Goal: Task Accomplishment & Management: Manage account settings

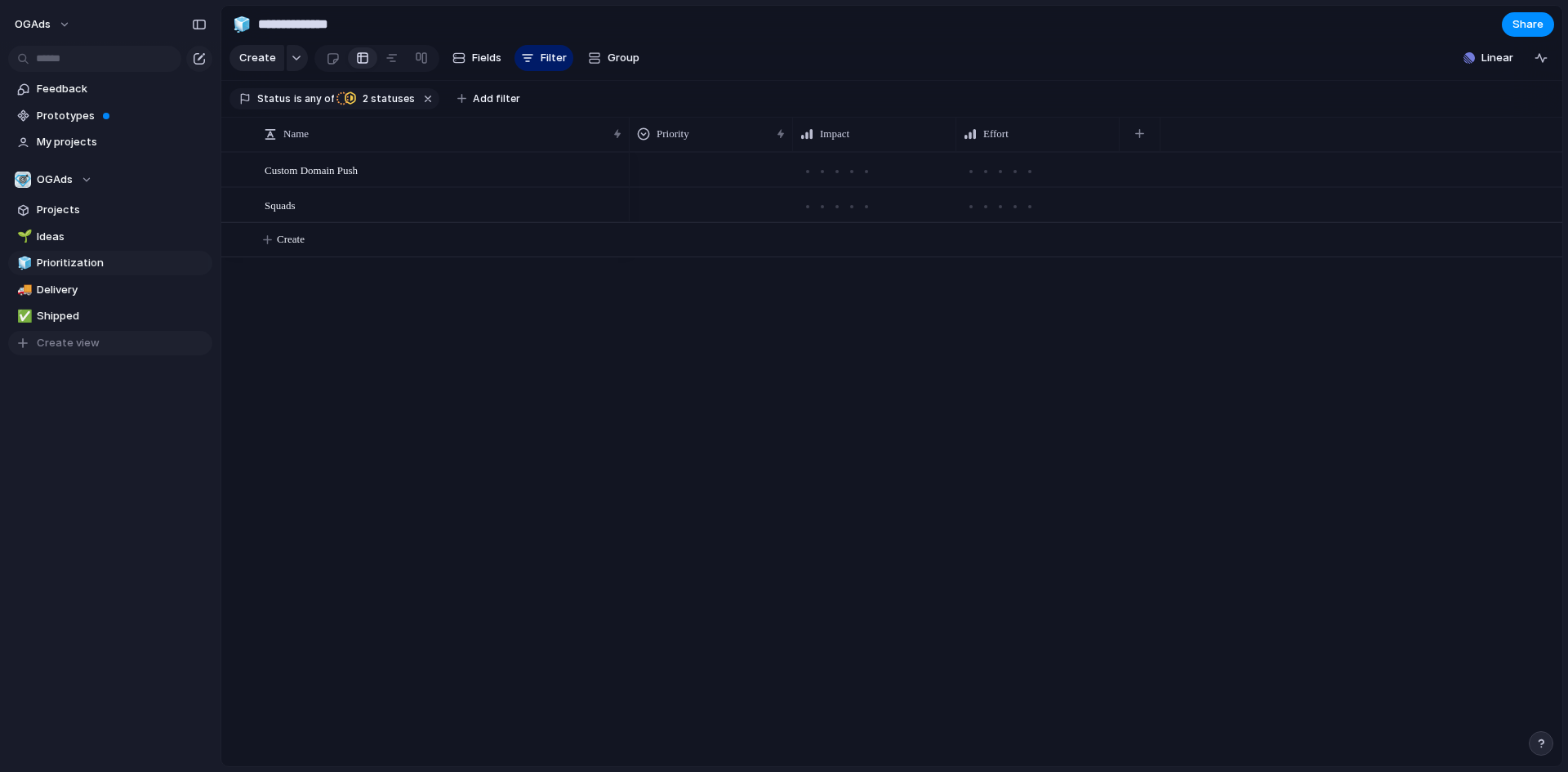
click at [72, 339] on span "Create view" at bounding box center [68, 343] width 63 height 16
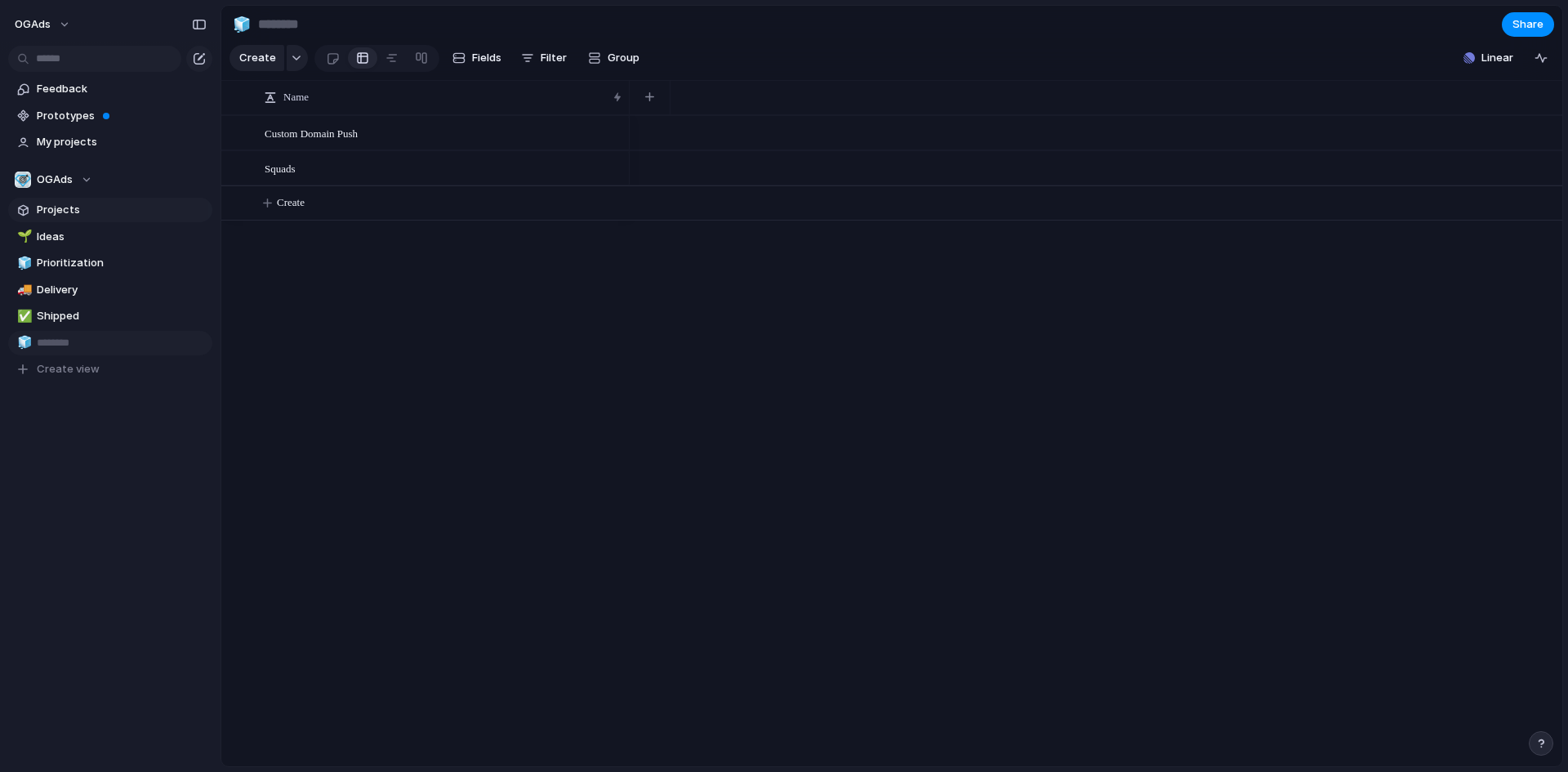
click at [89, 207] on span "Projects" at bounding box center [121, 209] width 170 height 16
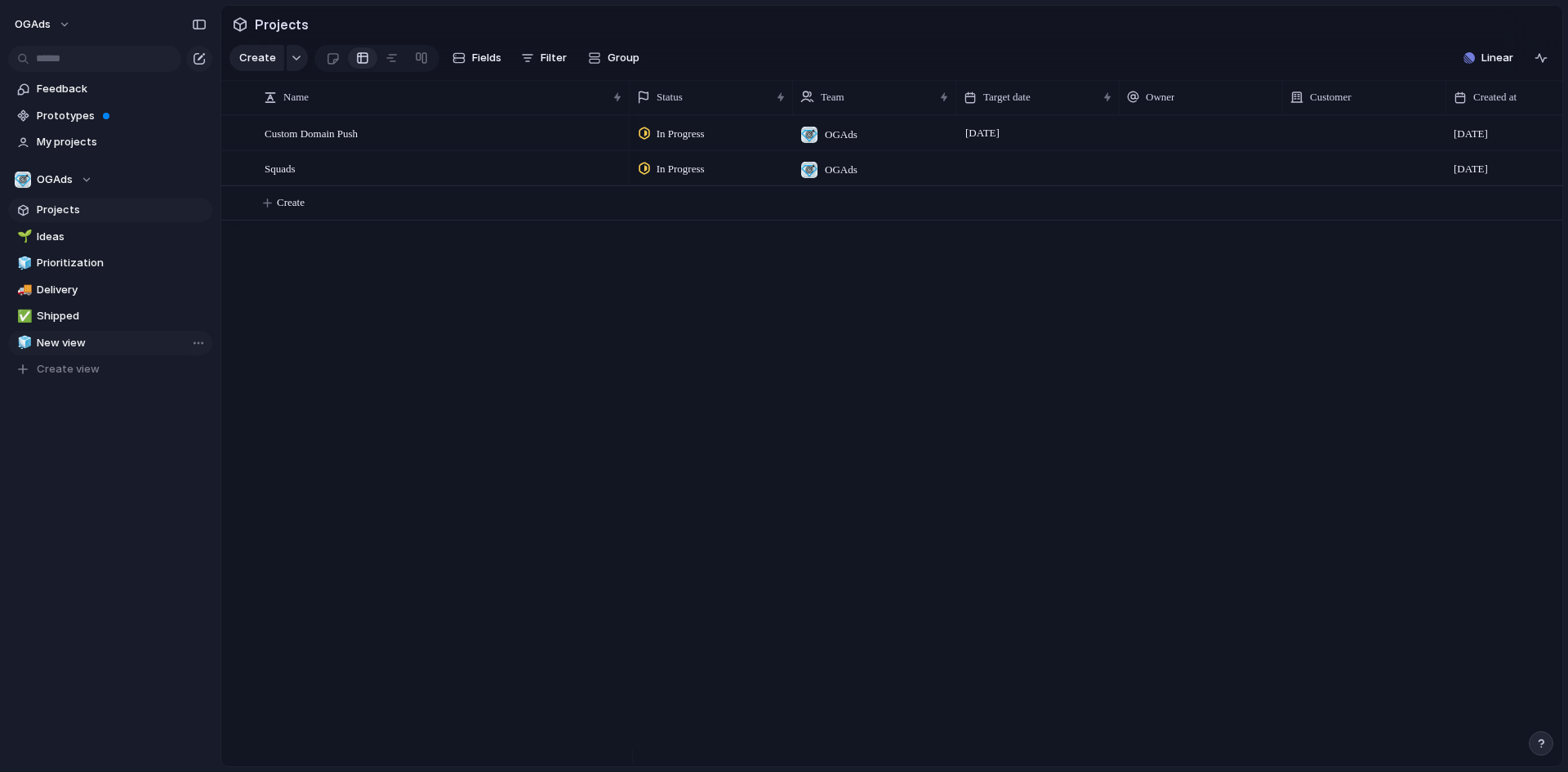
click at [80, 343] on span "New view" at bounding box center [121, 343] width 170 height 16
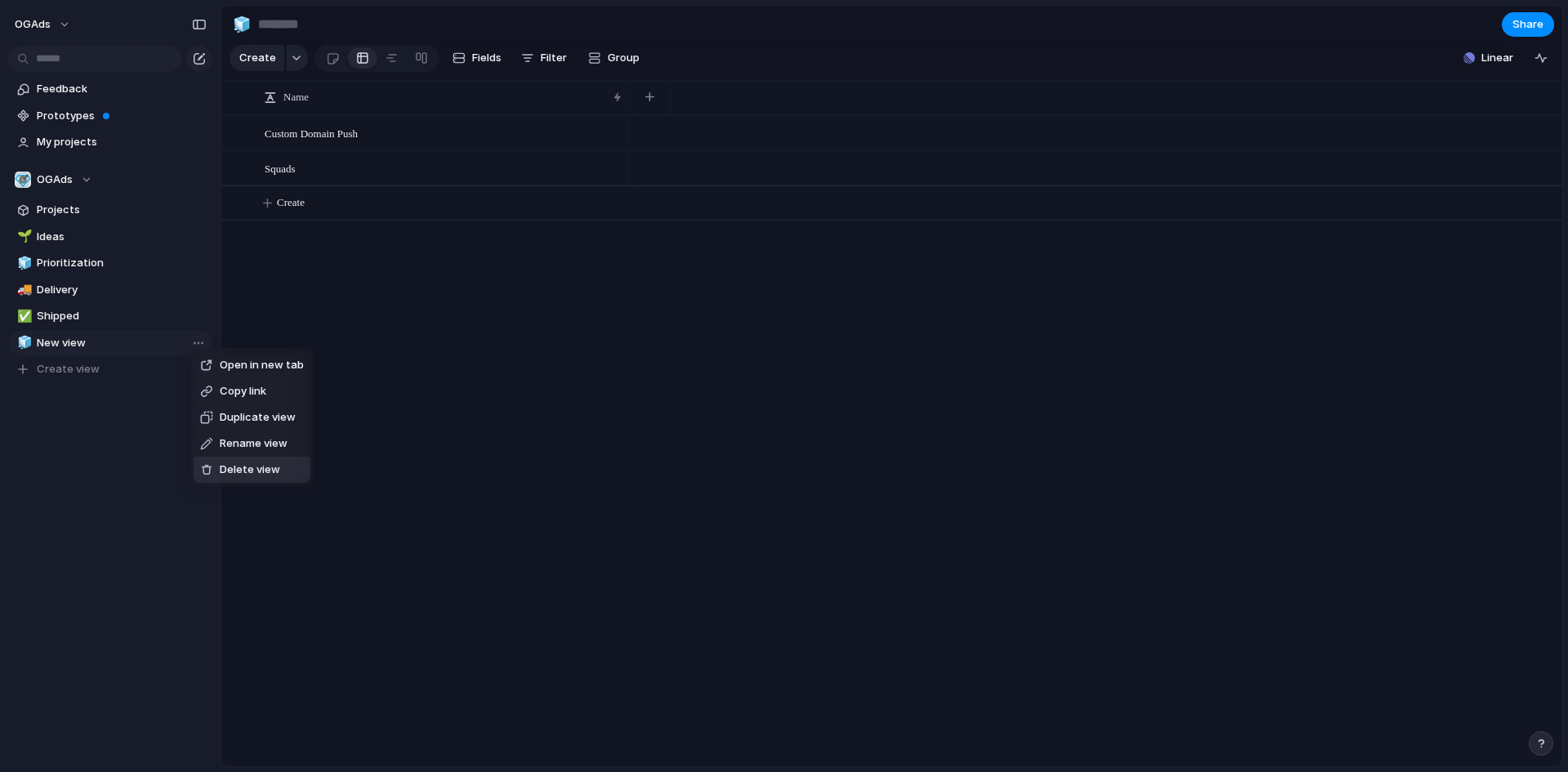
click at [257, 463] on span "Delete view" at bounding box center [251, 469] width 61 height 16
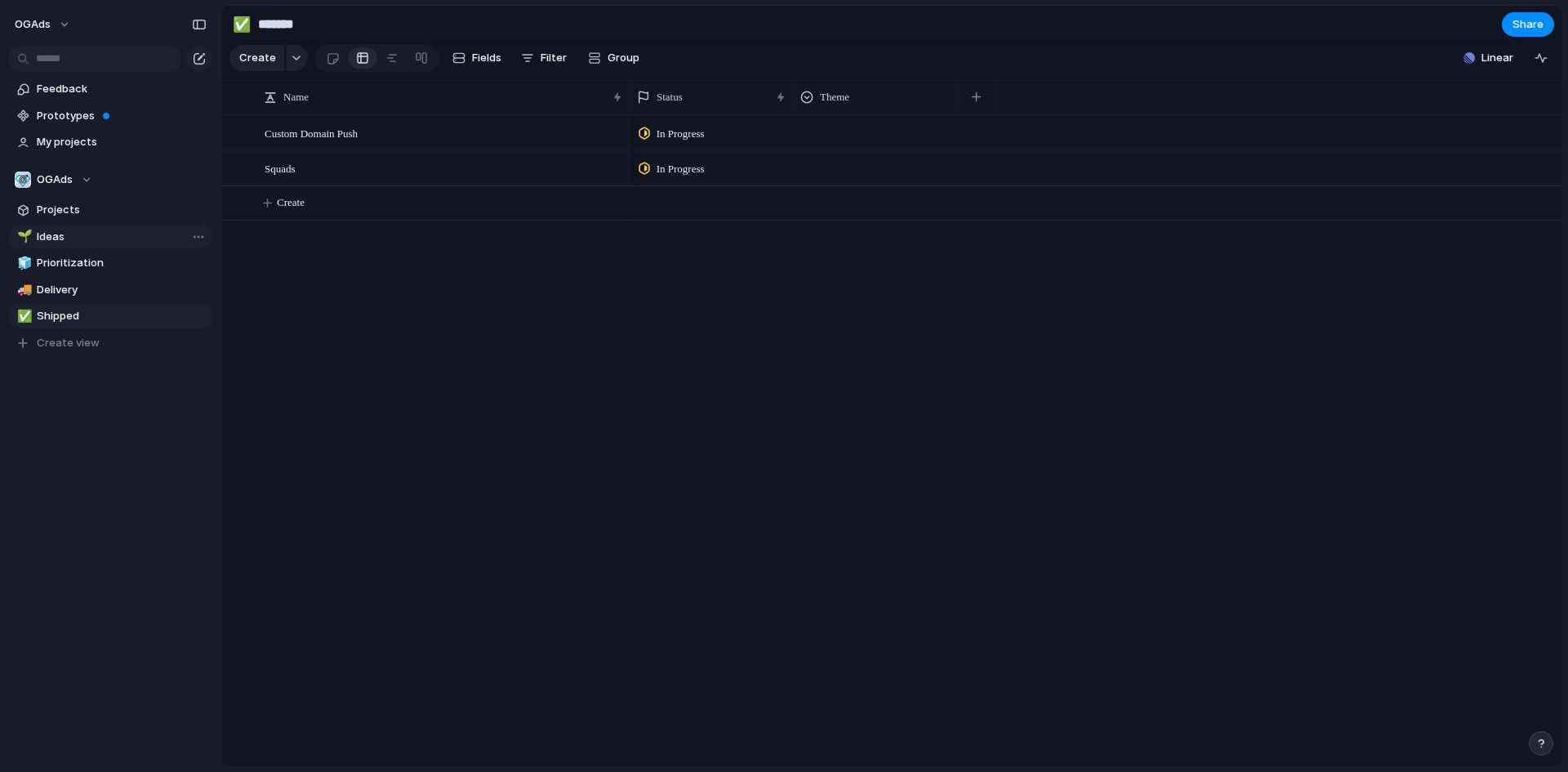
click at [74, 241] on span "Ideas" at bounding box center [121, 236] width 170 height 16
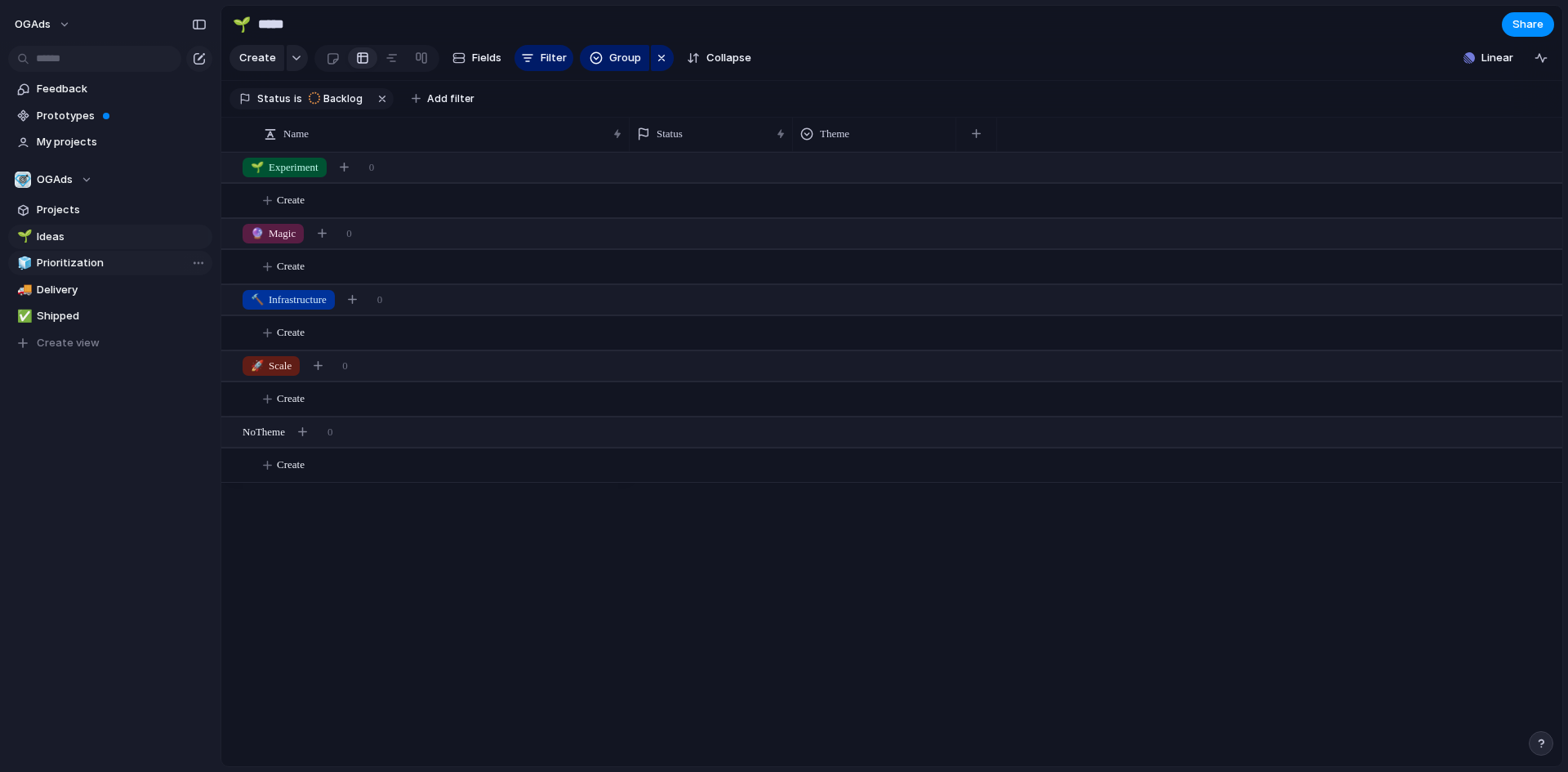
click at [76, 262] on span "Prioritization" at bounding box center [121, 262] width 170 height 16
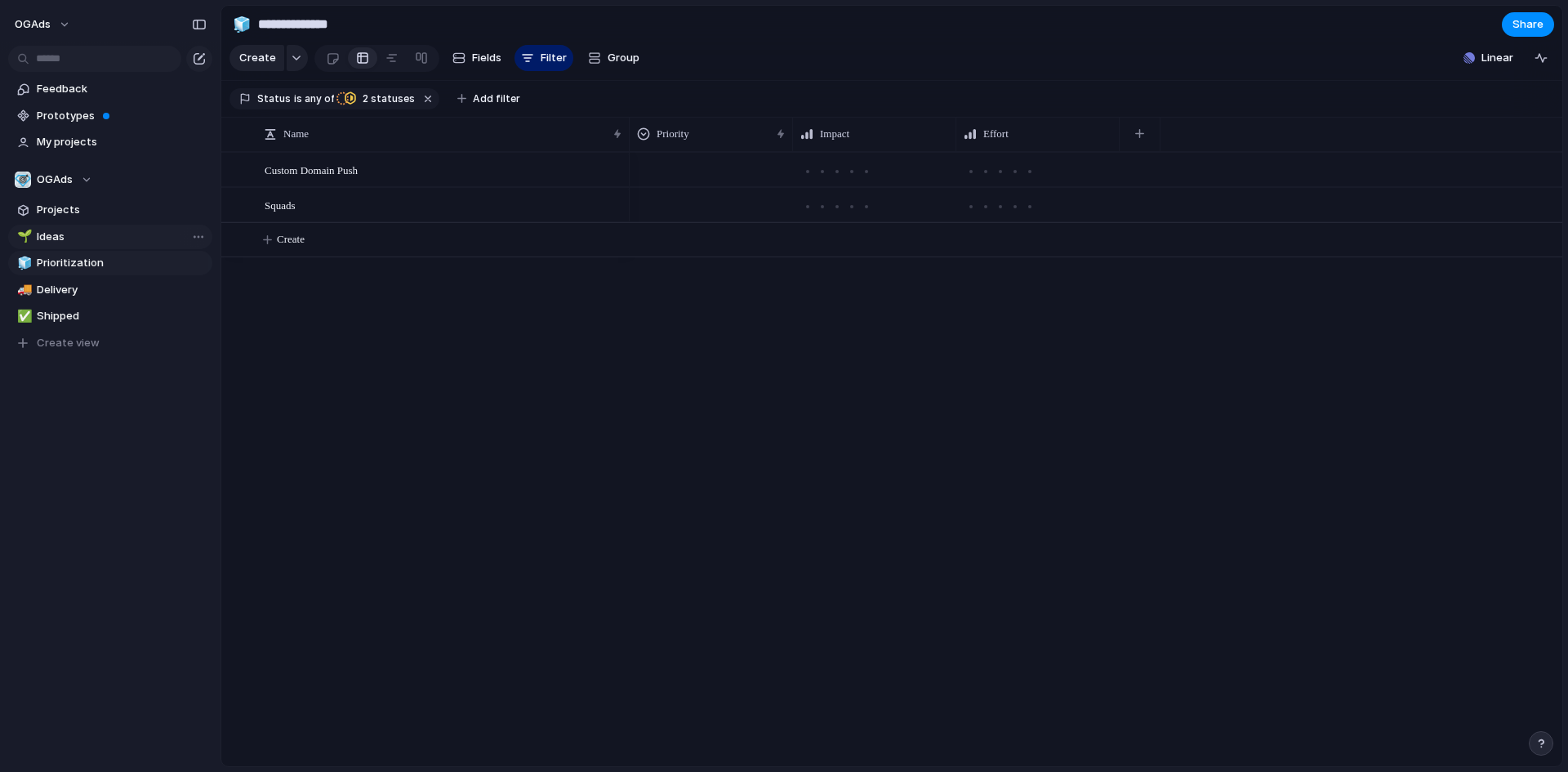
click at [130, 235] on span "Ideas" at bounding box center [121, 236] width 170 height 16
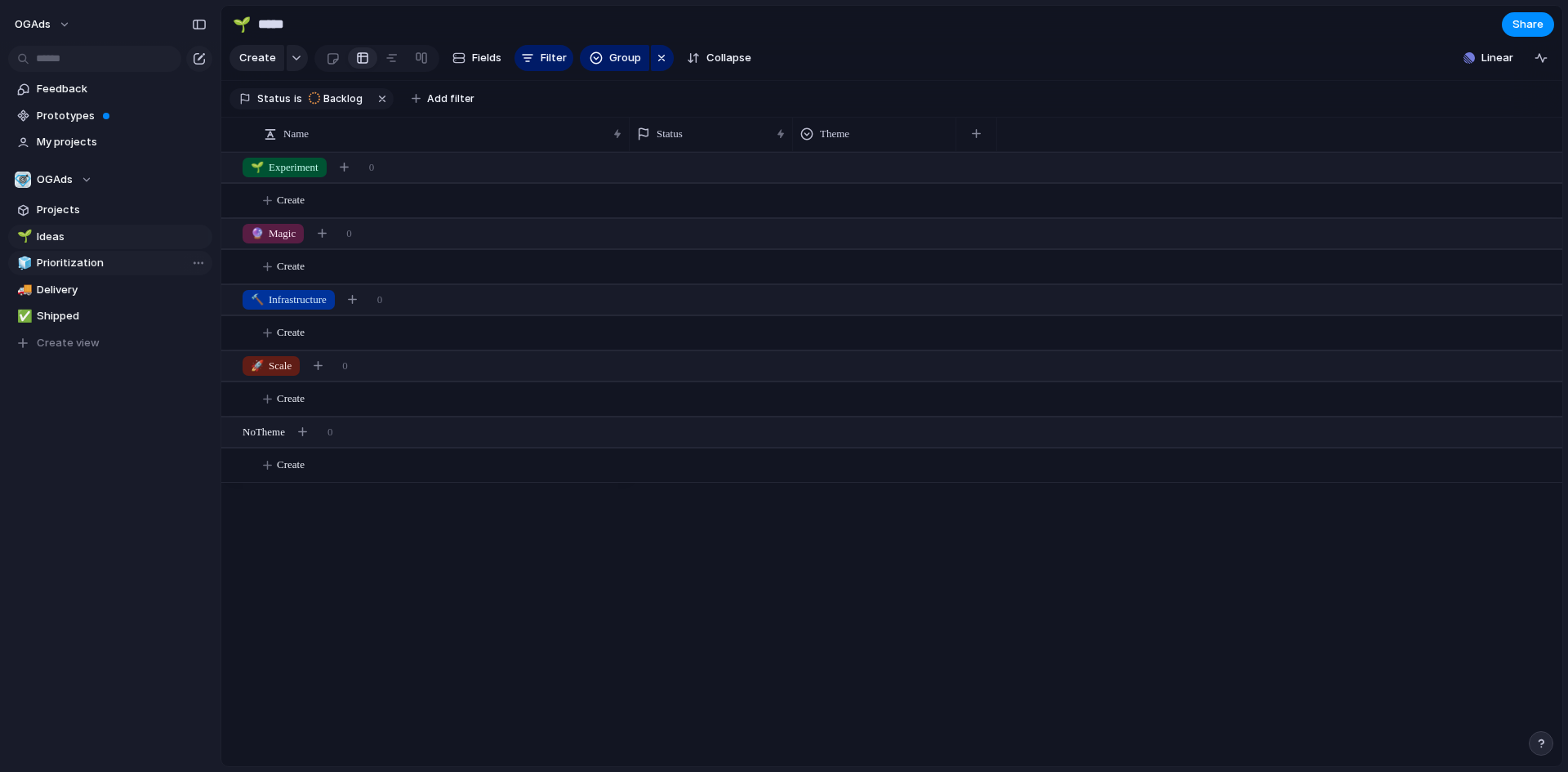
click at [92, 253] on link "🧊 Prioritization" at bounding box center [110, 262] width 204 height 24
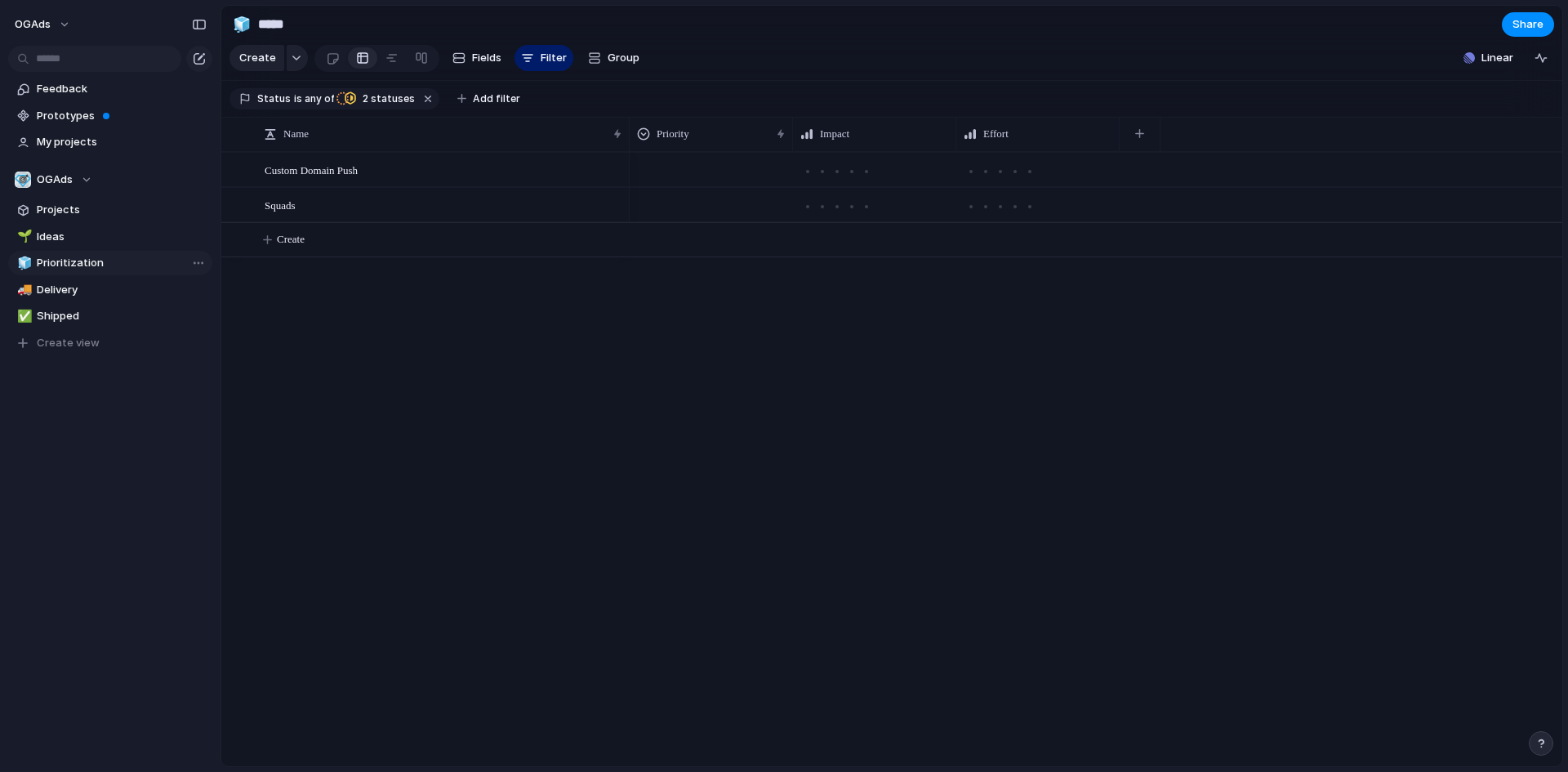
type input "**********"
click at [424, 110] on button "button" at bounding box center [428, 99] width 21 height 21
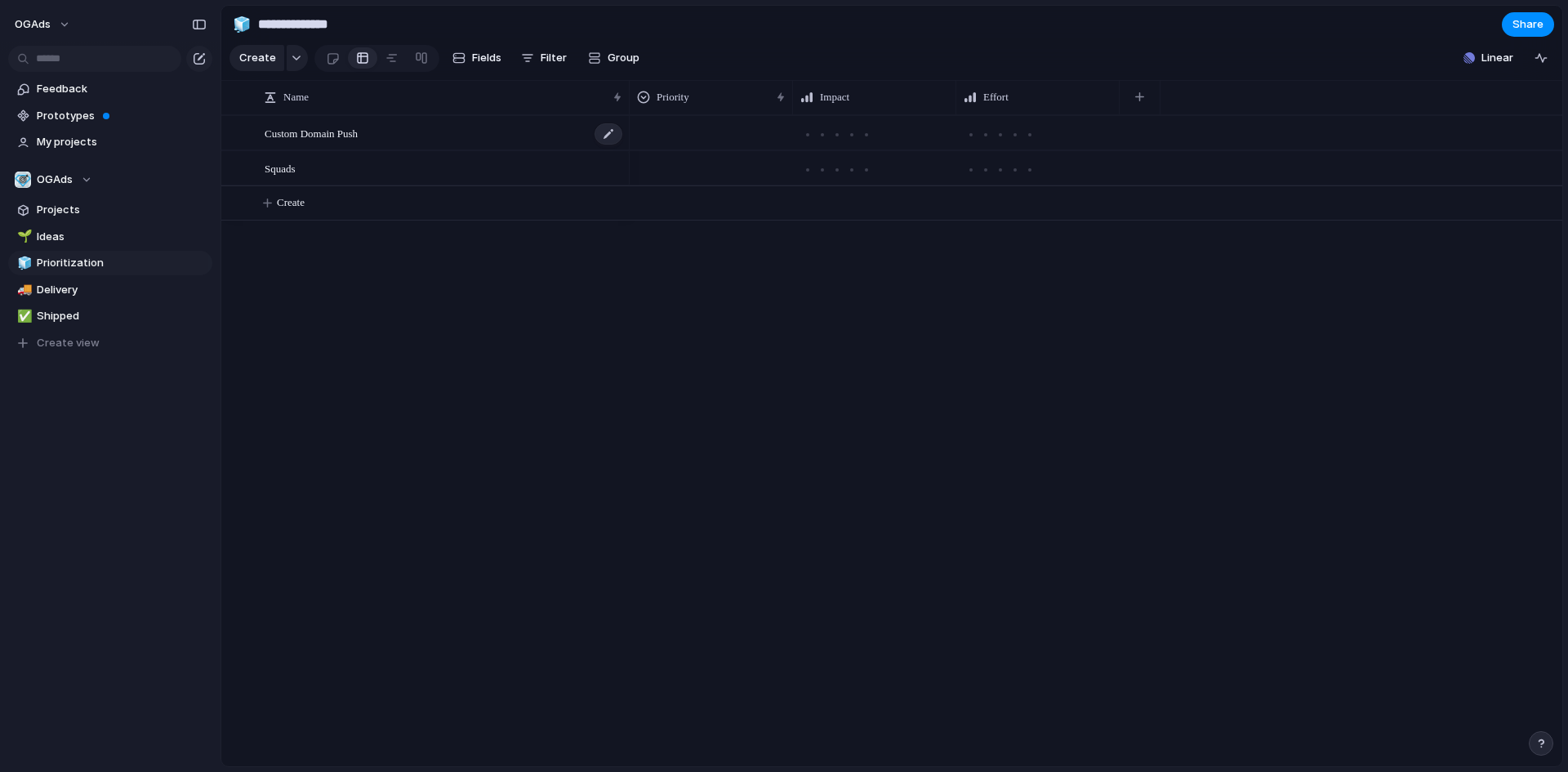
click at [350, 143] on span "Custom Domain Push" at bounding box center [311, 132] width 93 height 19
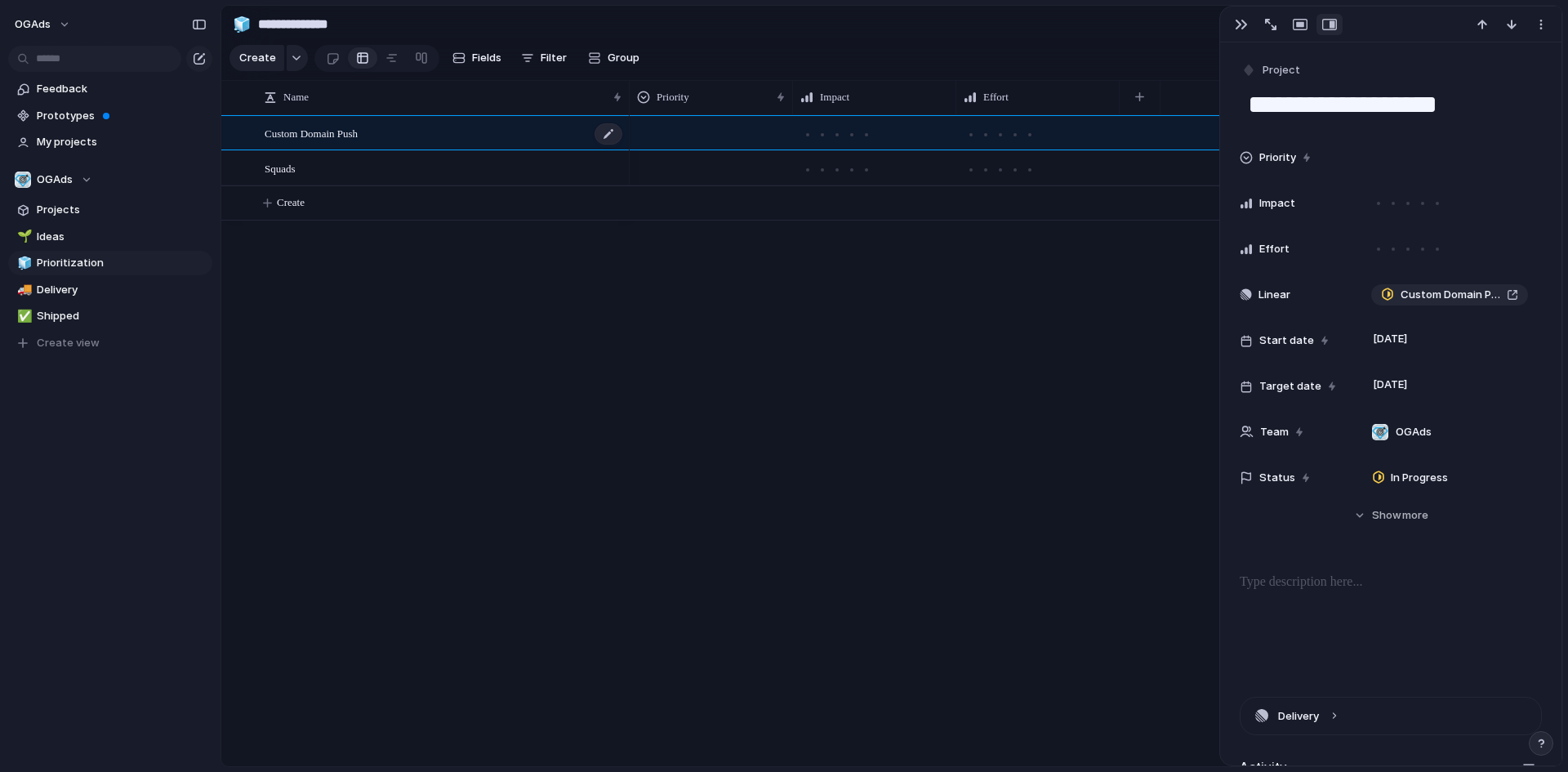
click at [281, 143] on span "Custom Domain Push" at bounding box center [311, 132] width 93 height 19
click at [59, 143] on span "My projects" at bounding box center [121, 142] width 170 height 16
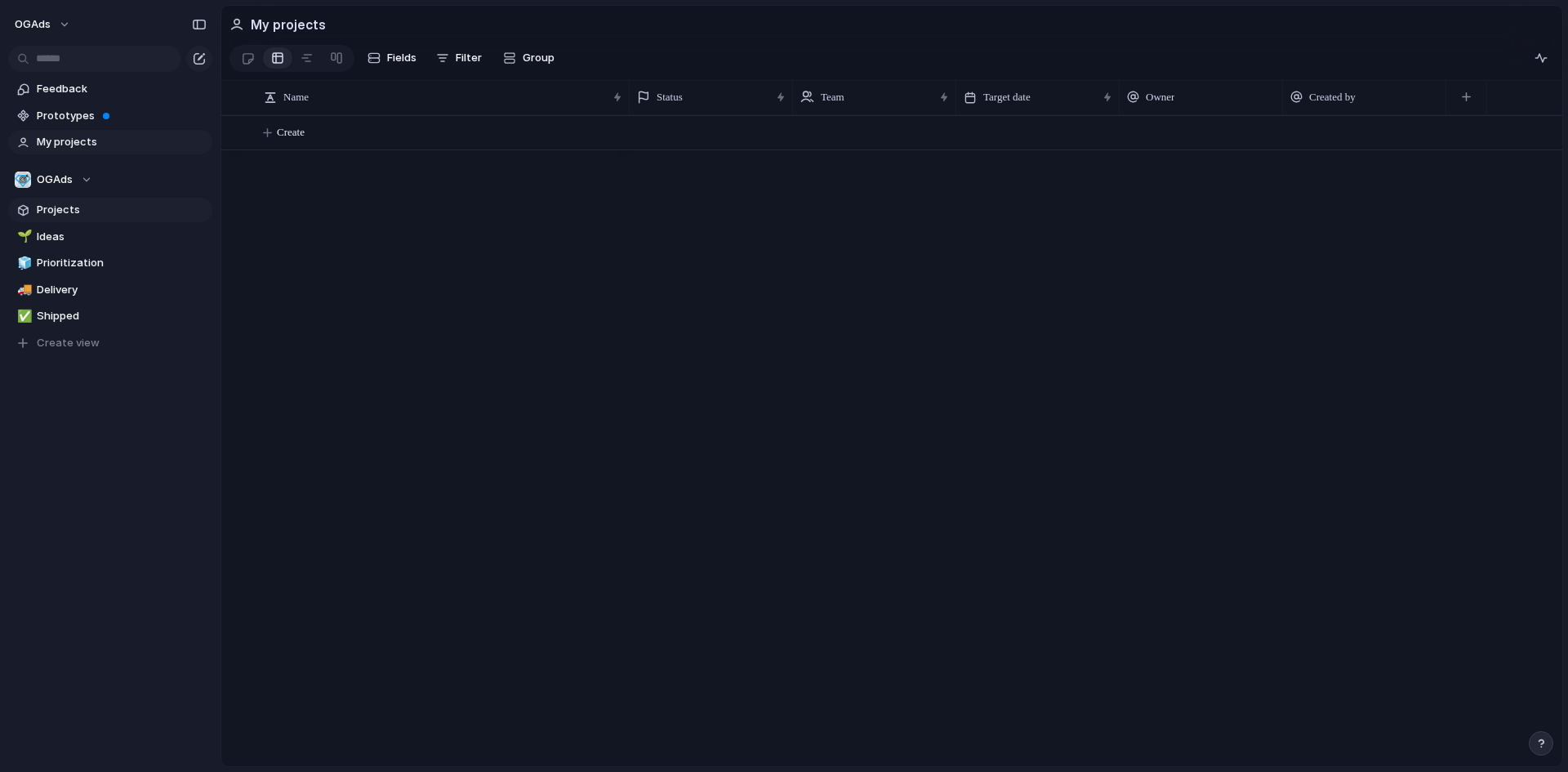
click at [54, 206] on span "Projects" at bounding box center [121, 209] width 170 height 16
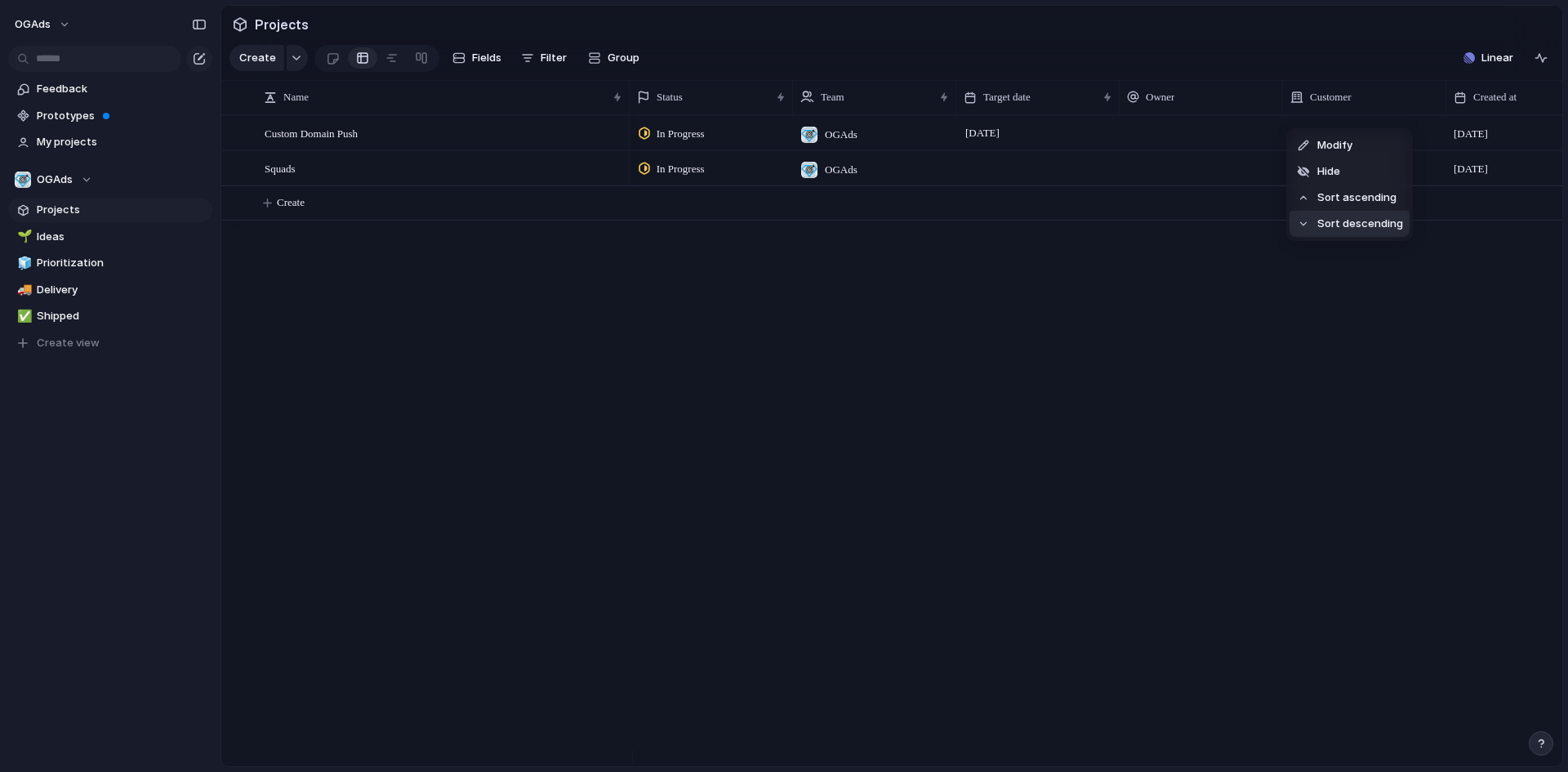
click at [1412, 304] on div "Modify Hide Sort ascending Sort descending" at bounding box center [784, 386] width 1568 height 772
drag, startPoint x: 1325, startPoint y: 301, endPoint x: 1037, endPoint y: 245, distance: 293.4
click at [1176, 277] on div "In Progress OGAds 31 October 7 October Custom Domain Push In Progress OGAds 7 O…" at bounding box center [1097, 441] width 933 height 651
click at [453, 63] on div "button" at bounding box center [459, 57] width 13 height 13
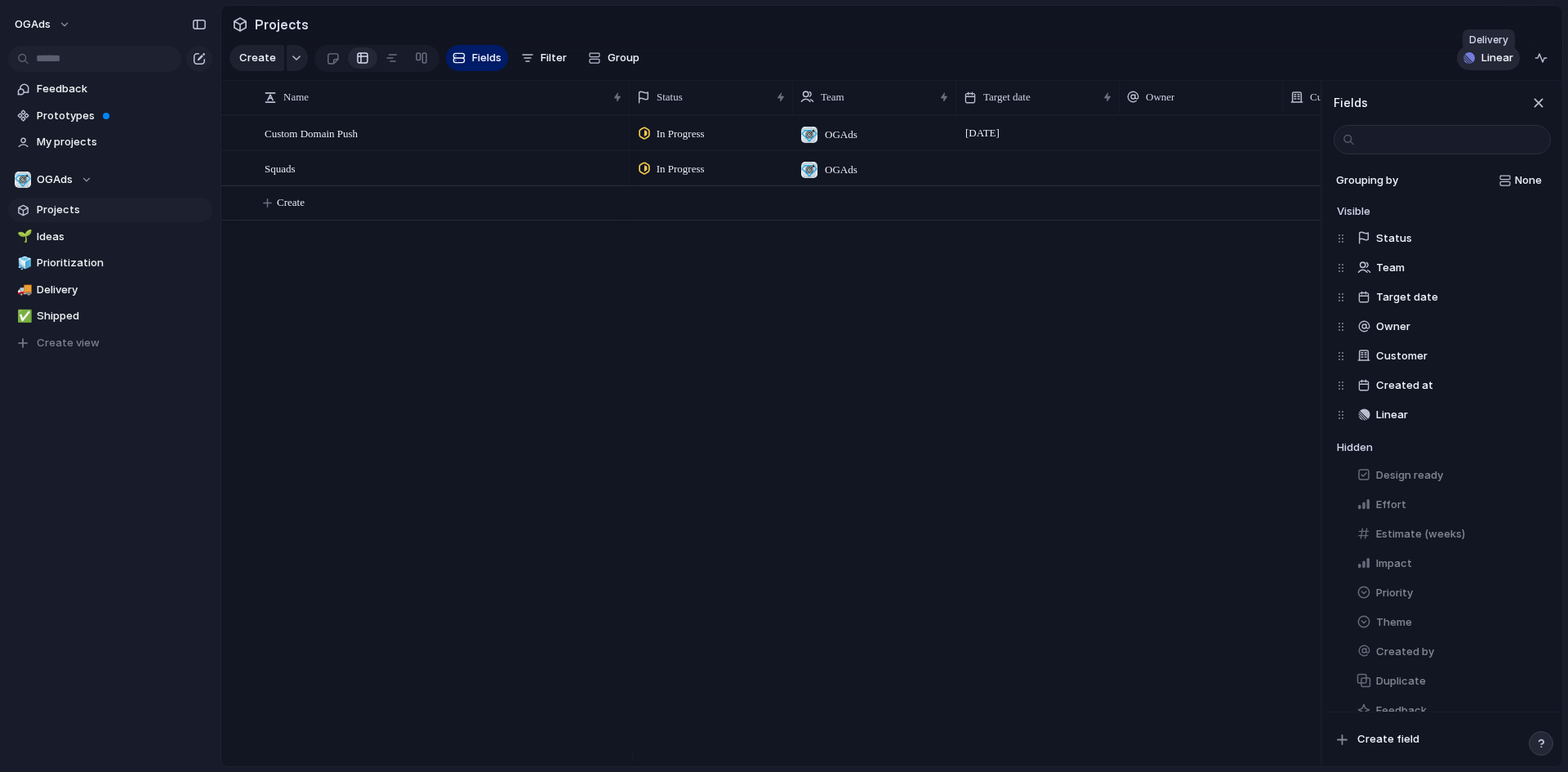
click at [1513, 62] on button "Linear" at bounding box center [1489, 57] width 63 height 24
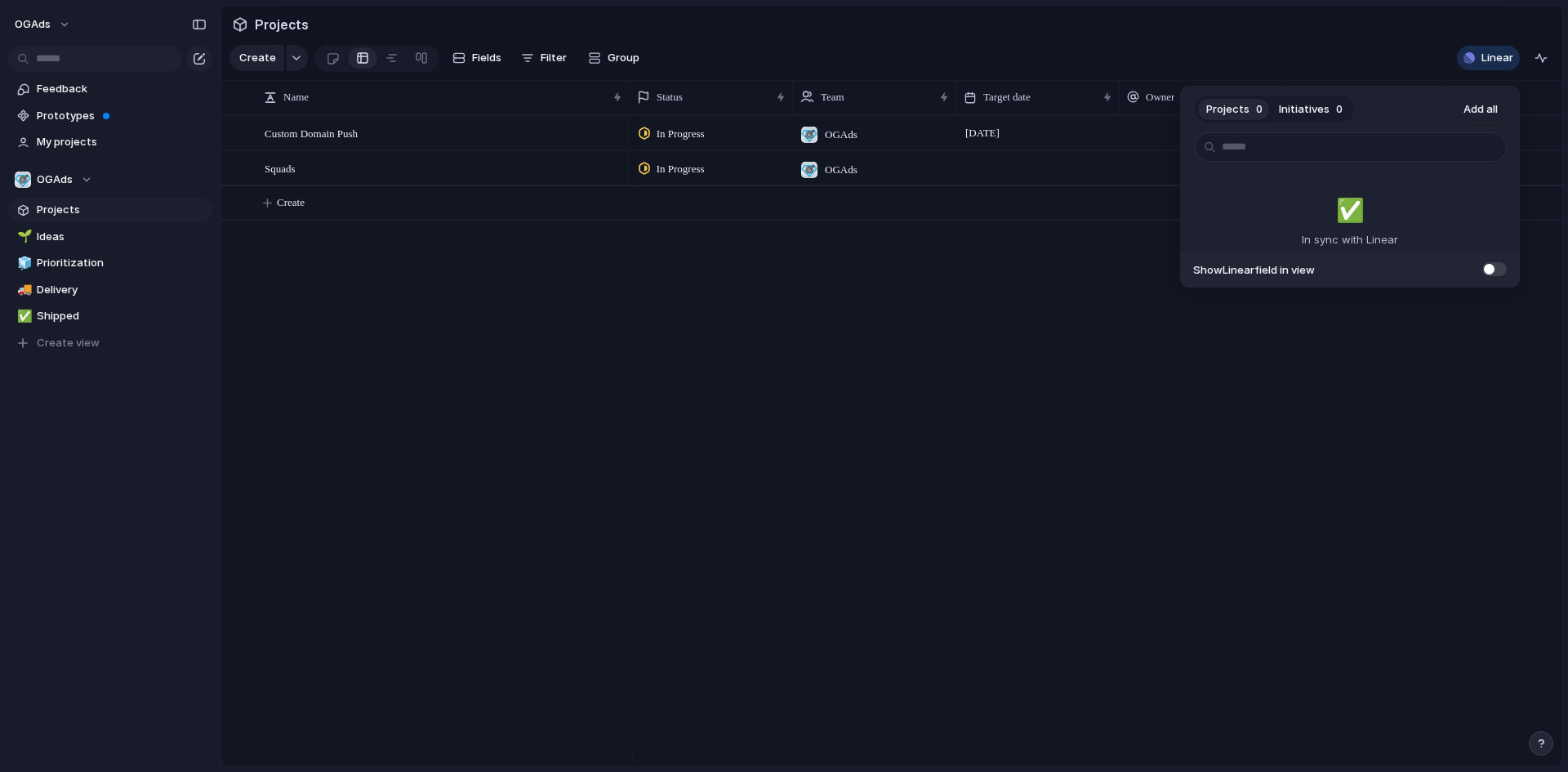
click at [1503, 62] on div "Projects 0 Initiatives 0 Add all ✅️ In sync with Linear Show Linear field in vi…" at bounding box center [784, 386] width 1568 height 772
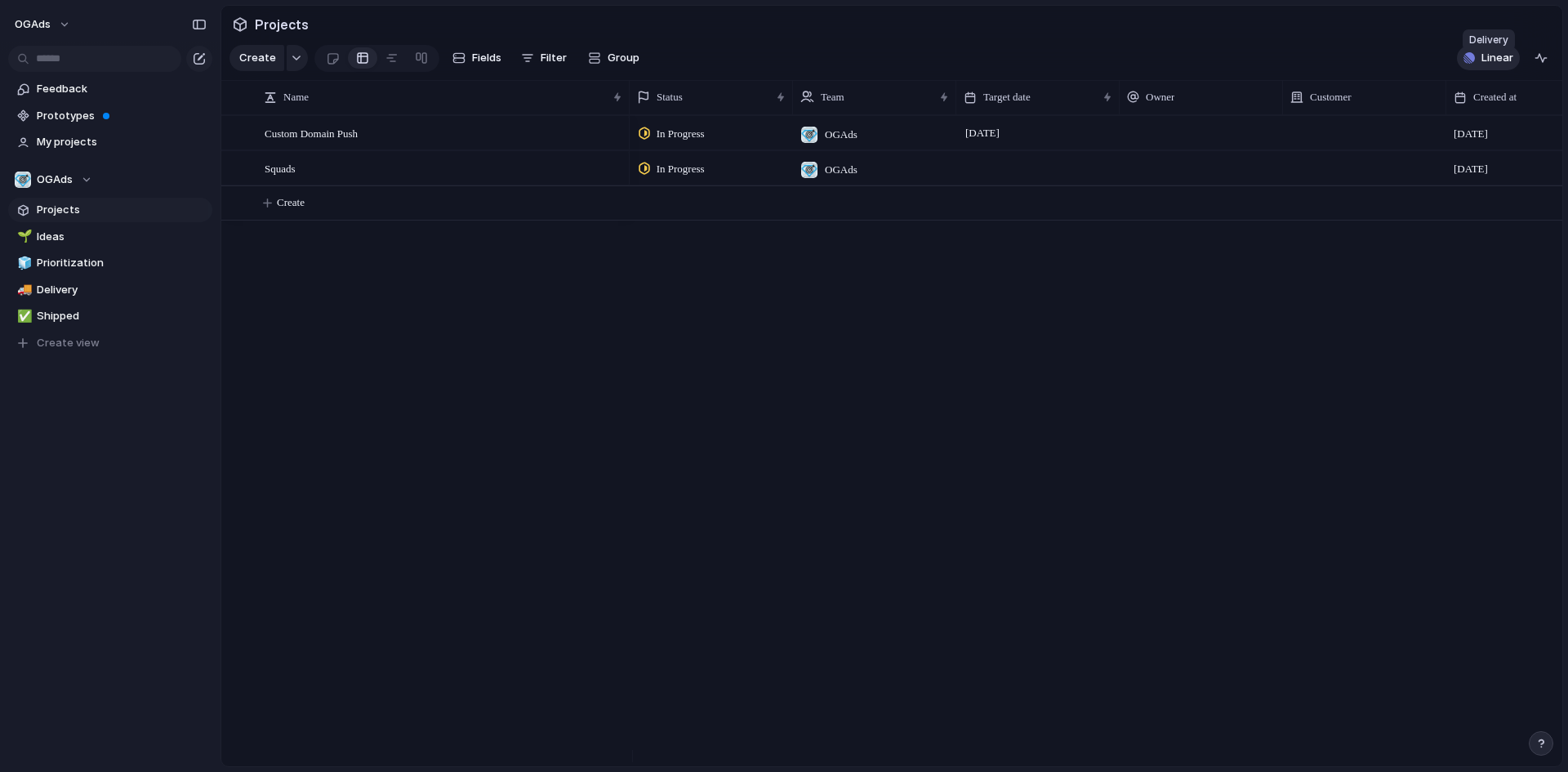
click at [1499, 62] on span "Linear" at bounding box center [1498, 57] width 32 height 16
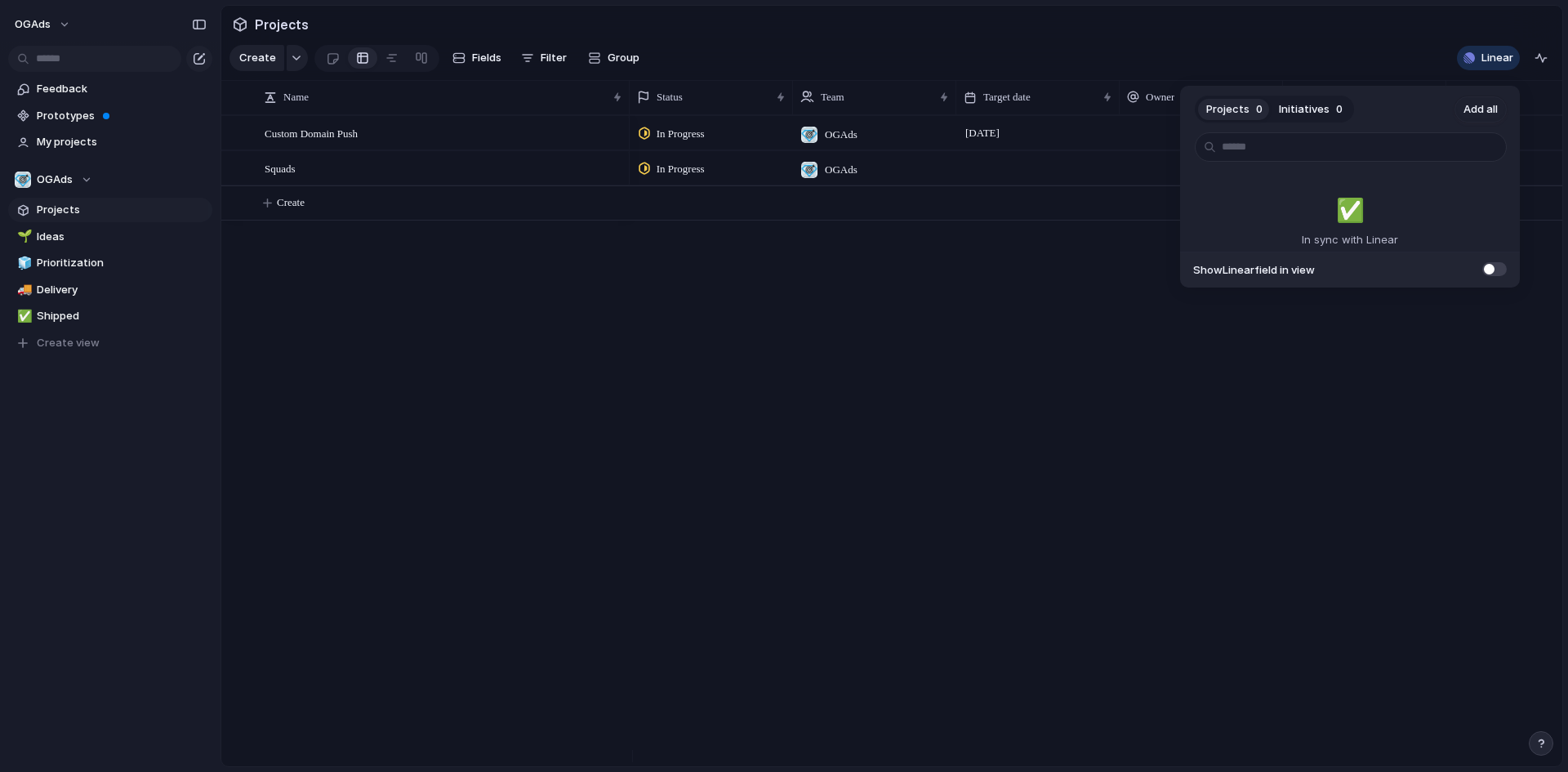
click at [1297, 107] on span "Initiatives" at bounding box center [1305, 109] width 51 height 16
click at [1235, 109] on span "Projects" at bounding box center [1227, 109] width 43 height 16
click at [1410, 61] on div "Projects 0 Initiatives 0 Add all ✅️ In sync with Linear Show Linear field in vi…" at bounding box center [784, 386] width 1568 height 772
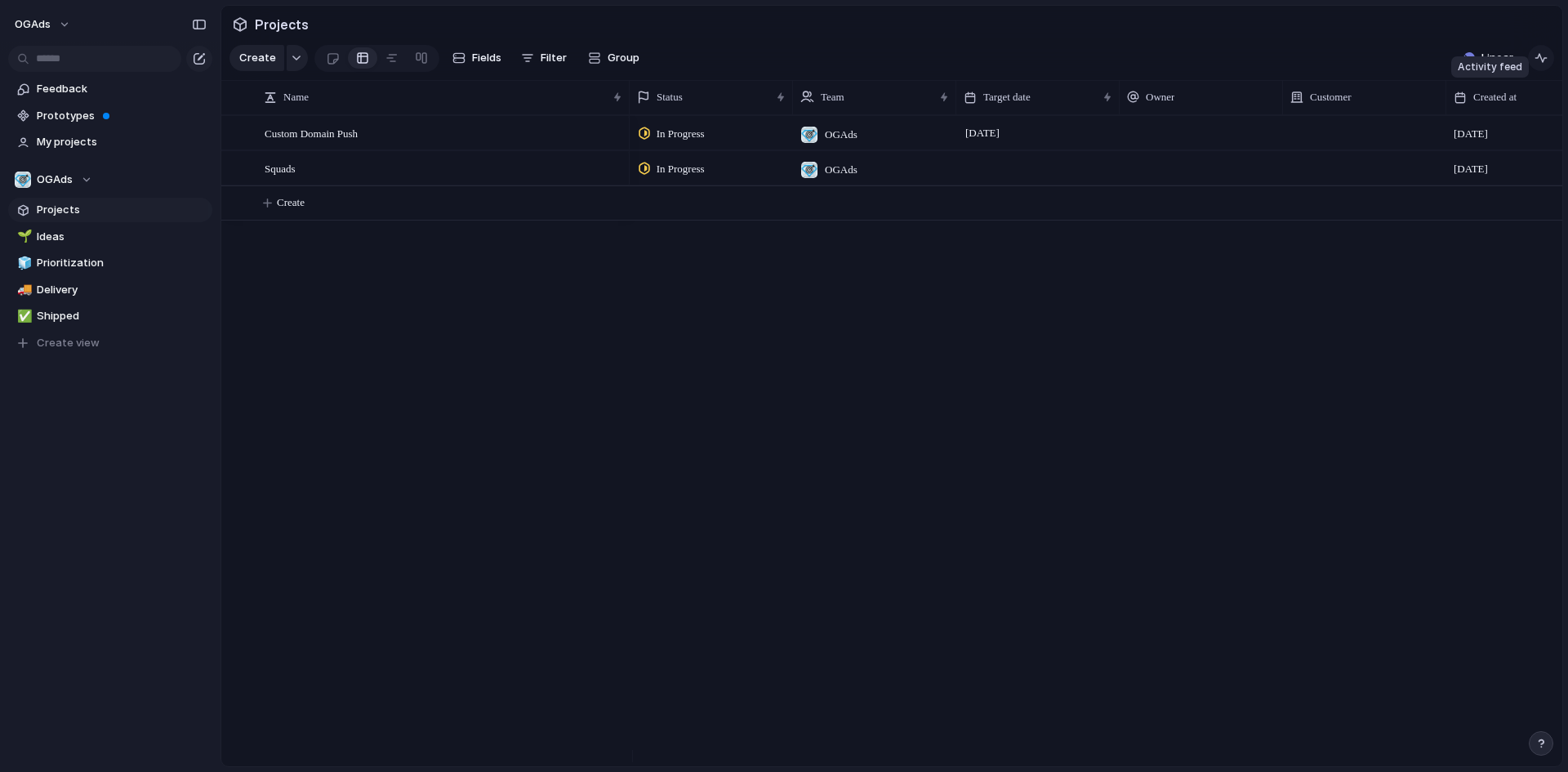
click at [1547, 65] on div "button" at bounding box center [1541, 57] width 13 height 13
click at [1533, 113] on div "button" at bounding box center [1536, 103] width 18 height 18
click at [326, 143] on span "Custom Domain Push" at bounding box center [311, 132] width 93 height 19
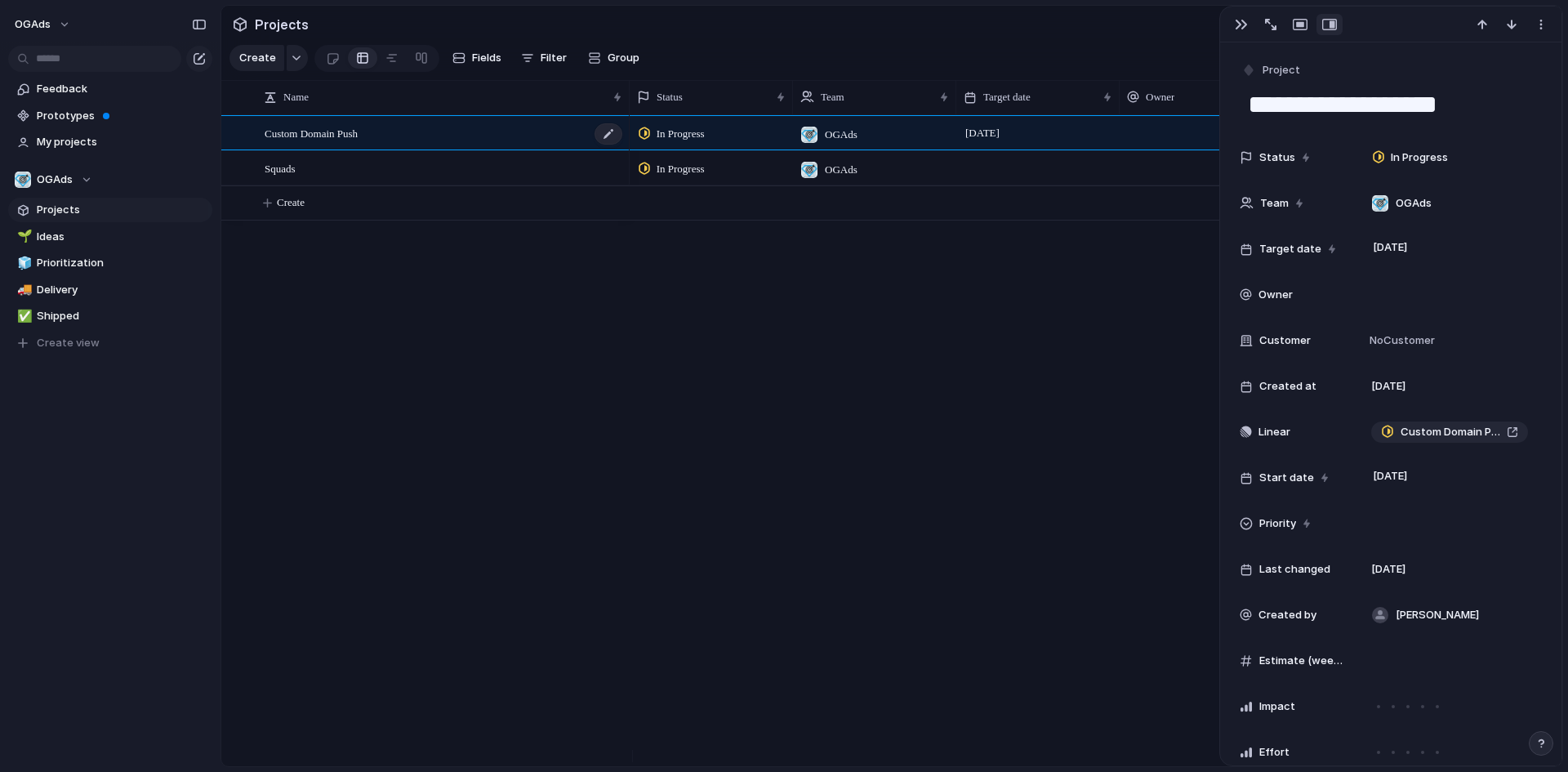
click at [326, 143] on span "Custom Domain Push" at bounding box center [311, 132] width 93 height 19
click at [1245, 24] on div "button" at bounding box center [1241, 24] width 13 height 13
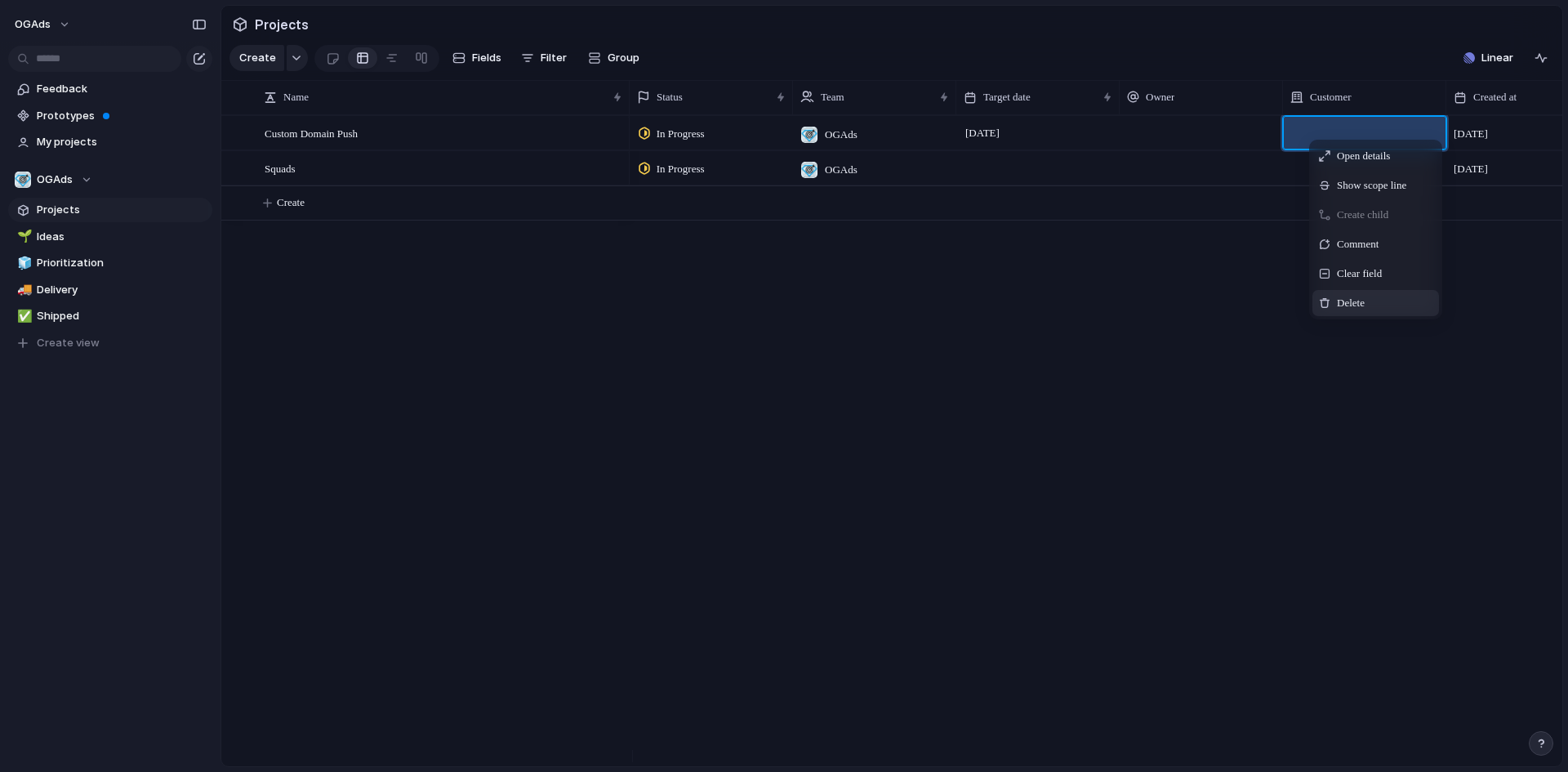
click at [1339, 306] on div "Delete" at bounding box center [1376, 303] width 127 height 26
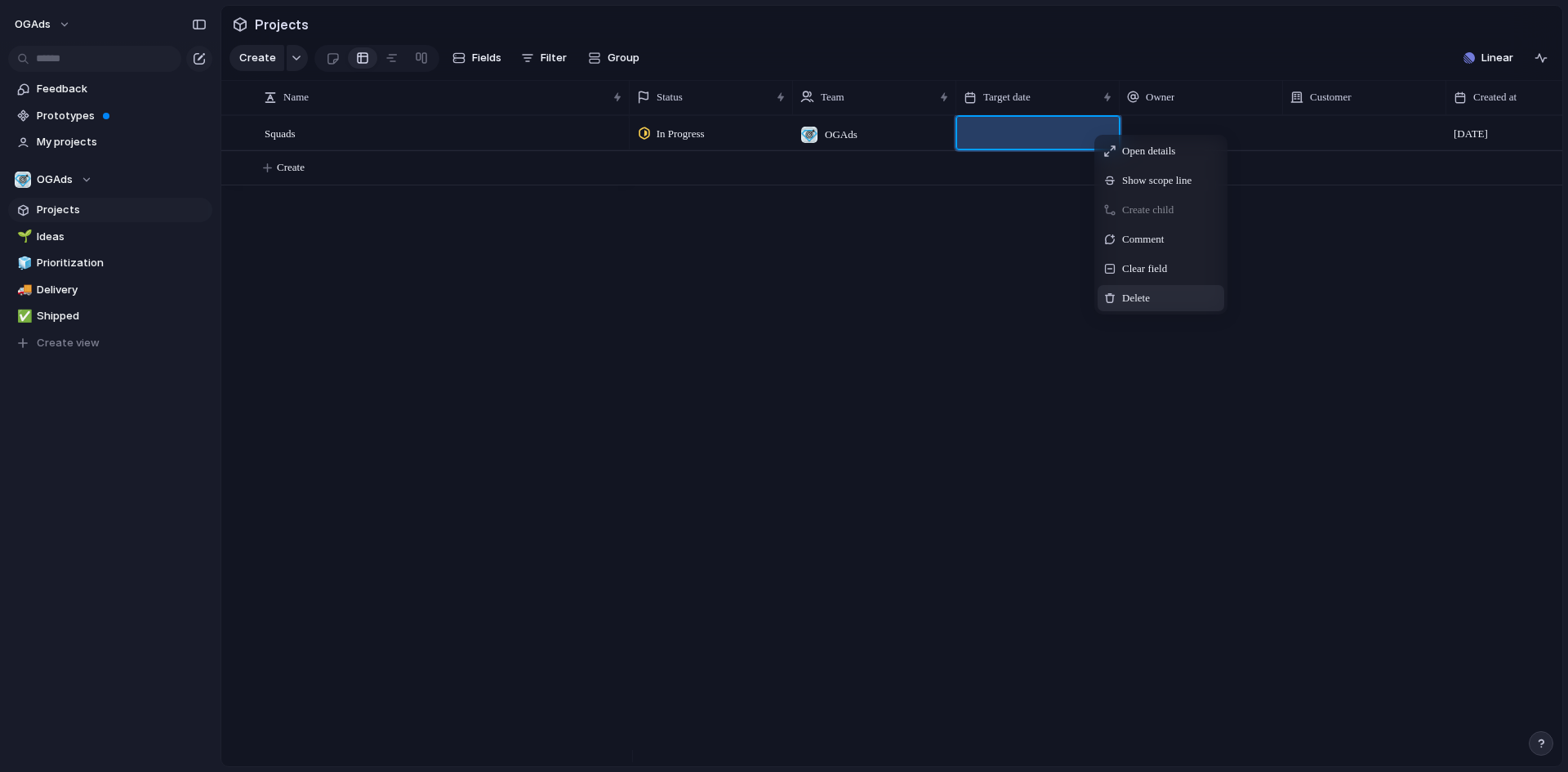
click at [1131, 306] on span "Delete" at bounding box center [1136, 298] width 28 height 16
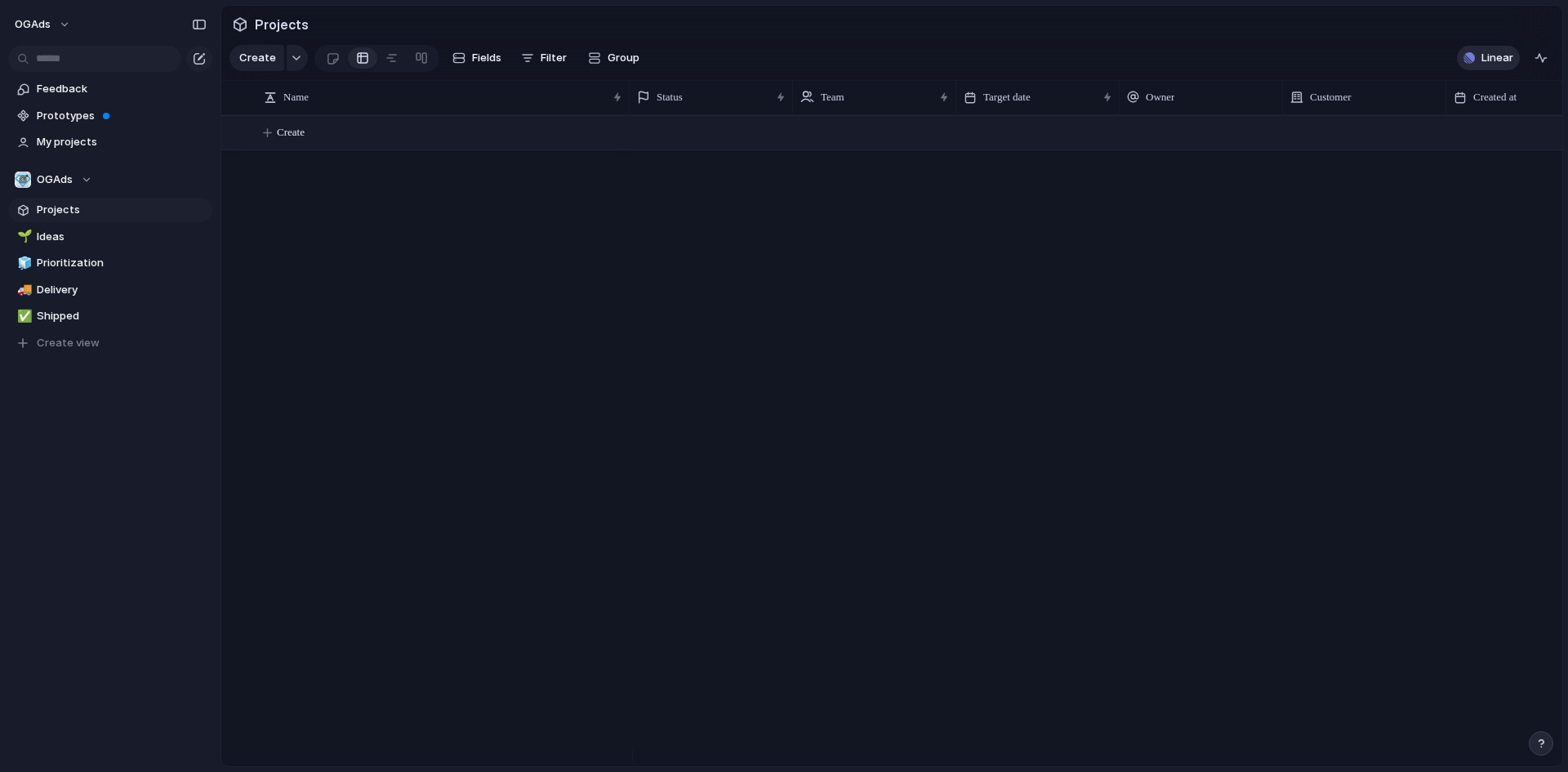
click at [1493, 61] on span "Linear" at bounding box center [1498, 57] width 32 height 16
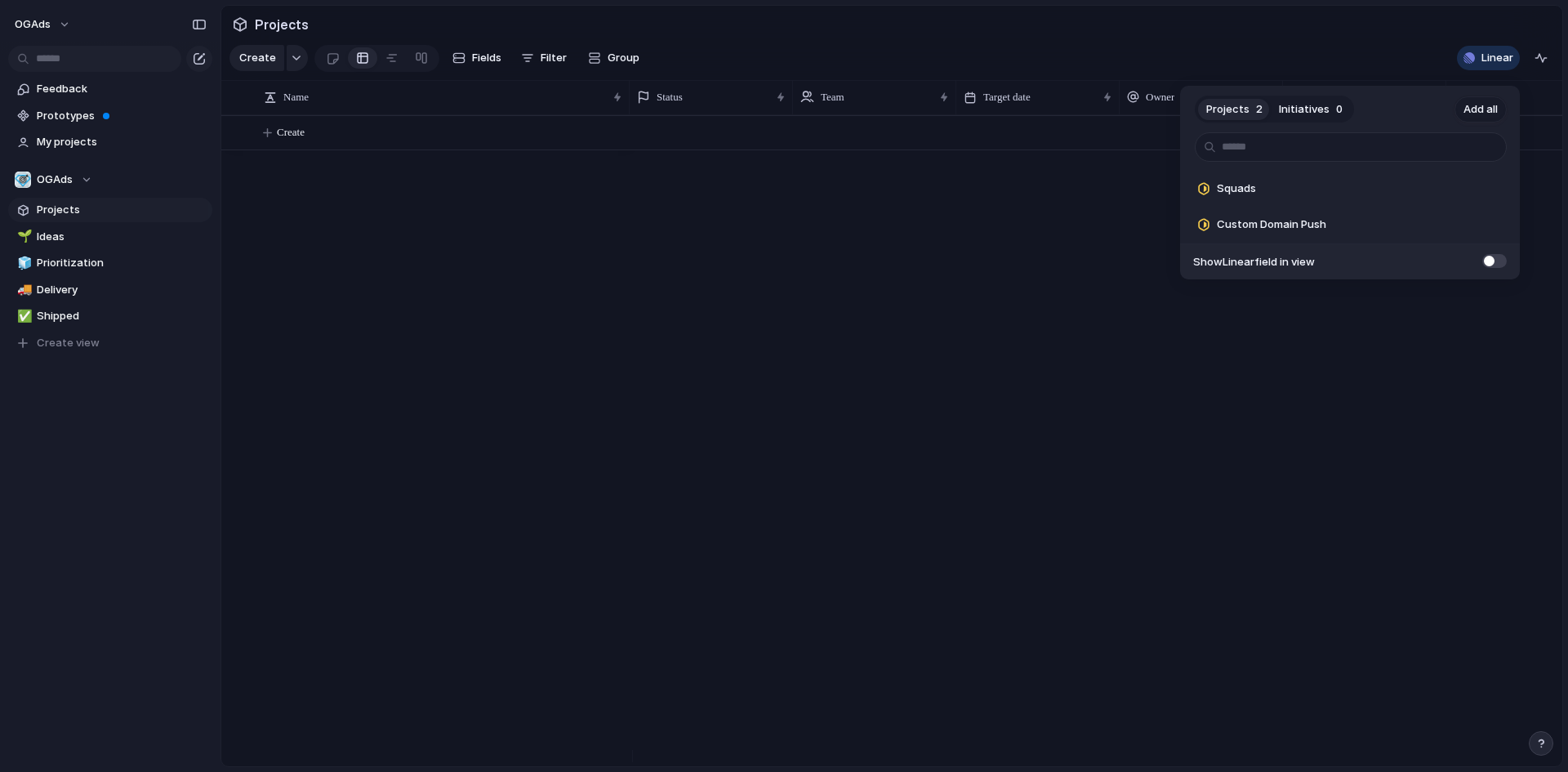
click at [1480, 111] on span "Add all" at bounding box center [1481, 109] width 35 height 16
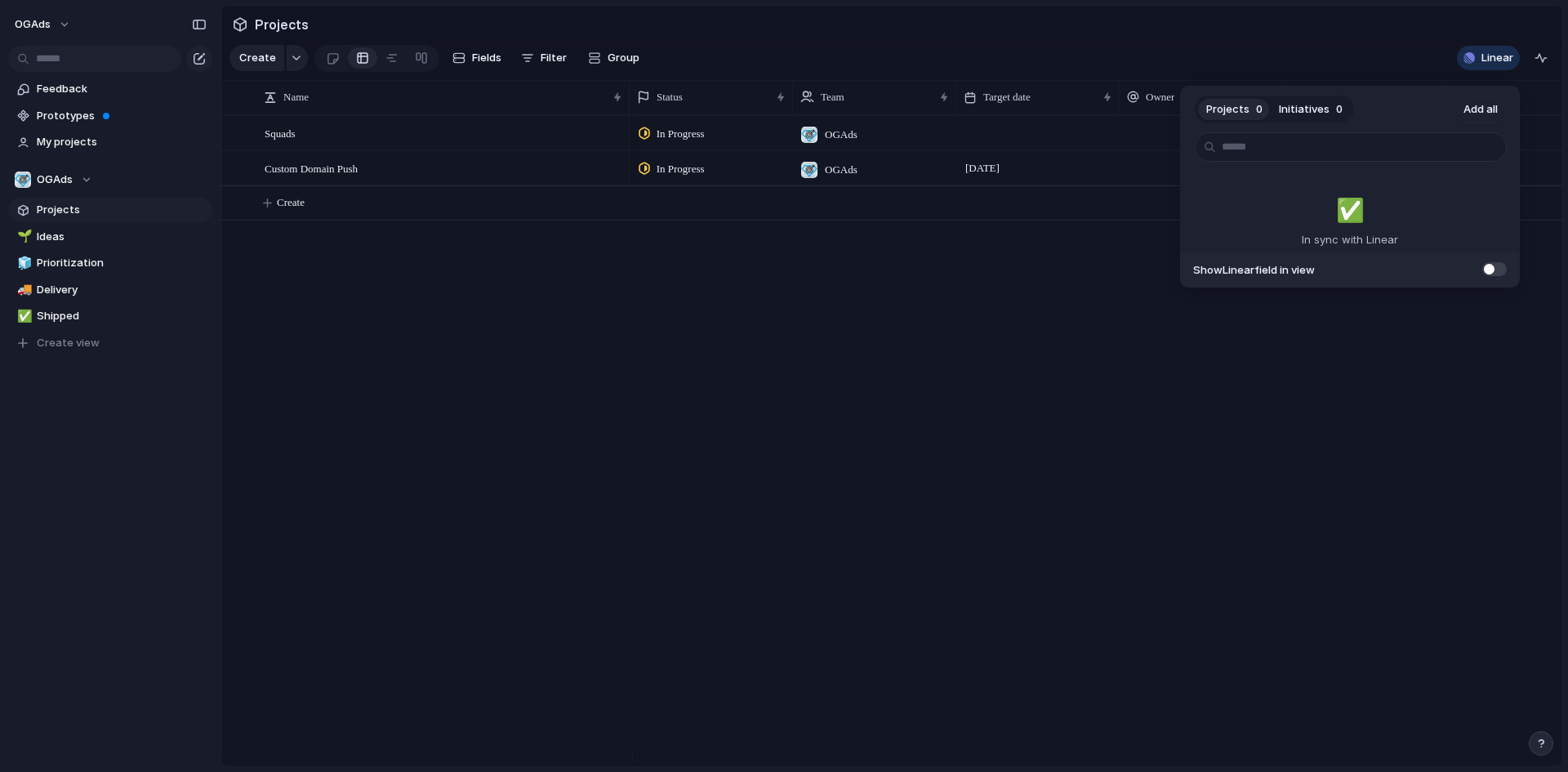
click at [730, 296] on div "Projects 0 Initiatives 0 Add all ✅️ In sync with Linear Show Linear field in vi…" at bounding box center [784, 386] width 1568 height 772
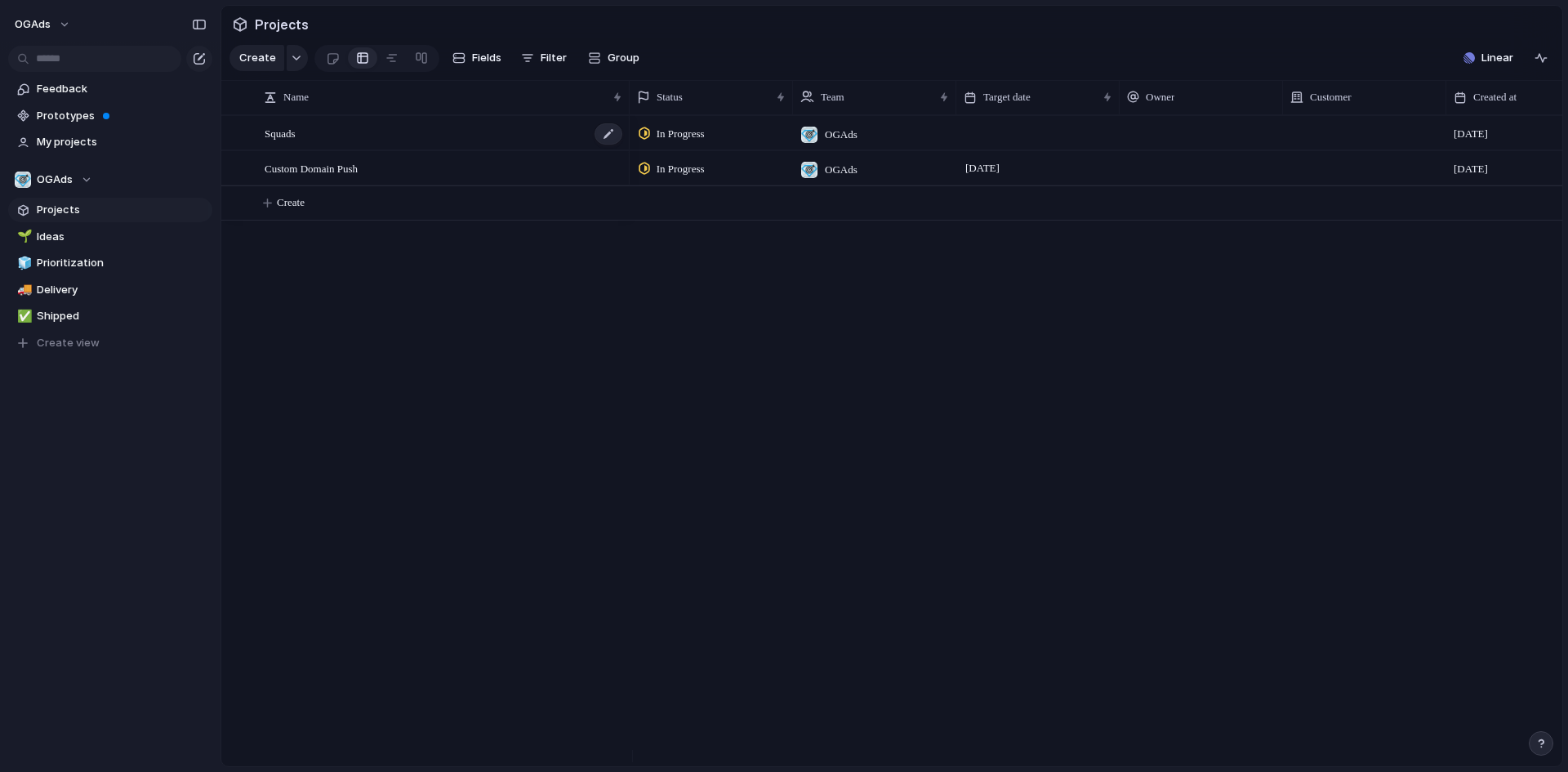
click at [461, 143] on div "Squads" at bounding box center [445, 133] width 359 height 34
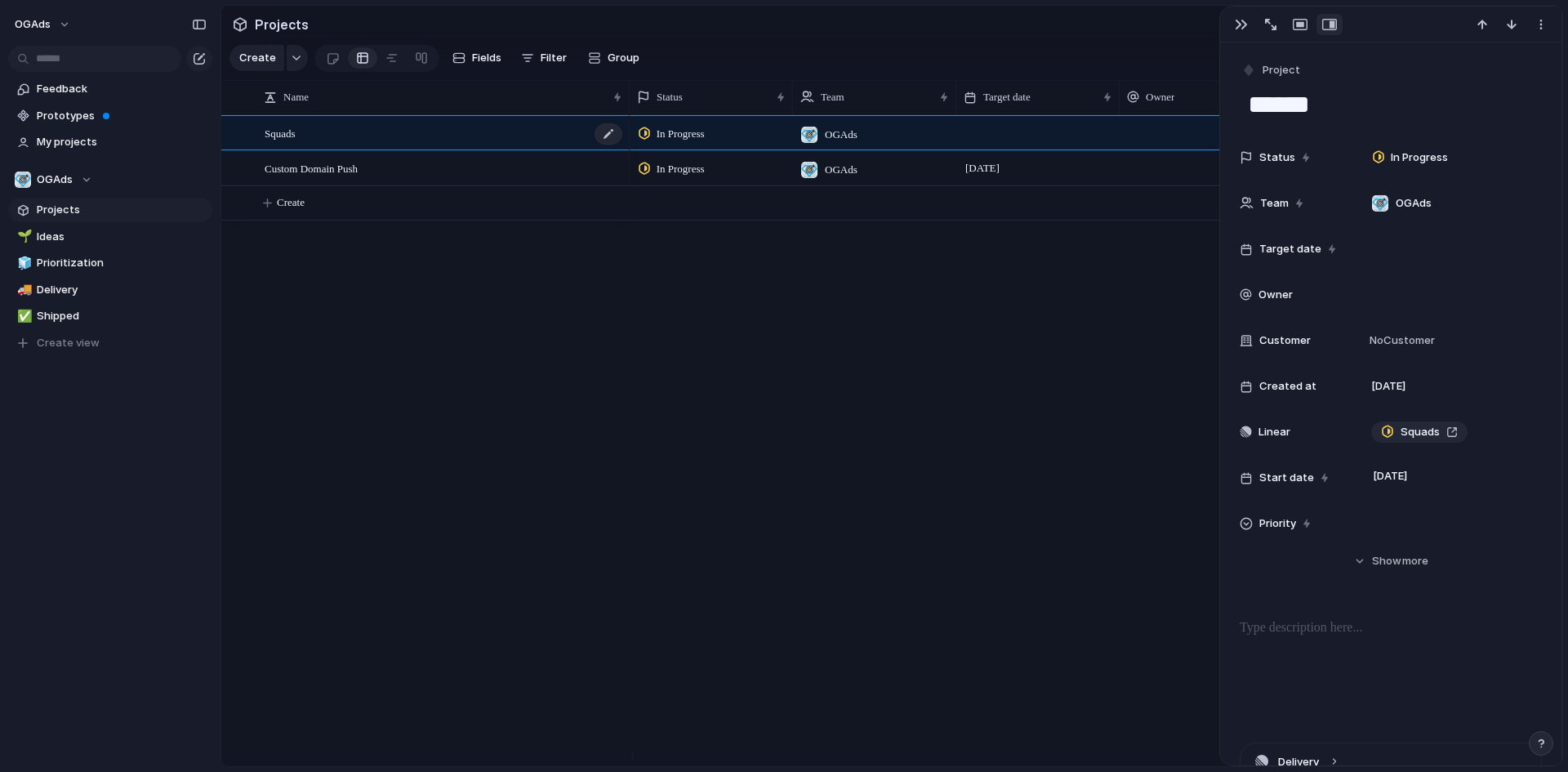
click at [302, 142] on div "Squads" at bounding box center [445, 133] width 359 height 34
click at [1360, 560] on button "Hide Show more" at bounding box center [1391, 561] width 302 height 30
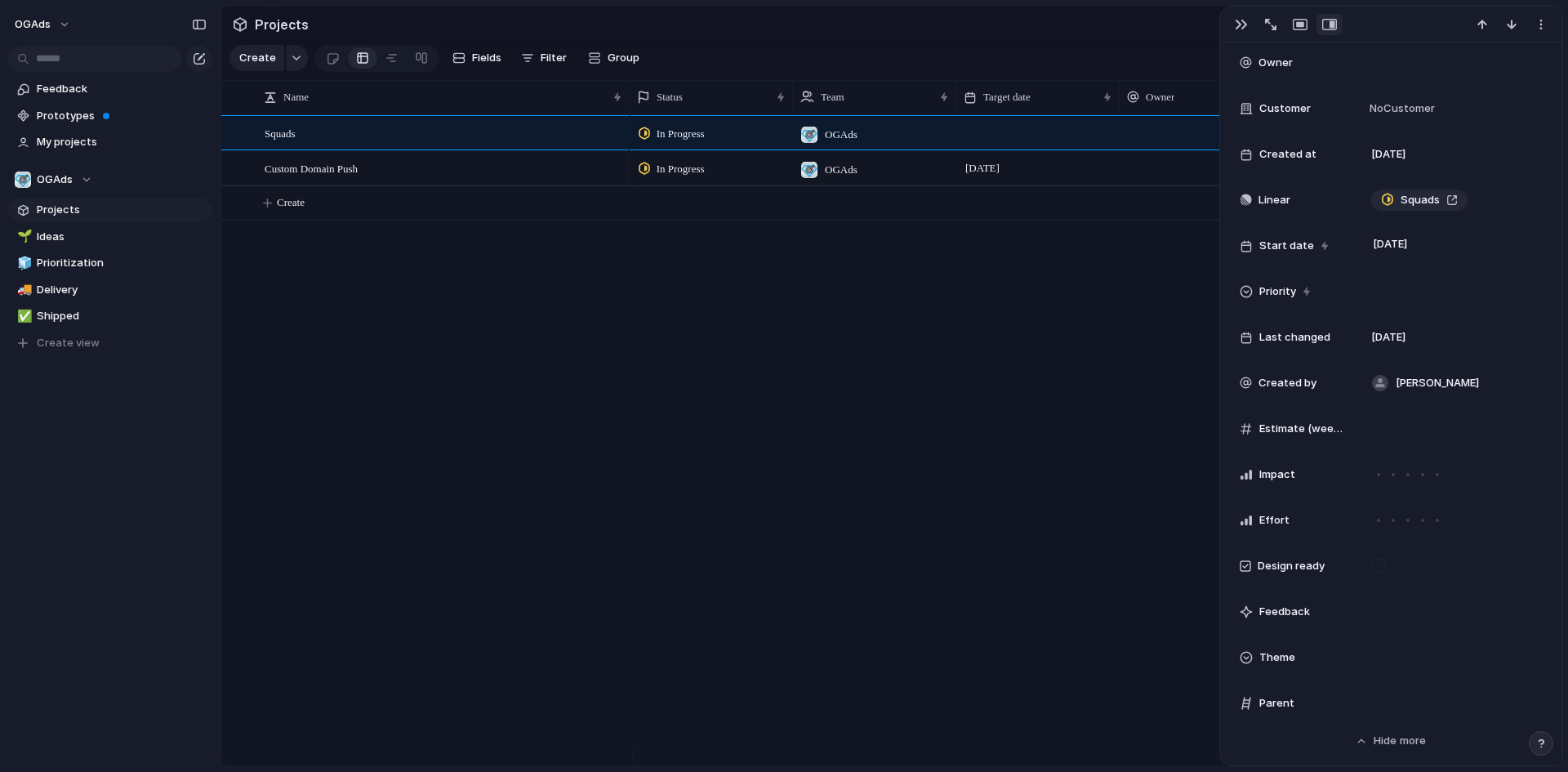
scroll to position [327, 0]
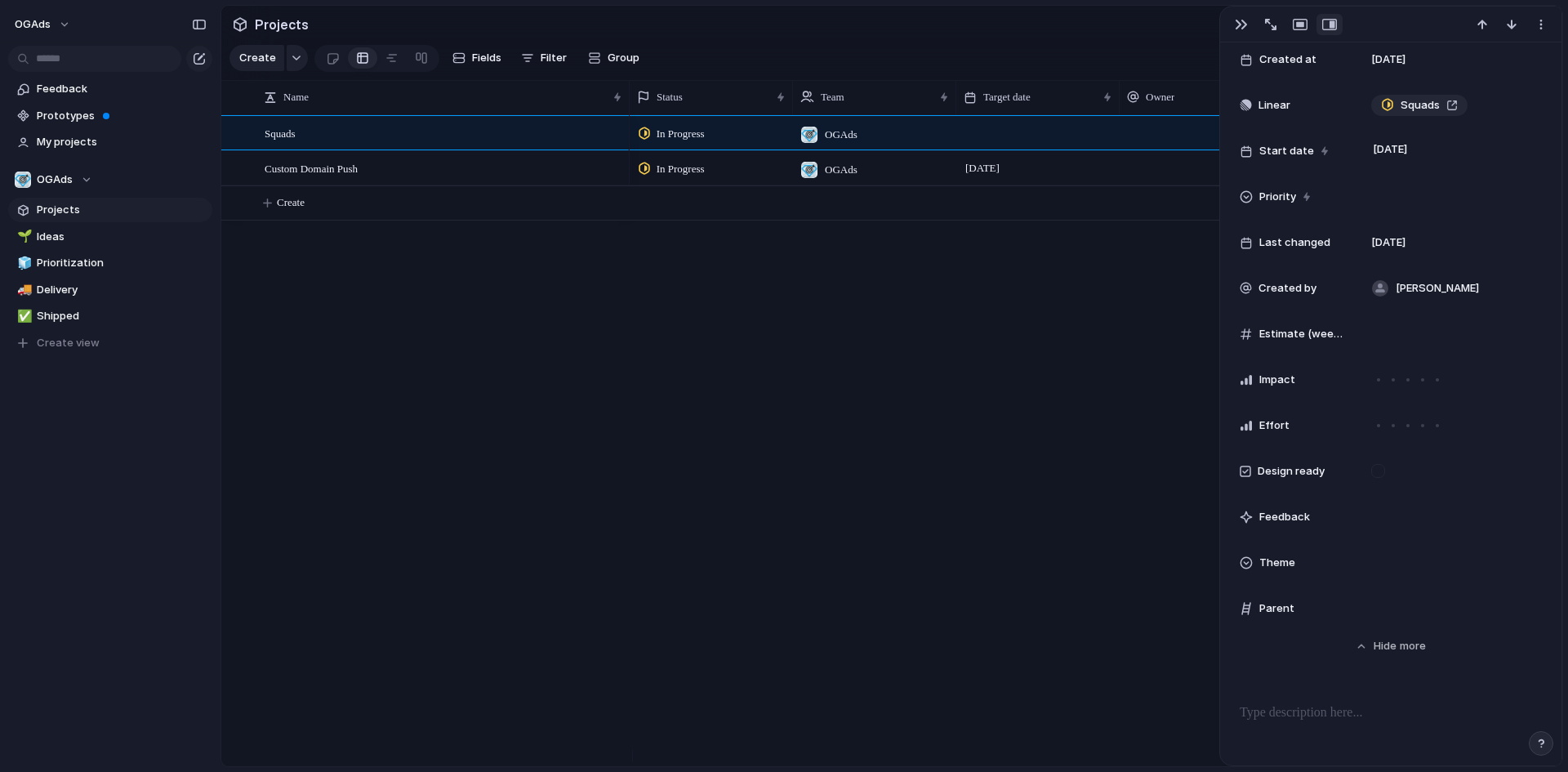
click at [888, 483] on div "In Progress OGAds 10 October Squads In Progress OGAds 31 October 10 October Cus…" at bounding box center [1097, 441] width 933 height 651
click at [885, 449] on div "In Progress OGAds 10 October Squads In Progress OGAds 31 October 10 October Cus…" at bounding box center [1097, 441] width 933 height 651
click at [1231, 21] on button "button" at bounding box center [1242, 24] width 26 height 21
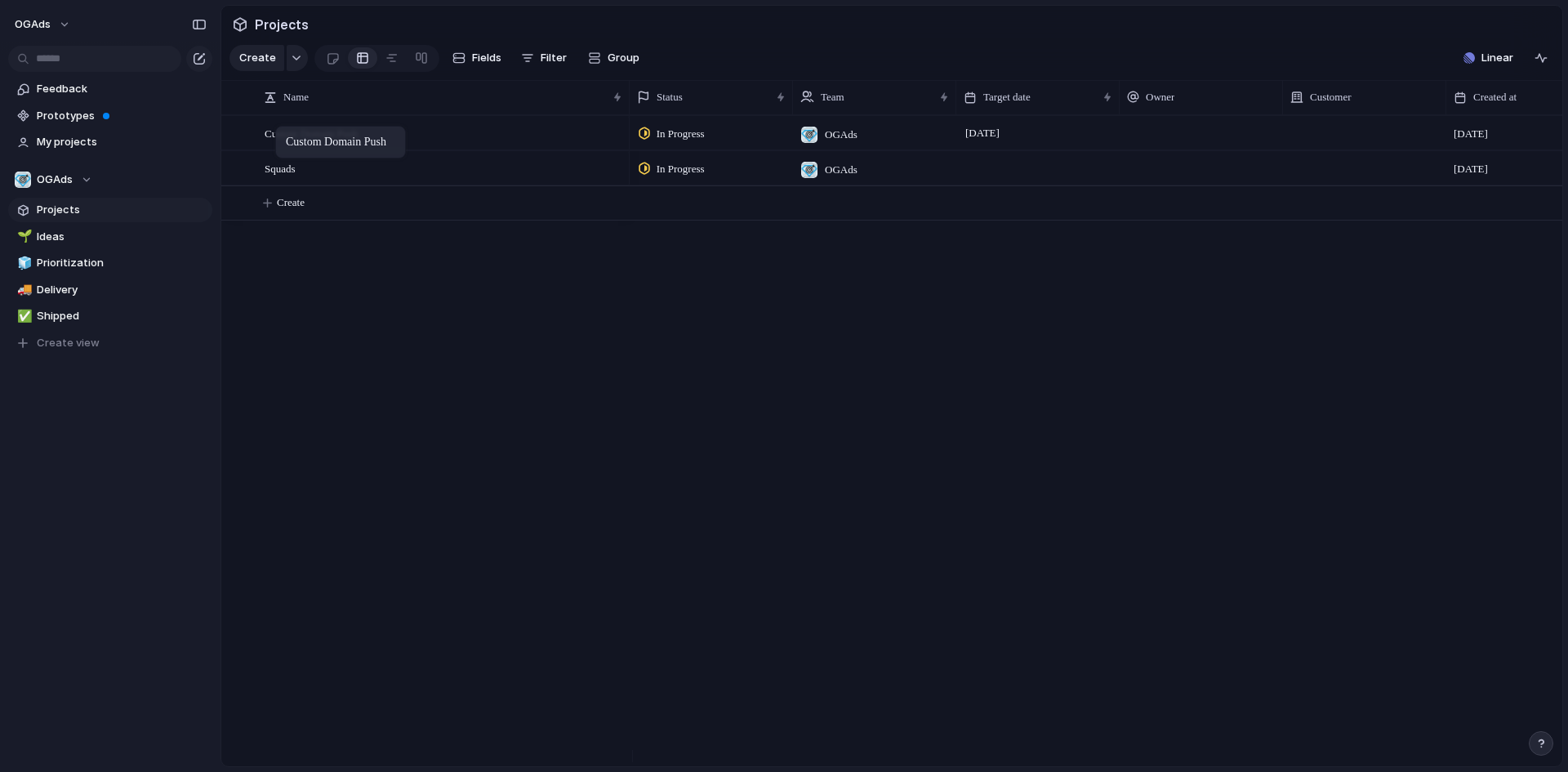
drag, startPoint x: 313, startPoint y: 185, endPoint x: 283, endPoint y: 129, distance: 63.5
click at [291, 62] on div "button" at bounding box center [297, 58] width 12 height 7
click at [288, 62] on div "Goal Program Initiative Launch Project Customize" at bounding box center [784, 386] width 1568 height 772
click at [410, 63] on link at bounding box center [421, 57] width 30 height 26
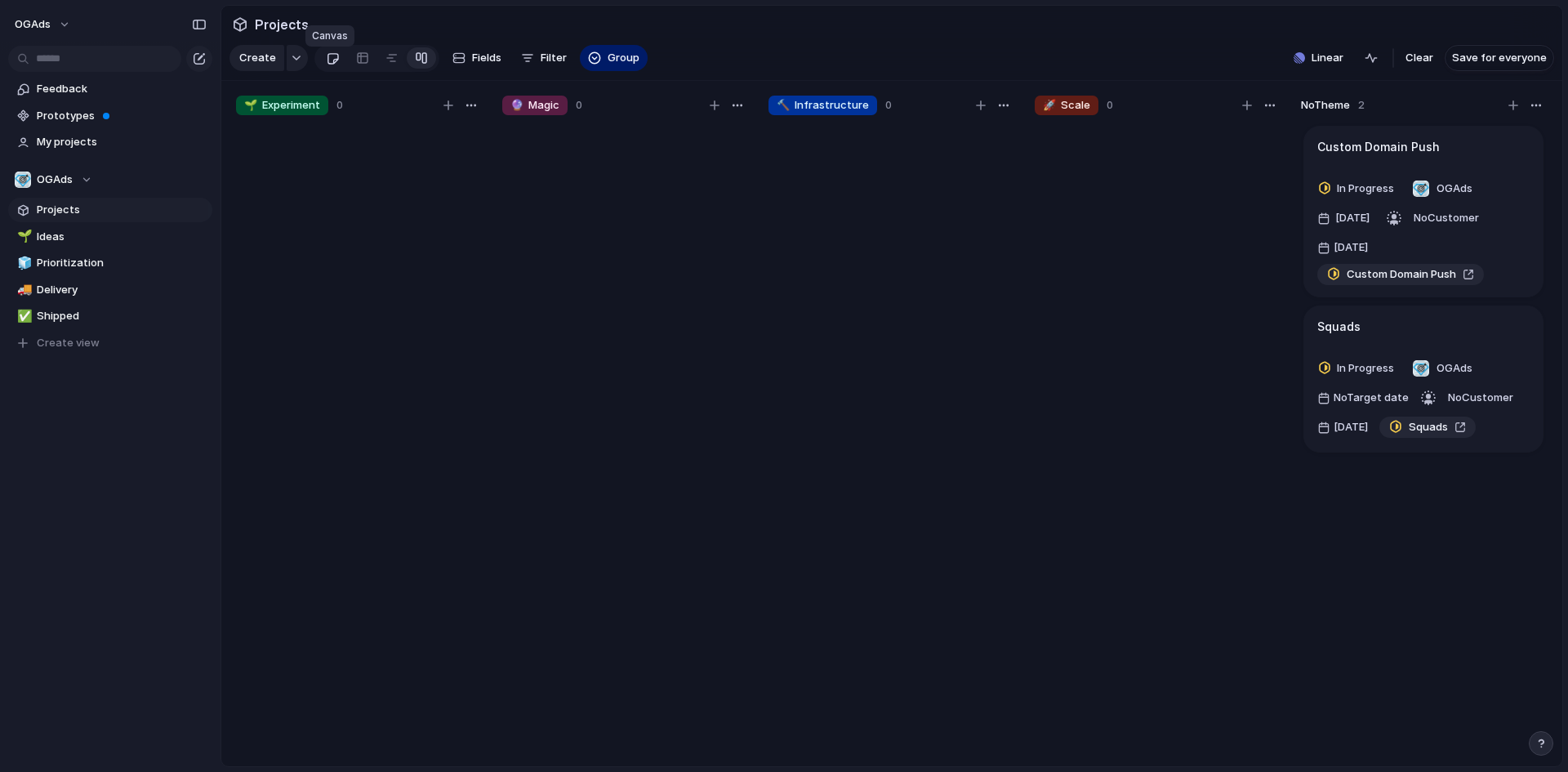
click at [329, 62] on div at bounding box center [332, 58] width 13 height 27
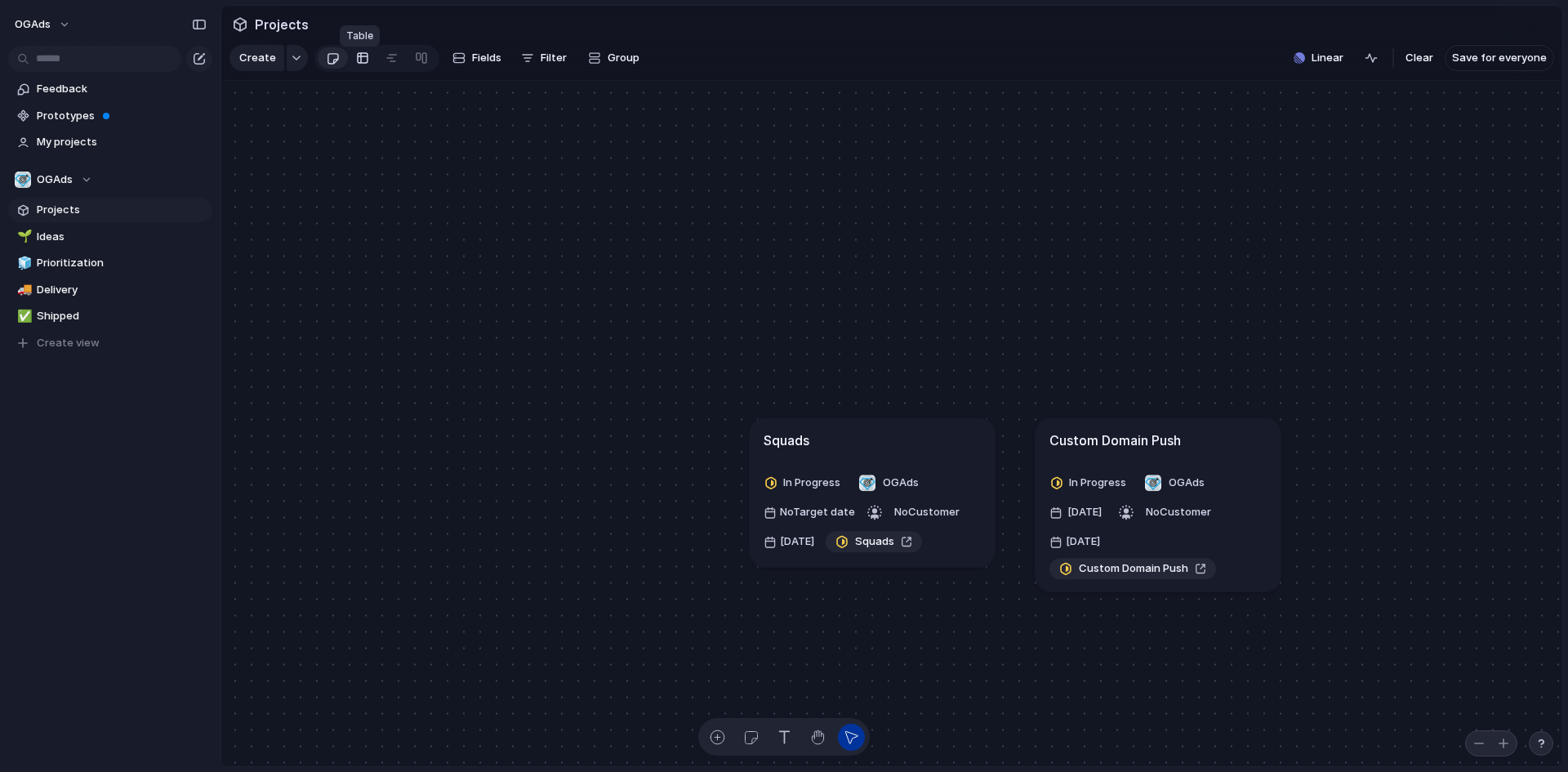
click at [358, 62] on div at bounding box center [362, 57] width 13 height 26
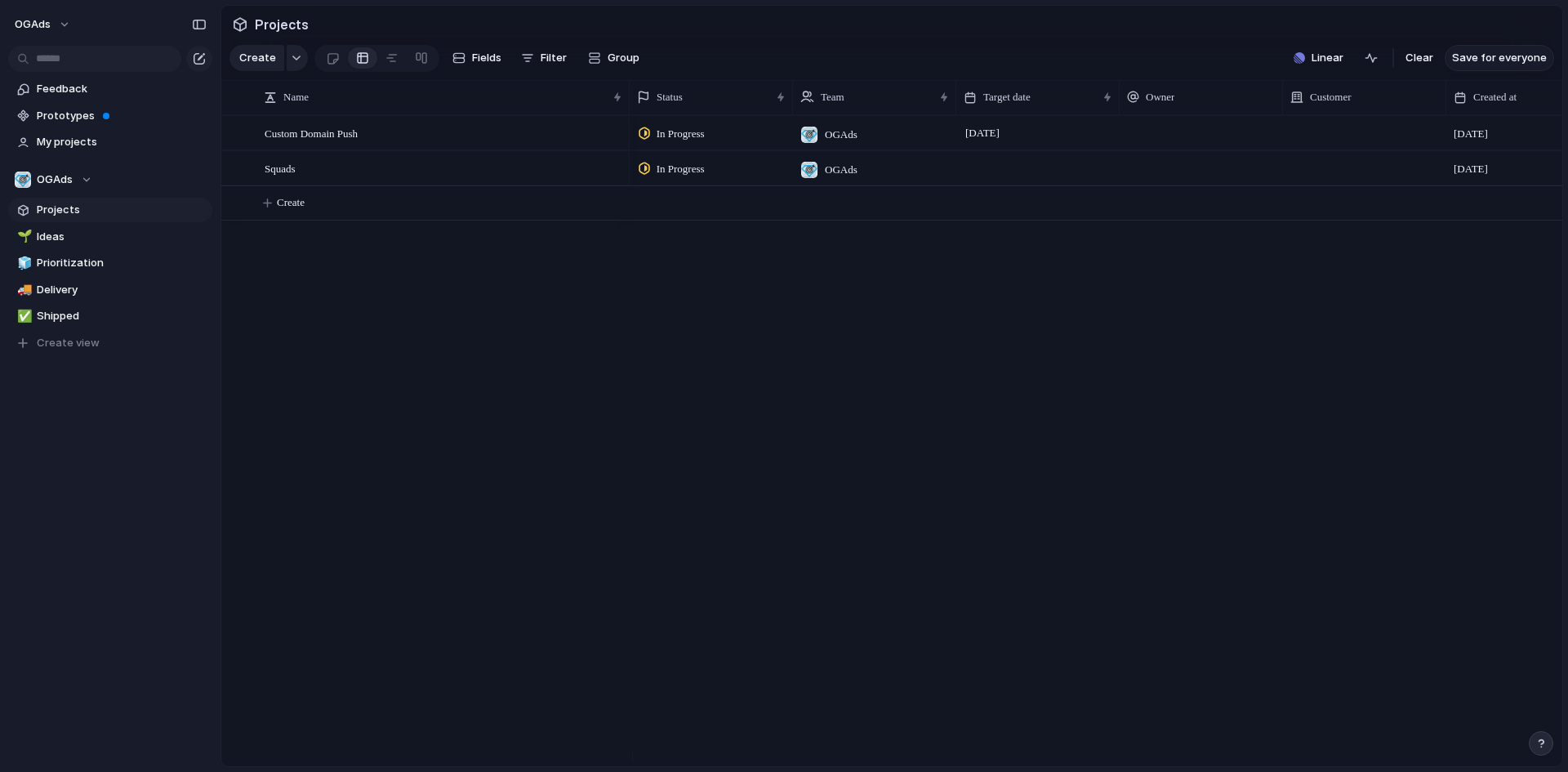
click at [1486, 66] on span "Save for everyone" at bounding box center [1500, 57] width 94 height 16
click at [67, 140] on span "My projects" at bounding box center [121, 142] width 170 height 16
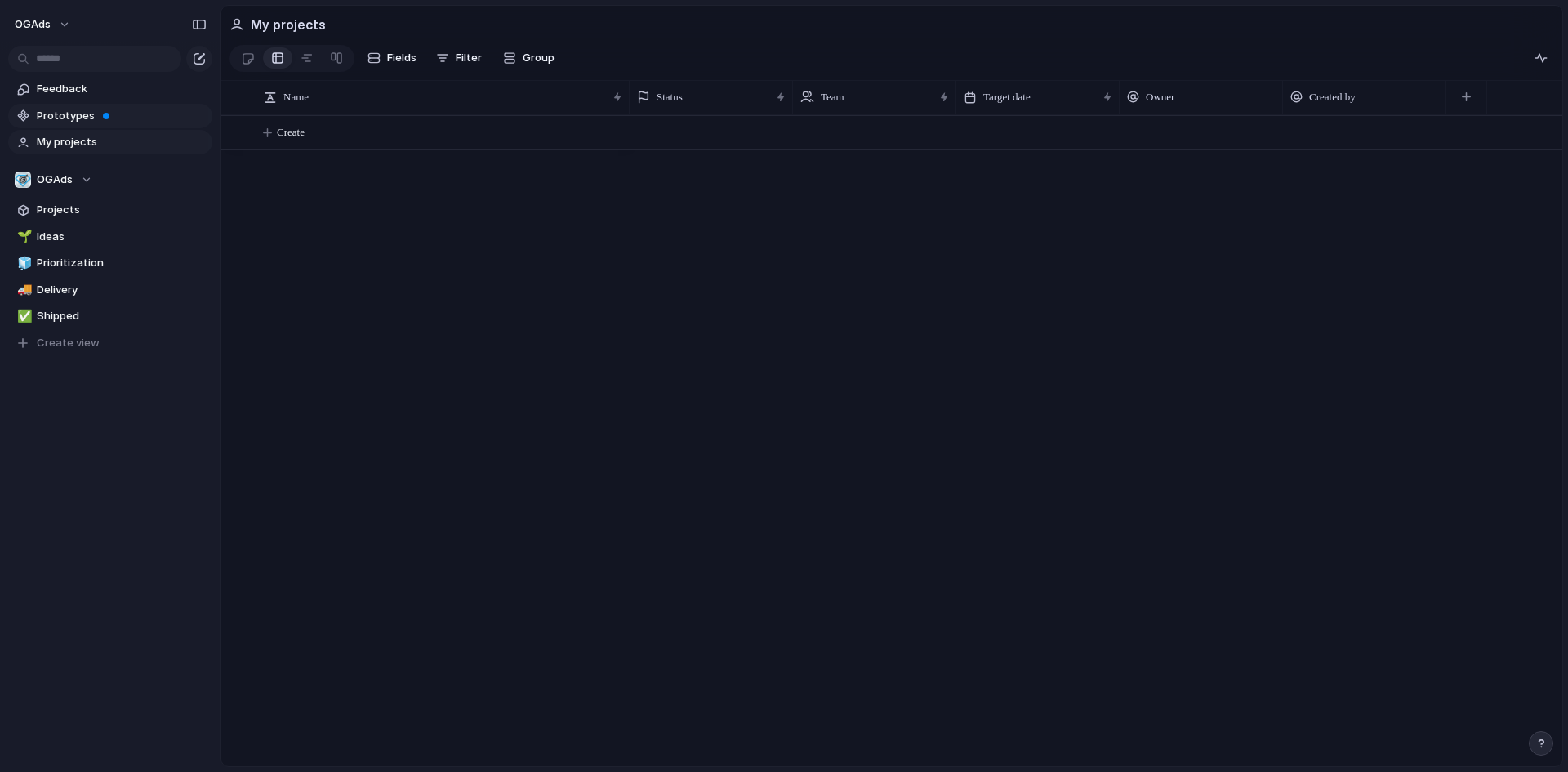
click at [67, 116] on span "Prototypes" at bounding box center [121, 116] width 170 height 16
click at [401, 65] on span "Fields" at bounding box center [401, 57] width 30 height 16
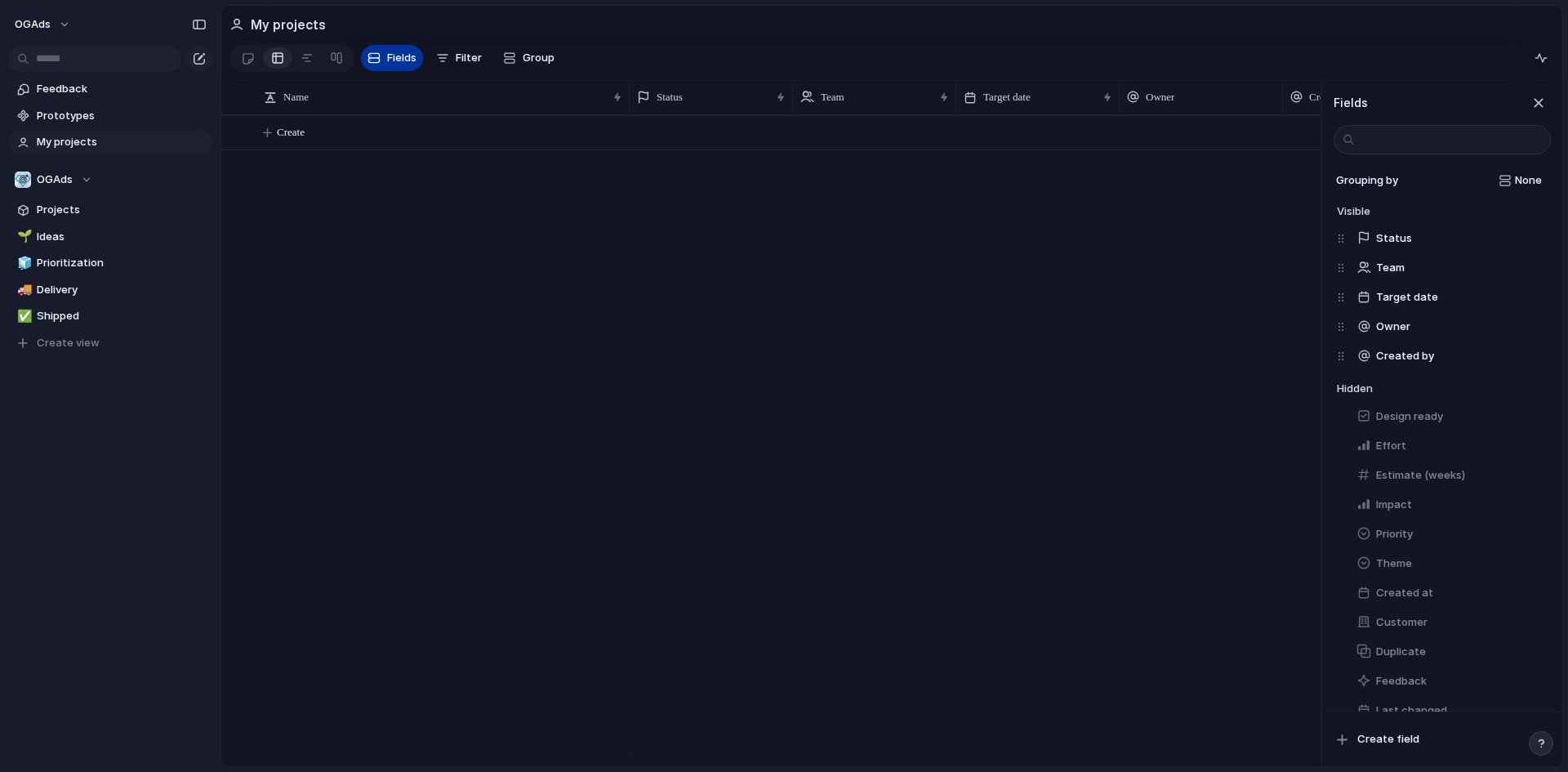
click at [401, 65] on span "Fields" at bounding box center [401, 57] width 30 height 16
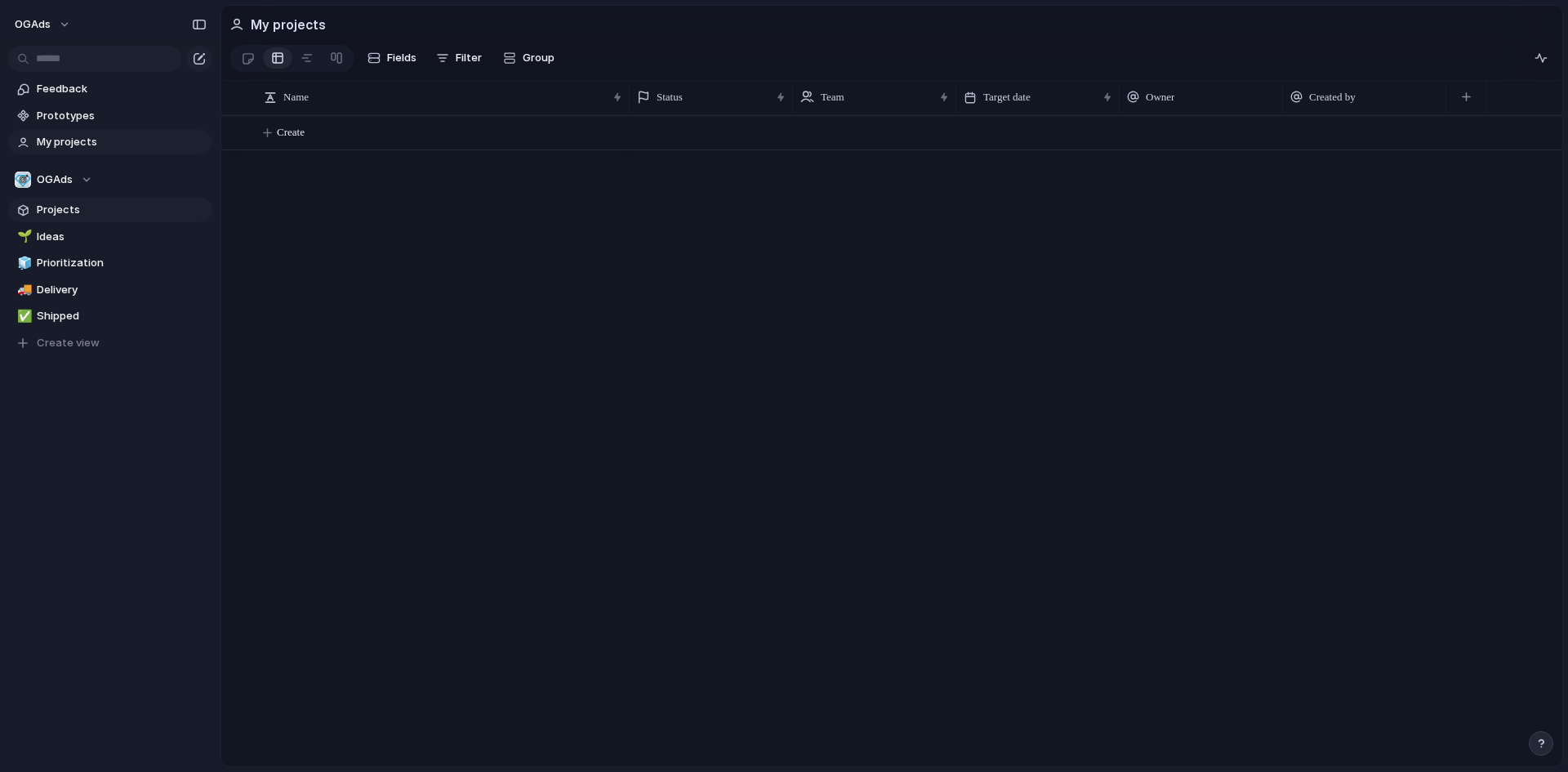
click at [71, 203] on span "Projects" at bounding box center [121, 209] width 170 height 16
click at [287, 177] on span "Squads" at bounding box center [280, 168] width 31 height 19
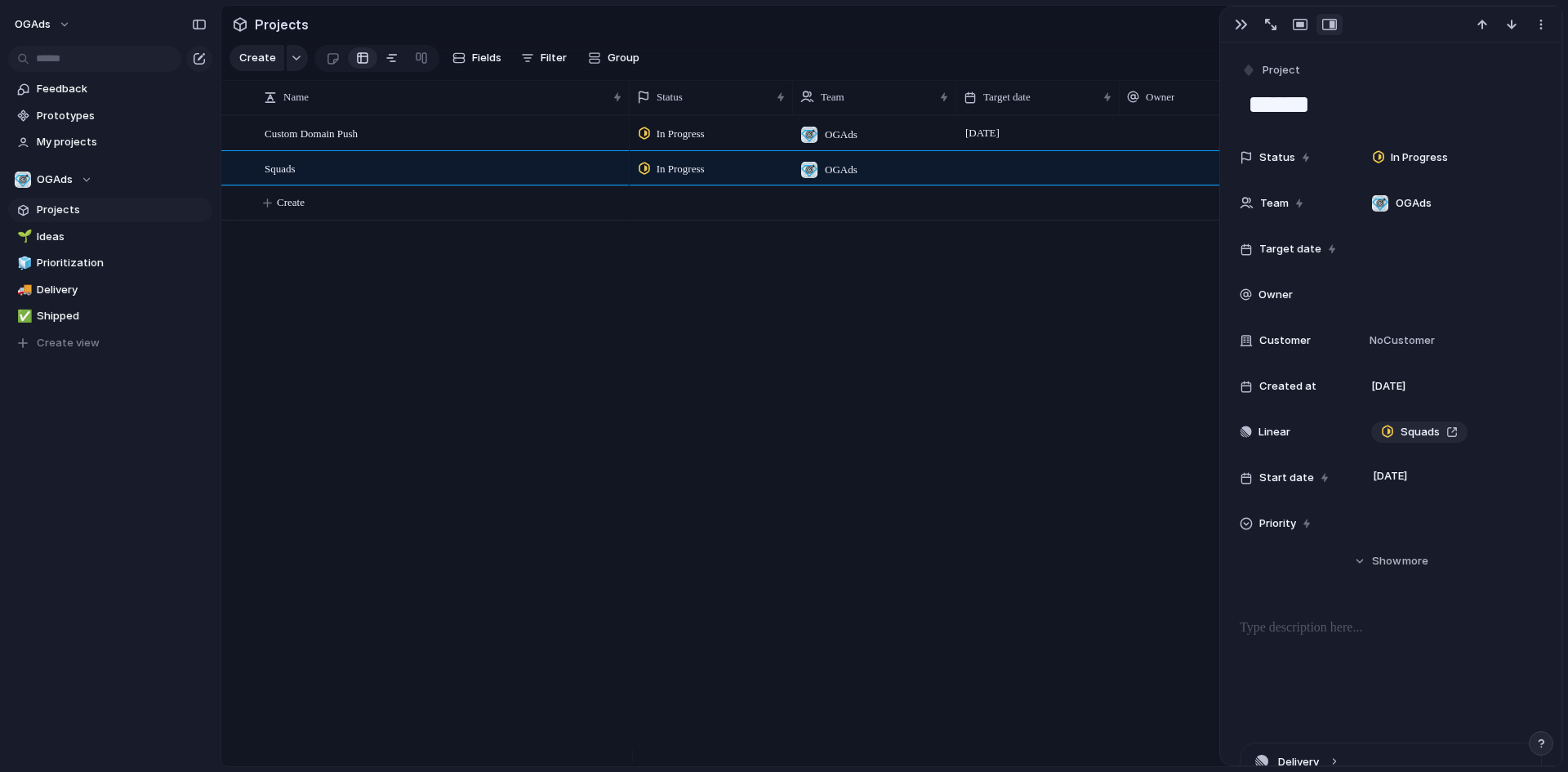
click at [396, 61] on link at bounding box center [391, 57] width 30 height 26
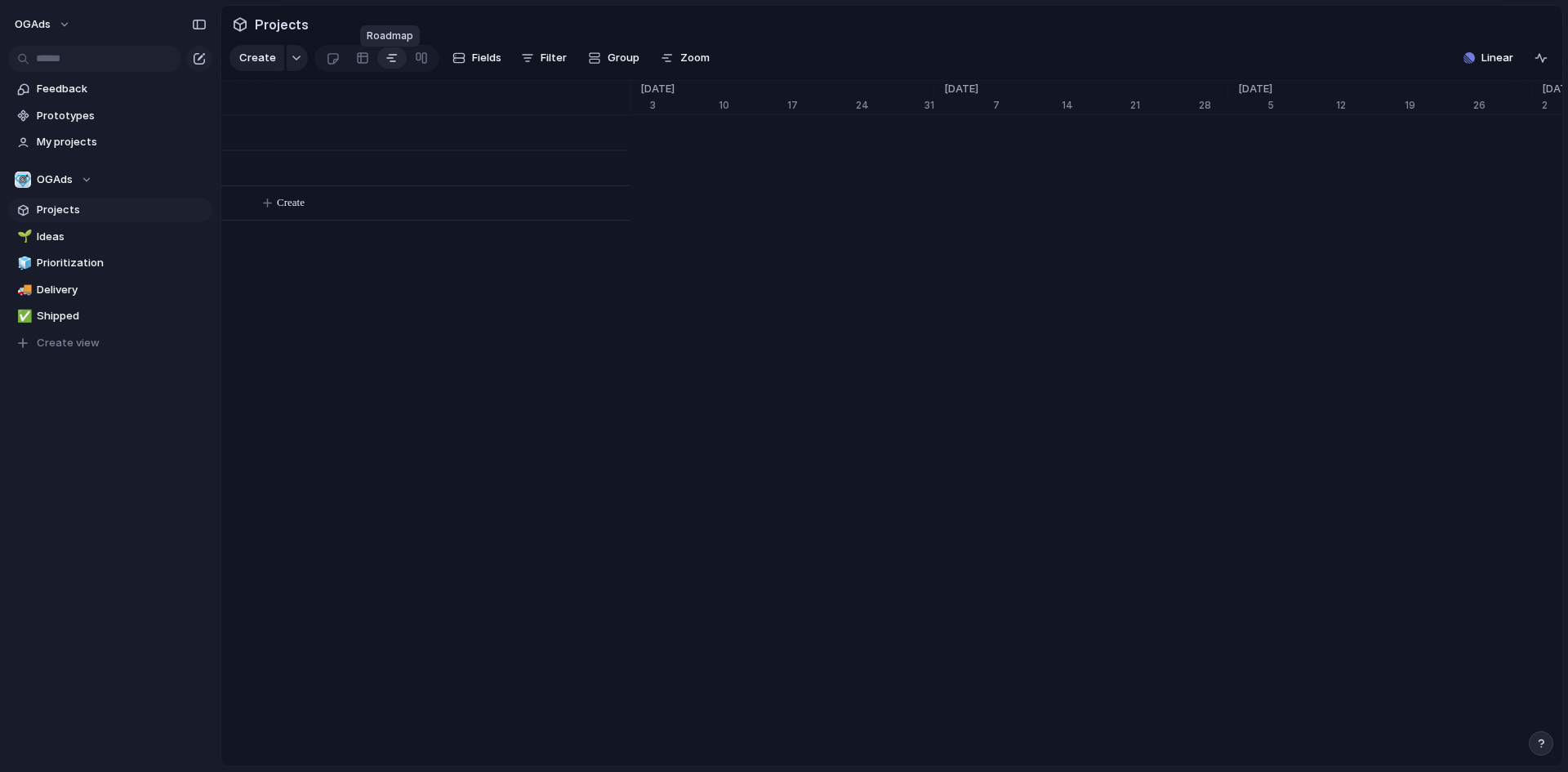
scroll to position [0, 10370]
click at [361, 61] on div at bounding box center [362, 57] width 13 height 26
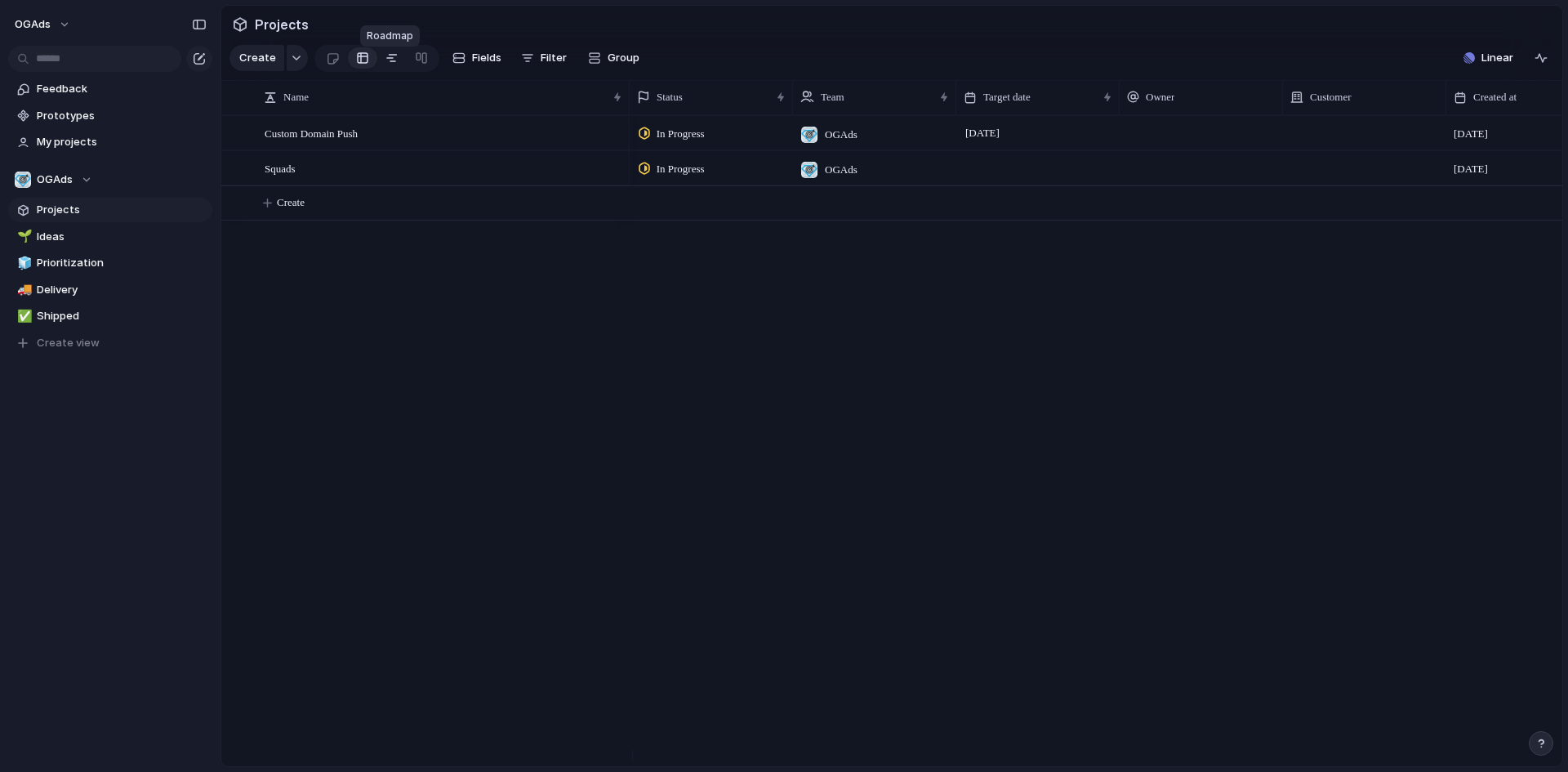
click at [395, 64] on div at bounding box center [391, 57] width 13 height 26
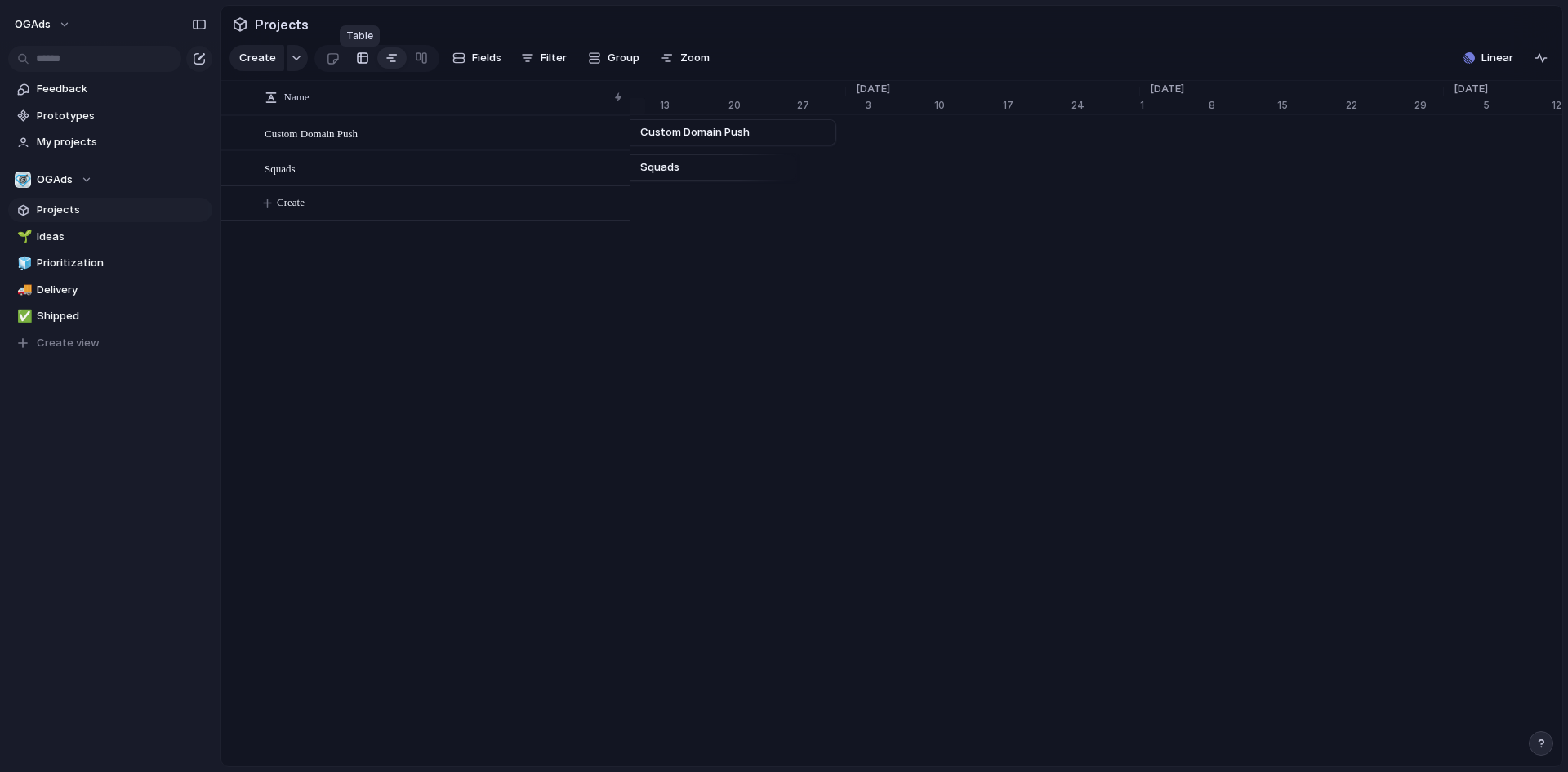
click at [365, 64] on div at bounding box center [362, 57] width 13 height 26
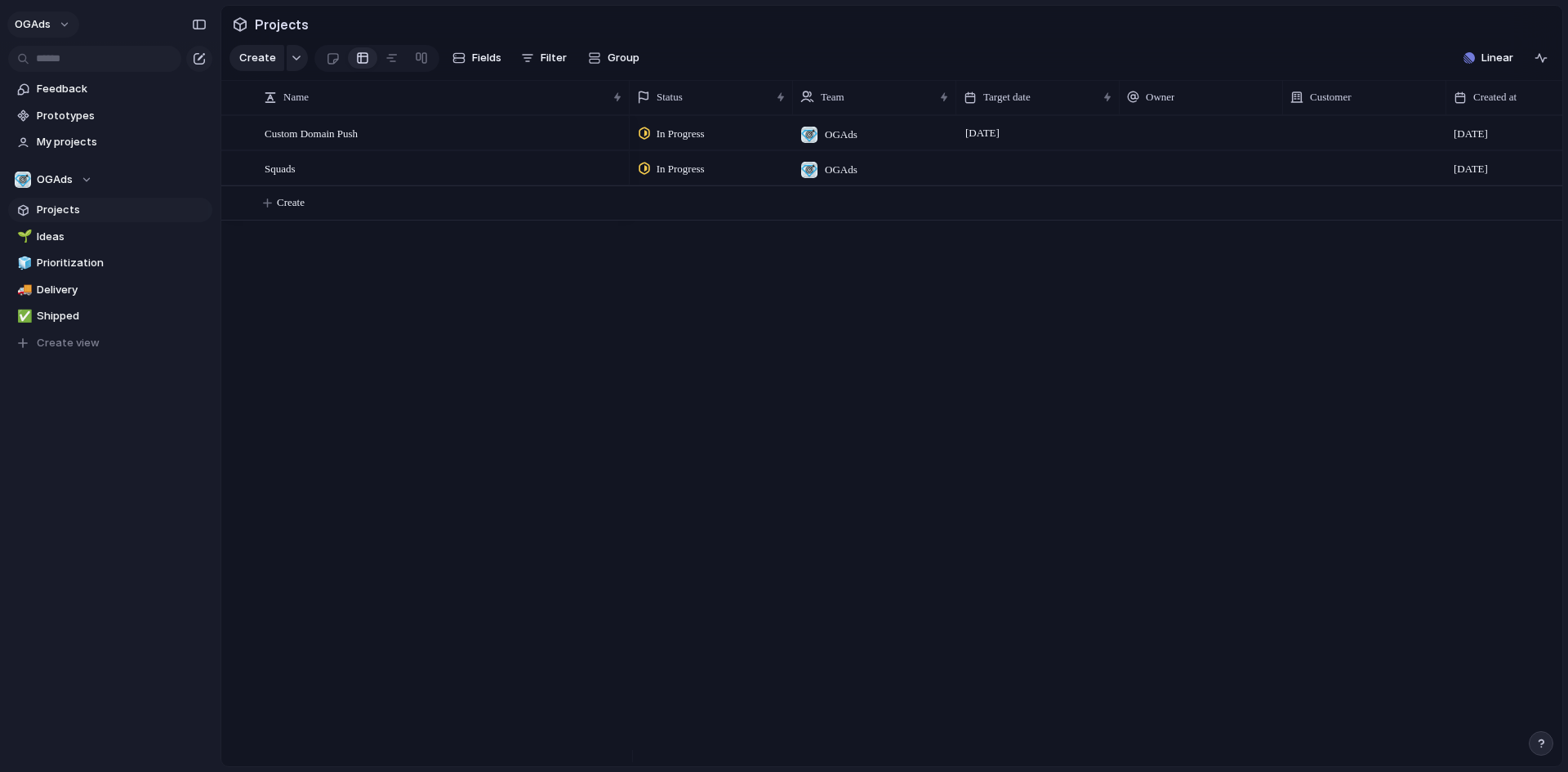
click at [62, 26] on button "OGAds" at bounding box center [43, 24] width 72 height 26
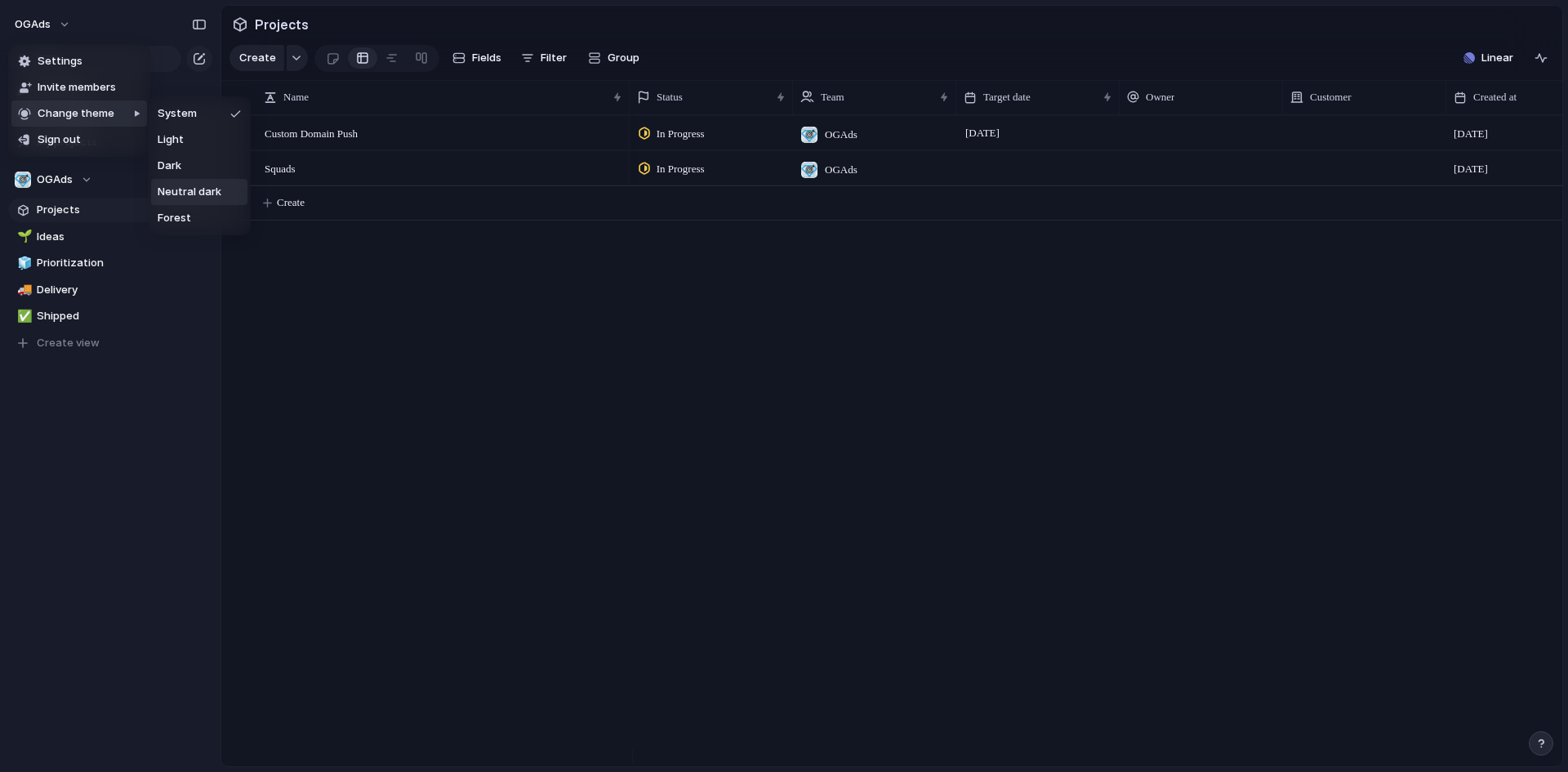
click at [197, 192] on span "Neutral dark" at bounding box center [190, 192] width 64 height 16
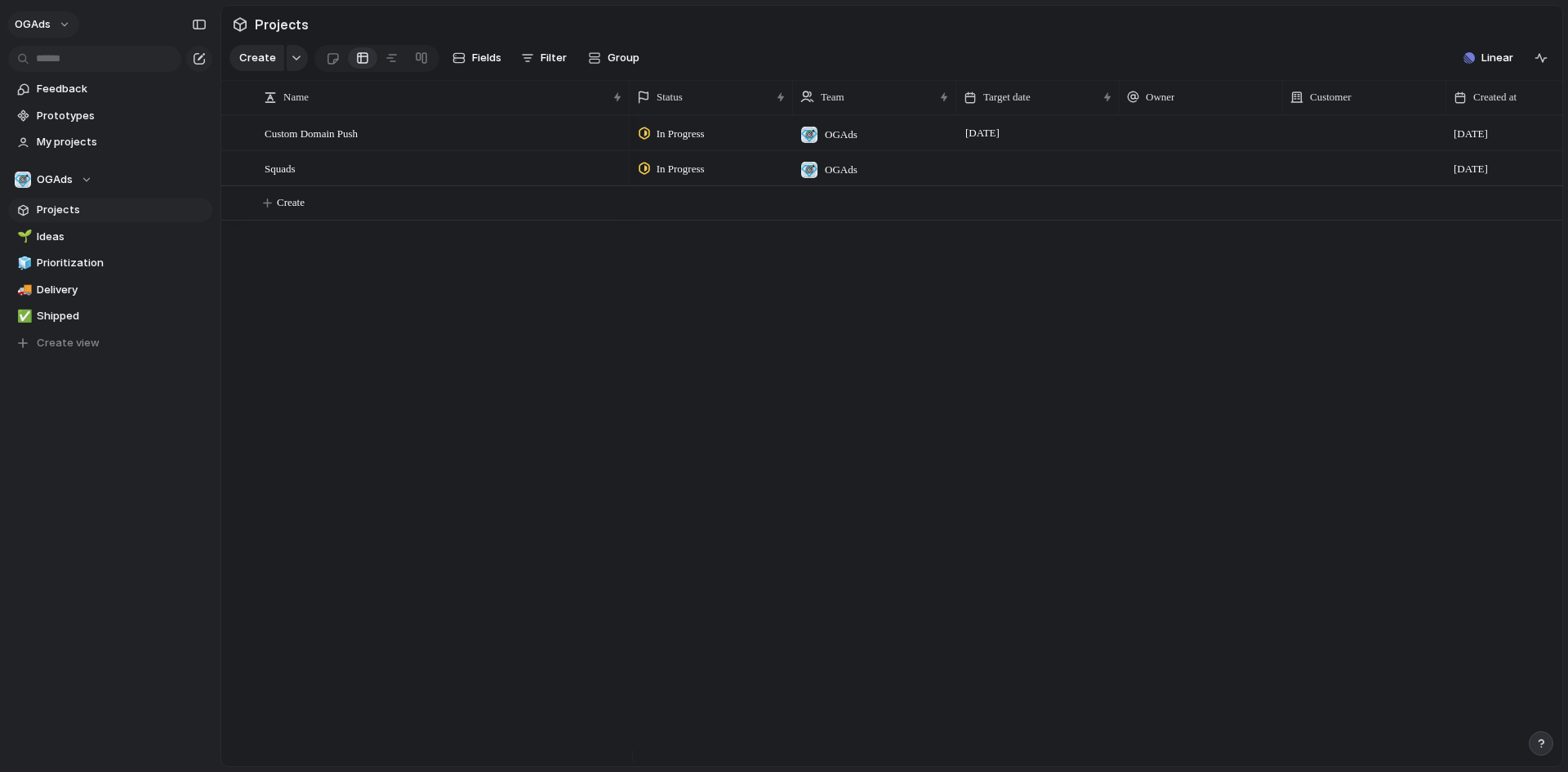
click at [47, 17] on span "OGAds" at bounding box center [32, 24] width 36 height 16
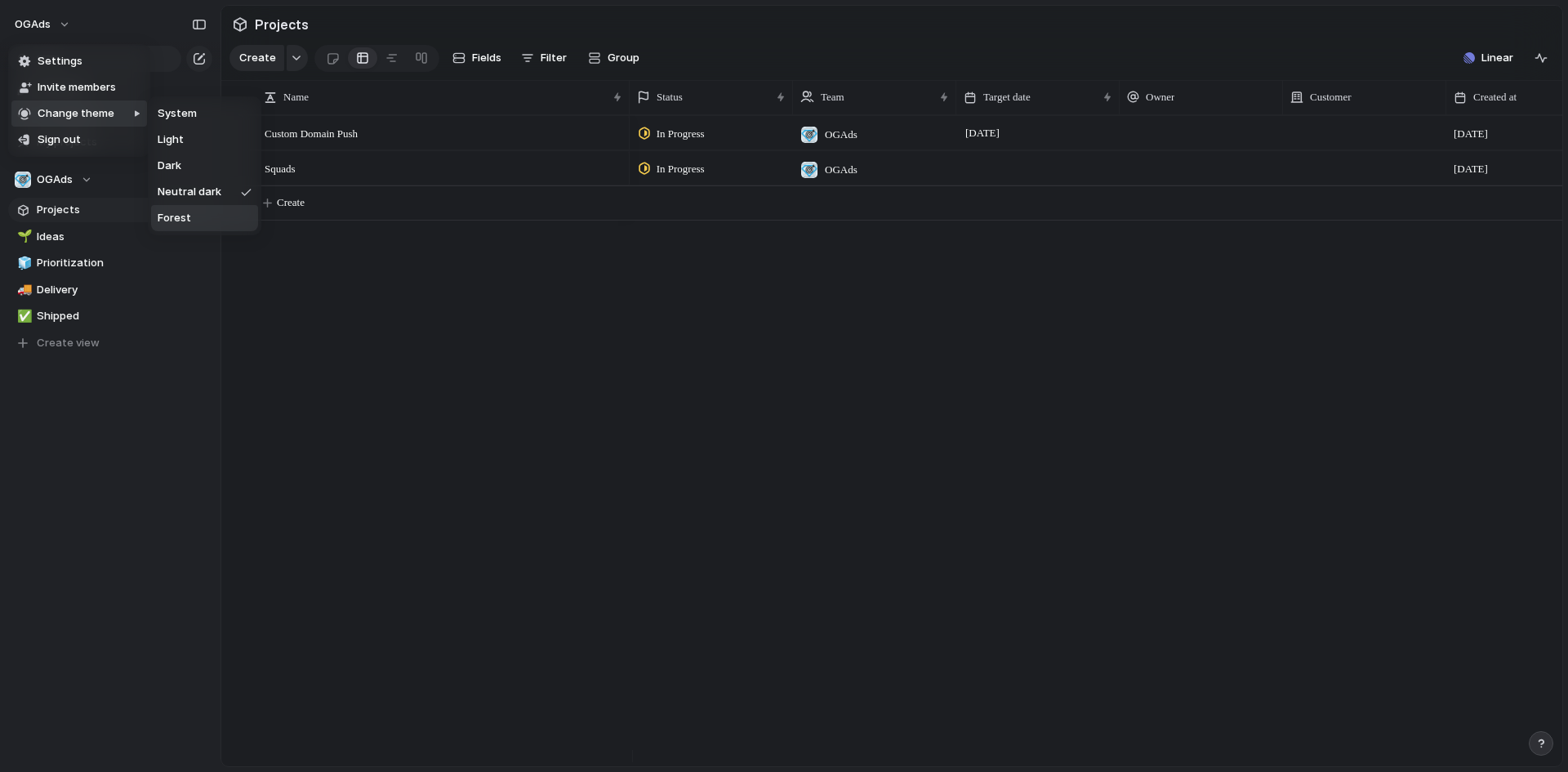
click at [180, 218] on span "Forest" at bounding box center [175, 218] width 34 height 16
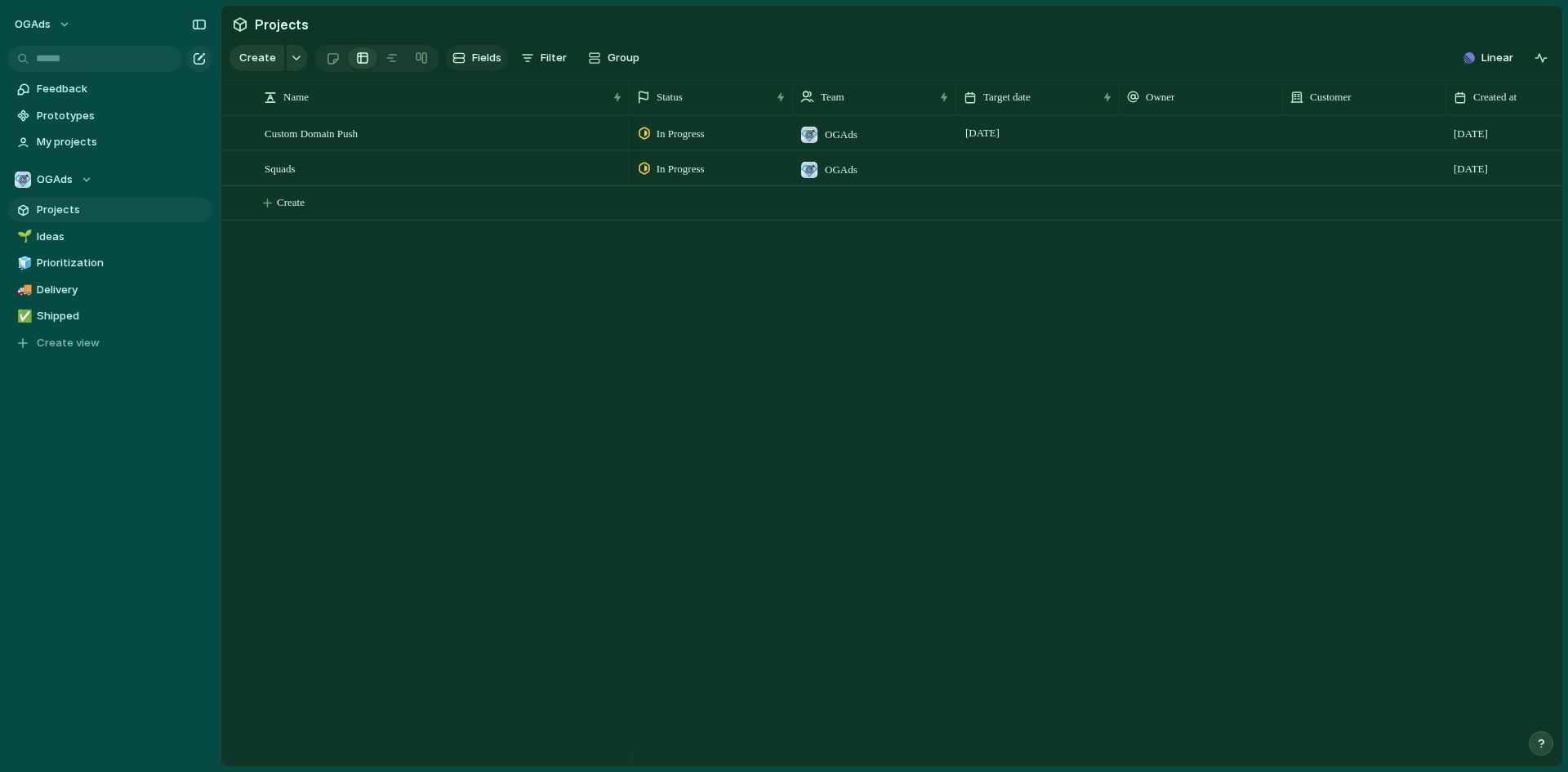
click at [477, 60] on span "Fields" at bounding box center [487, 57] width 30 height 16
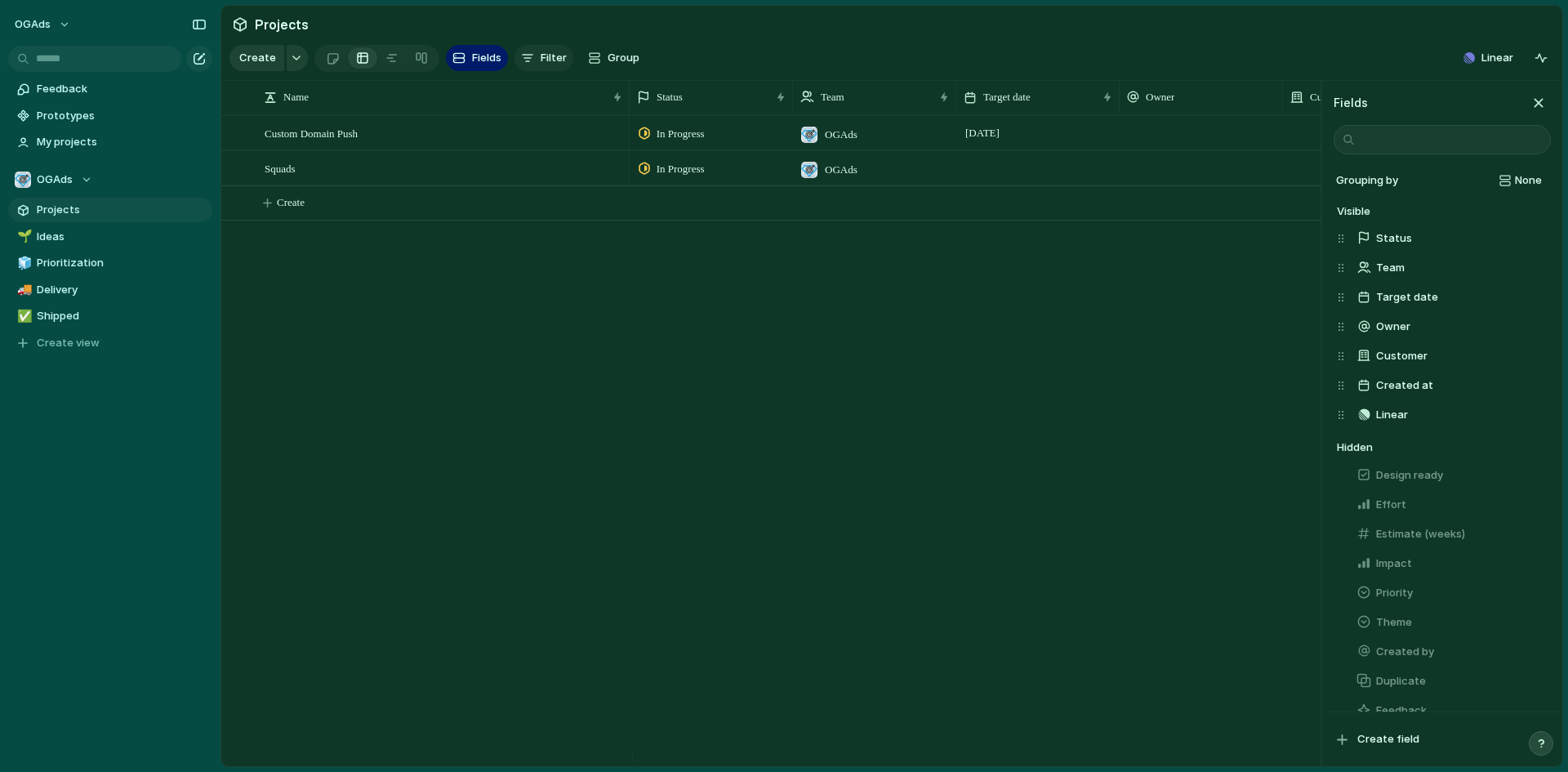
click at [535, 61] on button "Filter" at bounding box center [544, 57] width 59 height 26
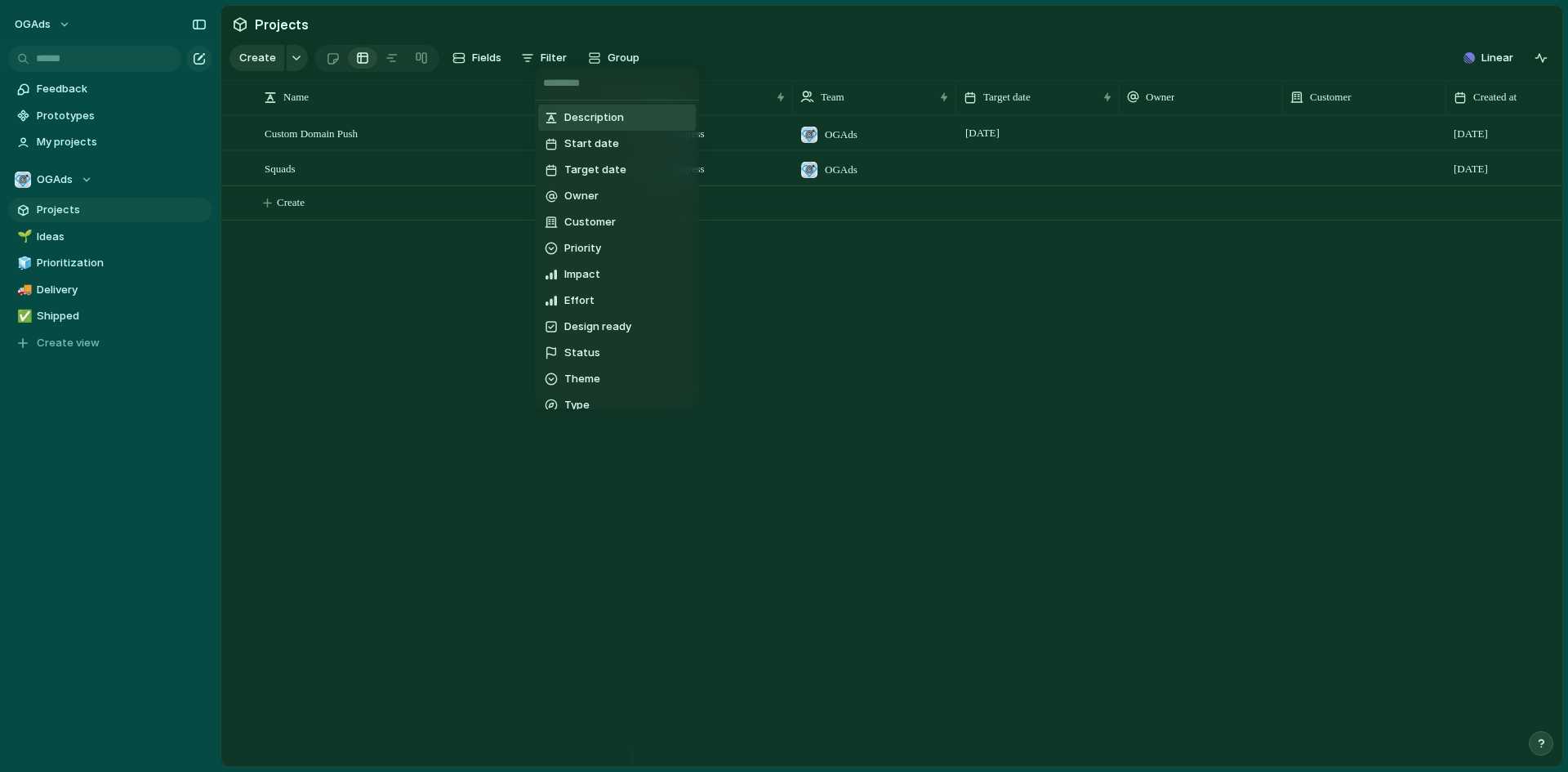
click at [421, 62] on div "Description Start date Target date Owner Customer Priority Impact Effort Design…" at bounding box center [784, 386] width 1568 height 772
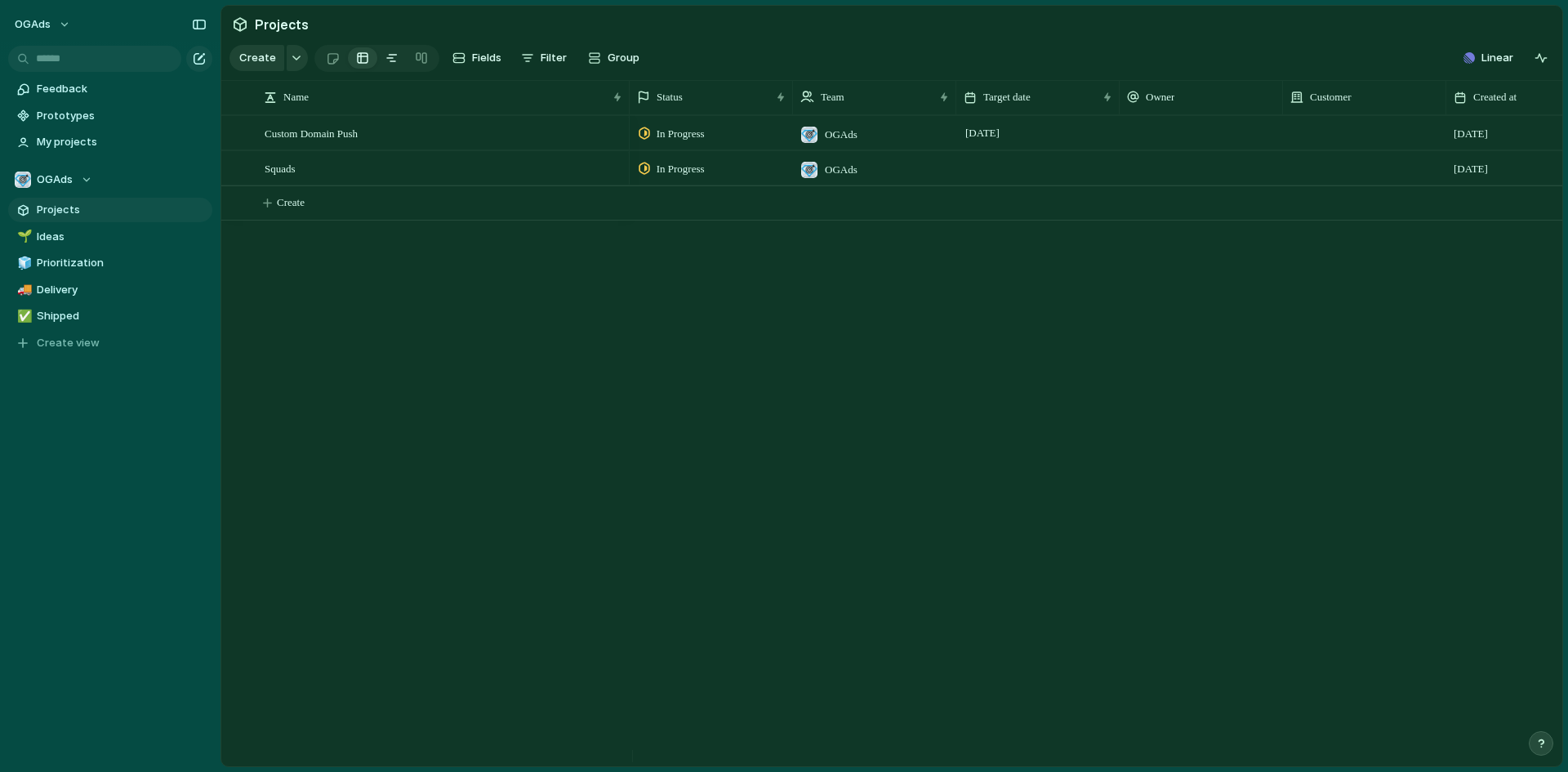
click at [386, 63] on div at bounding box center [391, 57] width 13 height 26
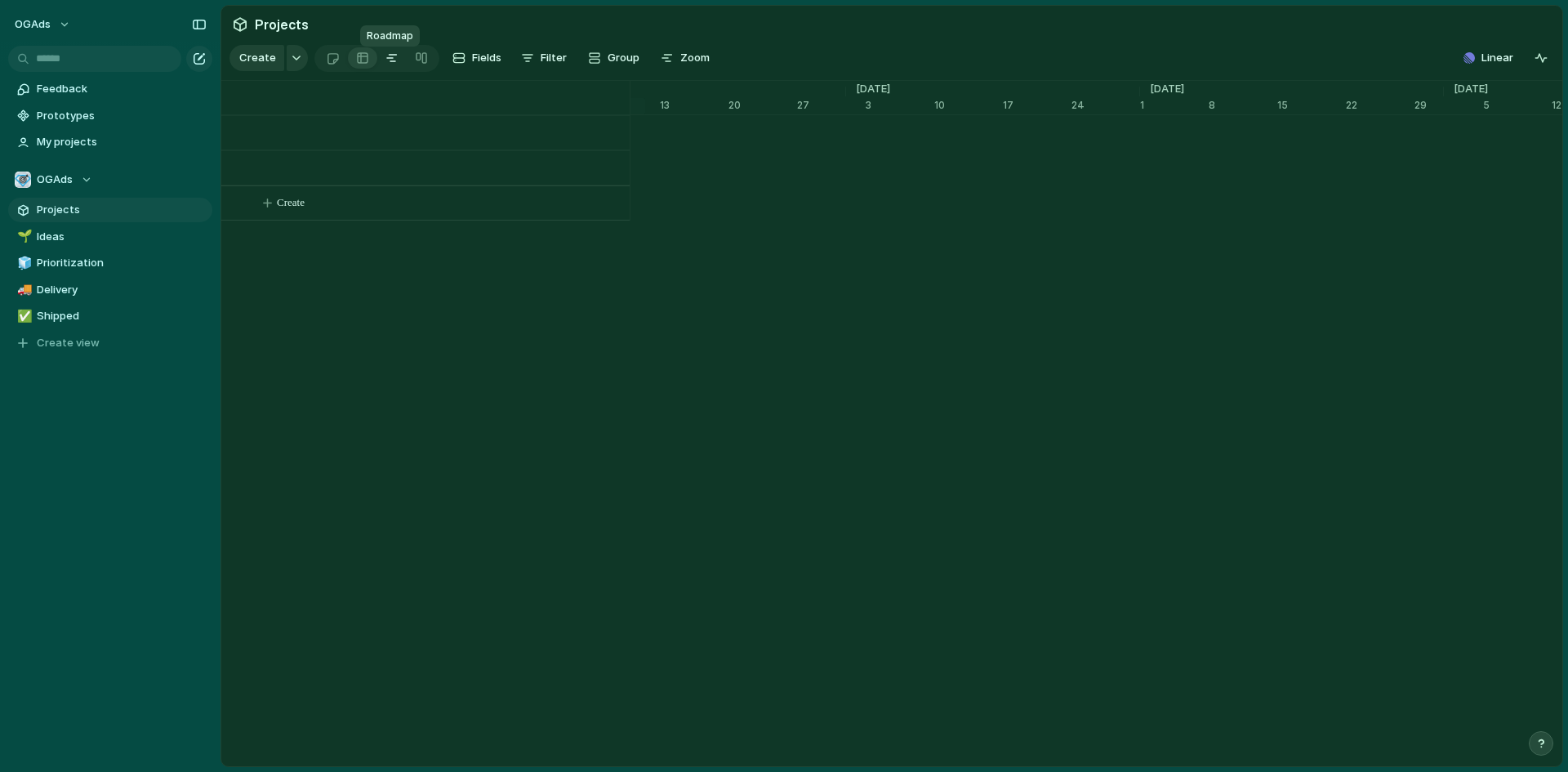
scroll to position [0, 10832]
click at [68, 27] on button "OGAds" at bounding box center [43, 24] width 72 height 26
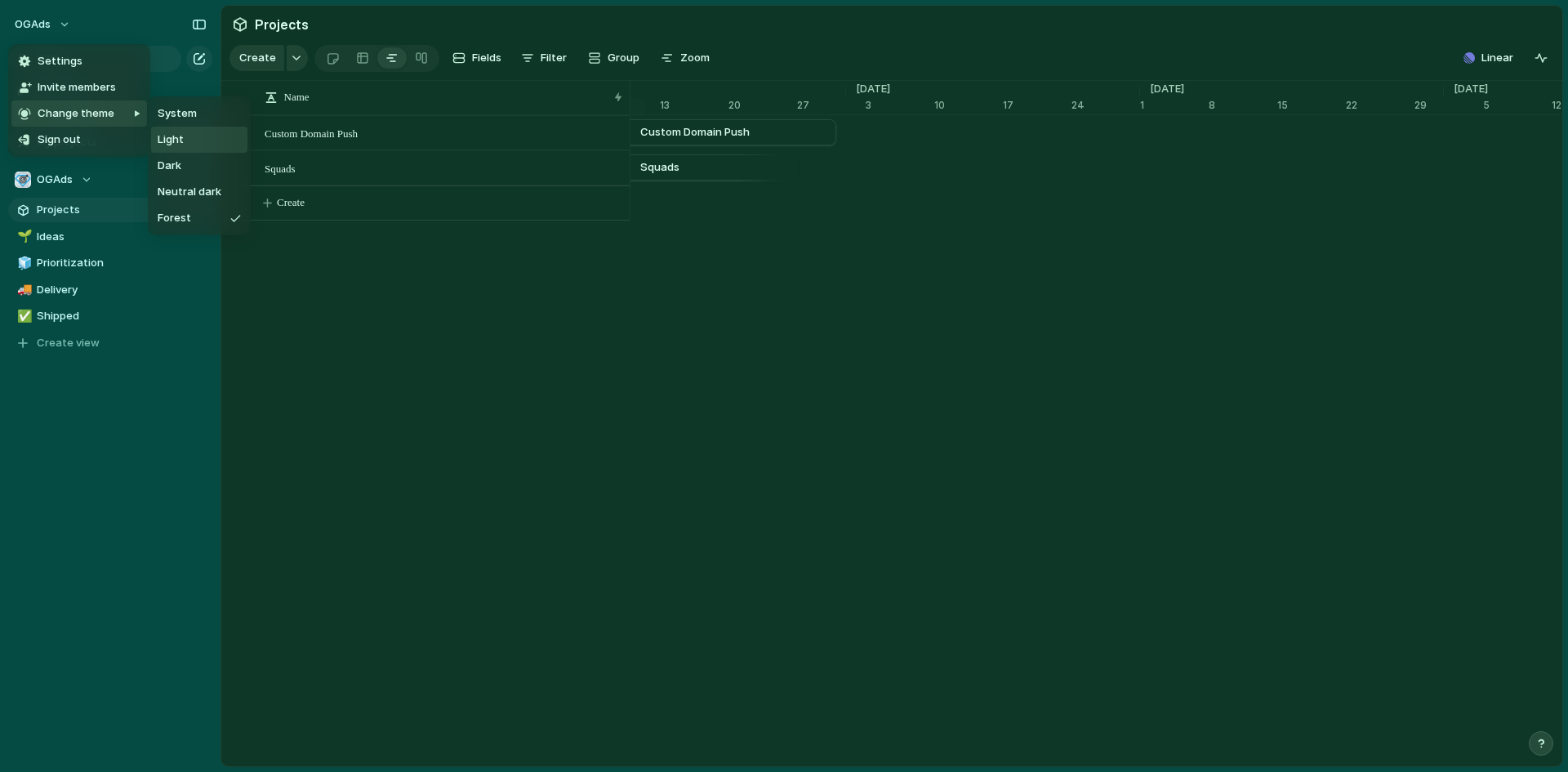
click at [186, 142] on li "Light" at bounding box center [199, 139] width 96 height 26
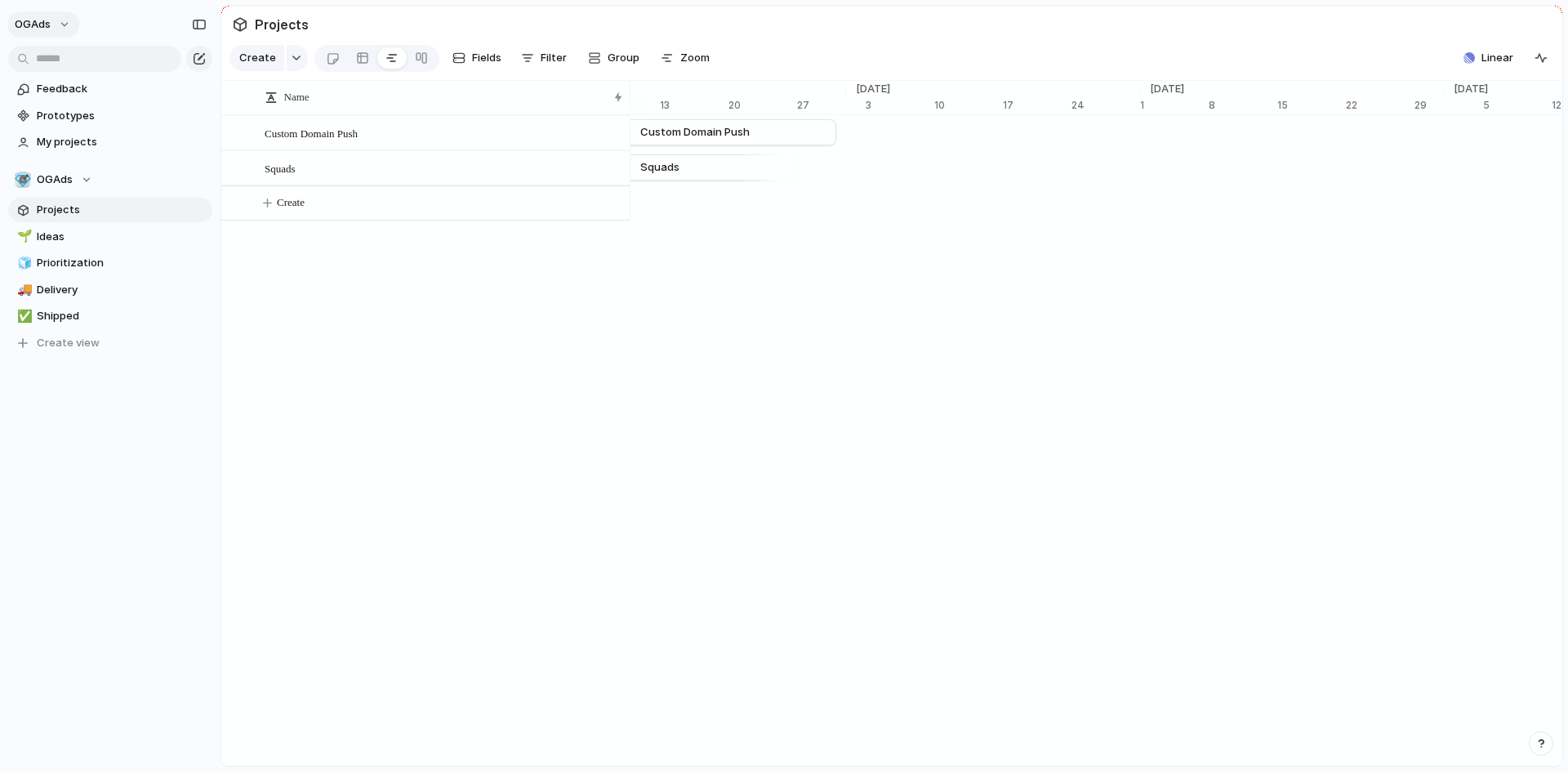
click at [54, 30] on button "OGAds" at bounding box center [43, 24] width 72 height 26
click at [183, 209] on li "Forest" at bounding box center [199, 218] width 96 height 26
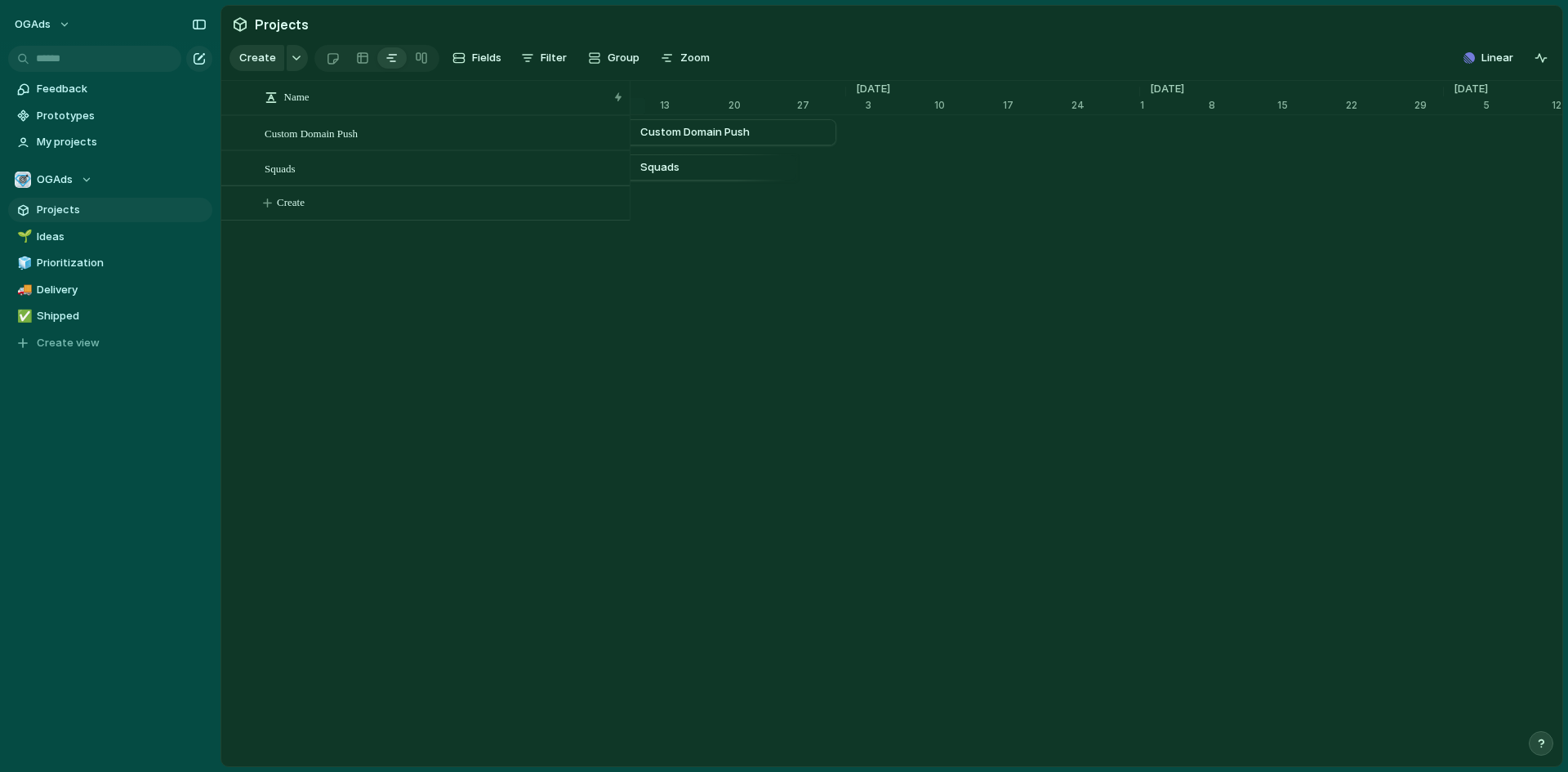
click at [352, 297] on div "Name Custom Domain Push Squads Create 10 Oct '22 3 10 17 24 31 Nov '22 7 14 21 …" at bounding box center [892, 424] width 1341 height 687
click at [429, 20] on section "Projects" at bounding box center [892, 24] width 1341 height 37
click at [332, 59] on div at bounding box center [332, 58] width 13 height 27
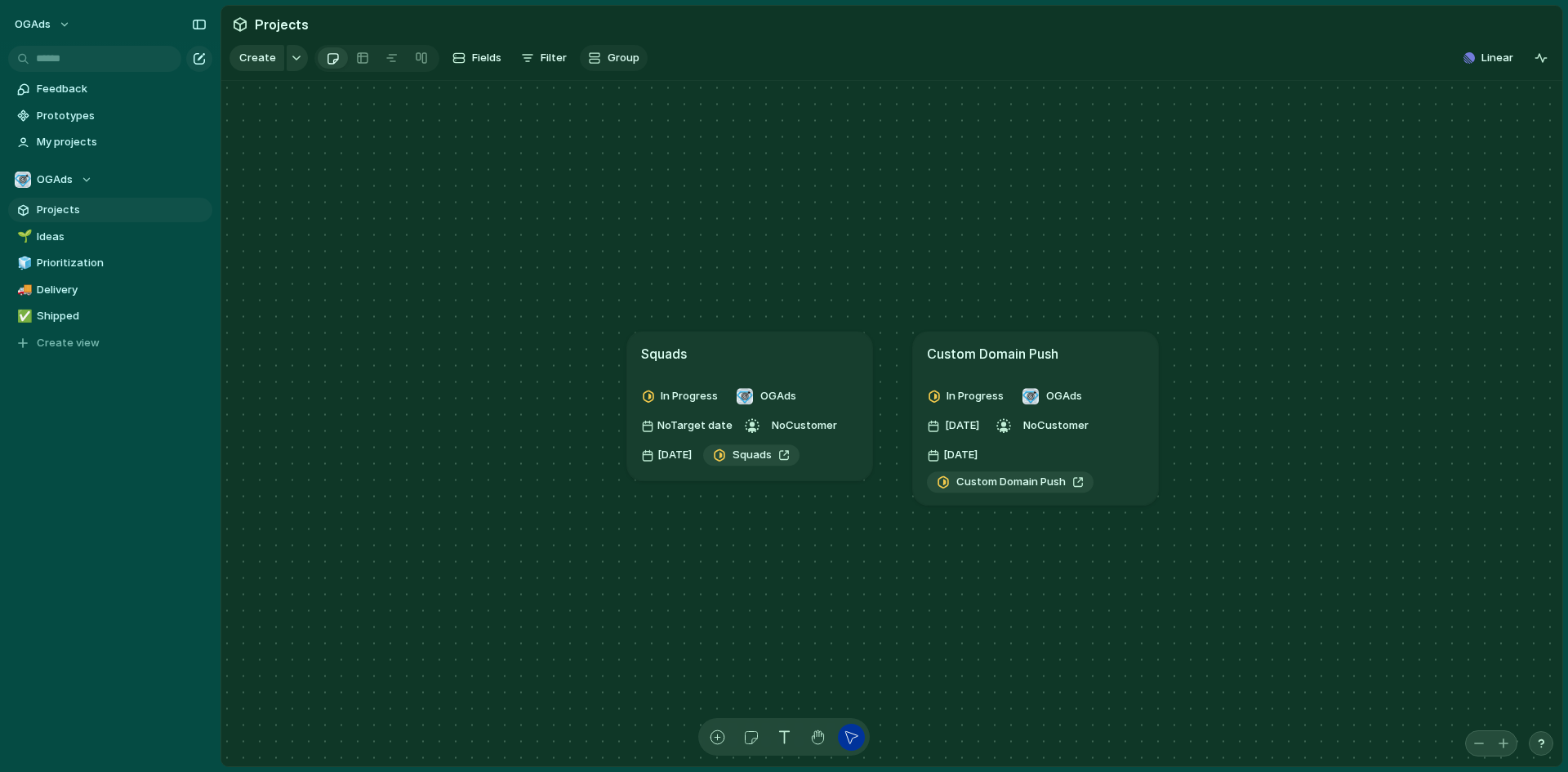
click at [600, 57] on button "Group" at bounding box center [614, 57] width 67 height 26
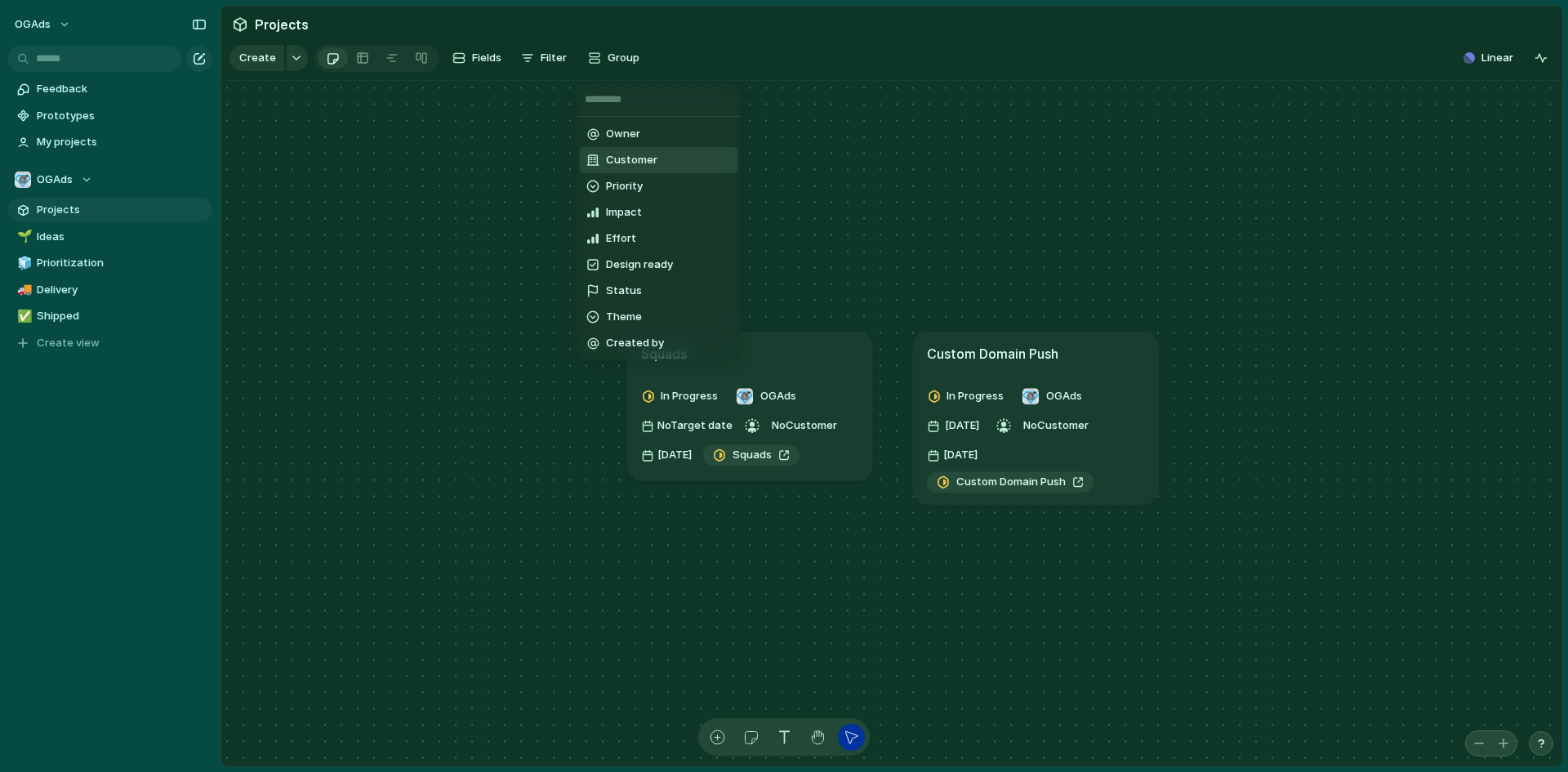
click at [625, 159] on span "Customer" at bounding box center [632, 159] width 51 height 16
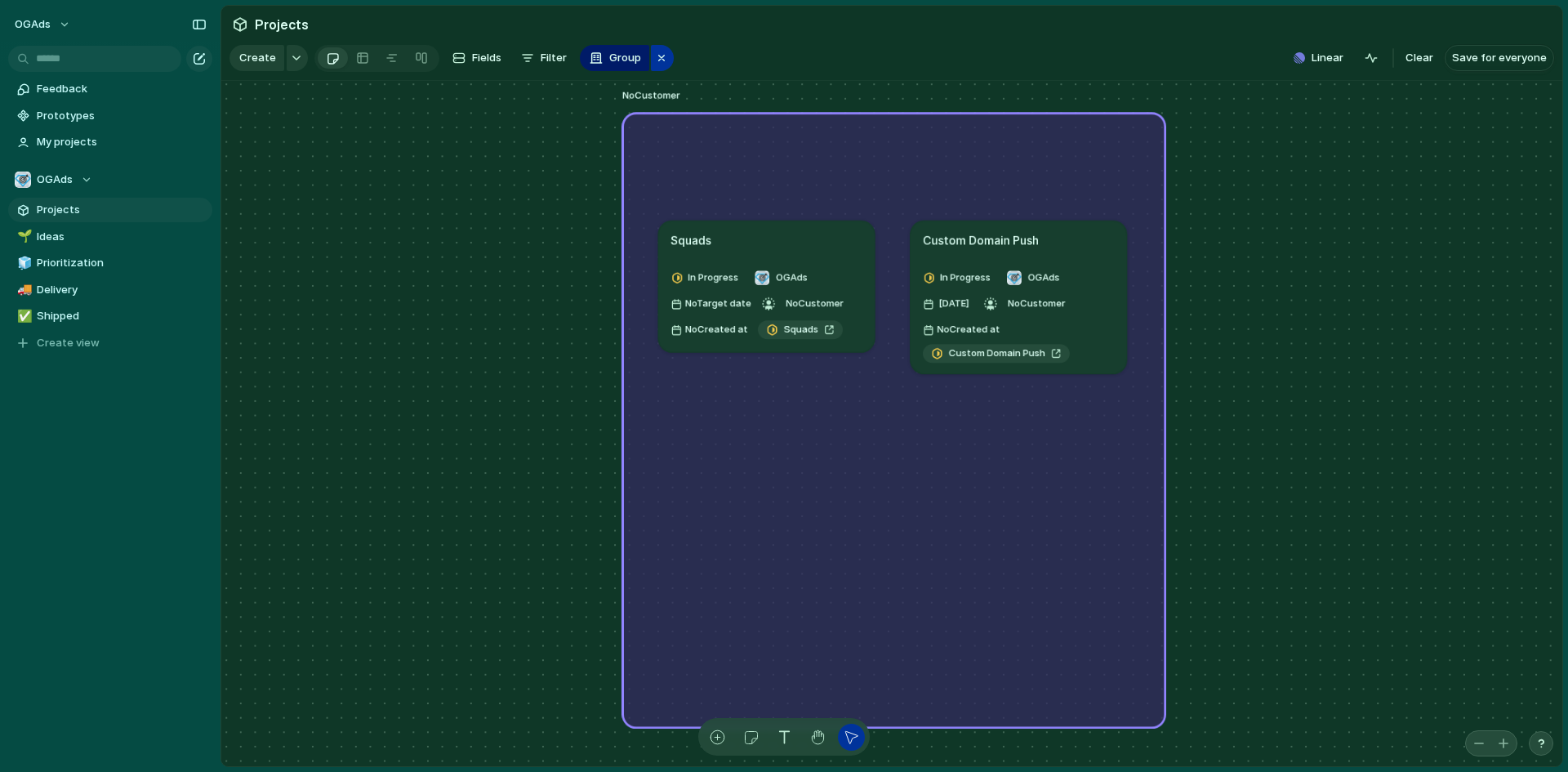
click at [655, 62] on div "button" at bounding box center [661, 57] width 13 height 19
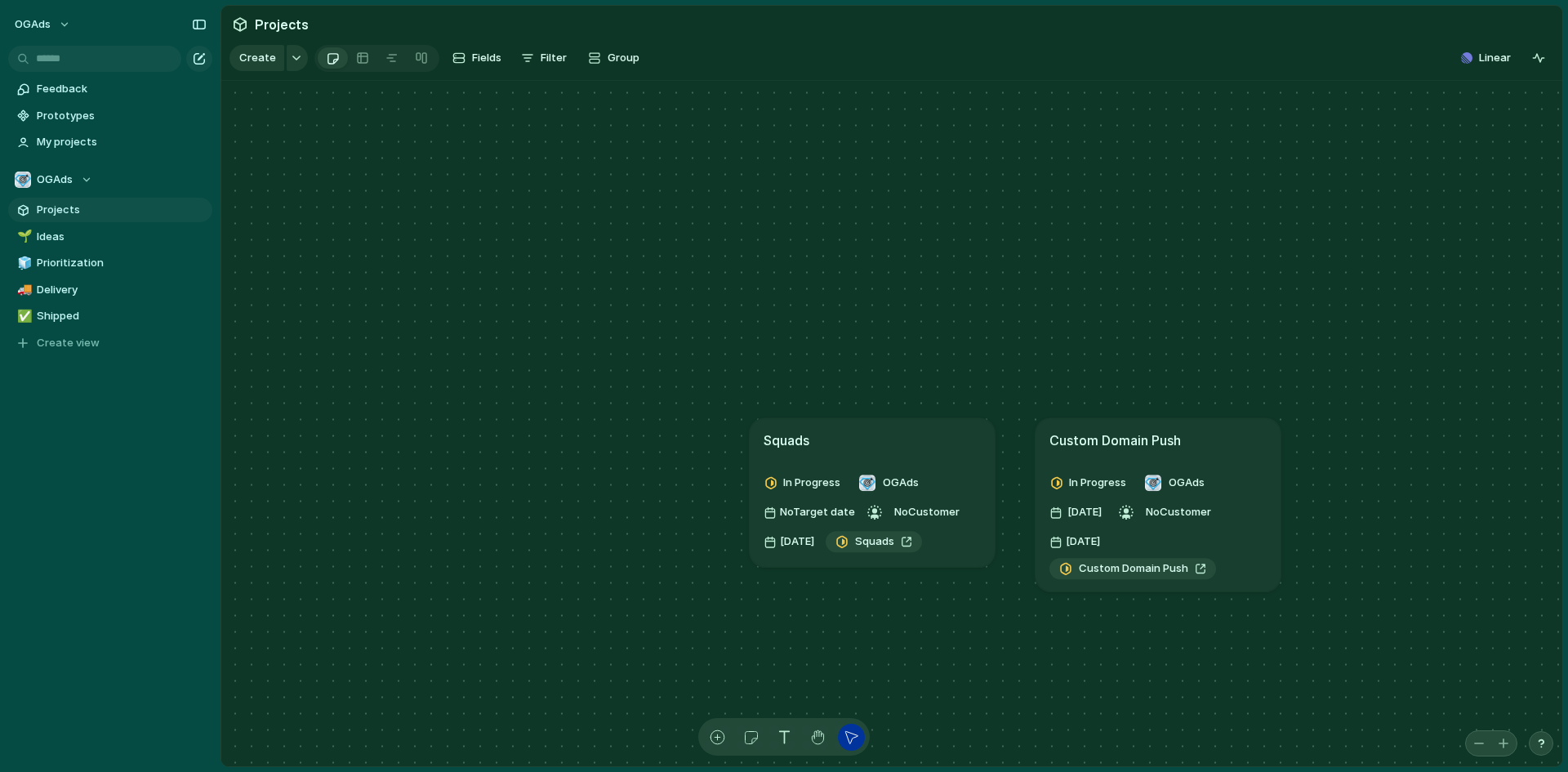
click at [65, 212] on span "Projects" at bounding box center [121, 209] width 170 height 16
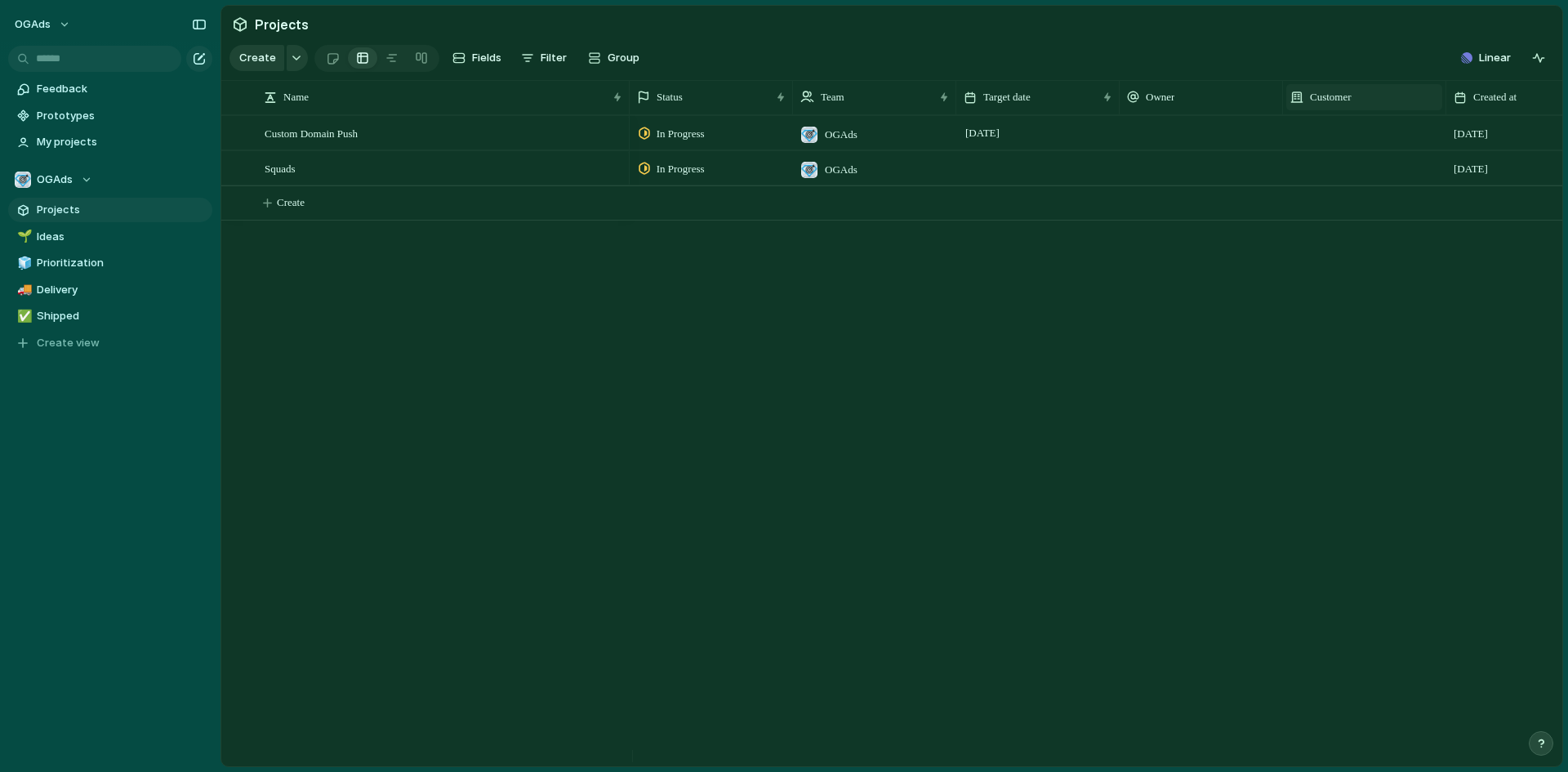
drag, startPoint x: 1222, startPoint y: 286, endPoint x: 1407, endPoint y: 109, distance: 256.0
click at [64, 240] on div "Modify Hide Sort ascending Sort descending" at bounding box center [784, 386] width 1568 height 772
click at [64, 240] on span "Ideas" at bounding box center [121, 236] width 170 height 16
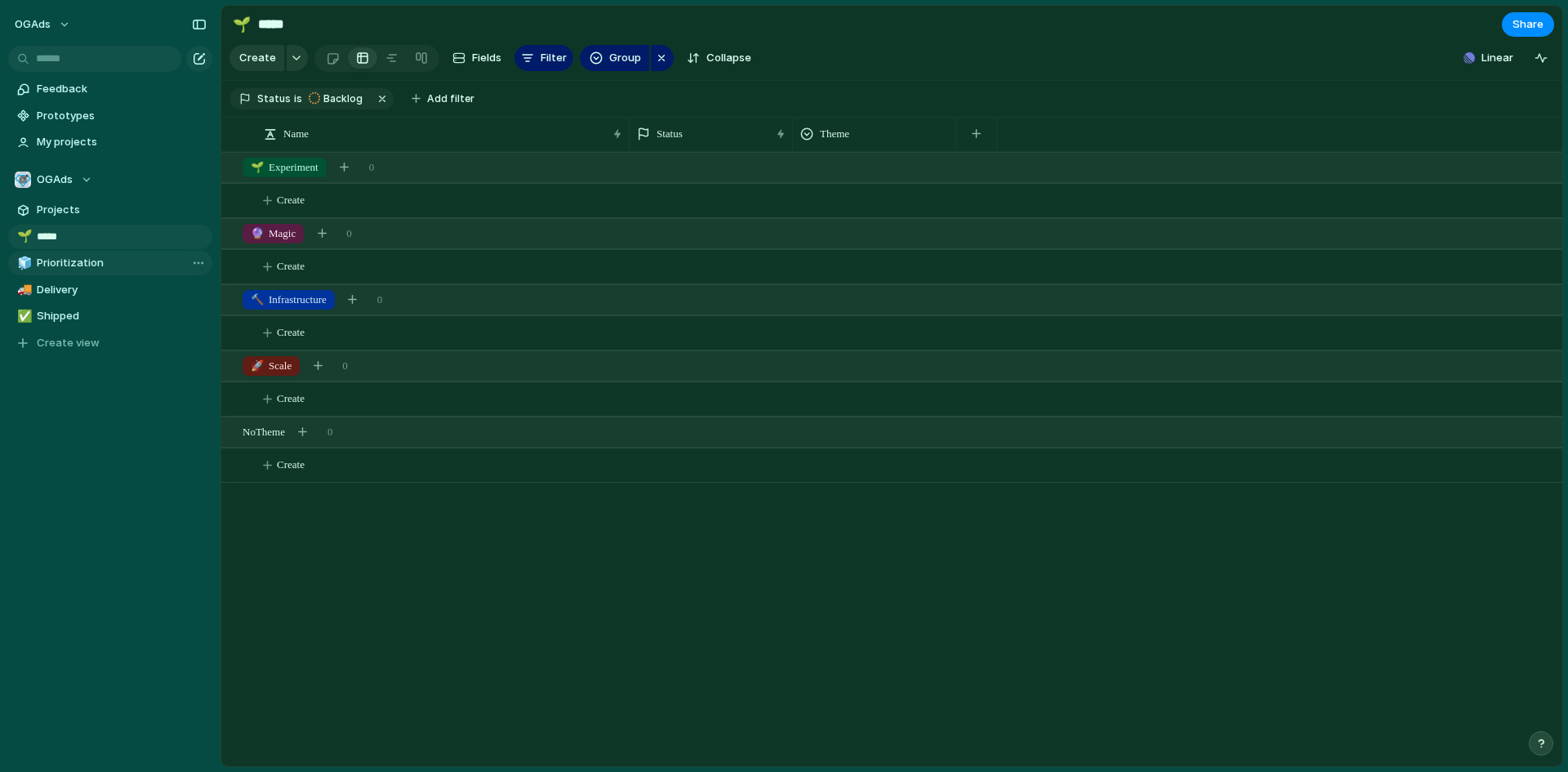
click at [65, 256] on span "Prioritization" at bounding box center [121, 262] width 170 height 16
type input "**********"
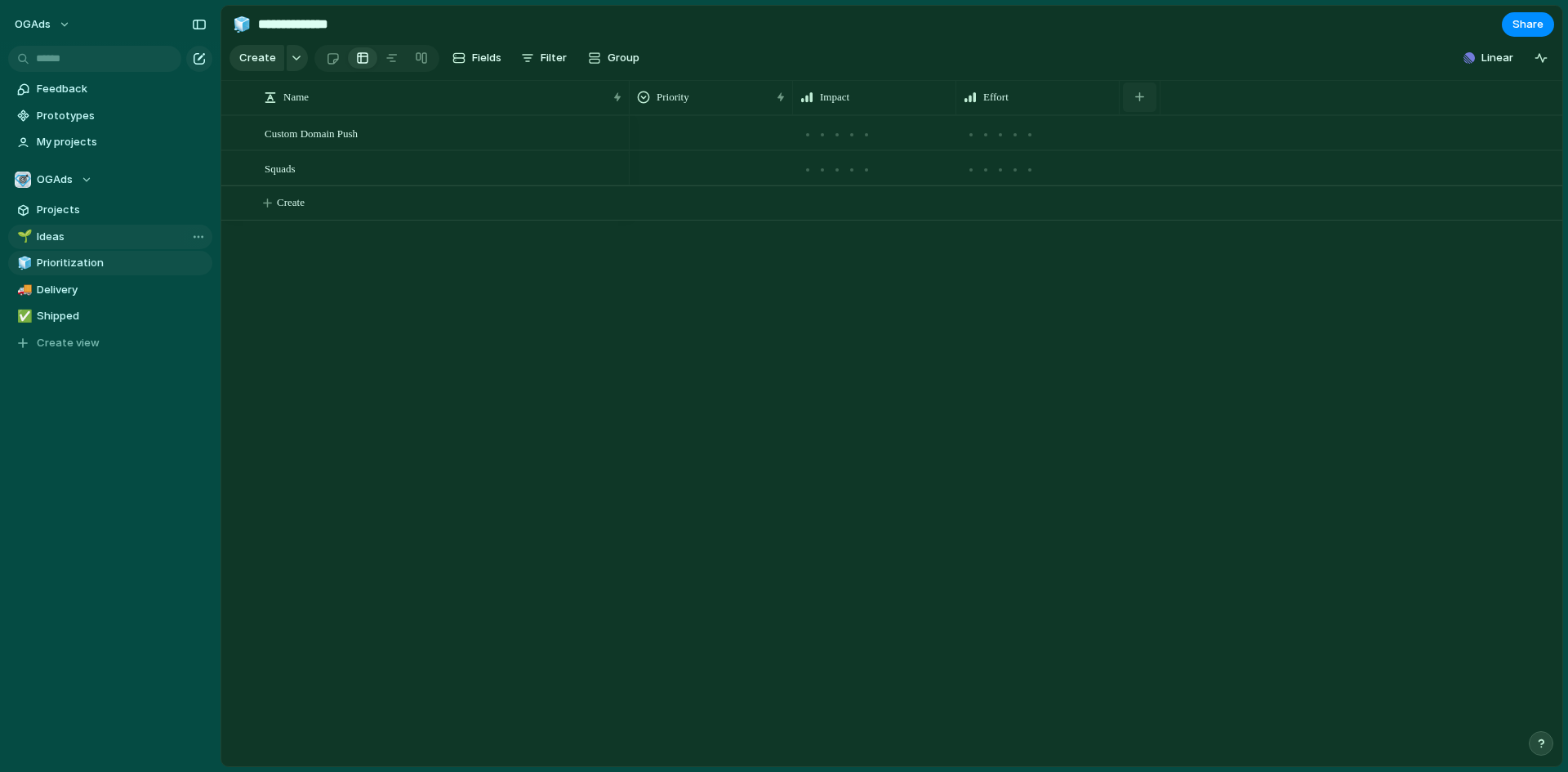
click at [1133, 108] on button "button" at bounding box center [1140, 97] width 34 height 30
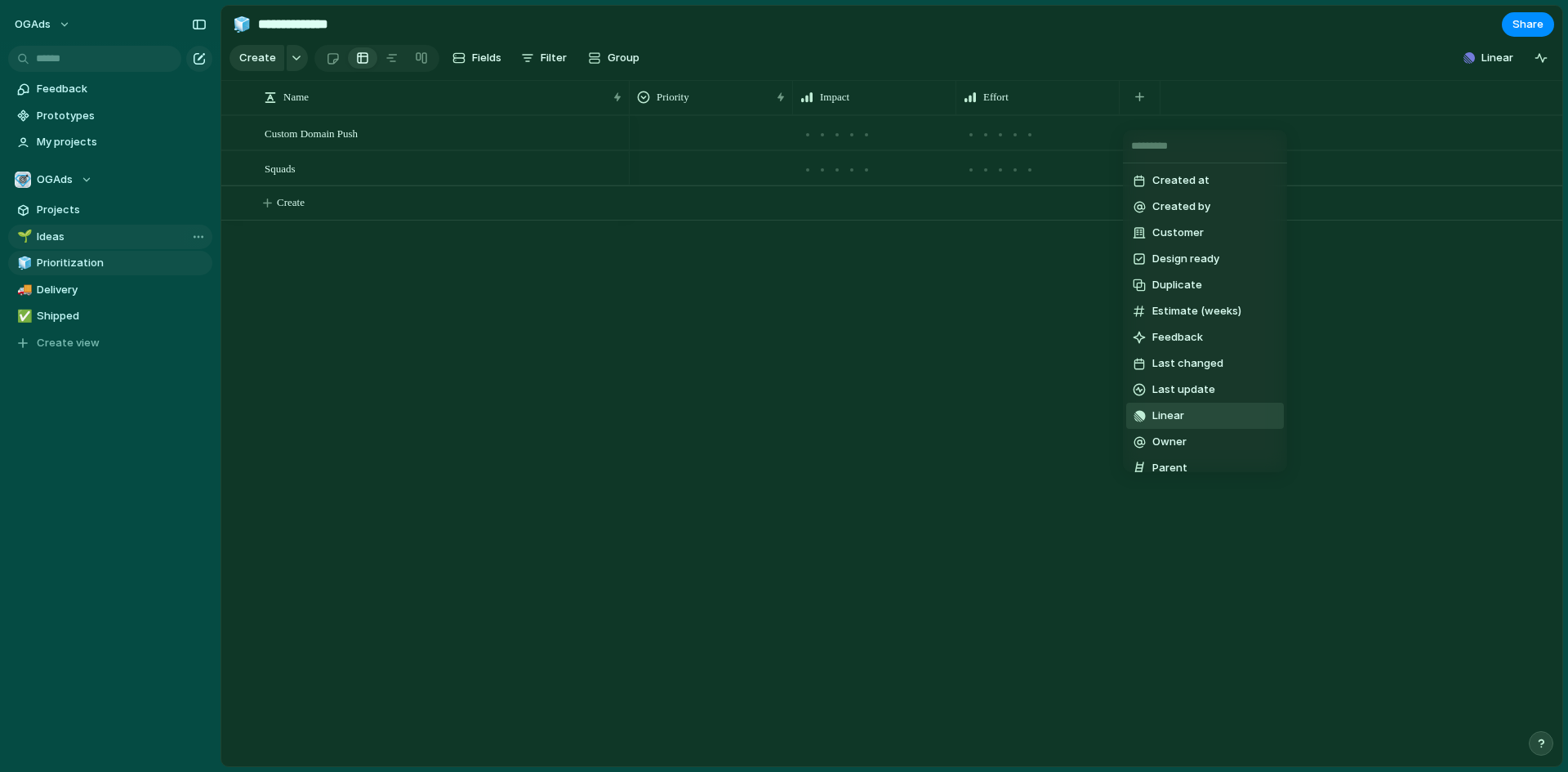
click at [1173, 411] on span "Linear" at bounding box center [1169, 415] width 32 height 16
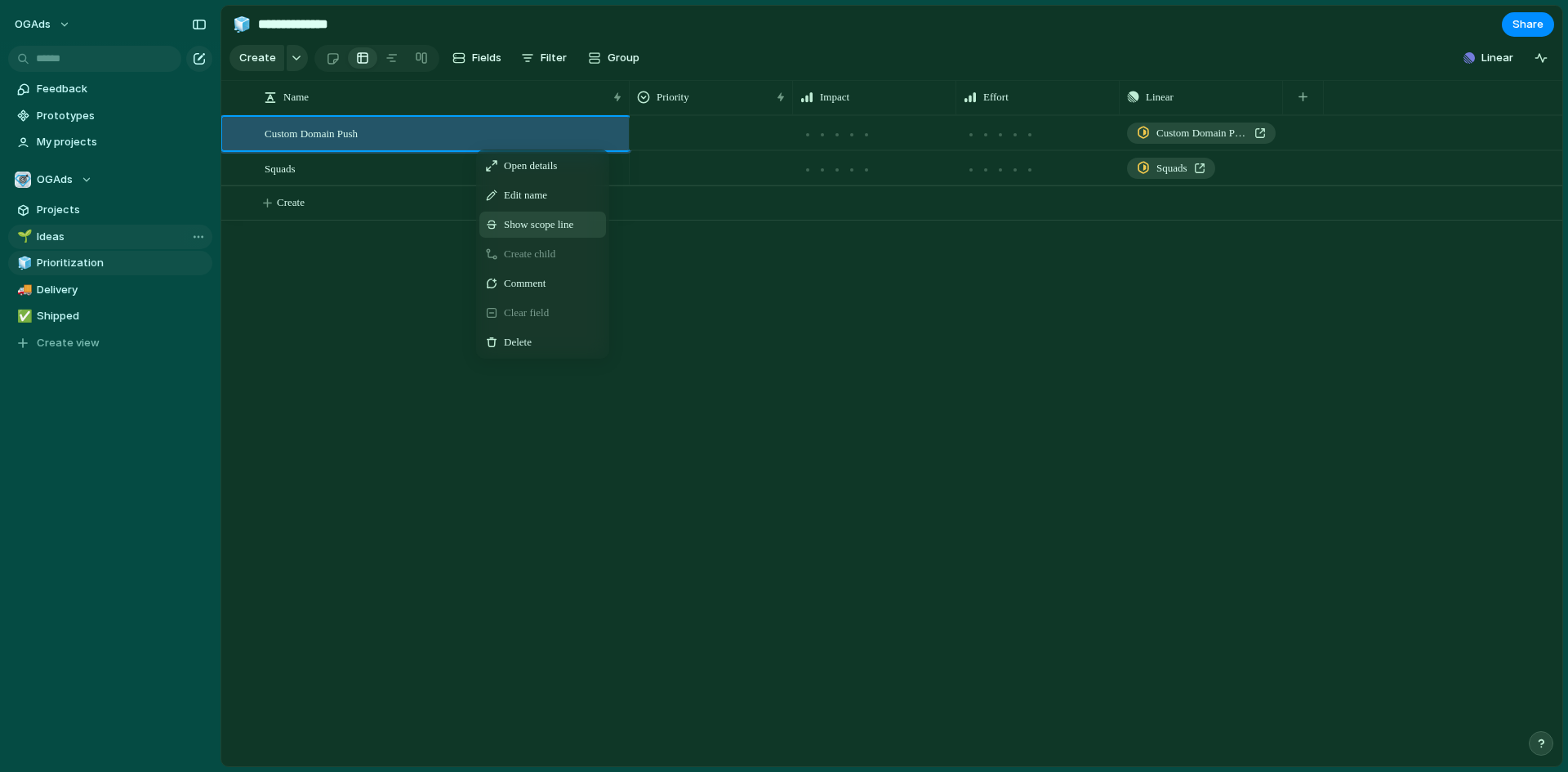
click at [513, 238] on div "Show scope line" at bounding box center [542, 224] width 127 height 26
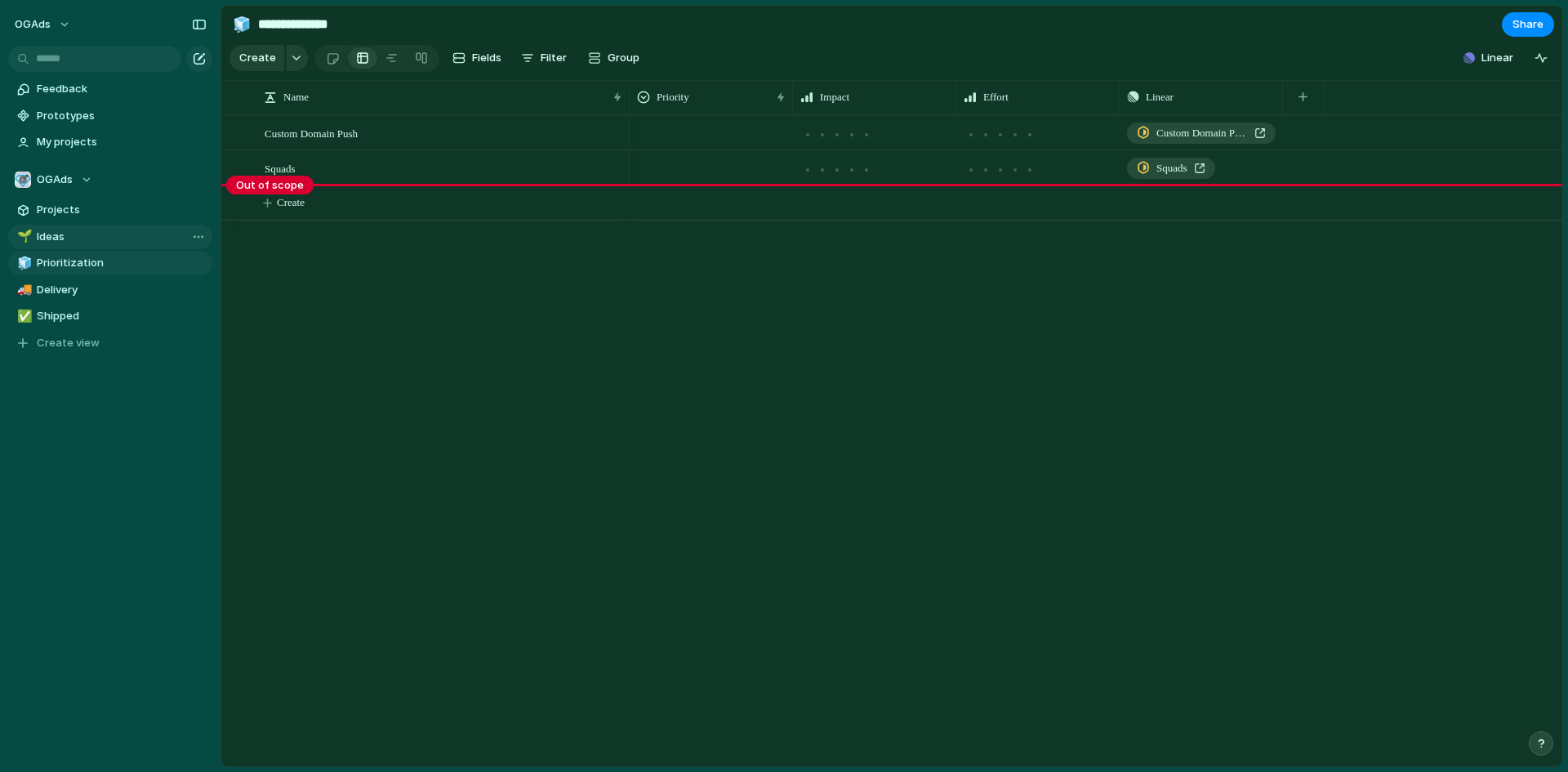
drag, startPoint x: 269, startPoint y: 185, endPoint x: 269, endPoint y: 208, distance: 23.0
click at [269, 208] on body "**********" at bounding box center [784, 386] width 1568 height 772
drag, startPoint x: 274, startPoint y: 187, endPoint x: 283, endPoint y: 152, distance: 36.1
click at [283, 152] on body "**********" at bounding box center [784, 386] width 1568 height 772
drag, startPoint x: 260, startPoint y: 192, endPoint x: 306, endPoint y: 171, distance: 50.6
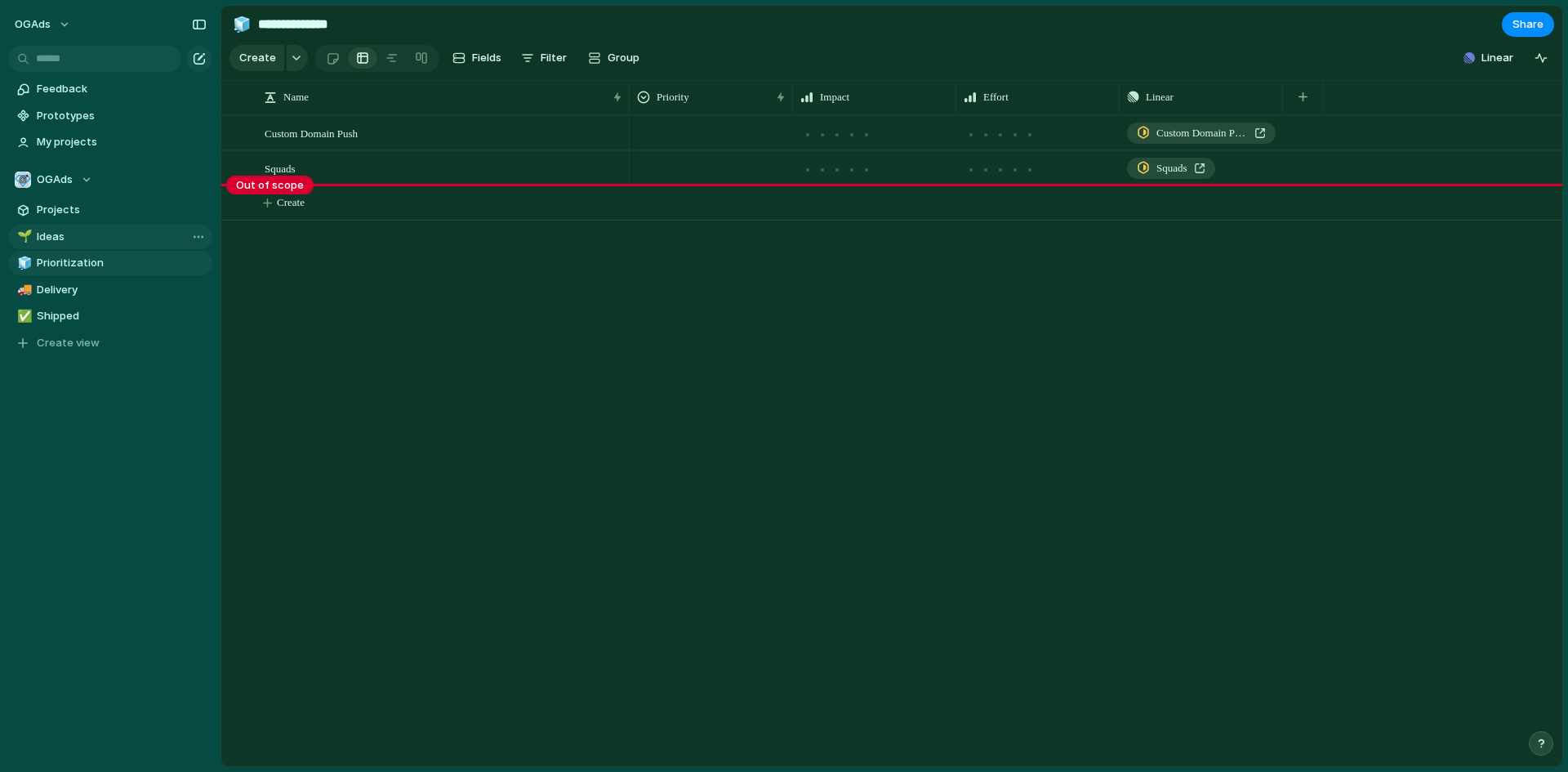
click at [306, 171] on body "**********" at bounding box center [784, 386] width 1568 height 772
drag, startPoint x: 277, startPoint y: 183, endPoint x: 288, endPoint y: 146, distance: 38.6
click at [288, 146] on body "**********" at bounding box center [784, 386] width 1568 height 772
click at [318, 213] on span "Hide scope line" at bounding box center [354, 208] width 78 height 16
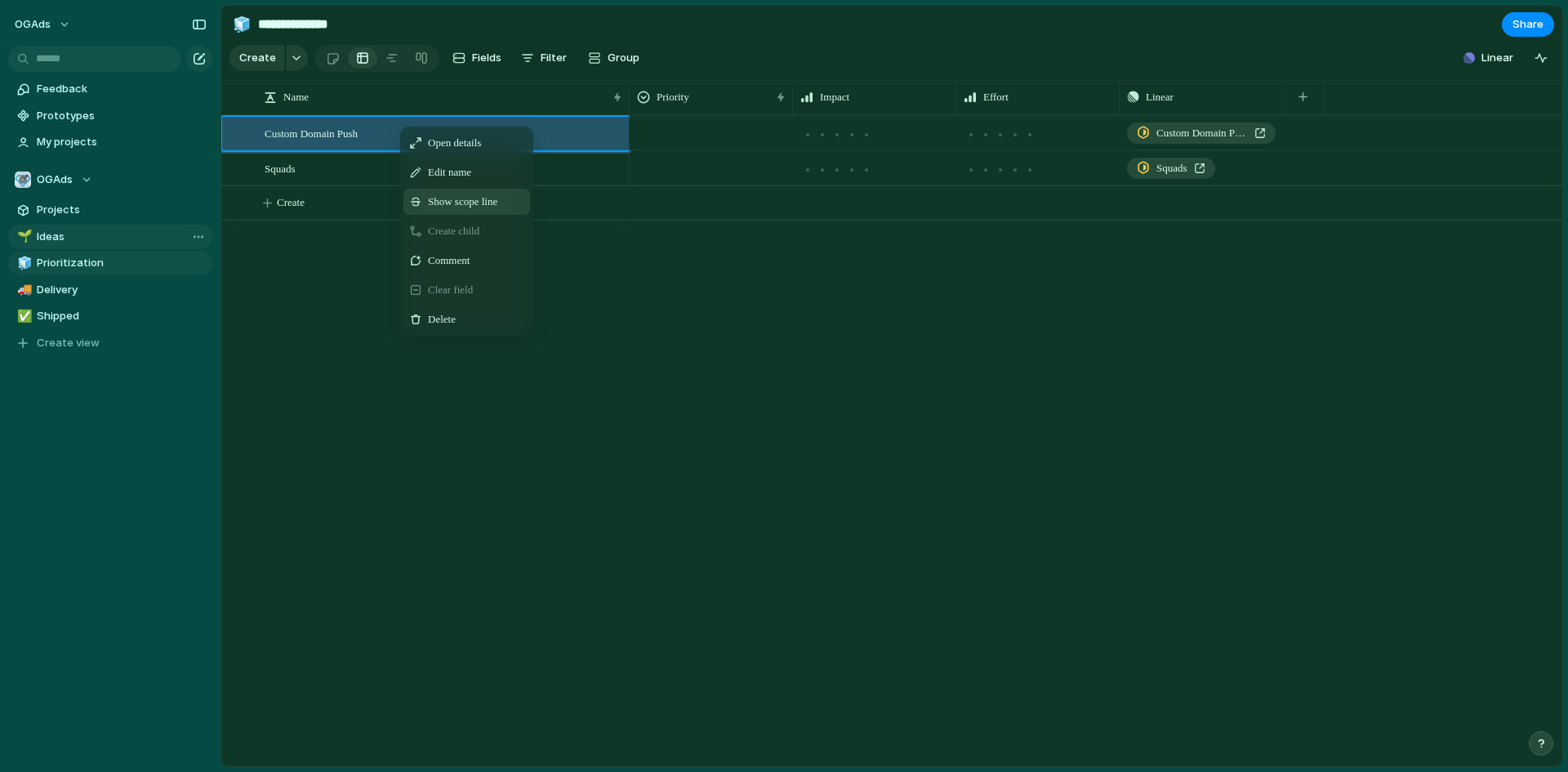
click at [450, 210] on span "Show scope line" at bounding box center [462, 202] width 69 height 16
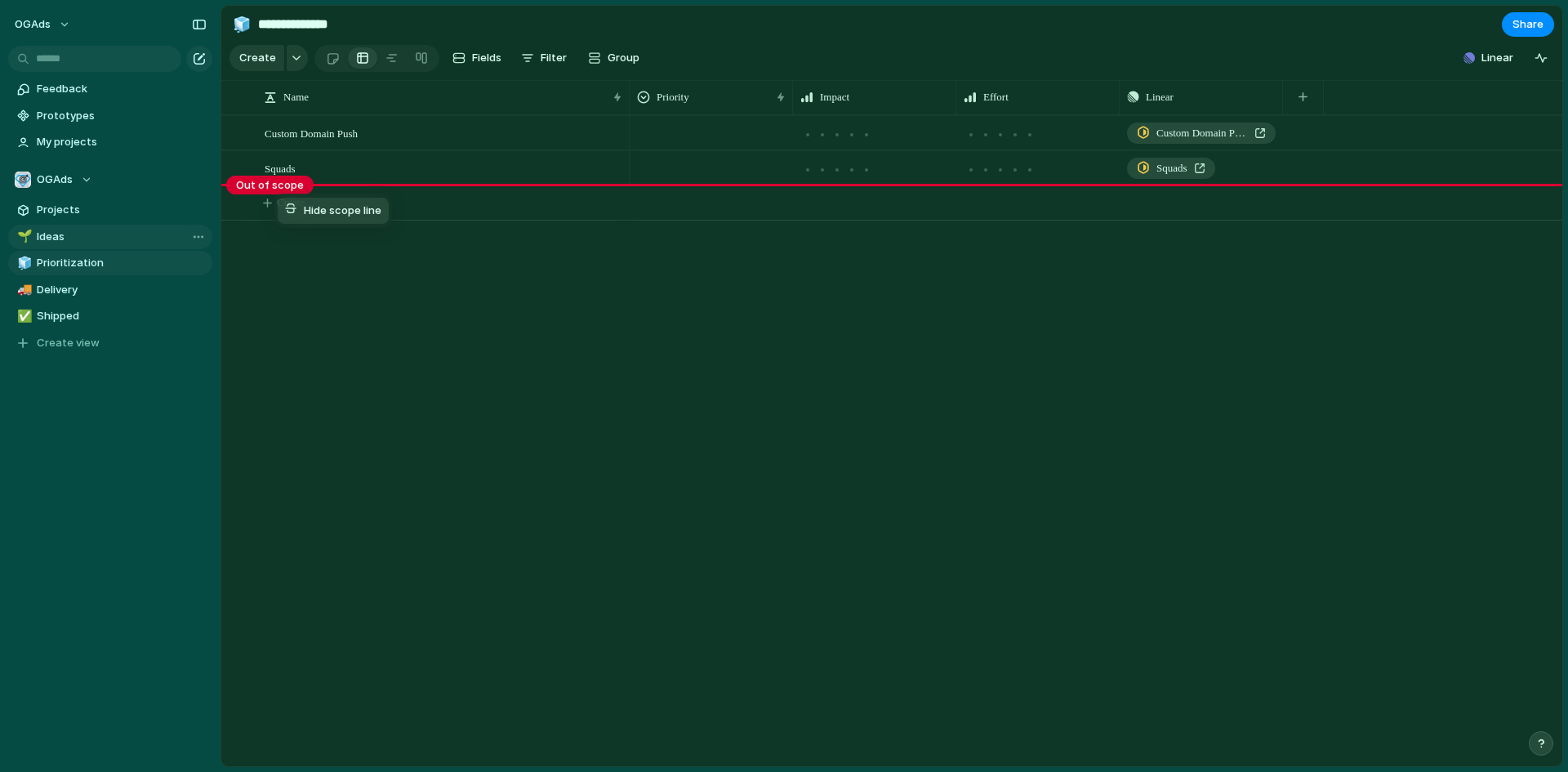
click at [312, 211] on span "Hide scope line" at bounding box center [342, 210] width 78 height 16
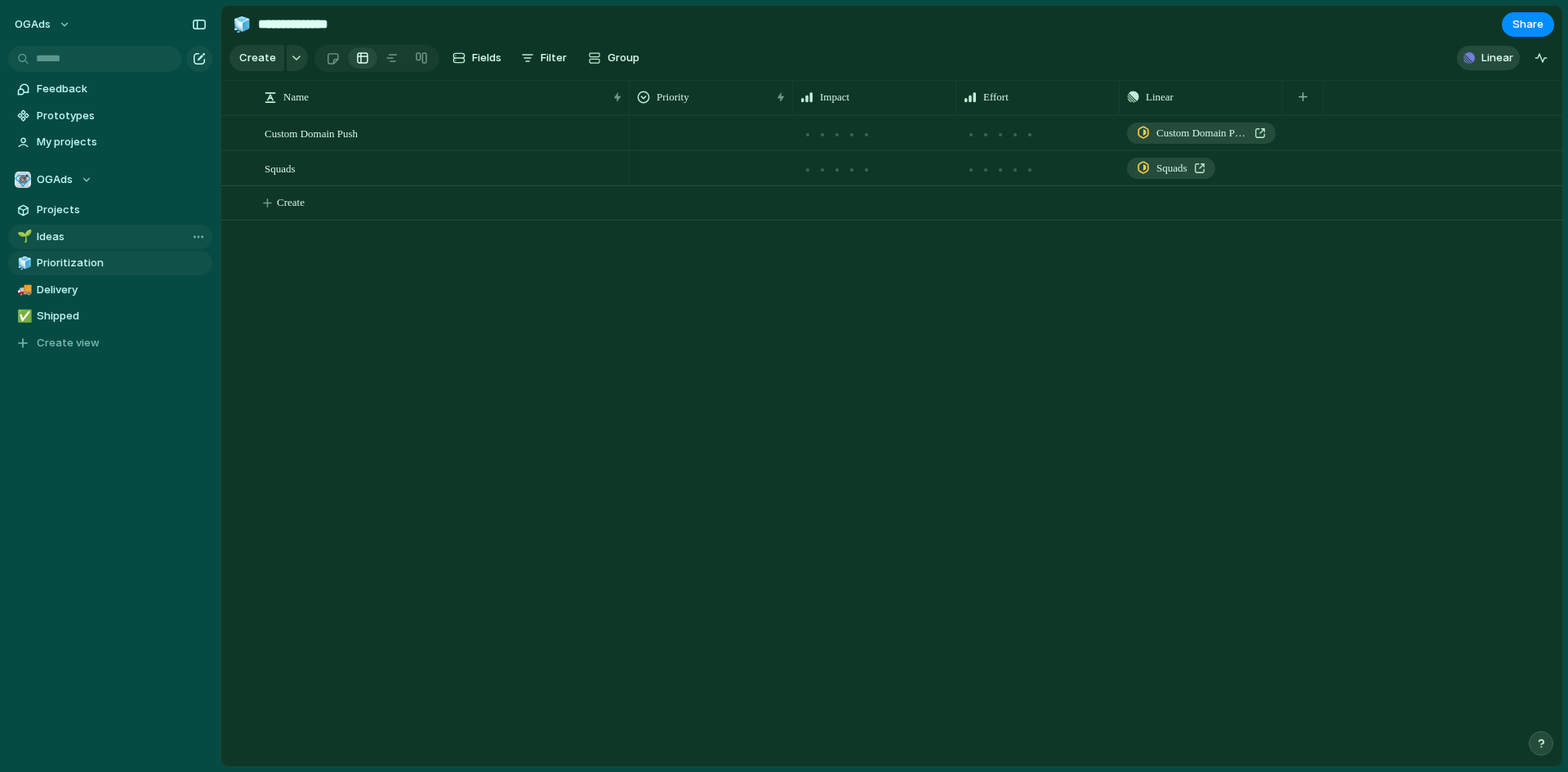
click at [1477, 62] on button "Linear" at bounding box center [1489, 57] width 63 height 24
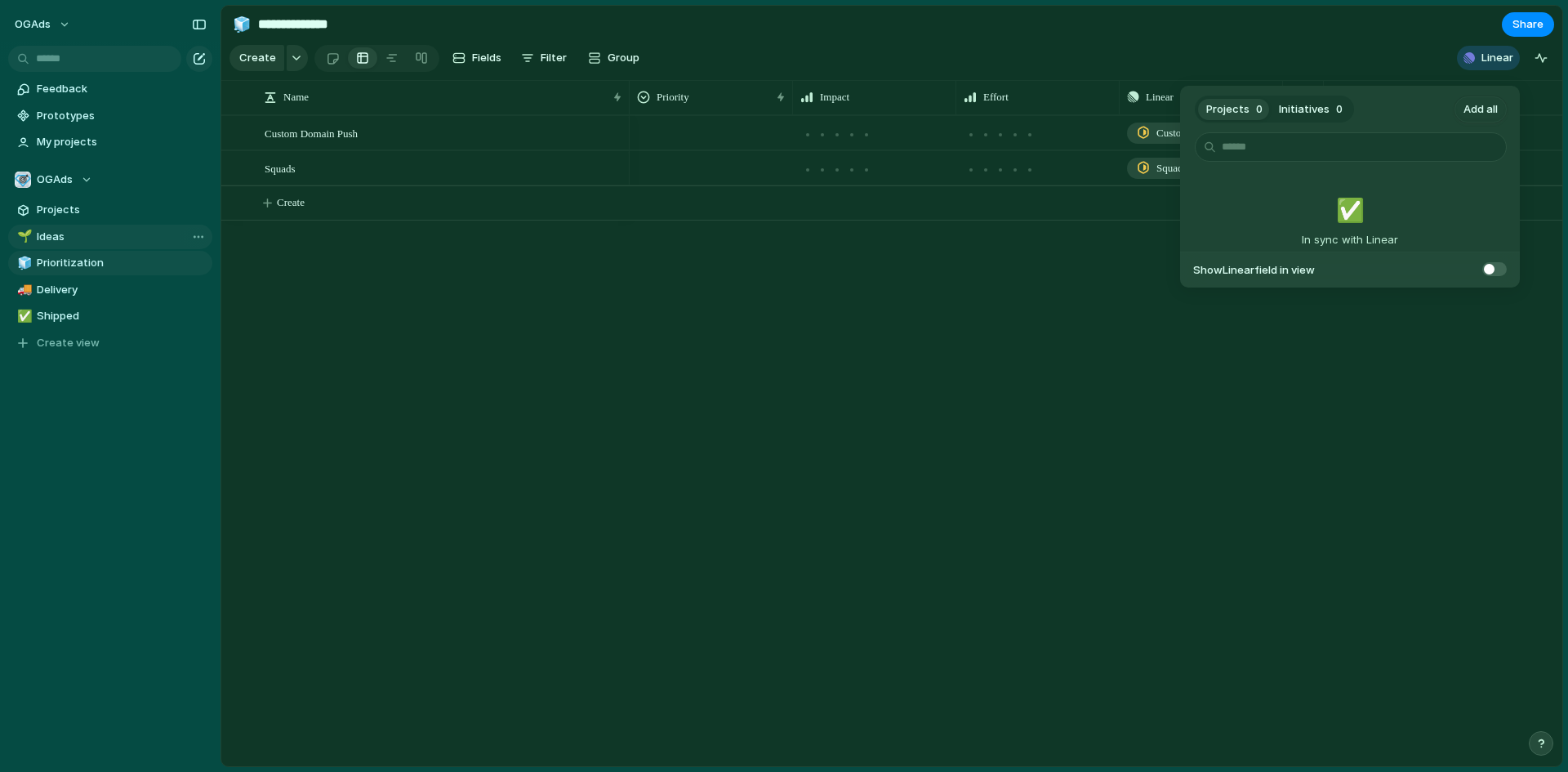
click at [1309, 102] on span "Initiatives" at bounding box center [1305, 109] width 51 height 16
click at [1257, 107] on span "0" at bounding box center [1260, 109] width 7 height 16
click at [1302, 105] on span "Initiatives" at bounding box center [1305, 109] width 51 height 16
drag, startPoint x: 652, startPoint y: 184, endPoint x: 617, endPoint y: 181, distance: 35.1
click at [617, 181] on div "Projects 0 Initiatives 0 Add all ✅️ In sync with Linear Show Linear field in vi…" at bounding box center [784, 386] width 1568 height 772
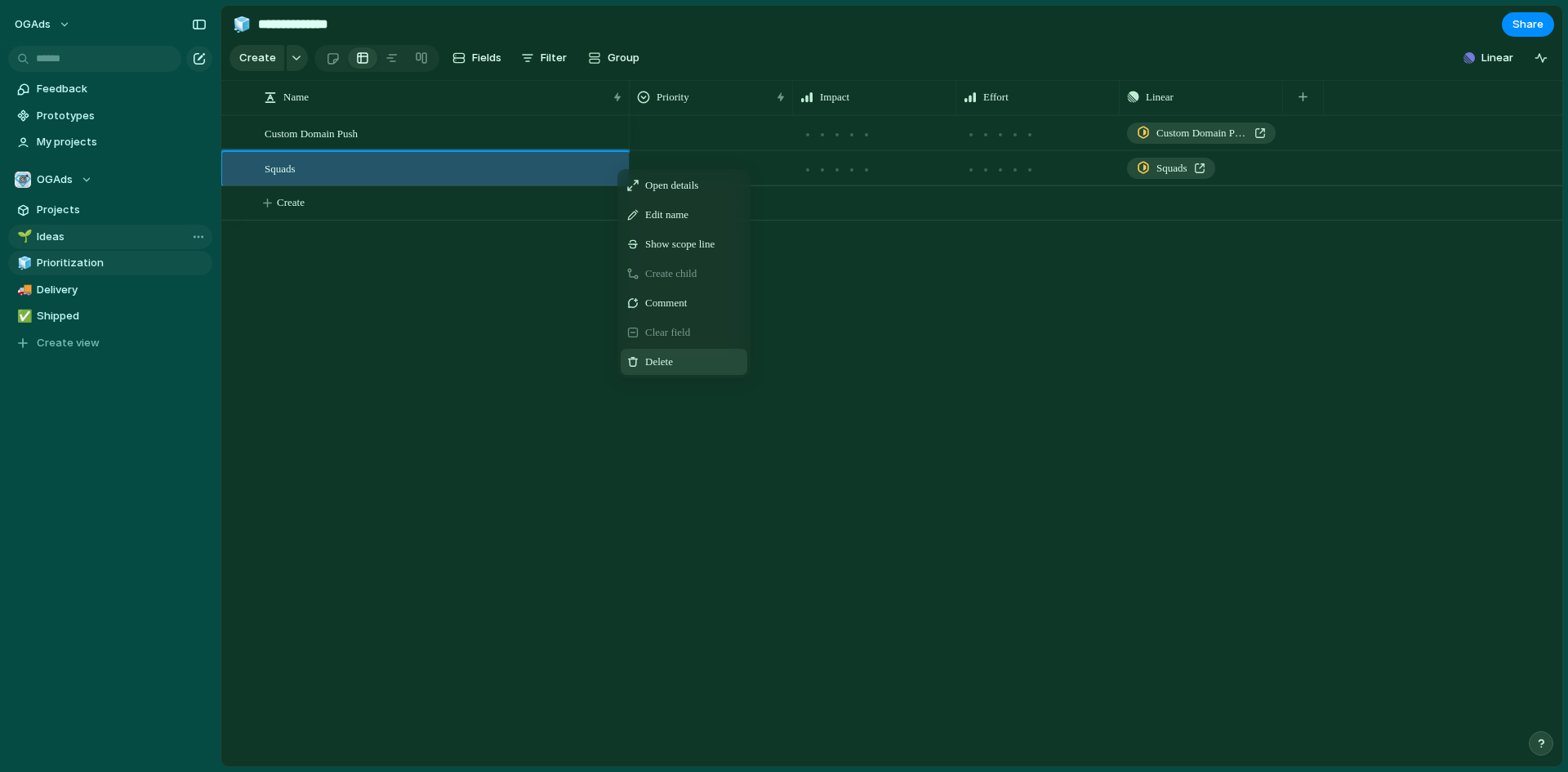
click at [673, 370] on span "Delete" at bounding box center [659, 361] width 28 height 16
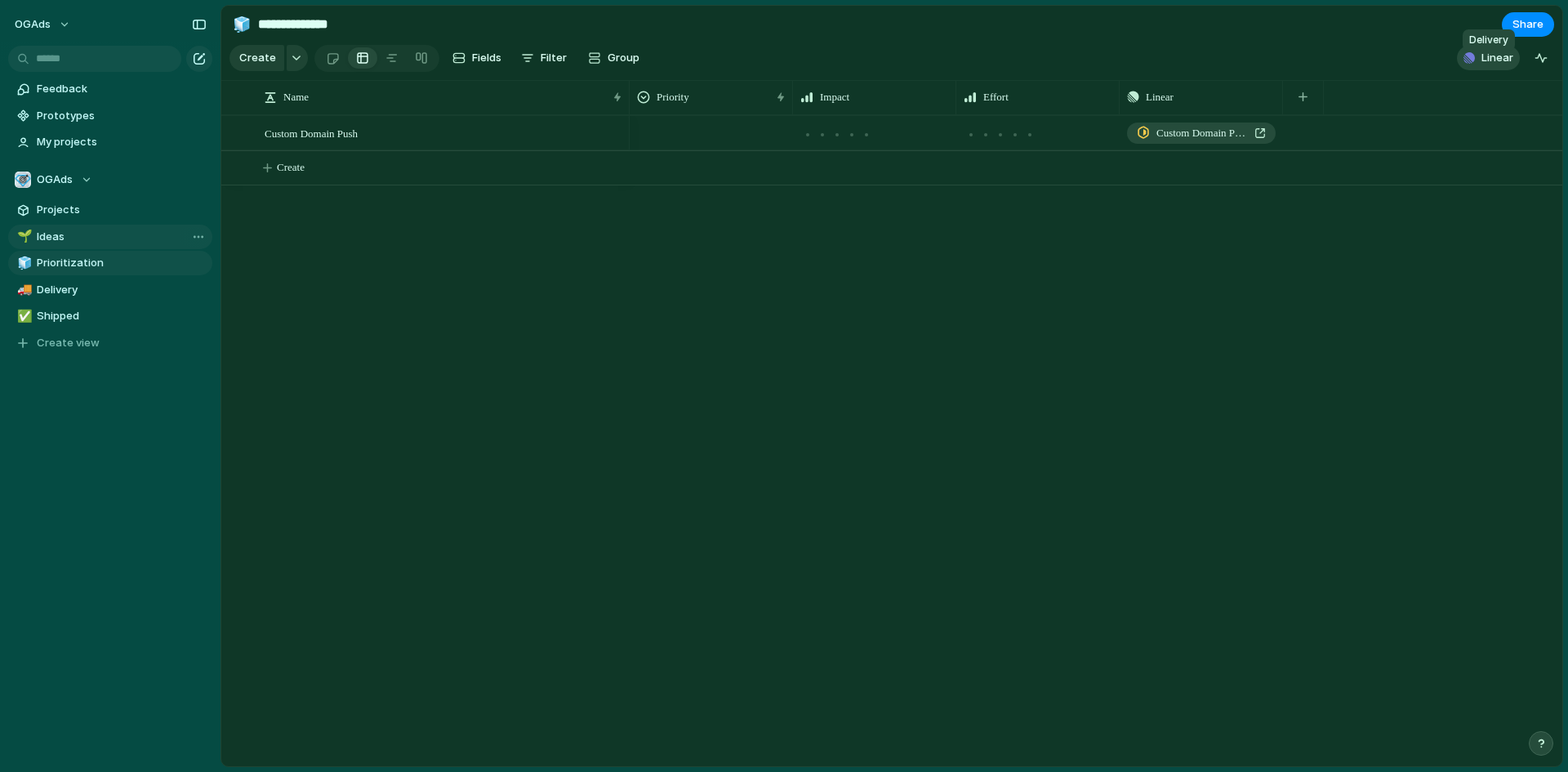
click at [1476, 61] on button "Linear" at bounding box center [1489, 57] width 63 height 24
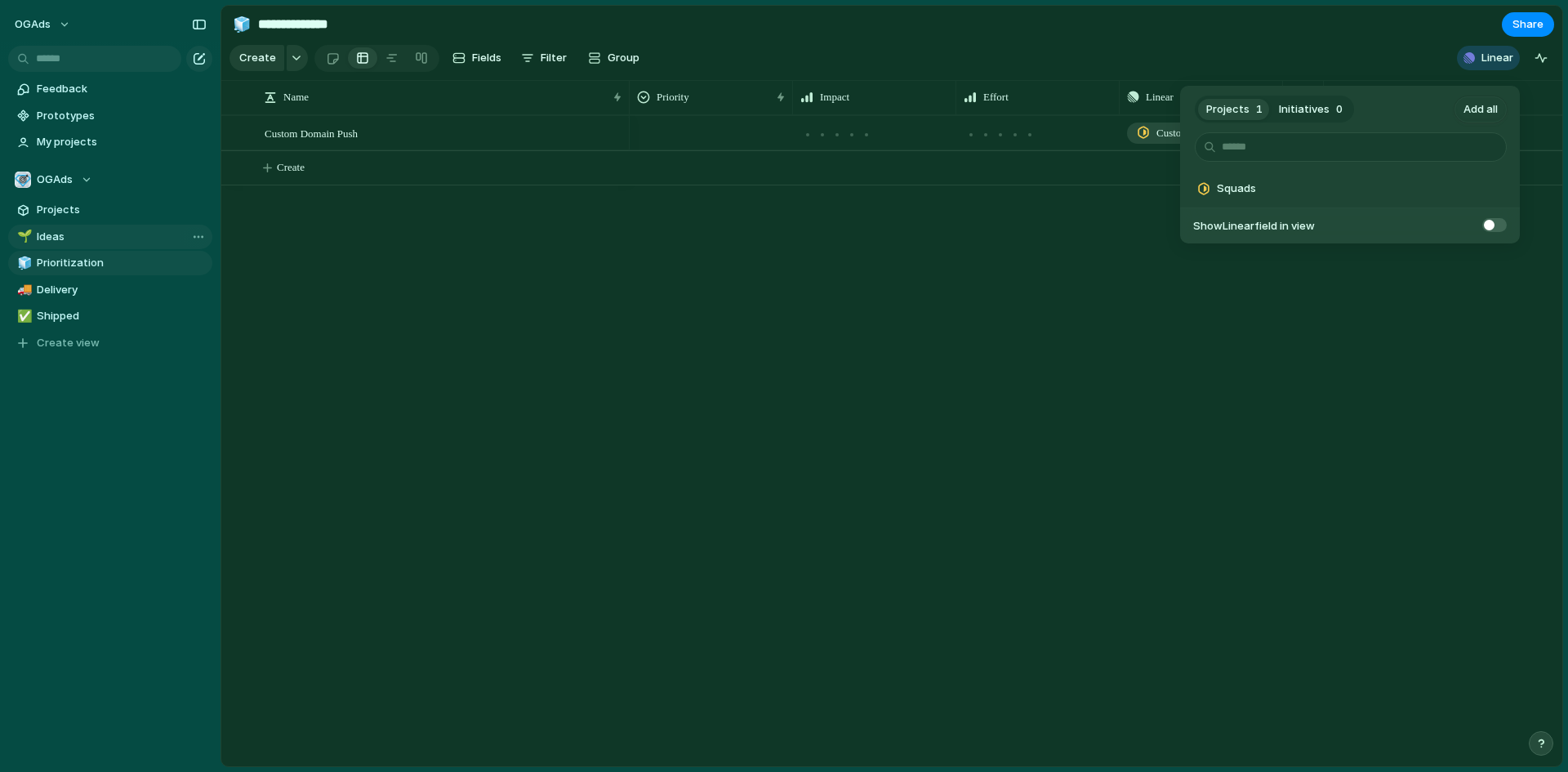
click at [1286, 105] on span "Initiatives" at bounding box center [1305, 109] width 51 height 16
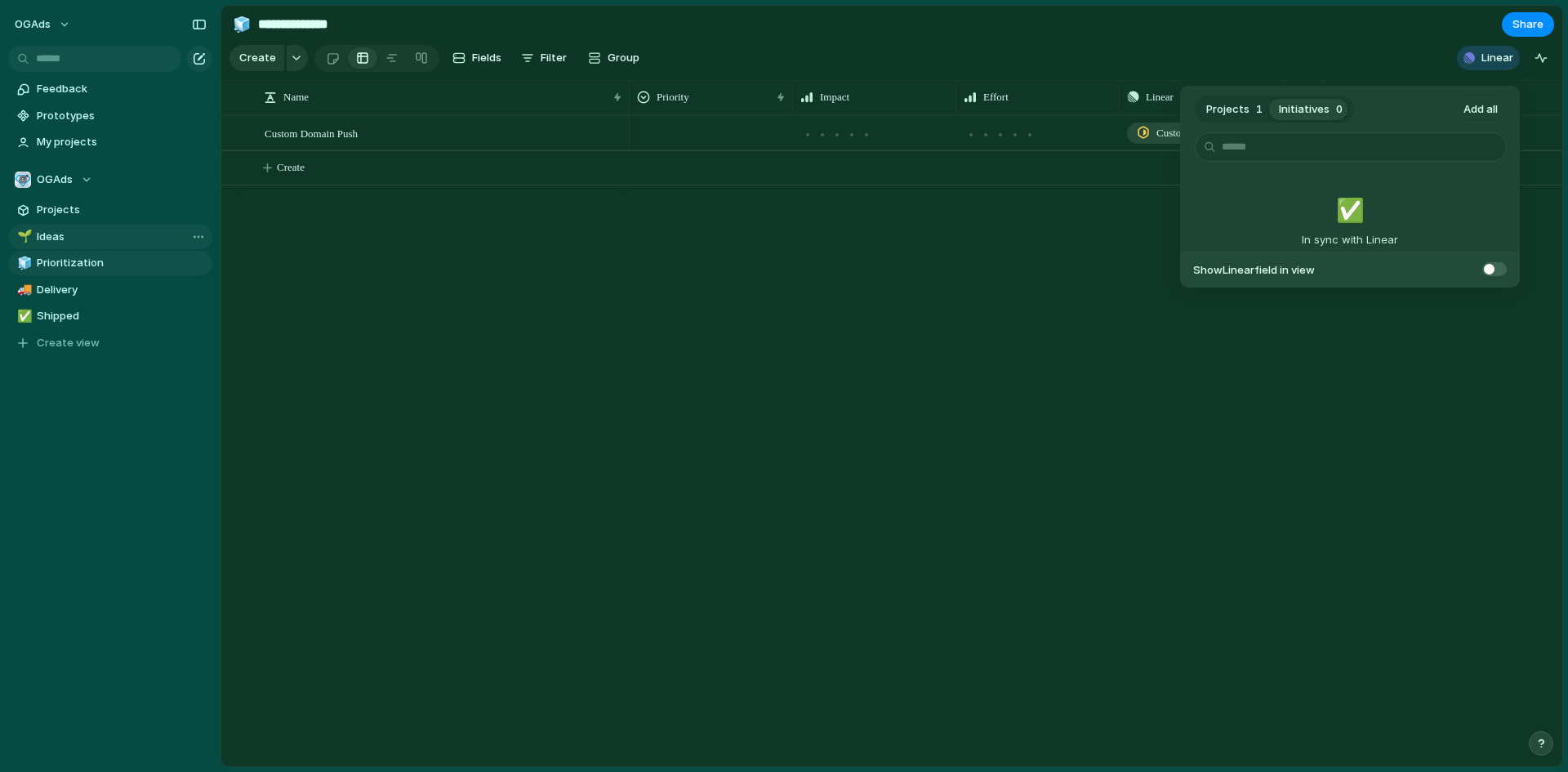
click at [1233, 105] on span "Projects" at bounding box center [1227, 109] width 43 height 16
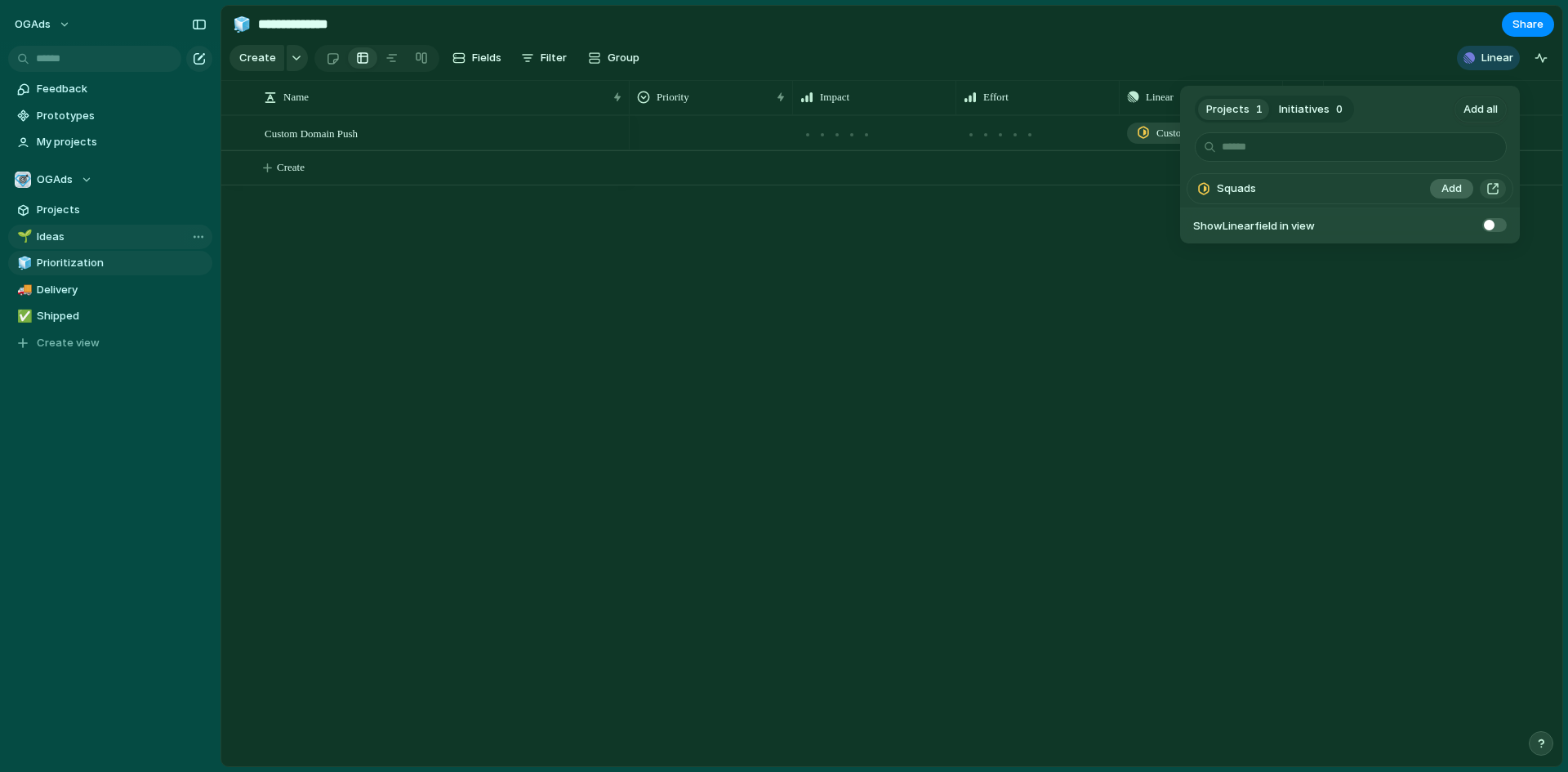
click at [1447, 189] on span "Add" at bounding box center [1452, 188] width 20 height 16
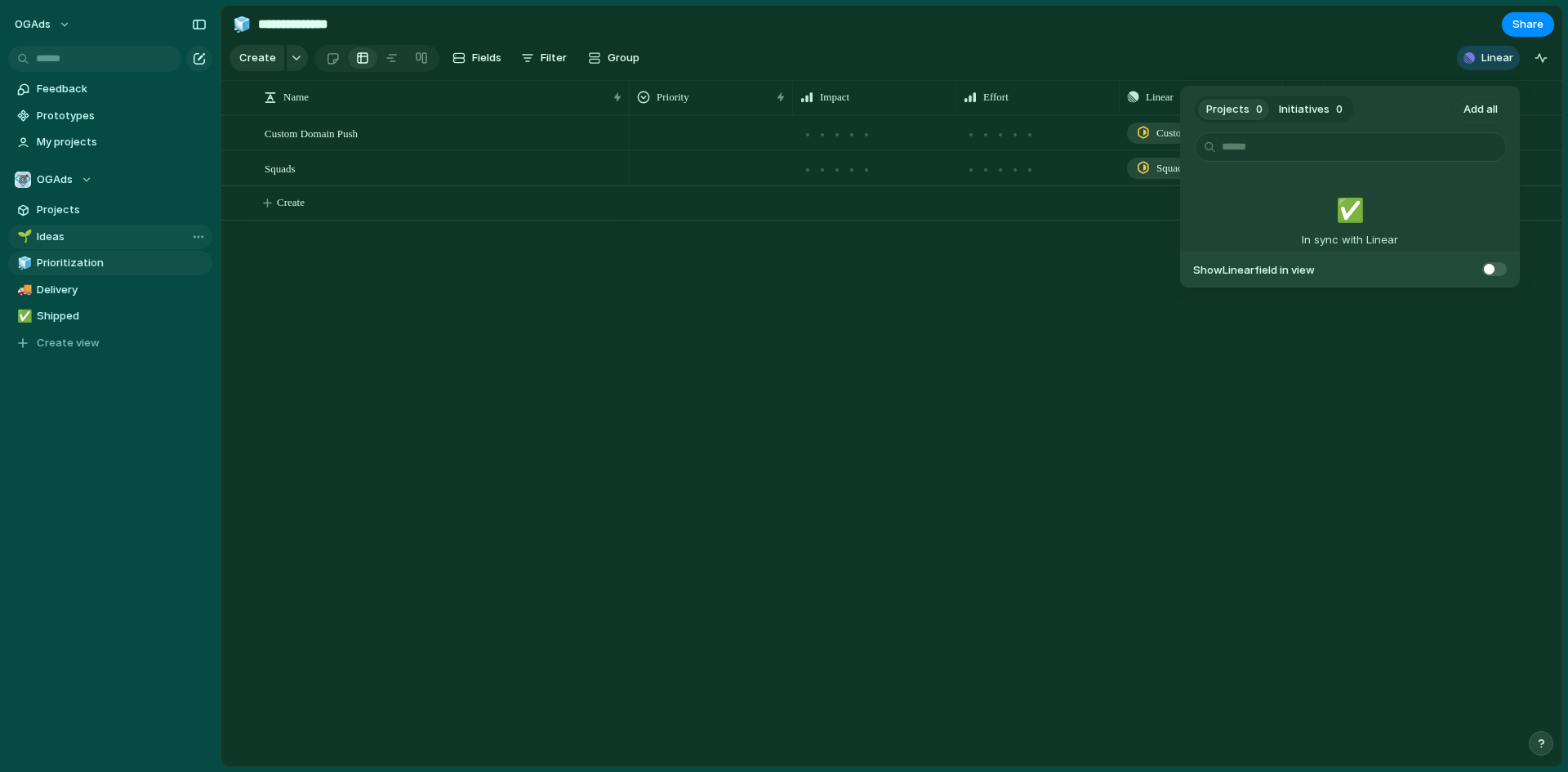
click at [1296, 428] on div "Projects 0 Initiatives 0 Add all ✅️ In sync with Linear Show Linear field in vi…" at bounding box center [784, 386] width 1568 height 772
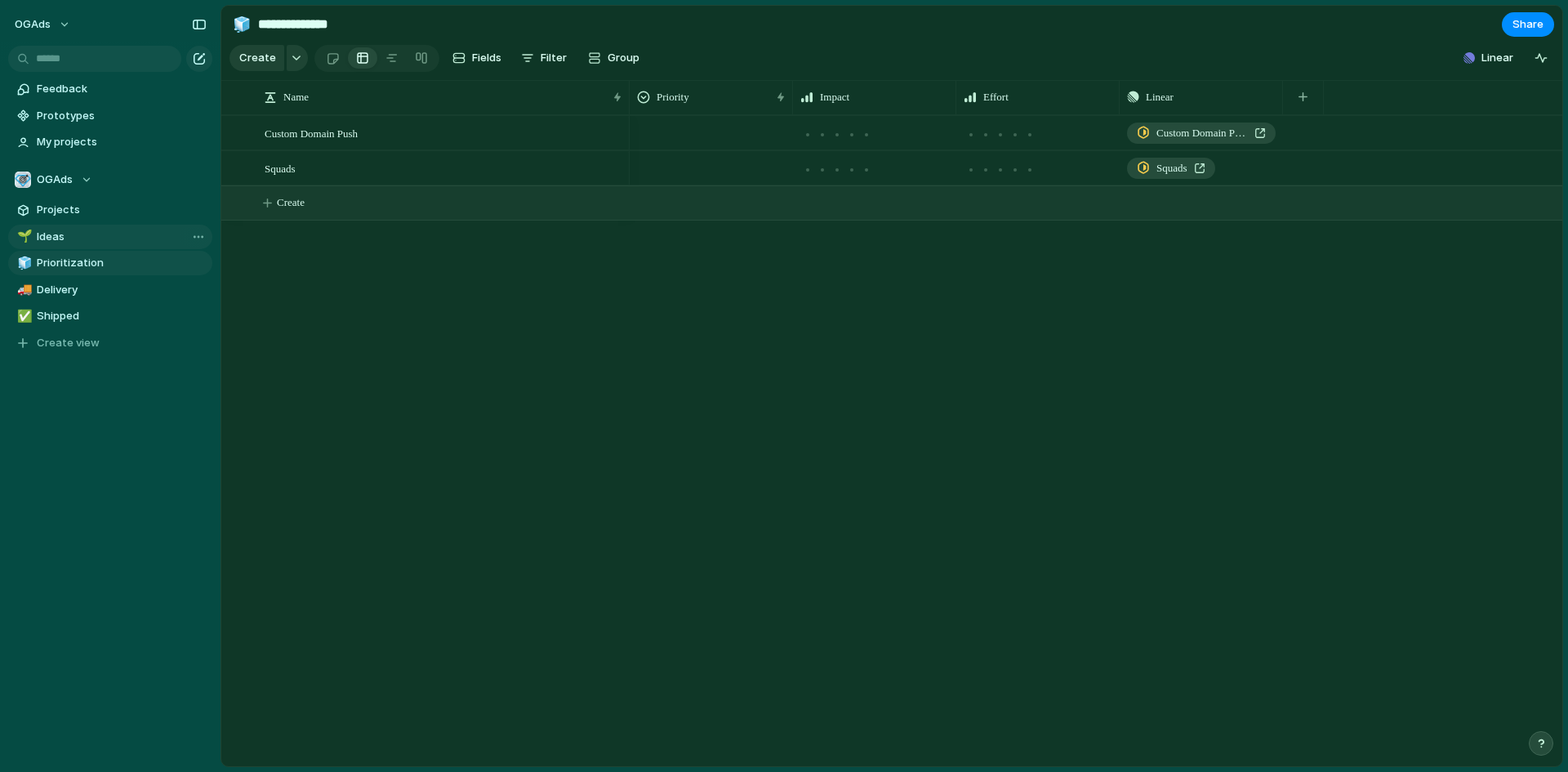
click at [272, 220] on button "Create" at bounding box center [913, 203] width 1350 height 34
type textarea "**********"
click at [1262, 207] on div "button" at bounding box center [1266, 203] width 12 height 7
click at [1261, 289] on span "Issues" at bounding box center [1262, 286] width 33 height 16
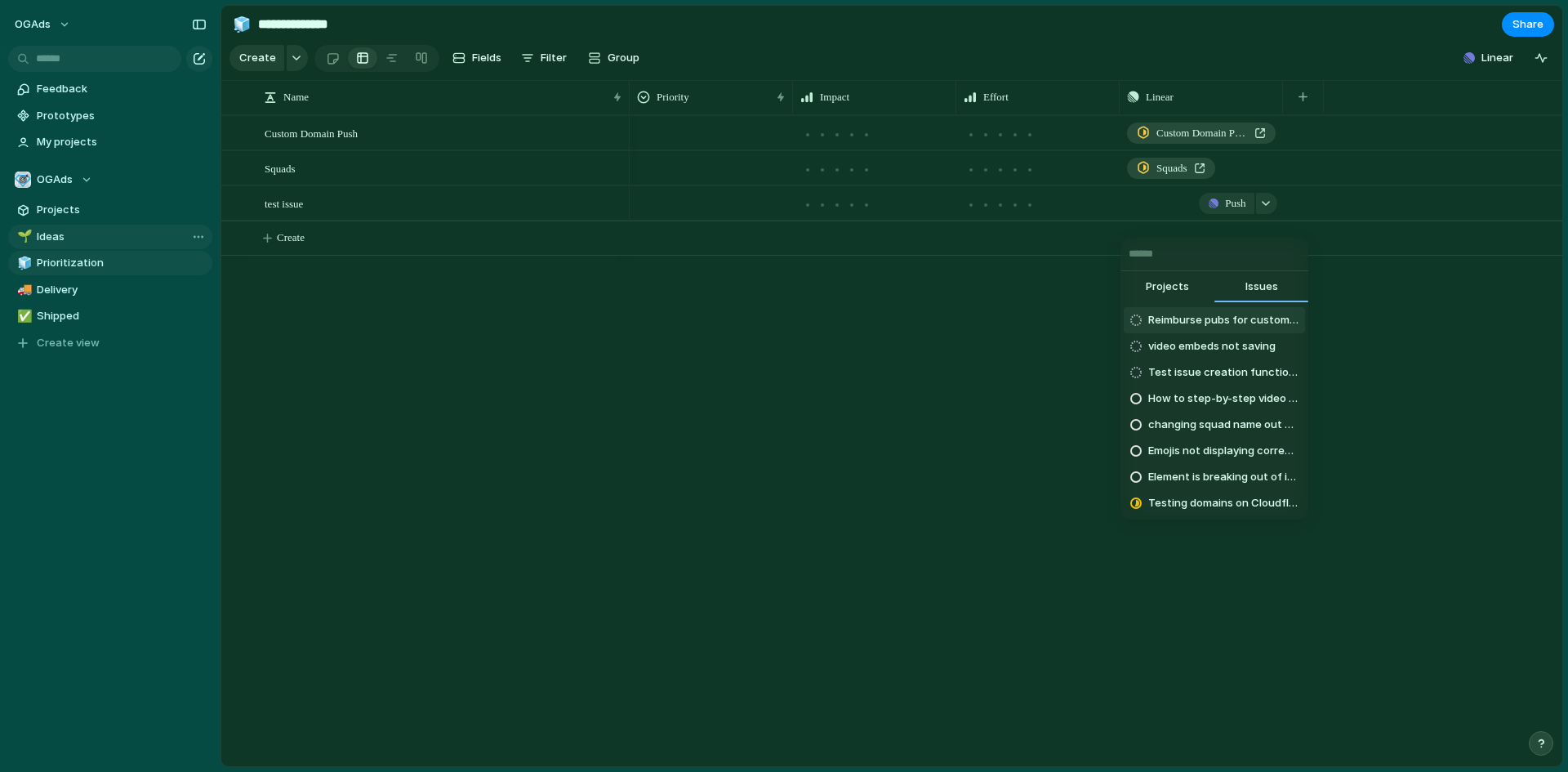
click at [1177, 294] on span "Projects" at bounding box center [1167, 286] width 43 height 16
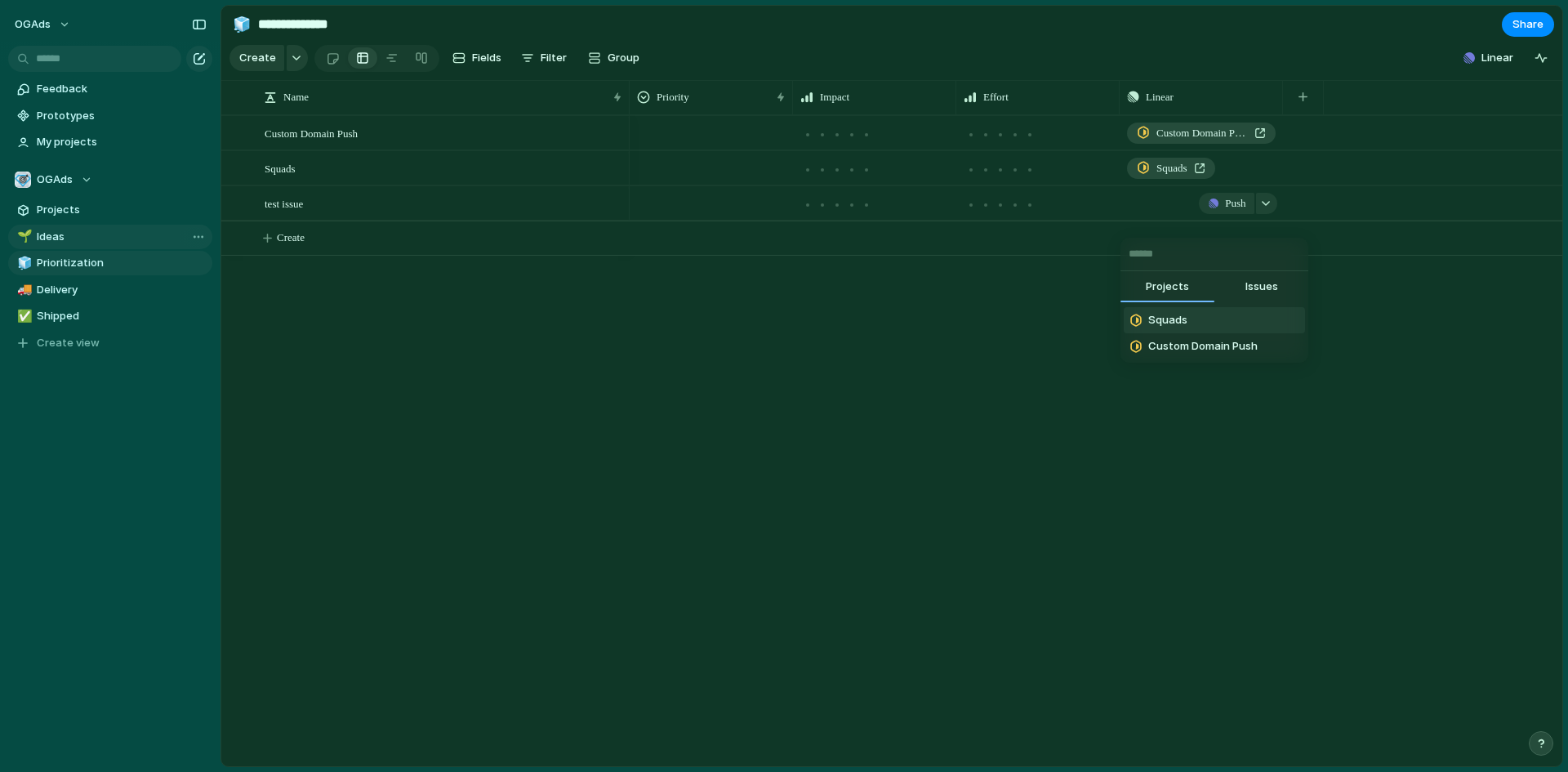
click at [1180, 253] on input "text" at bounding box center [1215, 254] width 188 height 33
click at [1264, 294] on span "Issues" at bounding box center [1262, 286] width 33 height 16
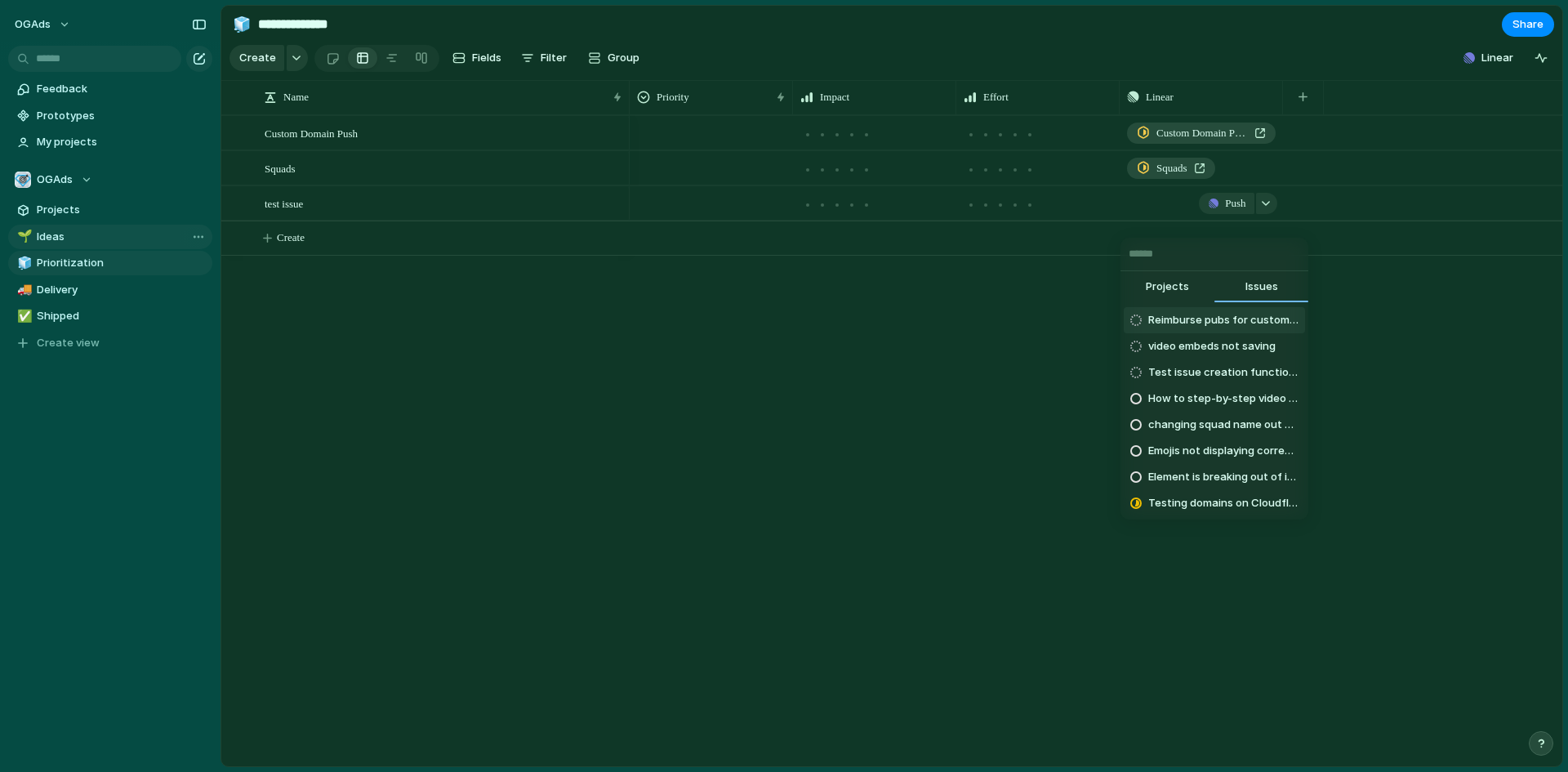
click at [1203, 249] on input "text" at bounding box center [1215, 254] width 188 height 33
click at [1210, 219] on div "Projects Issues Reimburse pubs for custom domain purchase video embeds not savi…" at bounding box center [784, 386] width 1568 height 772
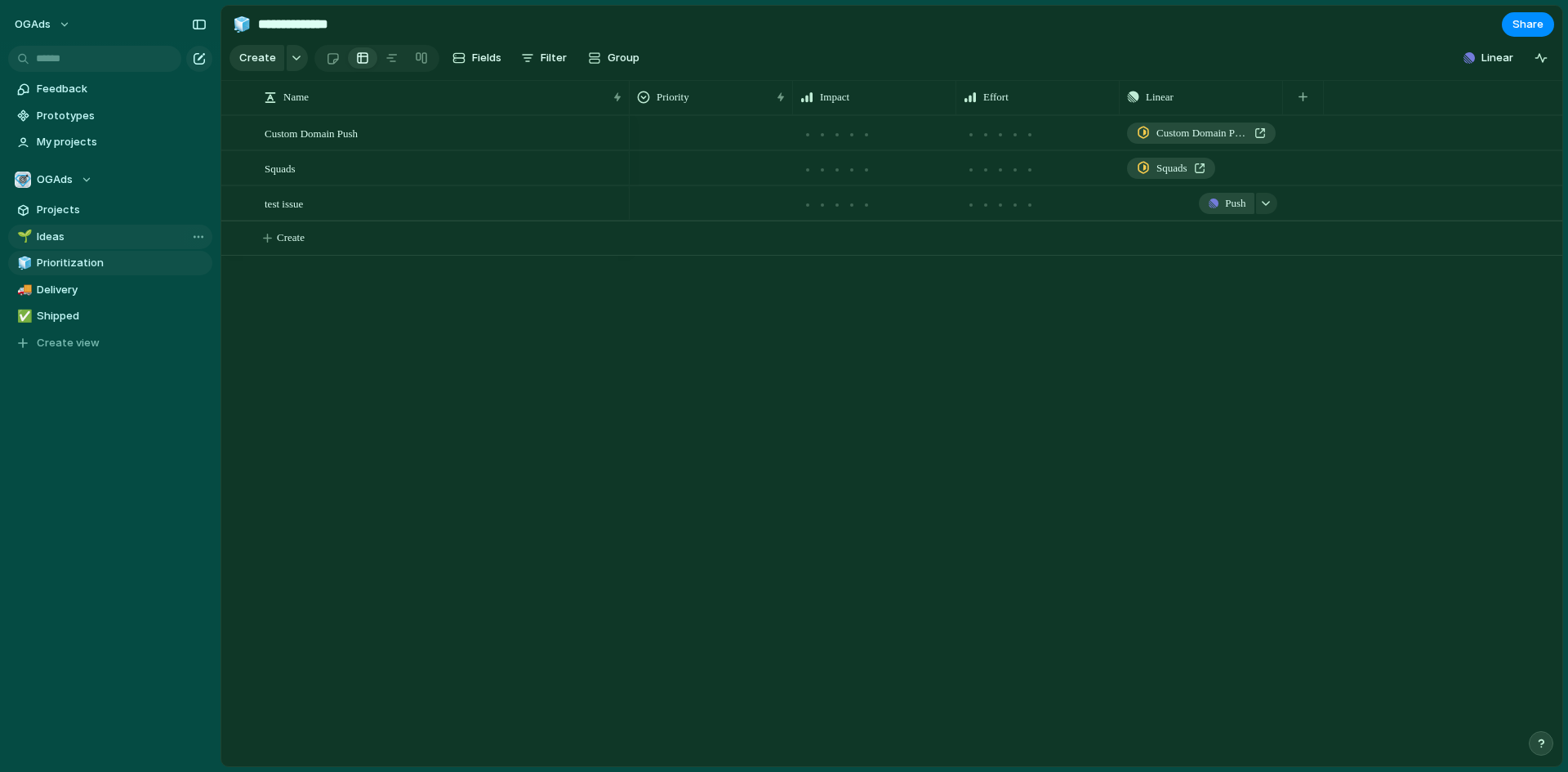
click at [1218, 214] on button "Push" at bounding box center [1226, 203] width 55 height 21
click at [1214, 278] on span "Issue" at bounding box center [1206, 280] width 27 height 16
click at [1176, 212] on span "Open in Linear" at bounding box center [1187, 202] width 62 height 16
click at [602, 215] on div at bounding box center [608, 204] width 28 height 21
click at [246, 213] on div at bounding box center [236, 209] width 30 height 44
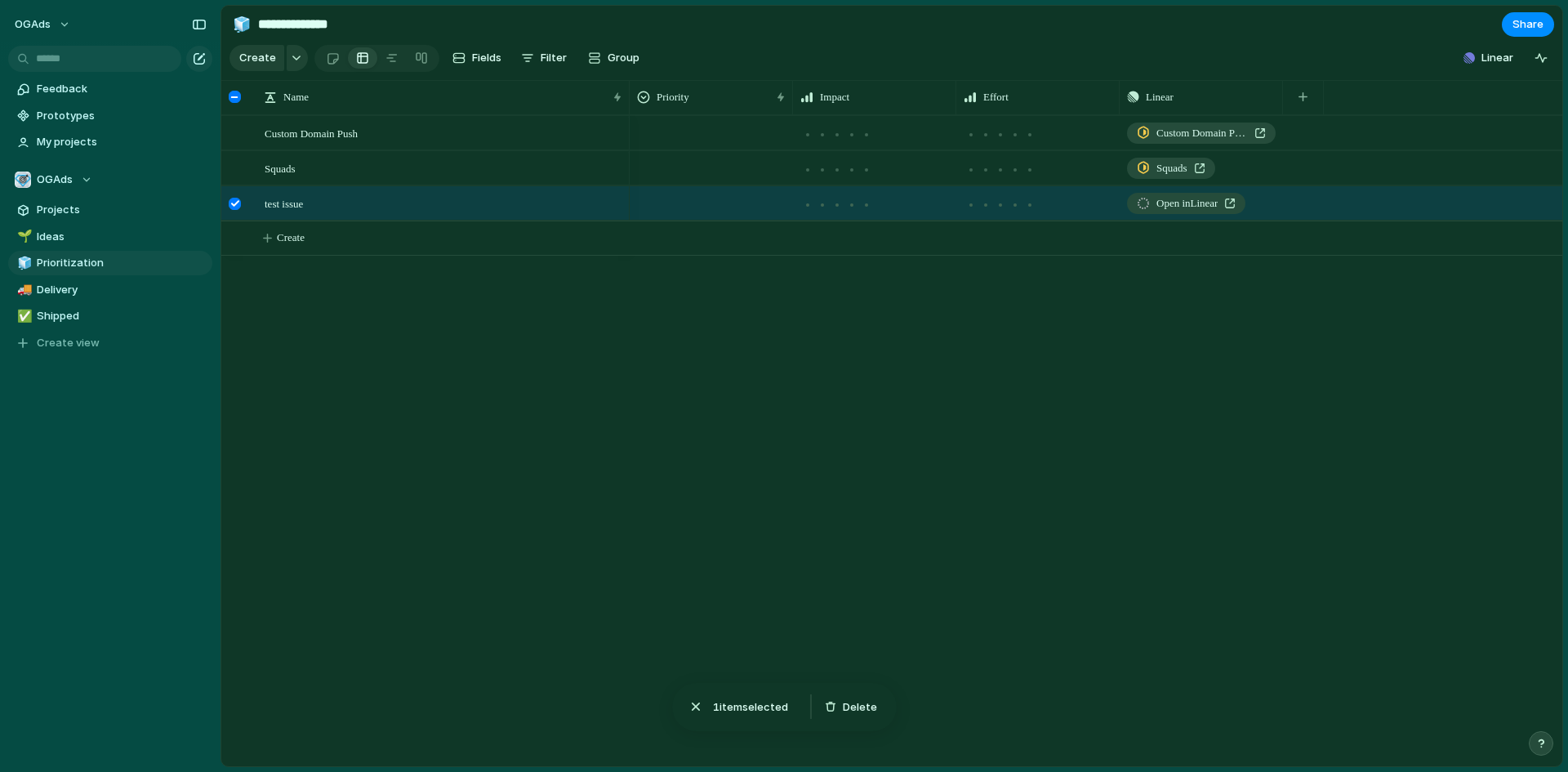
click at [237, 210] on div at bounding box center [234, 203] width 13 height 13
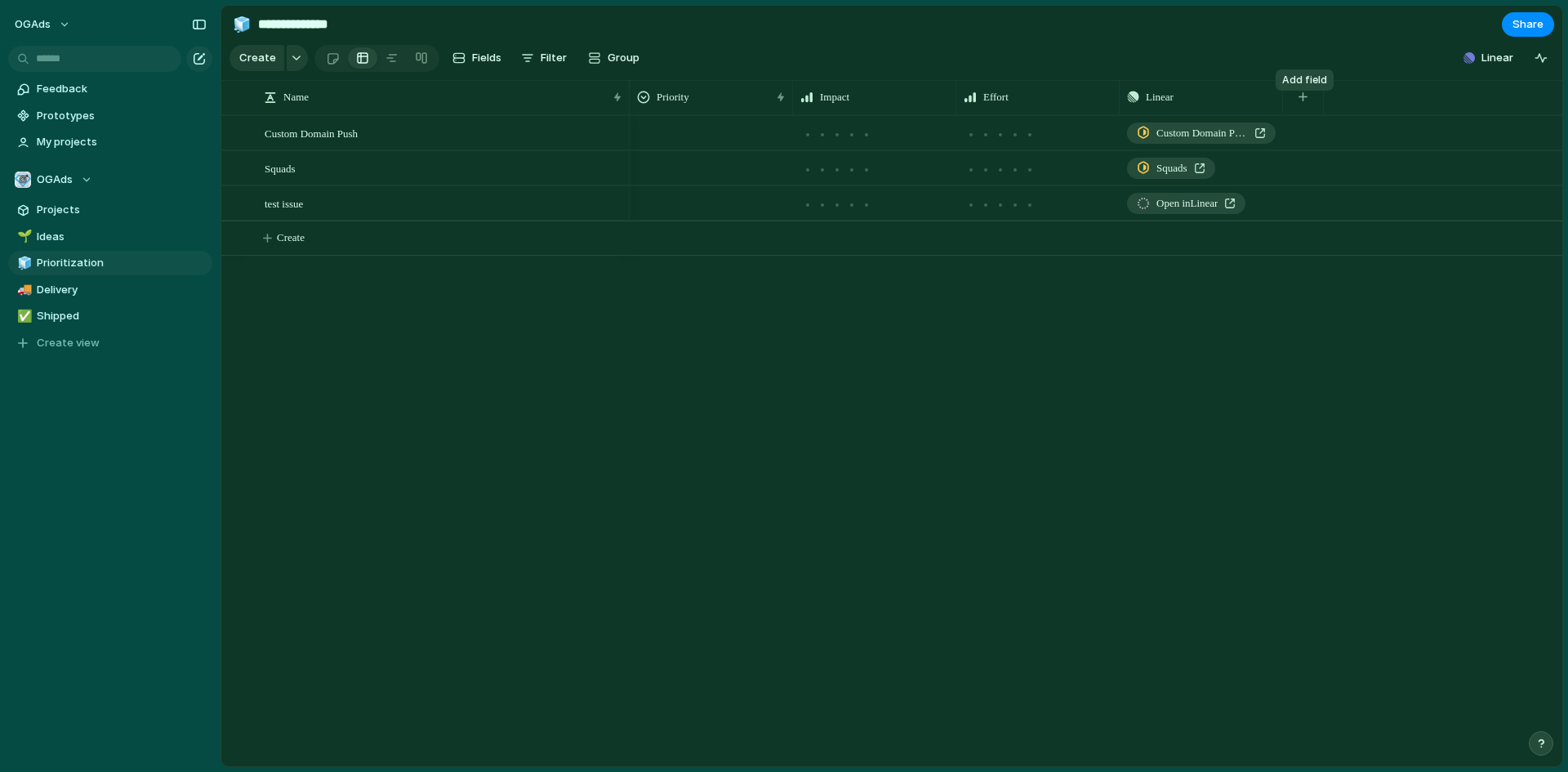
click at [1311, 107] on button "button" at bounding box center [1303, 97] width 34 height 30
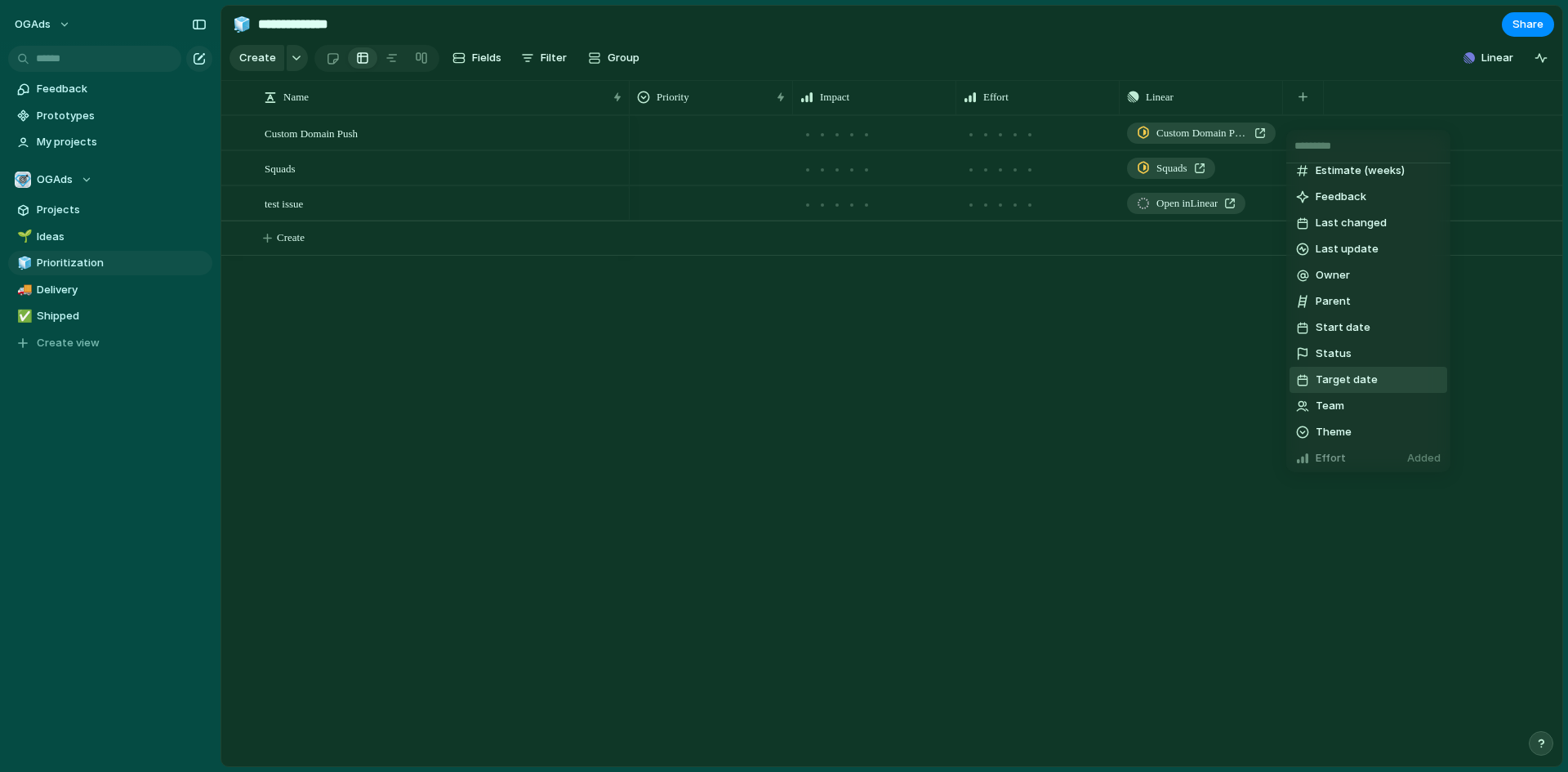
scroll to position [164, 0]
click at [1140, 413] on div "Created at Created by Customer Design ready Duplicate Estimate (weeks) Feedback…" at bounding box center [784, 386] width 1568 height 772
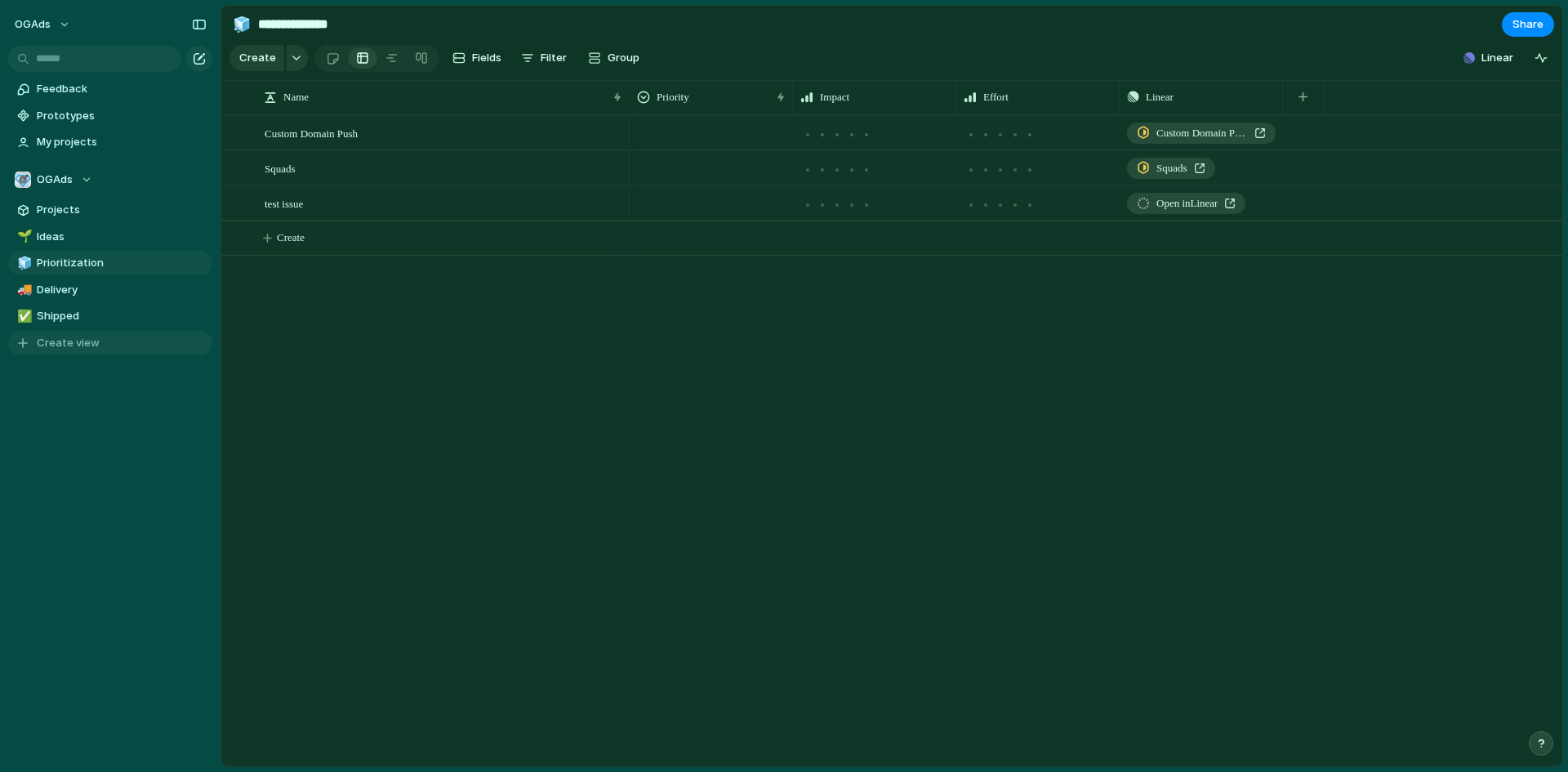
click at [66, 337] on span "Create view" at bounding box center [68, 343] width 63 height 16
click at [341, 30] on input at bounding box center [351, 24] width 192 height 30
type input "******"
click at [294, 62] on div "button" at bounding box center [297, 58] width 12 height 7
click at [294, 65] on div "Goal Program Initiative Launch Project Customize" at bounding box center [784, 386] width 1568 height 772
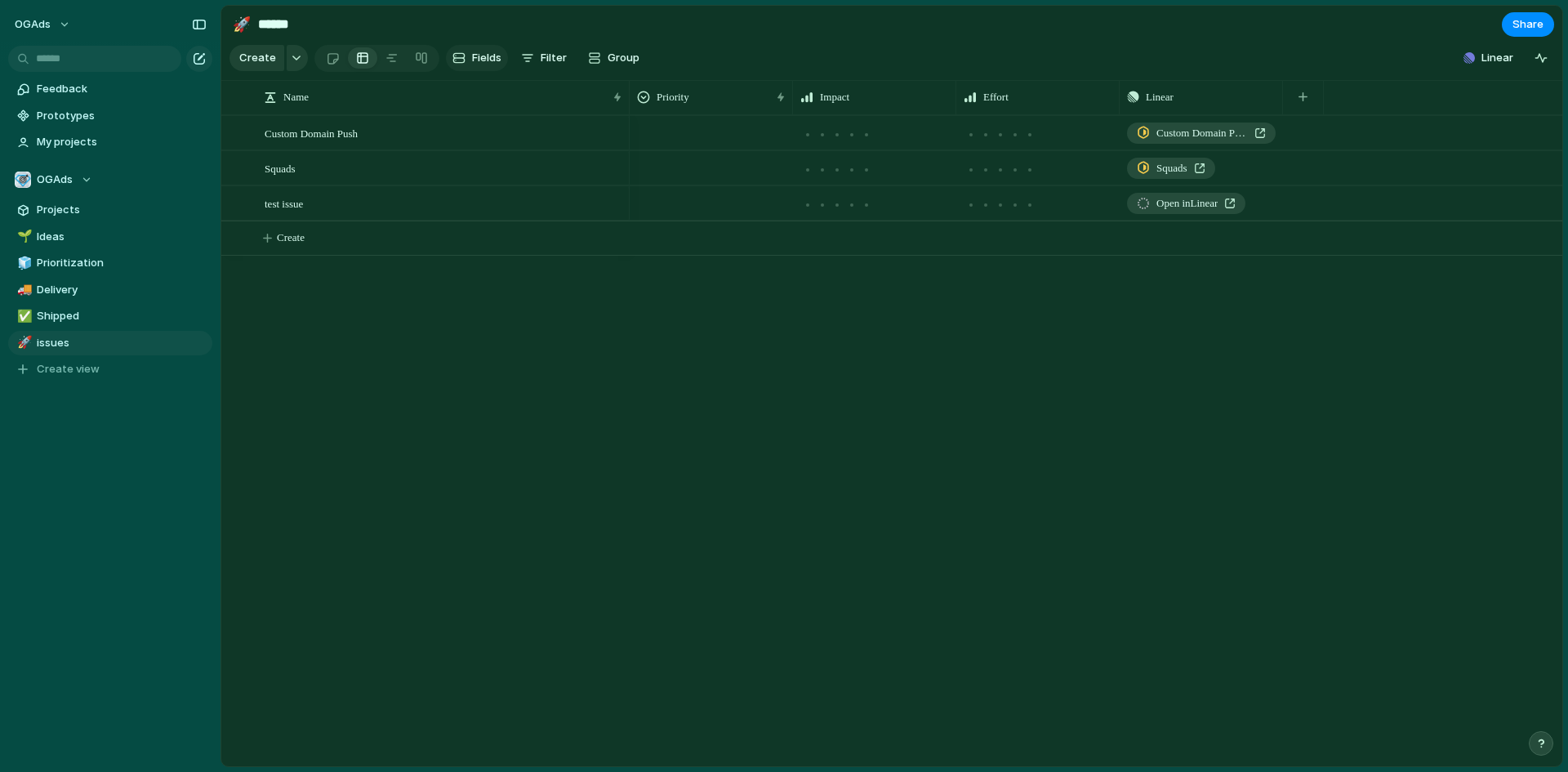
click at [492, 61] on span "Fields" at bounding box center [487, 57] width 30 height 16
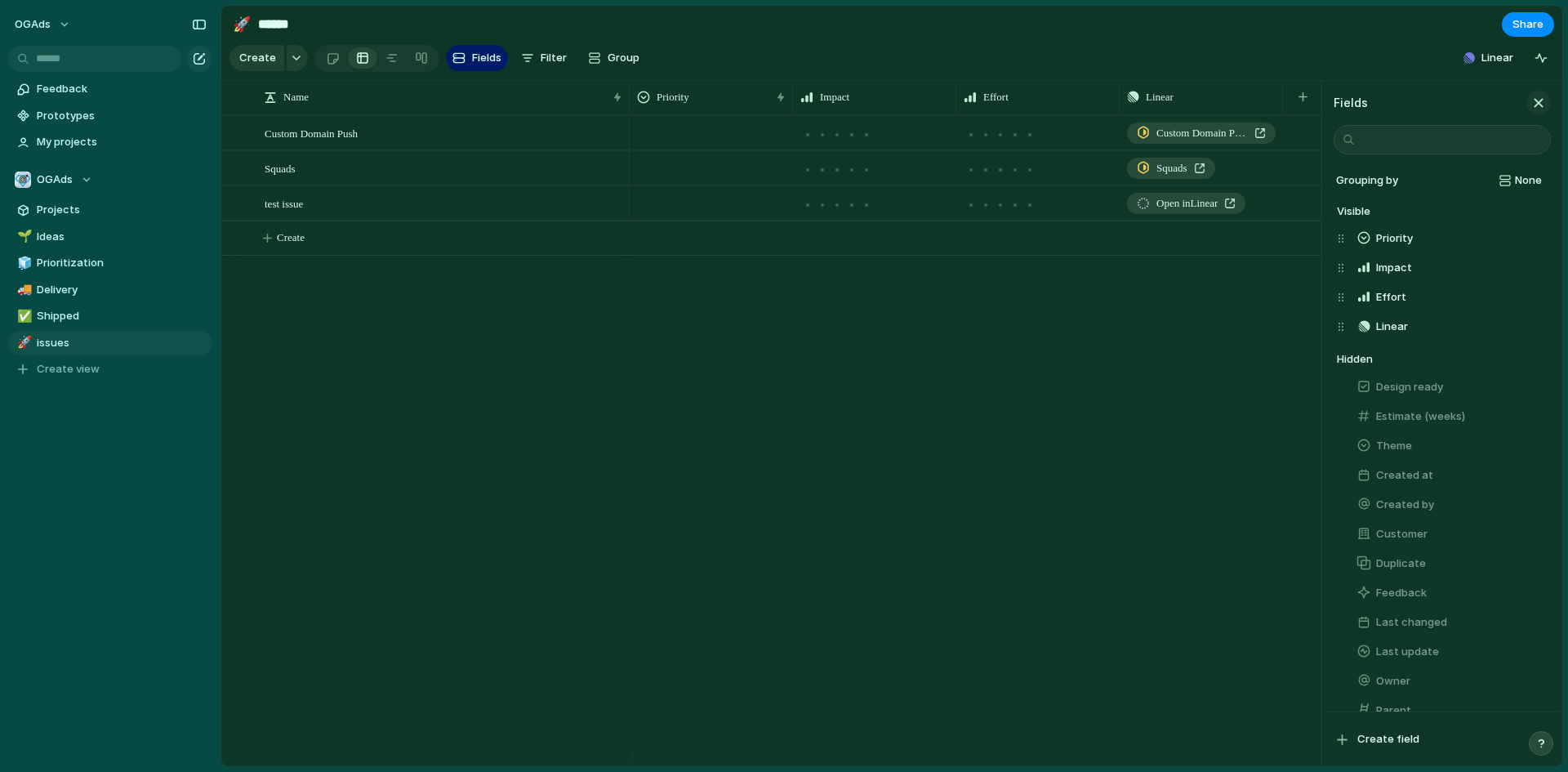
click at [1544, 112] on div "button" at bounding box center [1538, 102] width 18 height 18
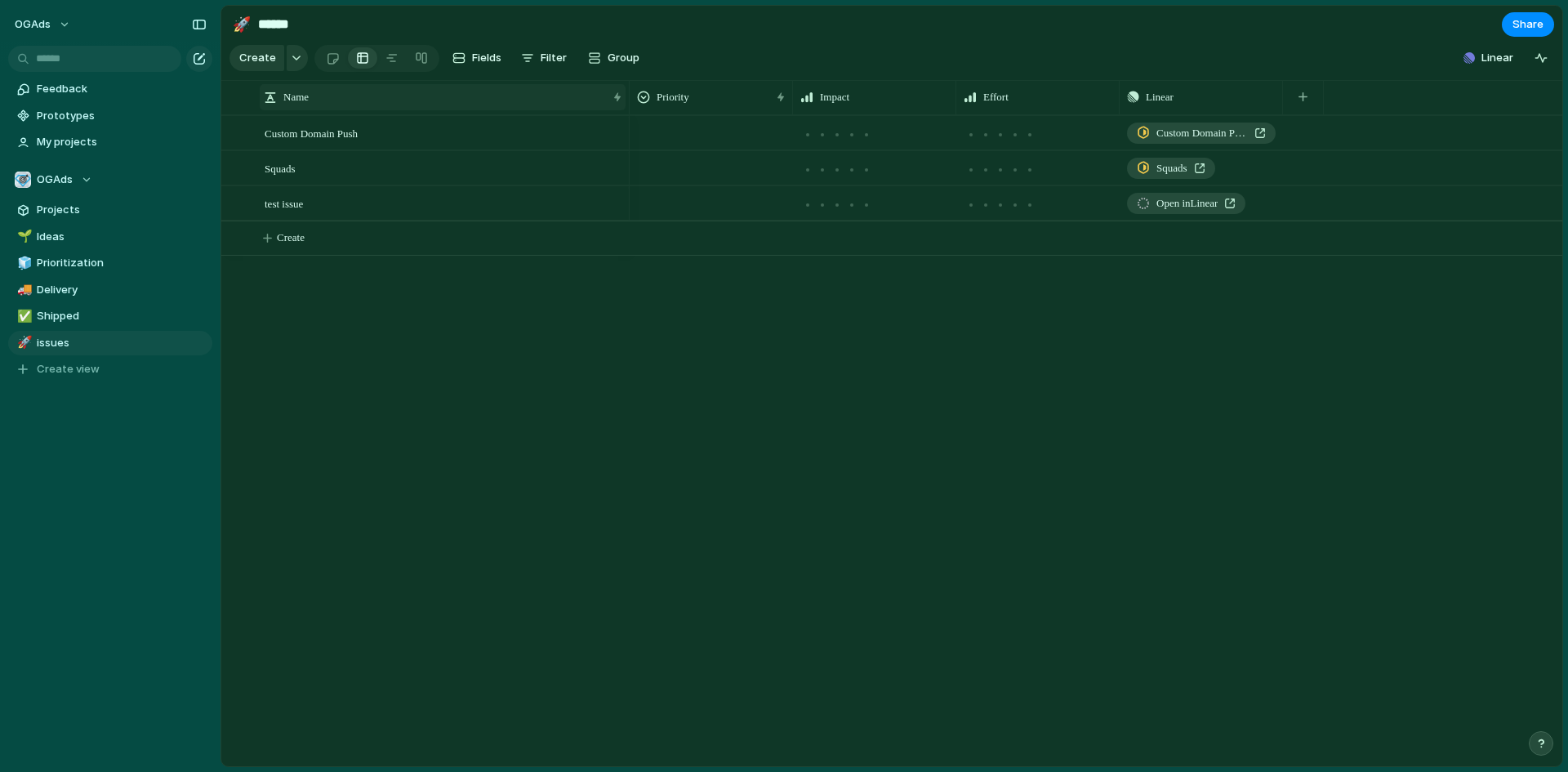
click at [309, 105] on span "Name" at bounding box center [296, 97] width 25 height 16
click at [309, 110] on div "Sort ascending Sort descending" at bounding box center [784, 386] width 1568 height 772
click at [313, 132] on div "Custom Domain Push" at bounding box center [445, 133] width 359 height 34
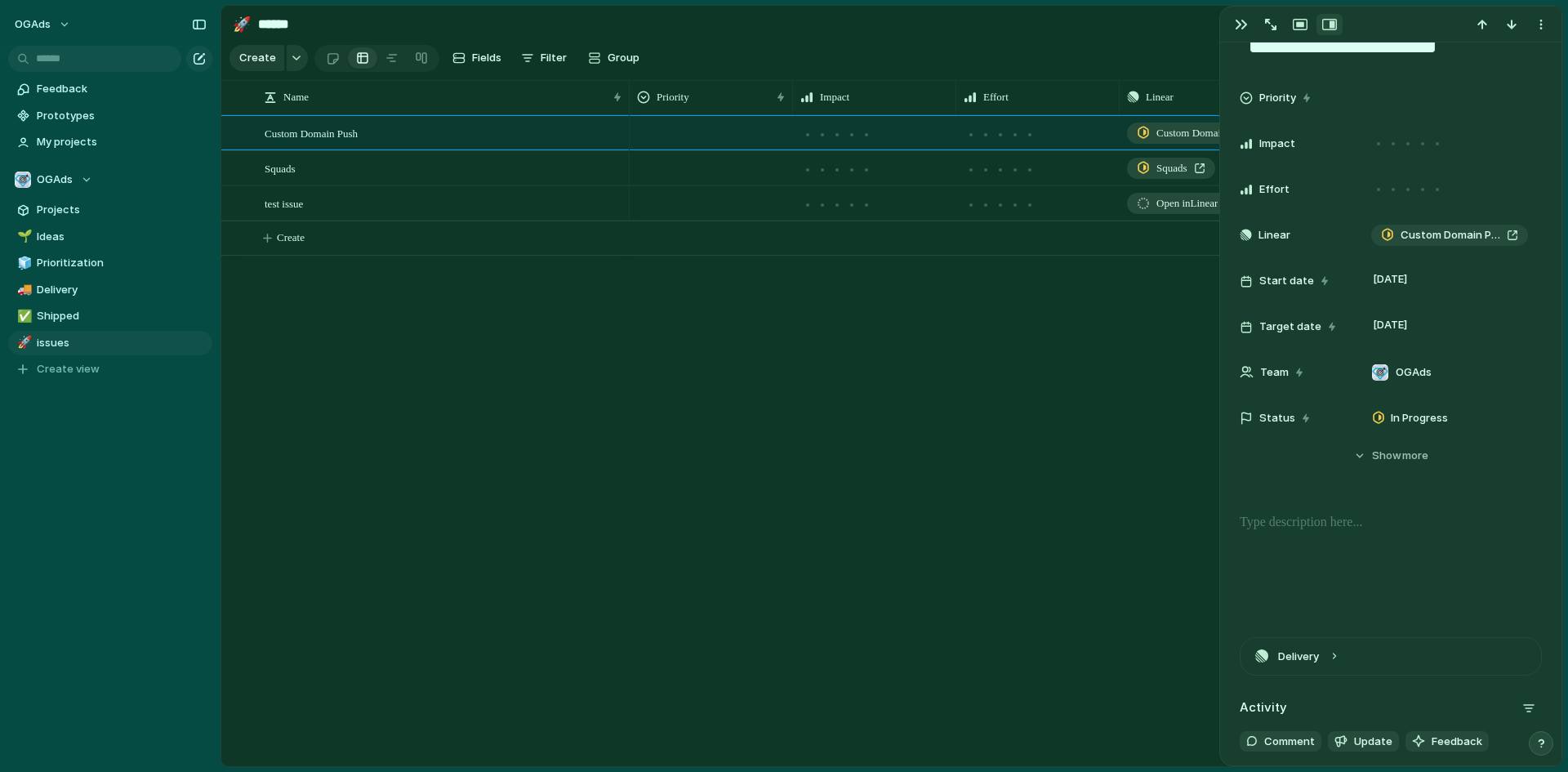
scroll to position [164, 0]
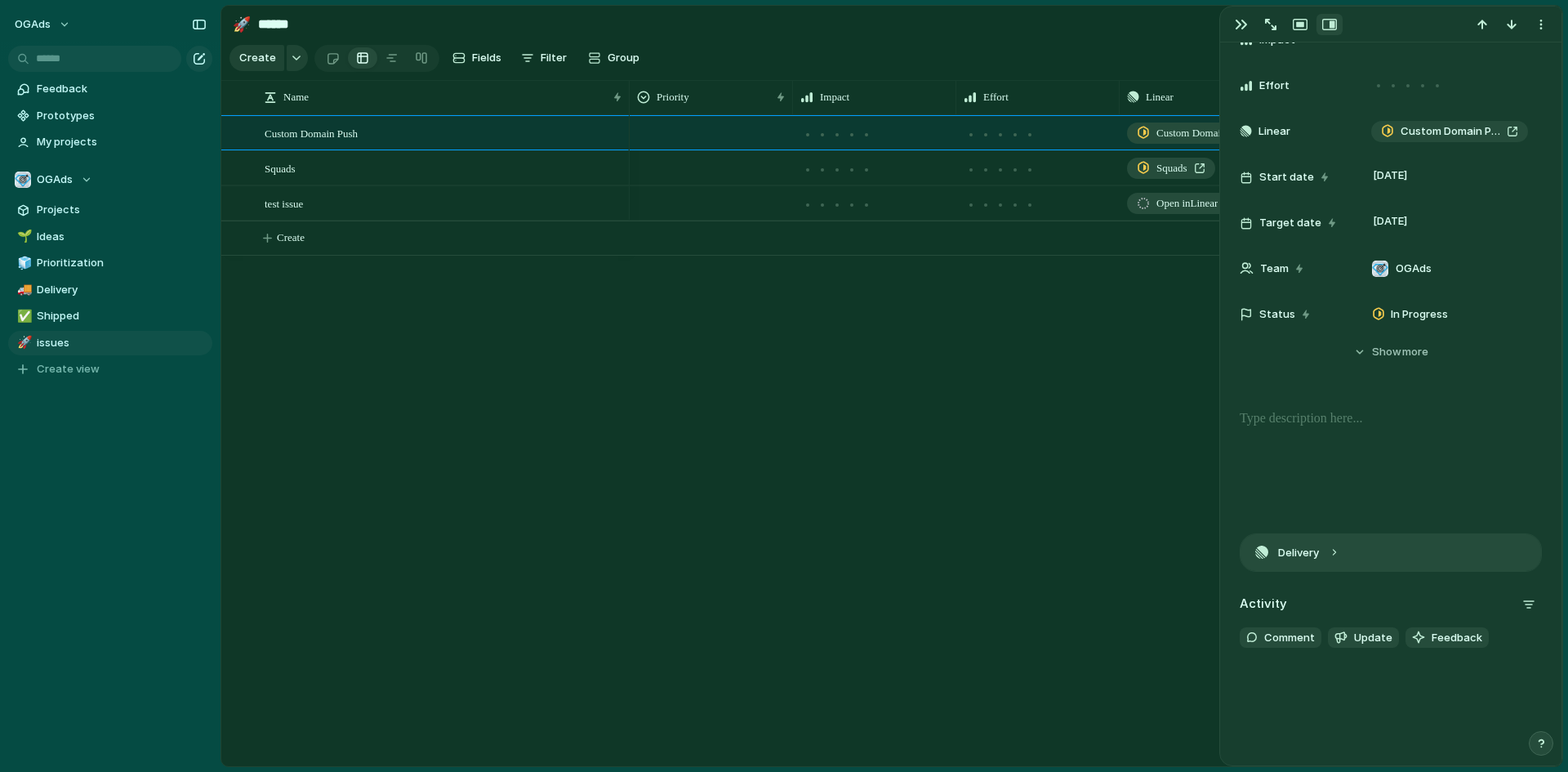
click at [1334, 553] on button "Delivery" at bounding box center [1391, 553] width 300 height 37
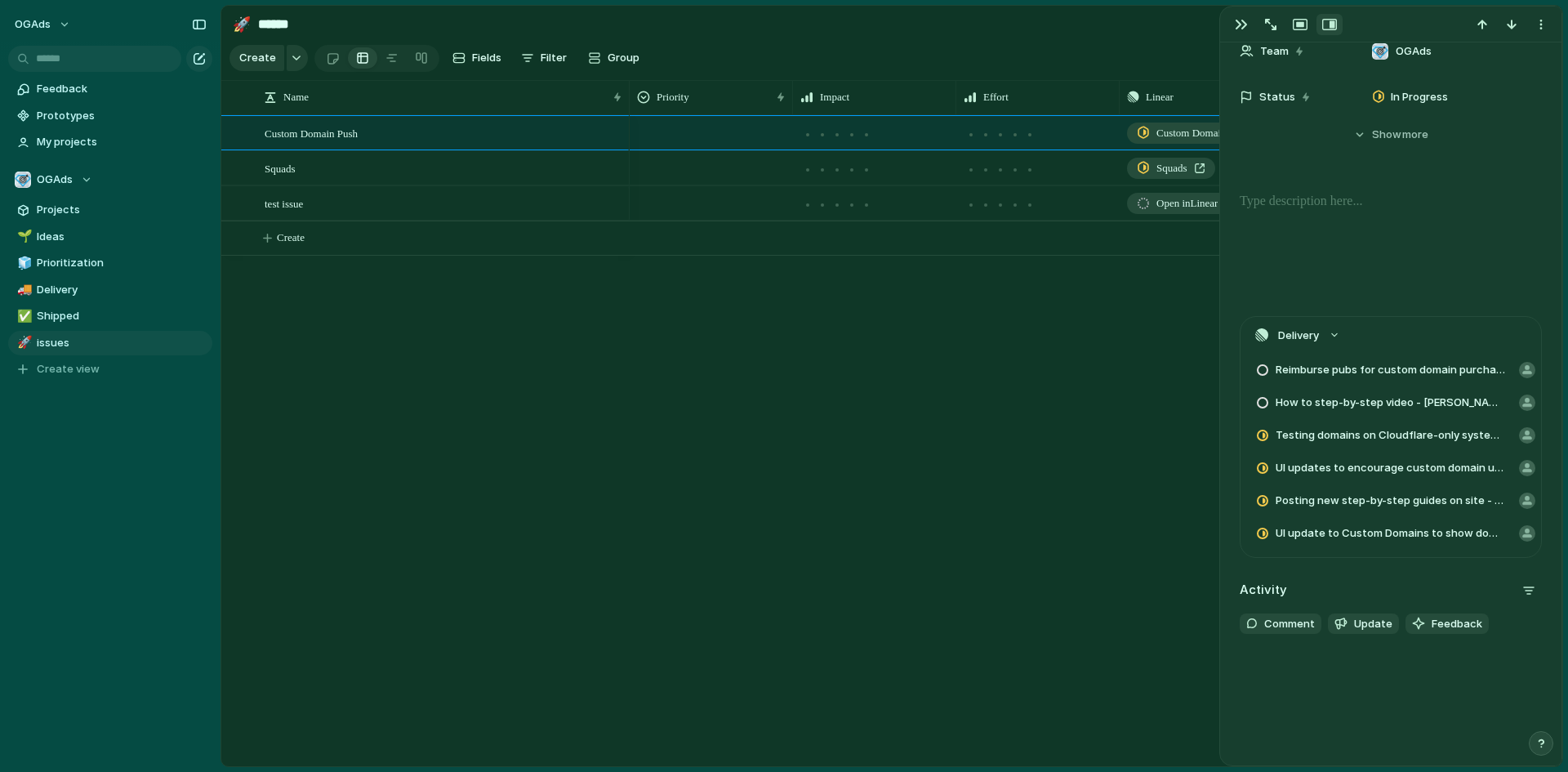
scroll to position [383, 0]
drag, startPoint x: 1297, startPoint y: 363, endPoint x: 822, endPoint y: 364, distance: 475.0
click at [822, 364] on main "**********" at bounding box center [892, 386] width 1343 height 763
click at [1346, 364] on span "Reimburse pubs for custom domain purchase" at bounding box center [1391, 367] width 230 height 16
click at [1355, 130] on button "Hide Show more" at bounding box center [1391, 132] width 302 height 30
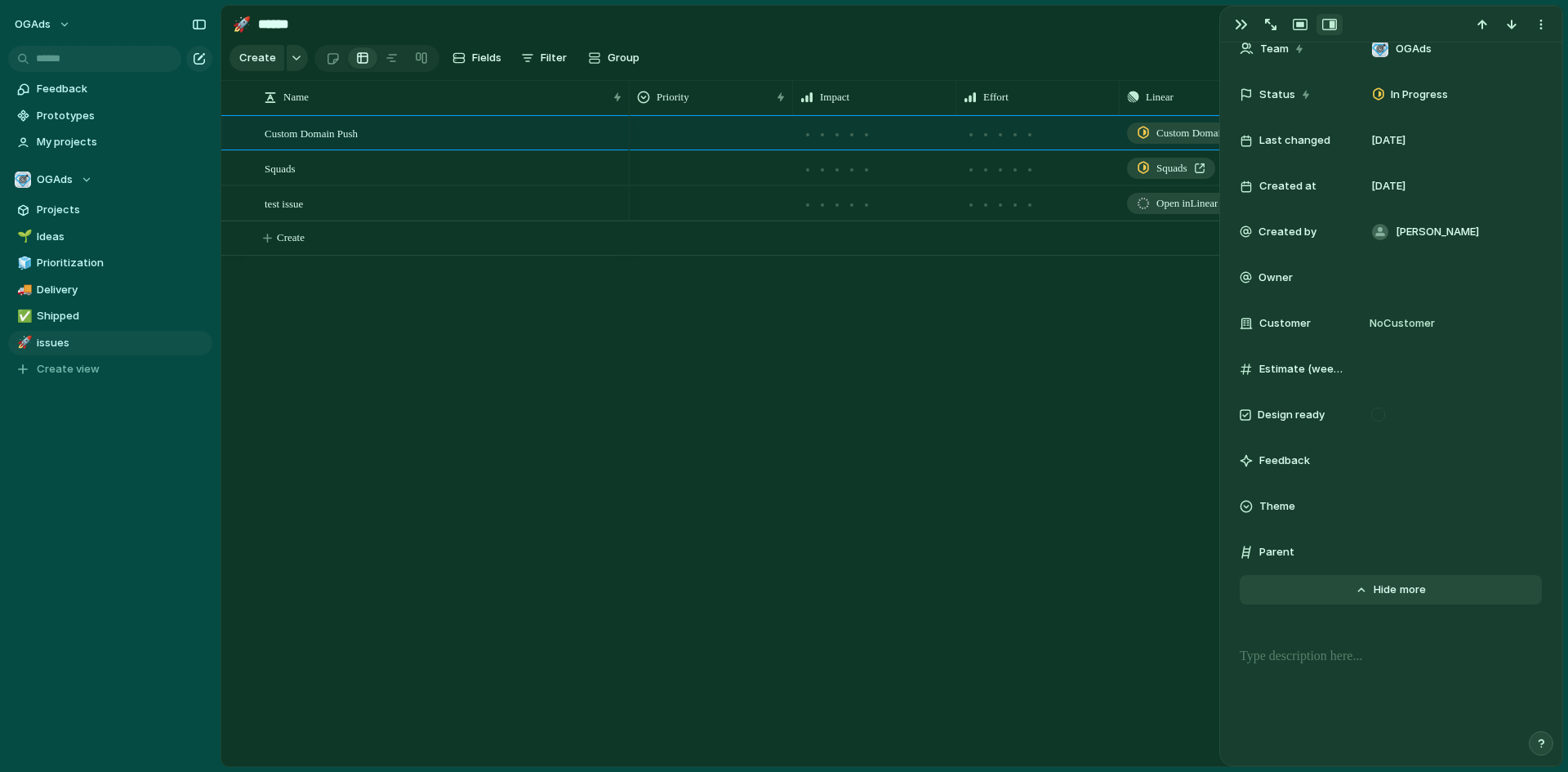
click at [1361, 590] on button "Hide Show more" at bounding box center [1391, 590] width 302 height 30
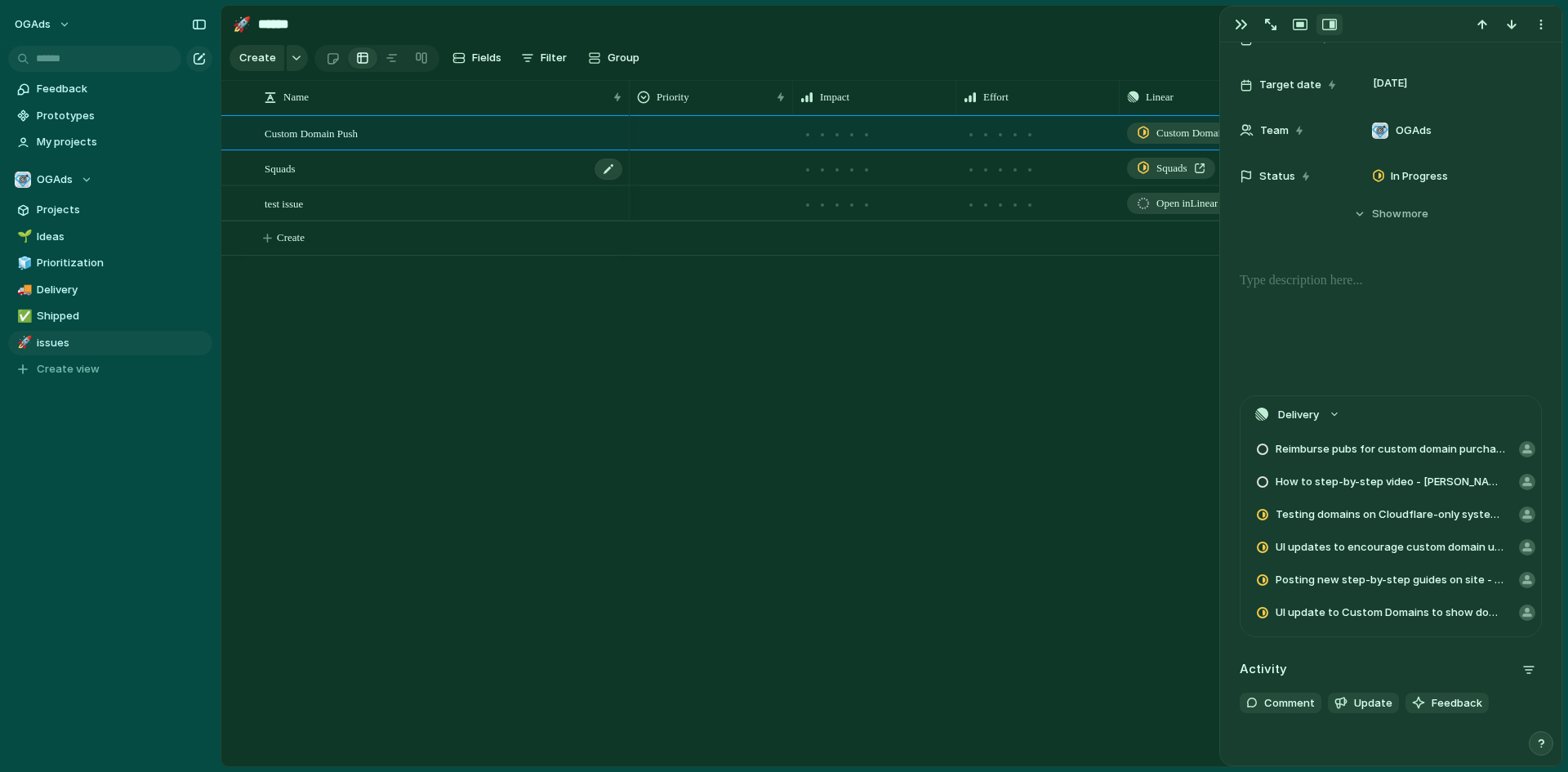
click at [342, 180] on div "Squads" at bounding box center [445, 169] width 359 height 34
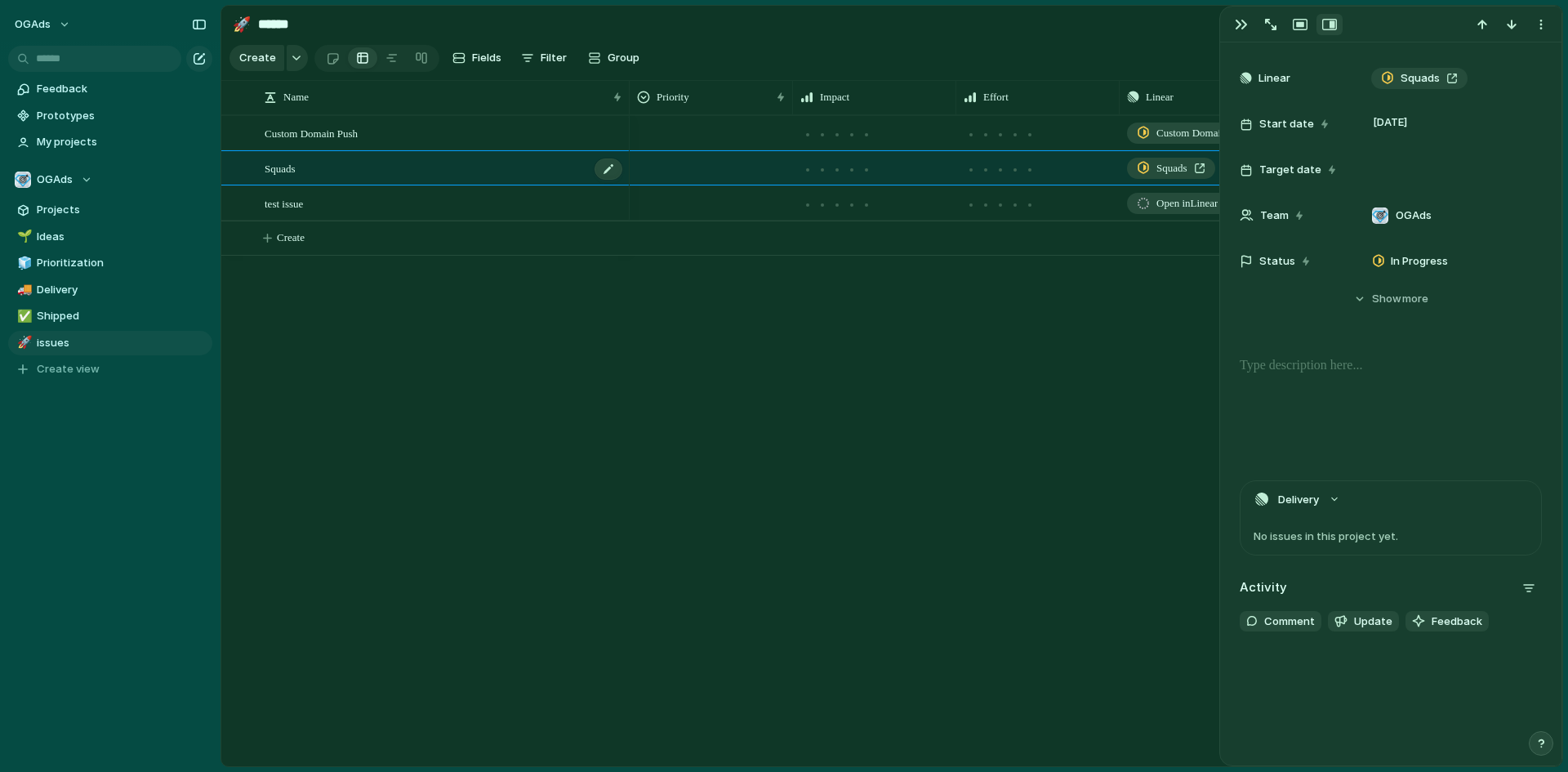
scroll to position [301, 0]
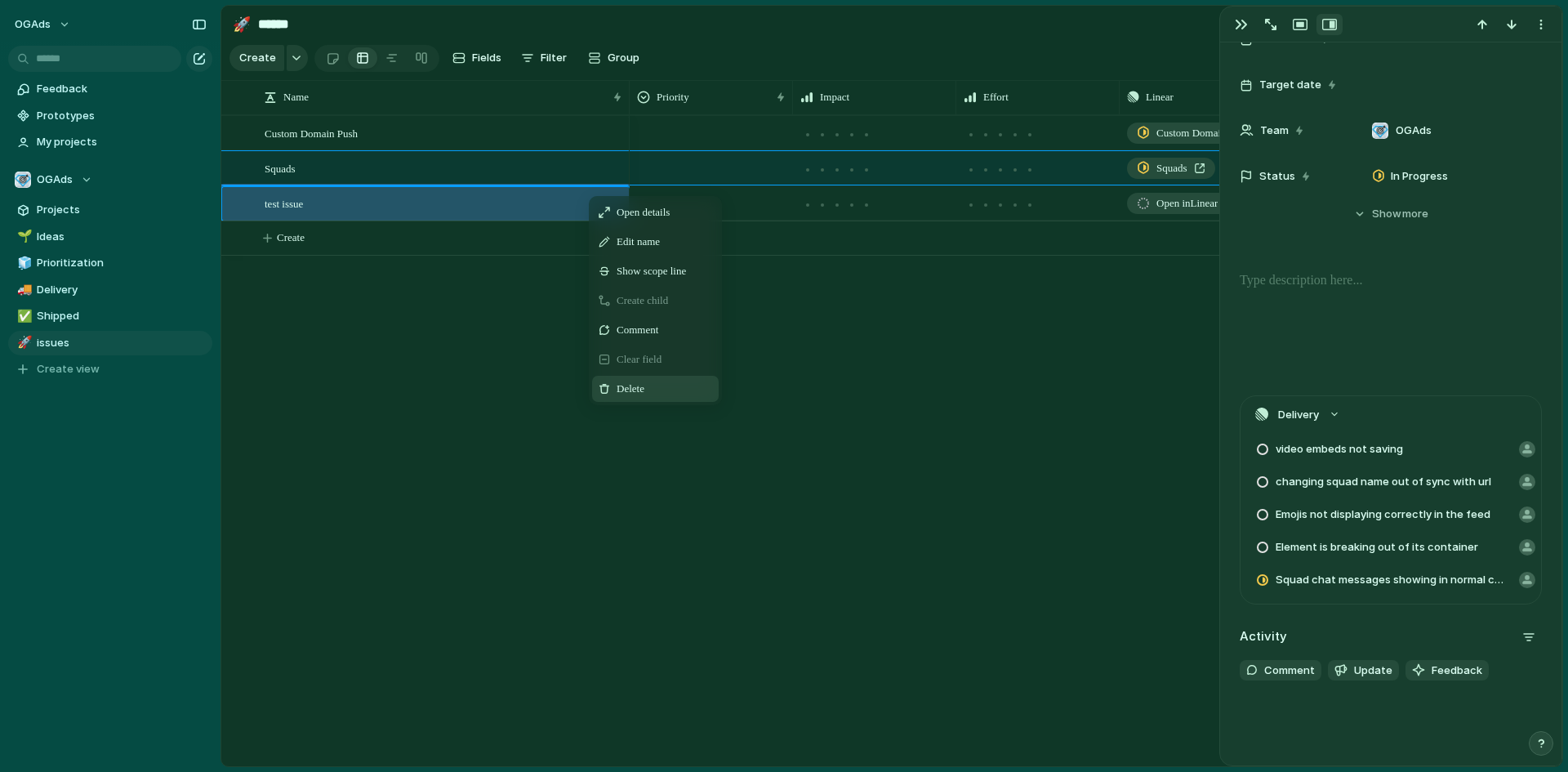
click at [629, 397] on span "Delete" at bounding box center [630, 388] width 28 height 16
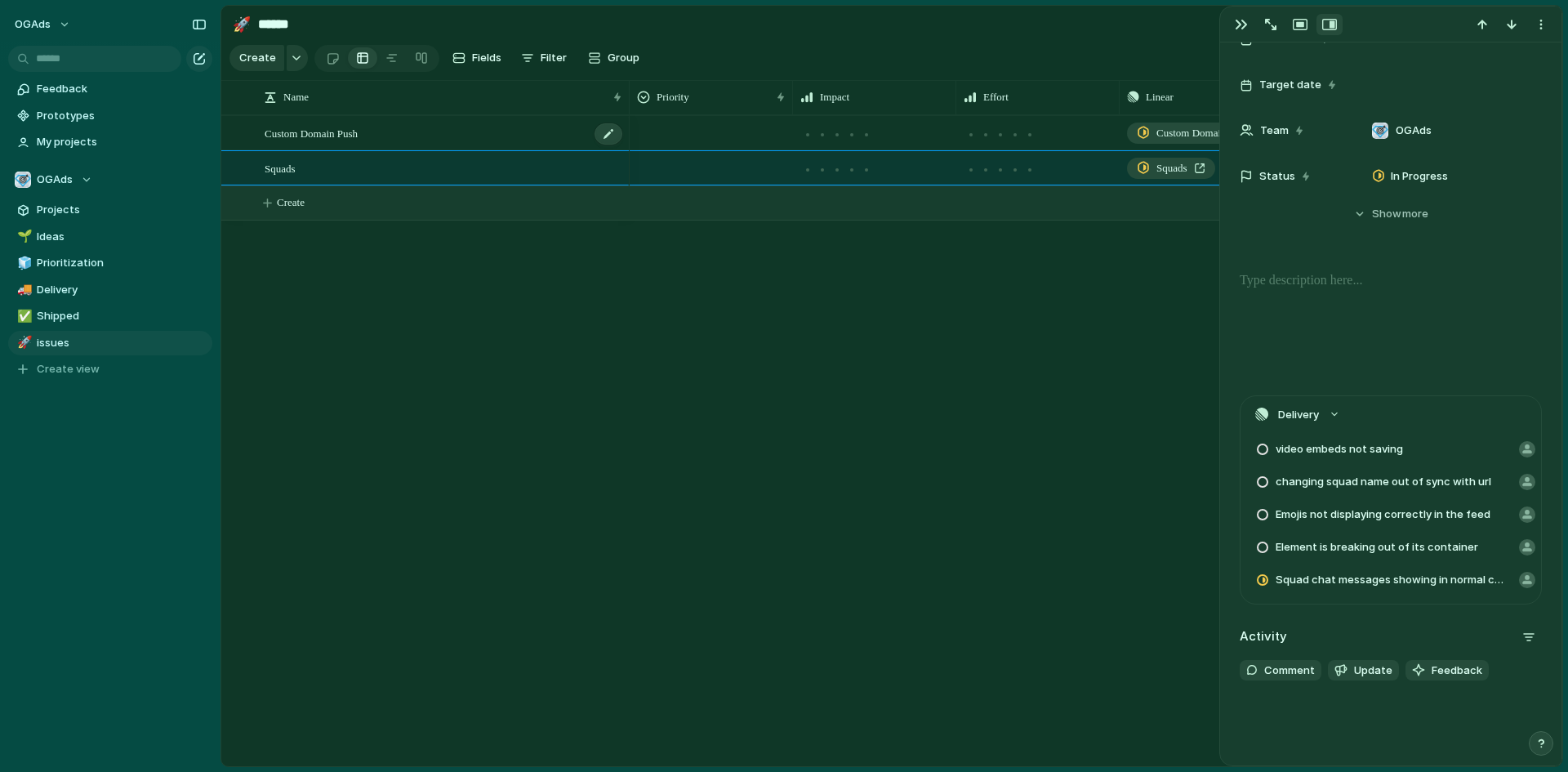
click at [434, 148] on div "Custom Domain Push" at bounding box center [445, 133] width 359 height 34
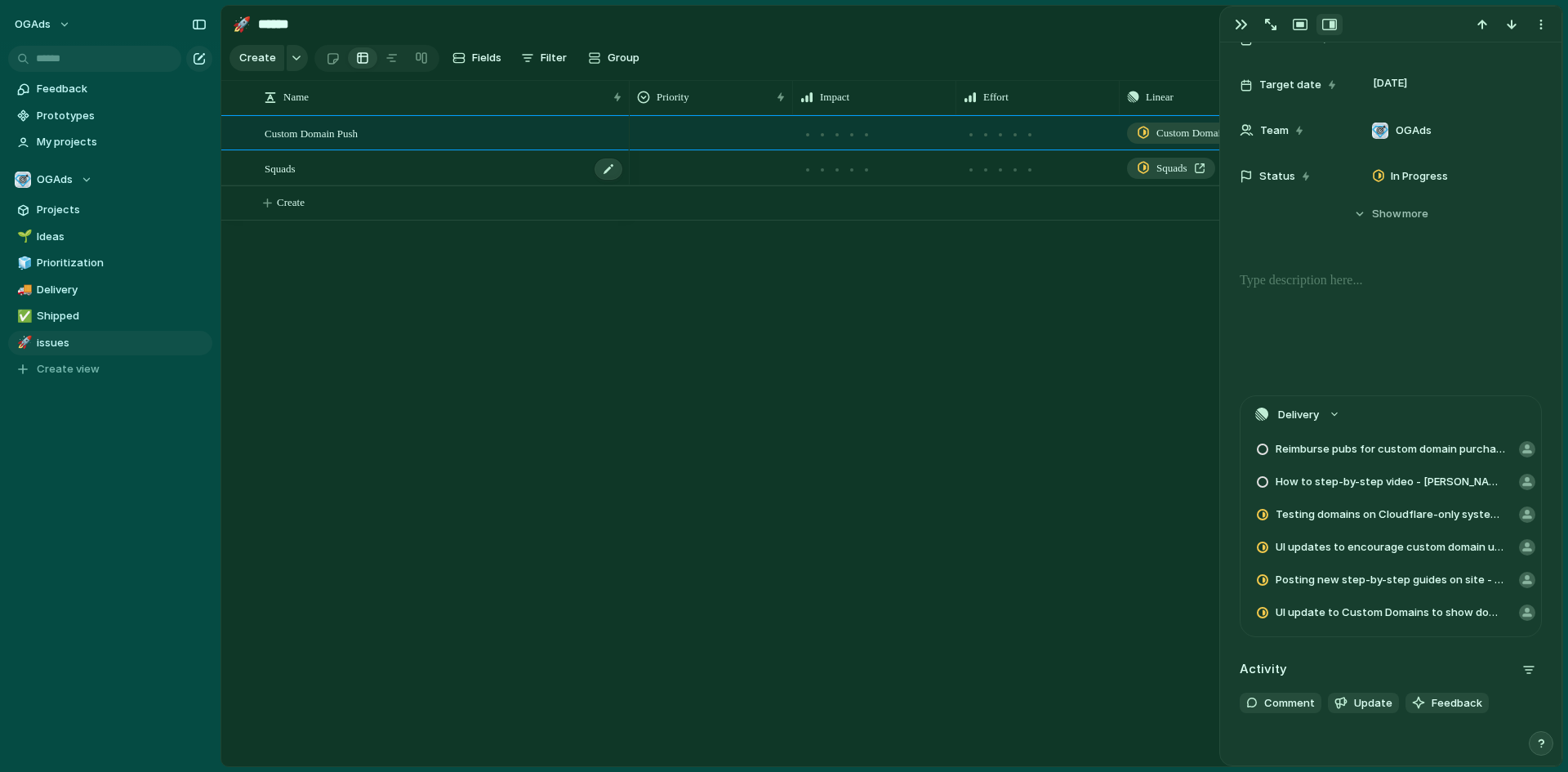
click at [425, 180] on div "Squads" at bounding box center [445, 169] width 359 height 34
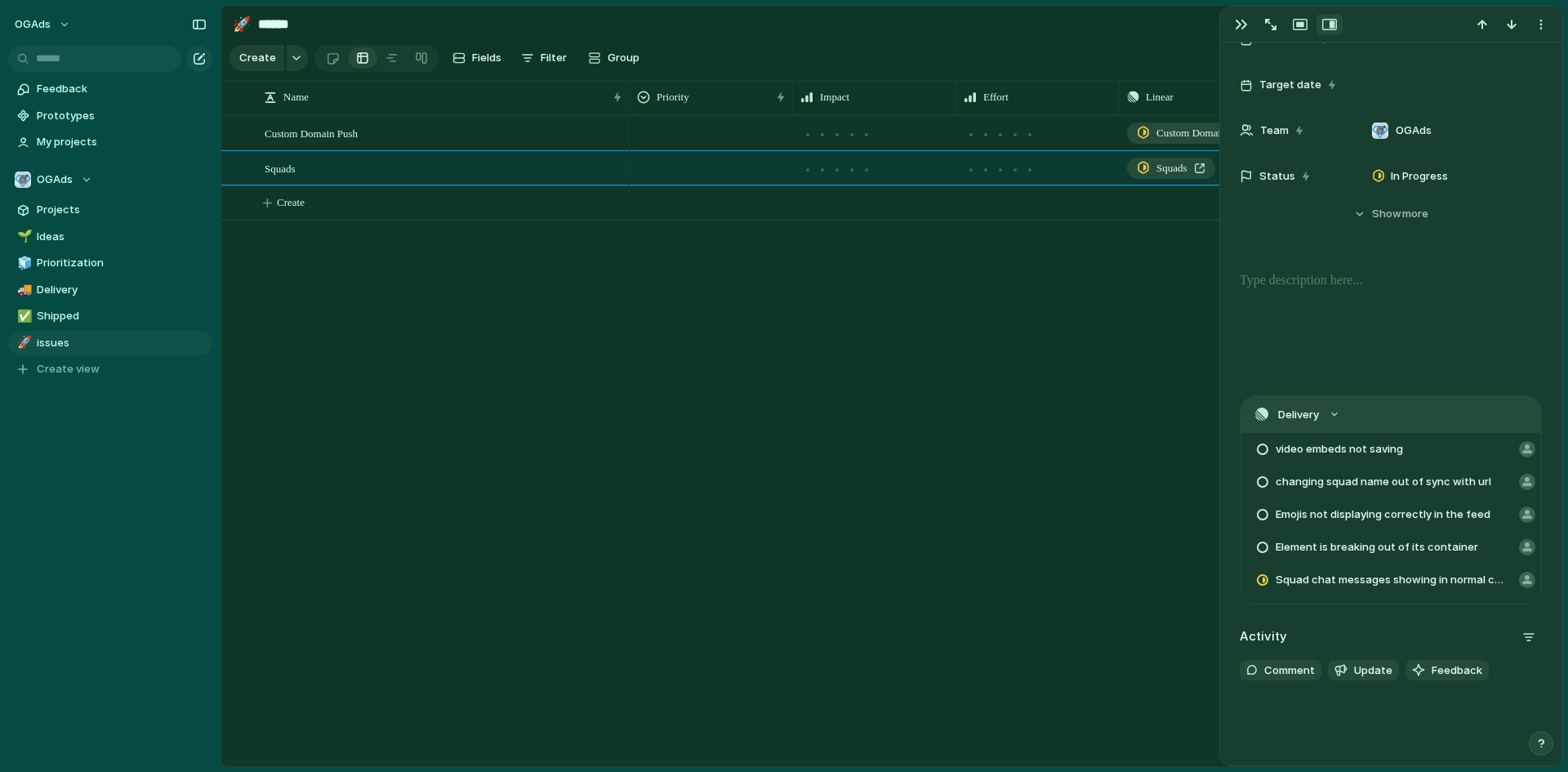
click at [1326, 409] on button "Delivery" at bounding box center [1391, 415] width 300 height 37
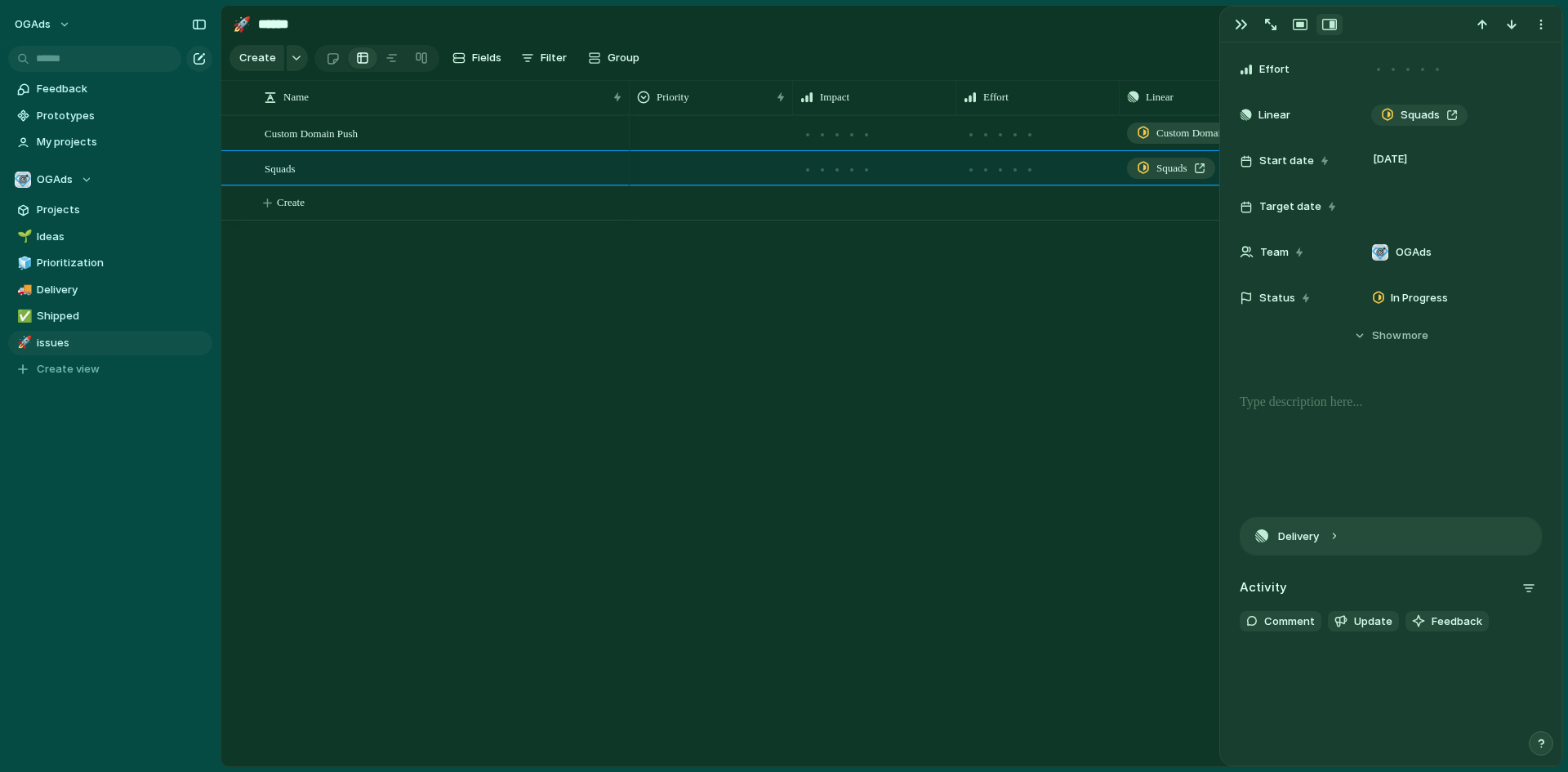
click at [1334, 547] on button "Delivery" at bounding box center [1391, 537] width 300 height 37
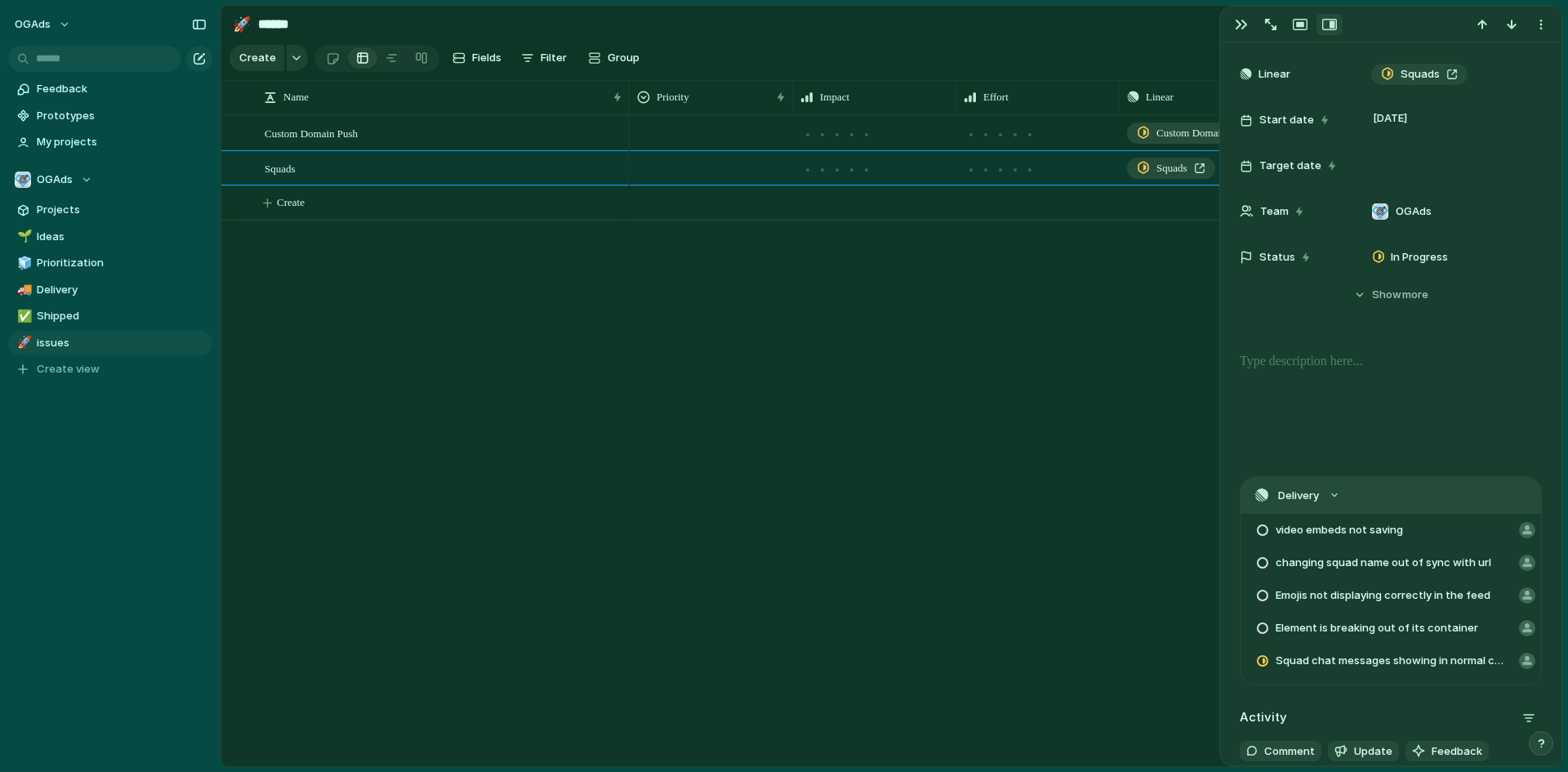
scroll to position [301, 0]
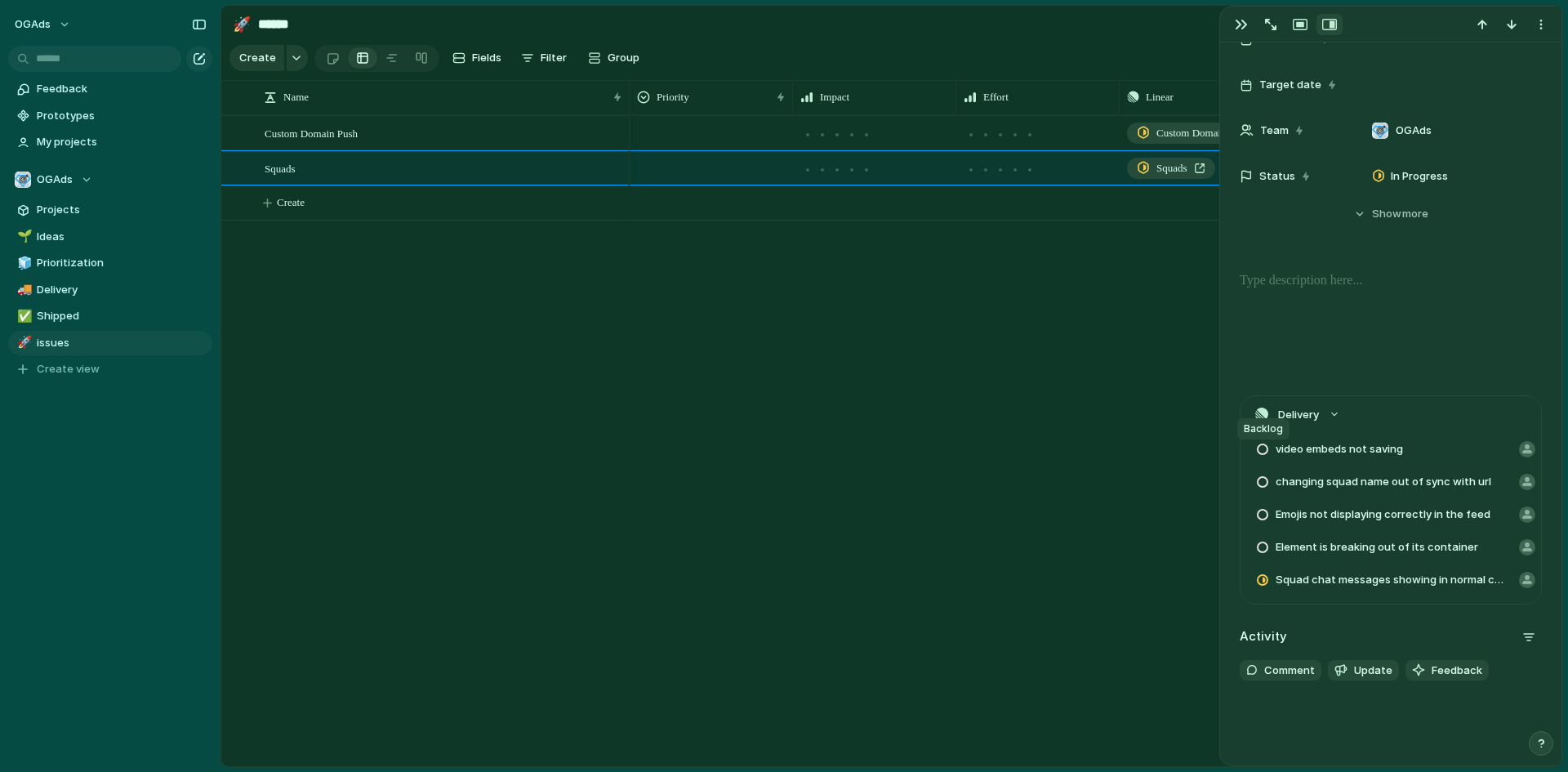
click at [1260, 449] on div at bounding box center [1263, 450] width 13 height 12
click at [1243, 16] on button "button" at bounding box center [1242, 24] width 26 height 21
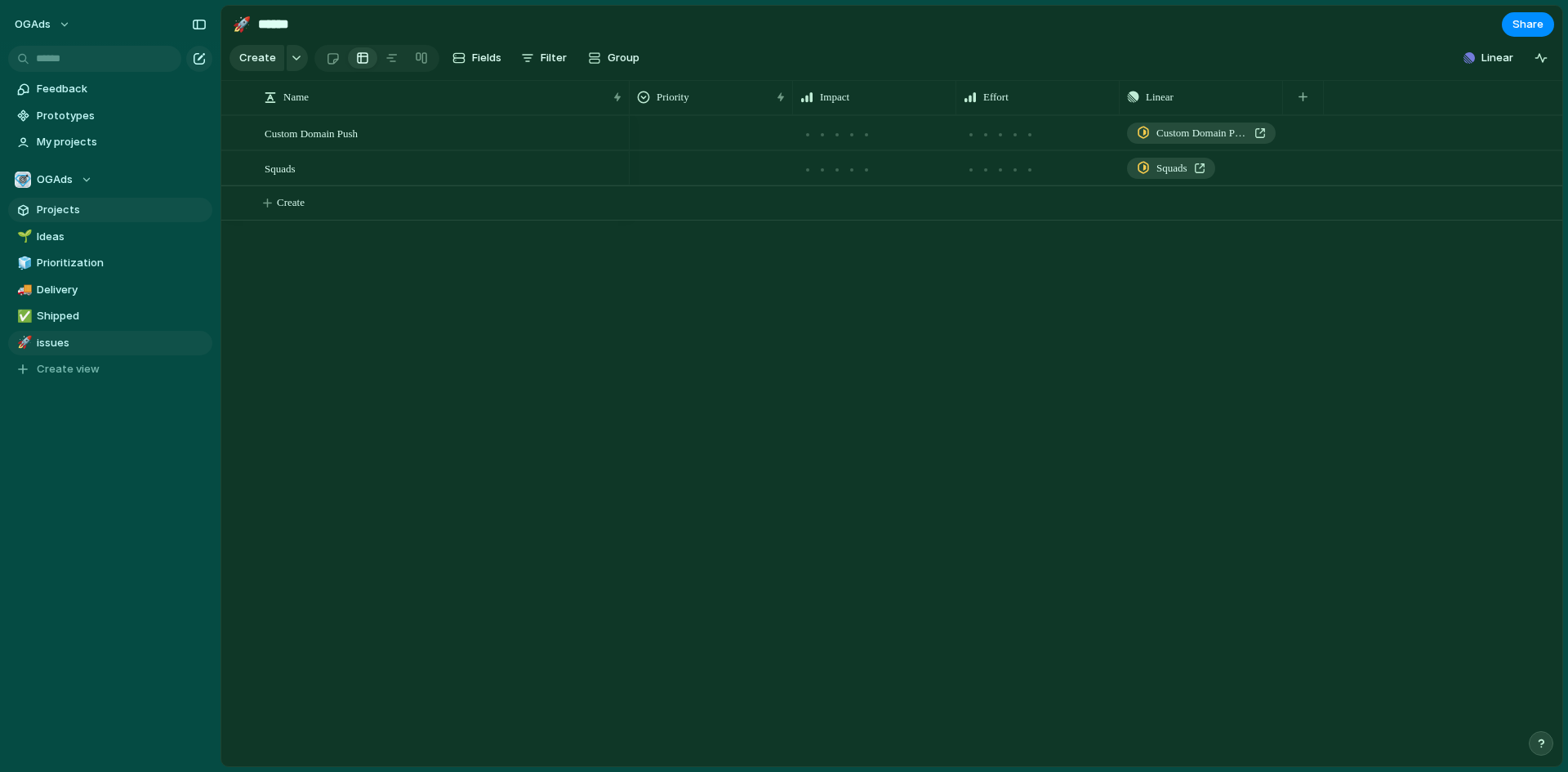
click at [53, 217] on span "Projects" at bounding box center [121, 209] width 170 height 16
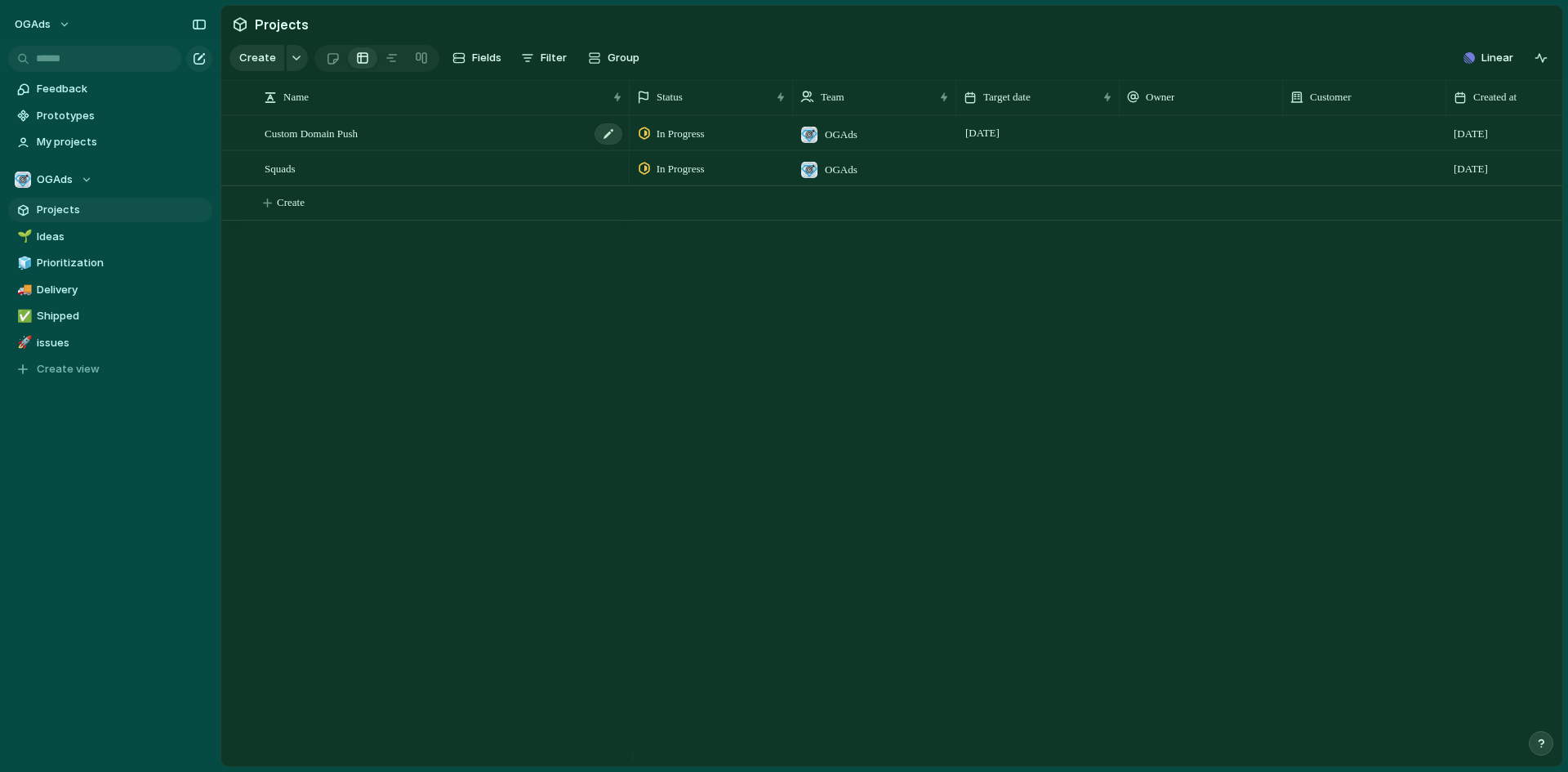
click at [387, 150] on div "Custom Domain Push" at bounding box center [445, 133] width 359 height 34
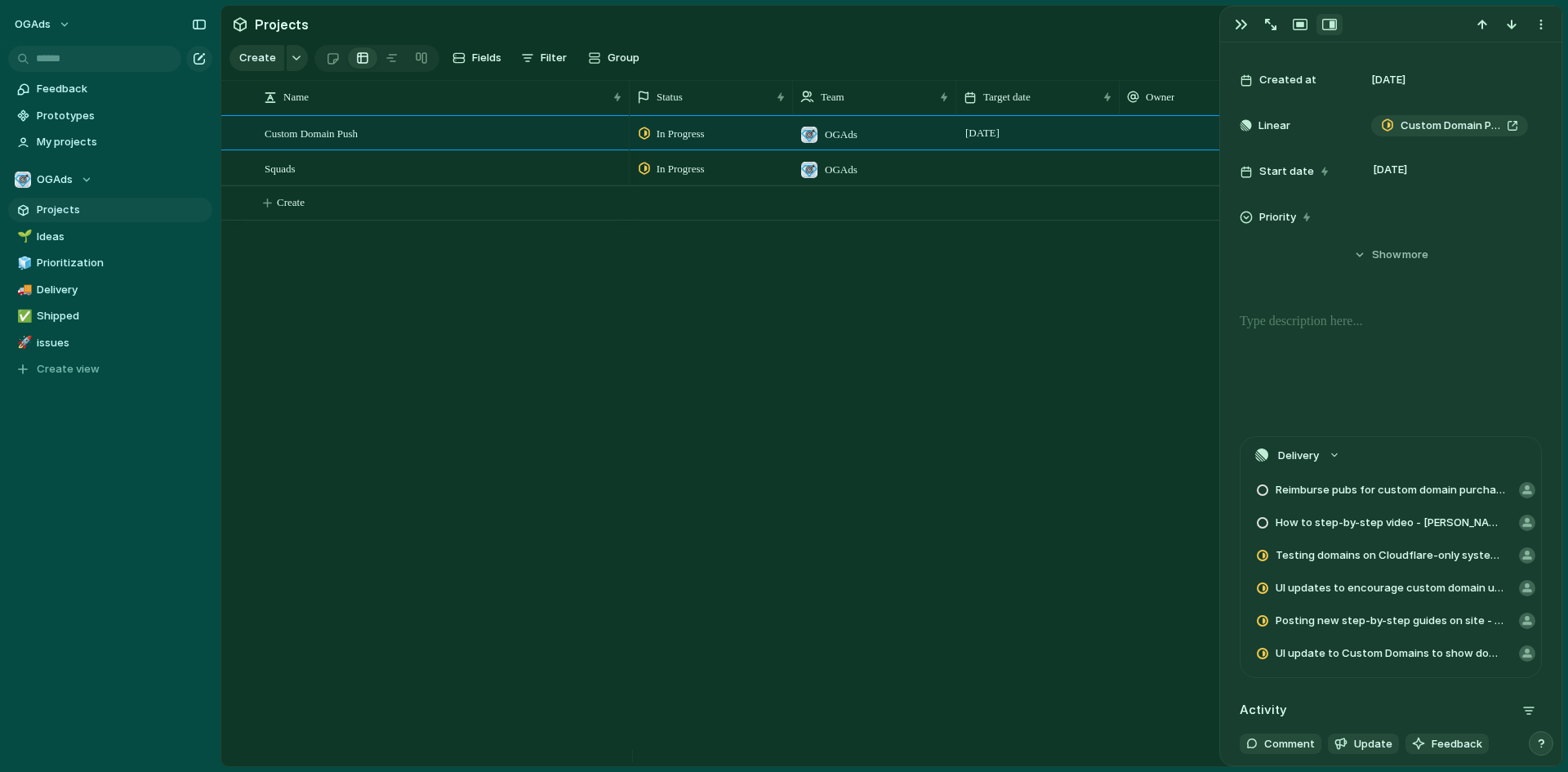
scroll to position [327, 0]
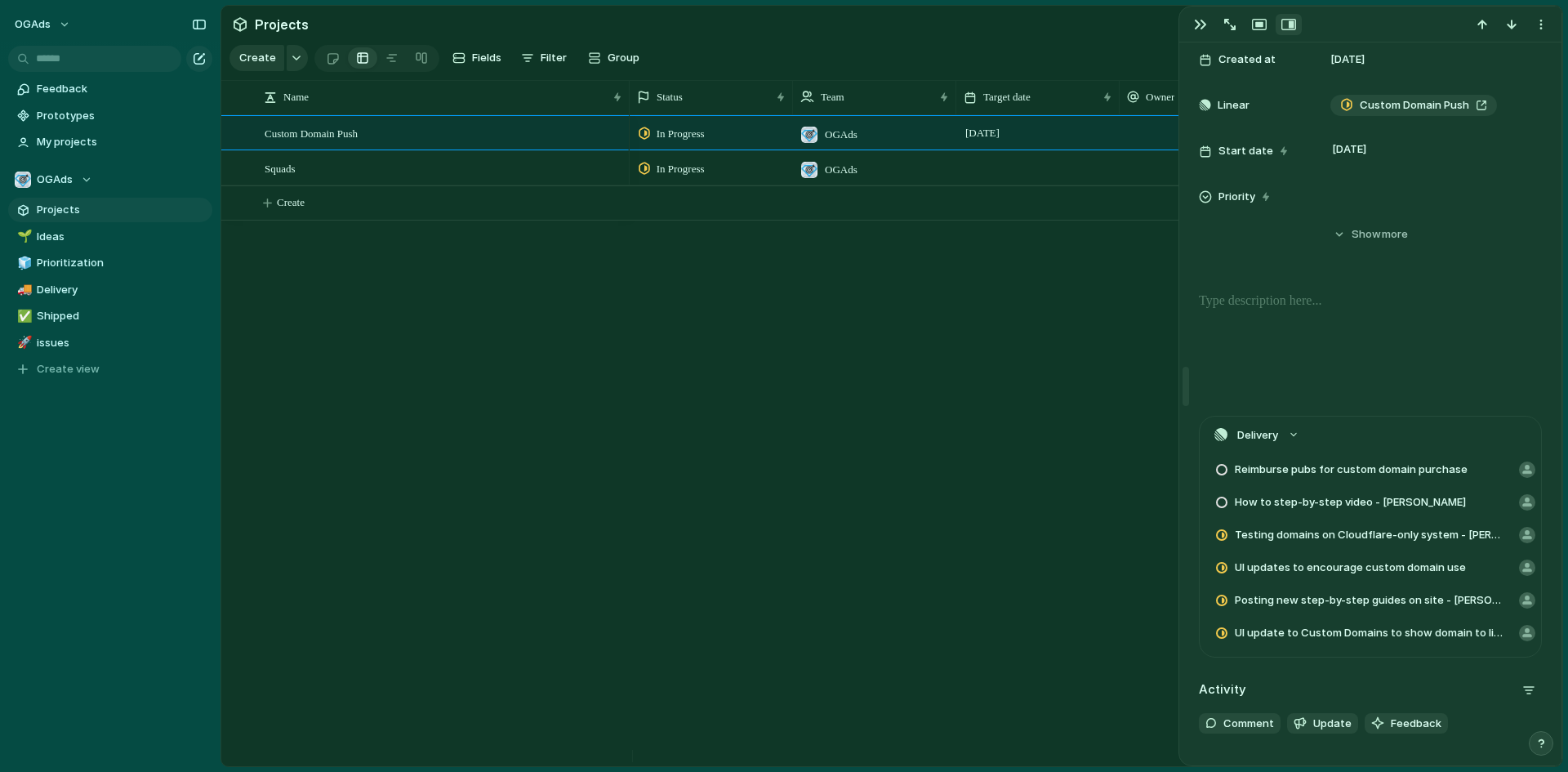
drag, startPoint x: 1224, startPoint y: 480, endPoint x: 1184, endPoint y: 498, distance: 43.9
click at [1198, 23] on div "button" at bounding box center [1200, 24] width 13 height 13
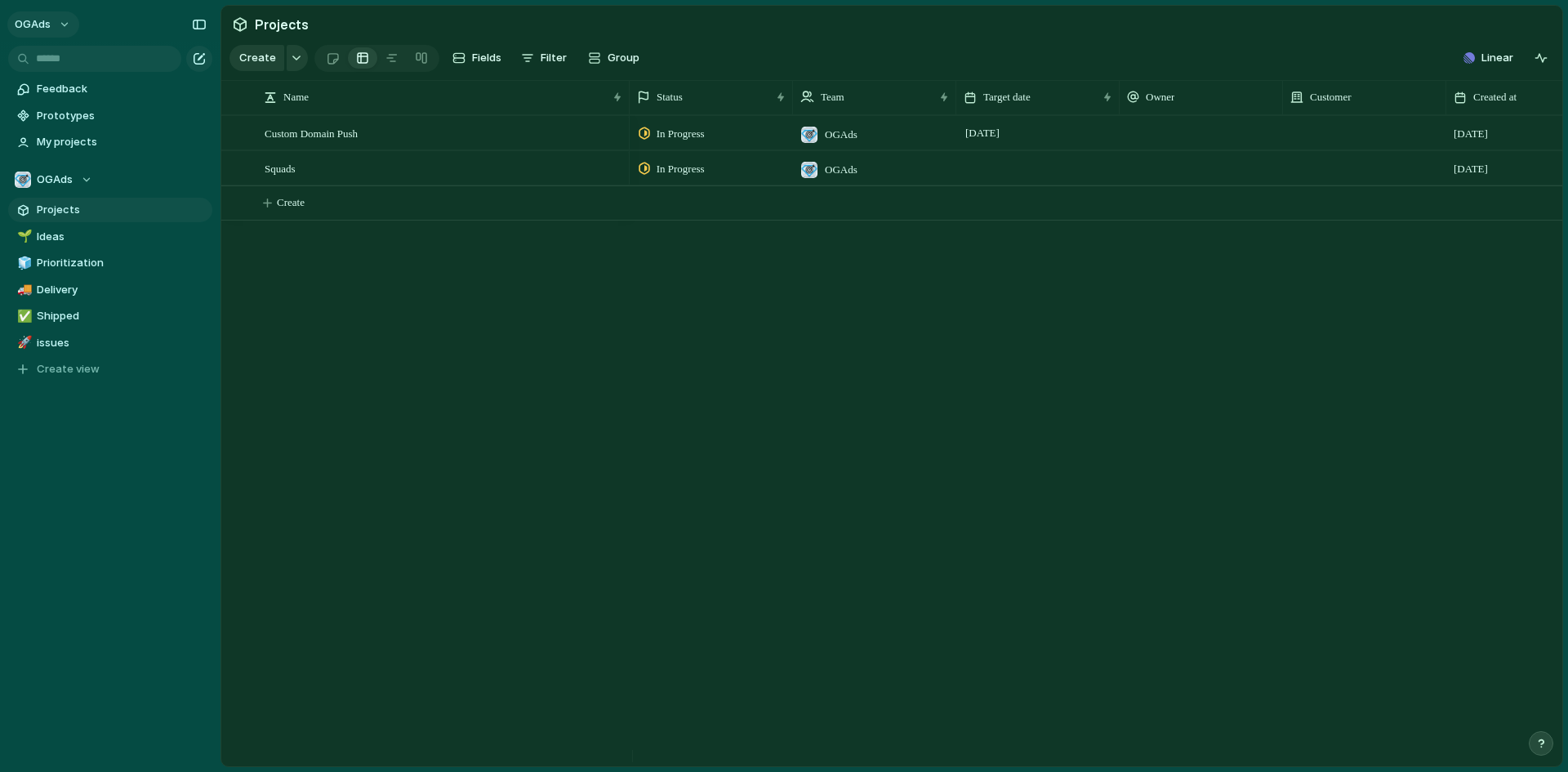
click at [67, 27] on button "OGAds" at bounding box center [43, 24] width 72 height 26
click at [67, 62] on span "Settings" at bounding box center [60, 61] width 45 height 16
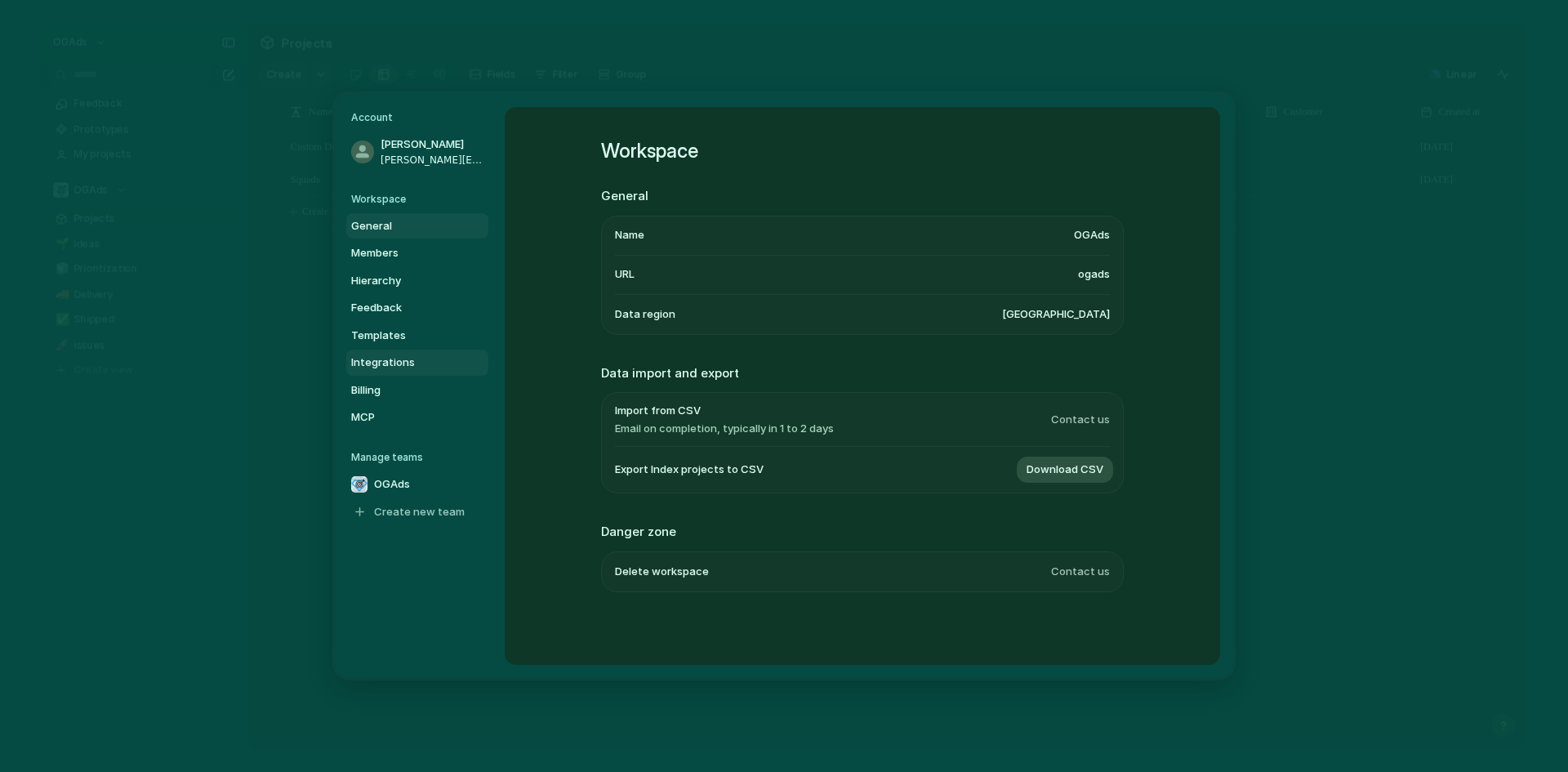
click at [388, 356] on span "Integrations" at bounding box center [403, 362] width 105 height 16
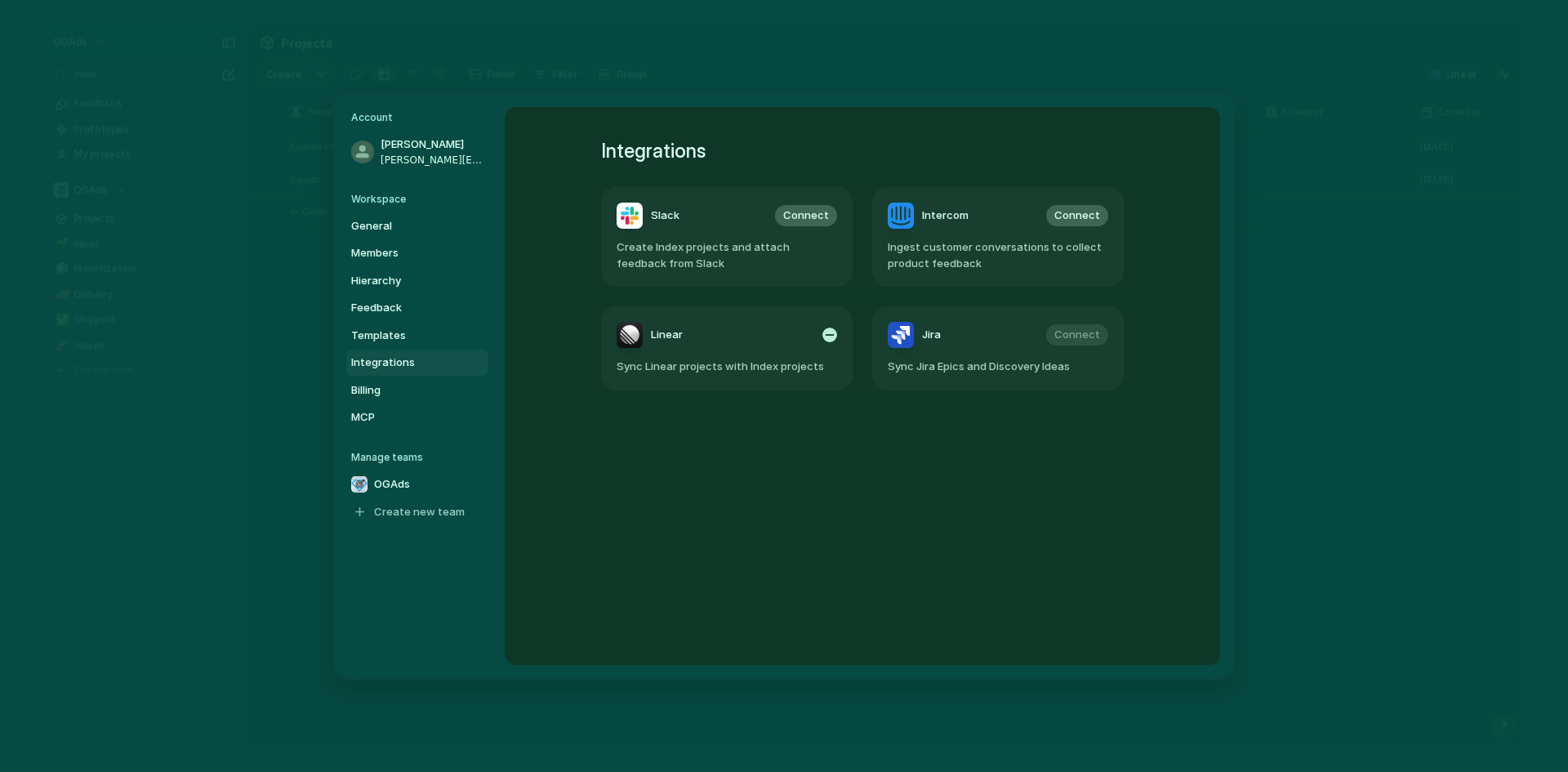
click at [730, 348] on article "Linear Sync Linear projects with Index projects" at bounding box center [727, 348] width 251 height 84
click at [398, 284] on span "Hierarchy" at bounding box center [403, 280] width 105 height 16
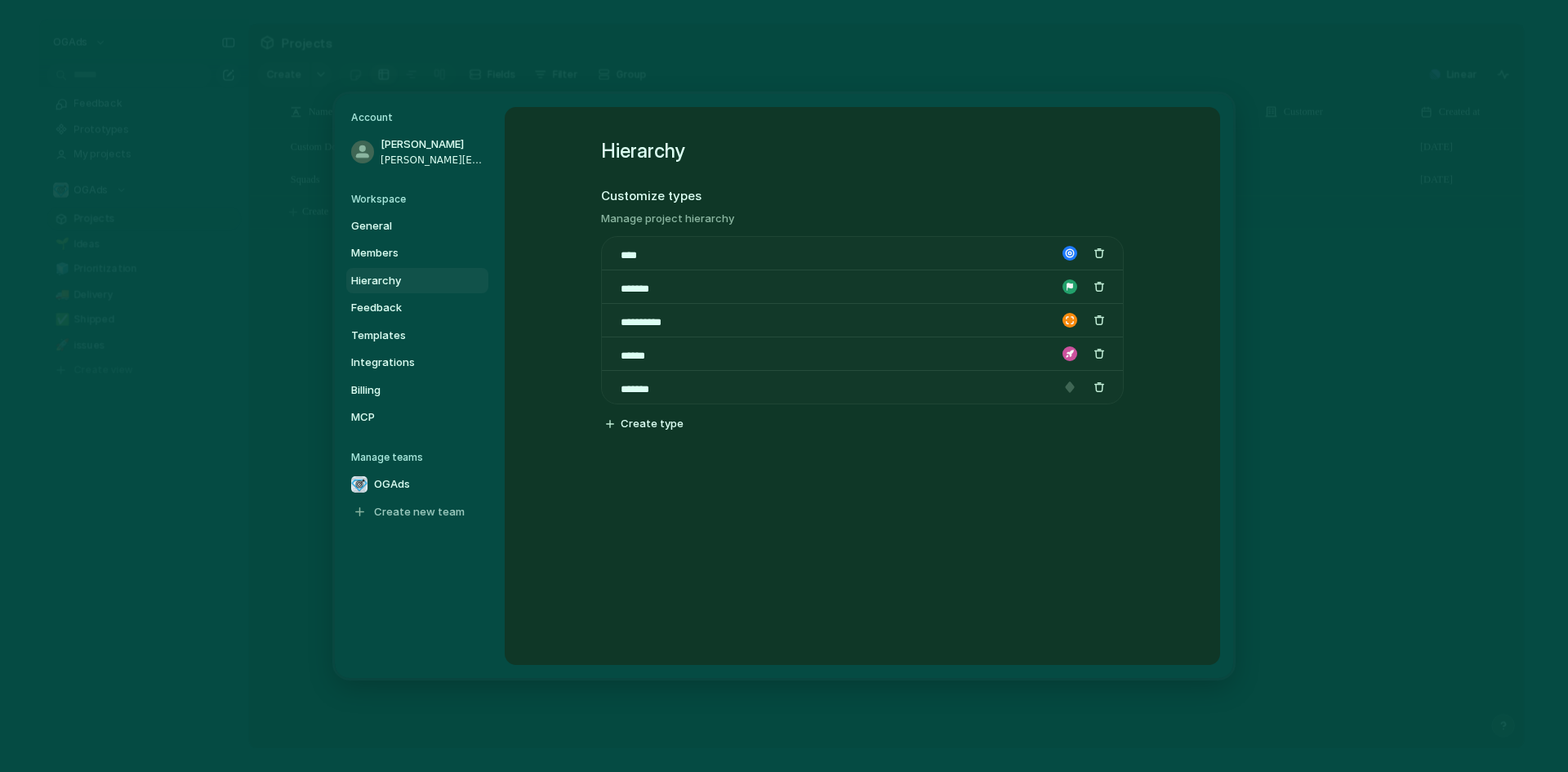
click at [384, 210] on div "Workspace General Members Hierarchy Feedback Templates Integrations Billing MCP" at bounding box center [419, 311] width 137 height 239
click at [384, 202] on h5 "Workspace" at bounding box center [419, 199] width 137 height 14
click at [379, 225] on span "General" at bounding box center [403, 226] width 105 height 16
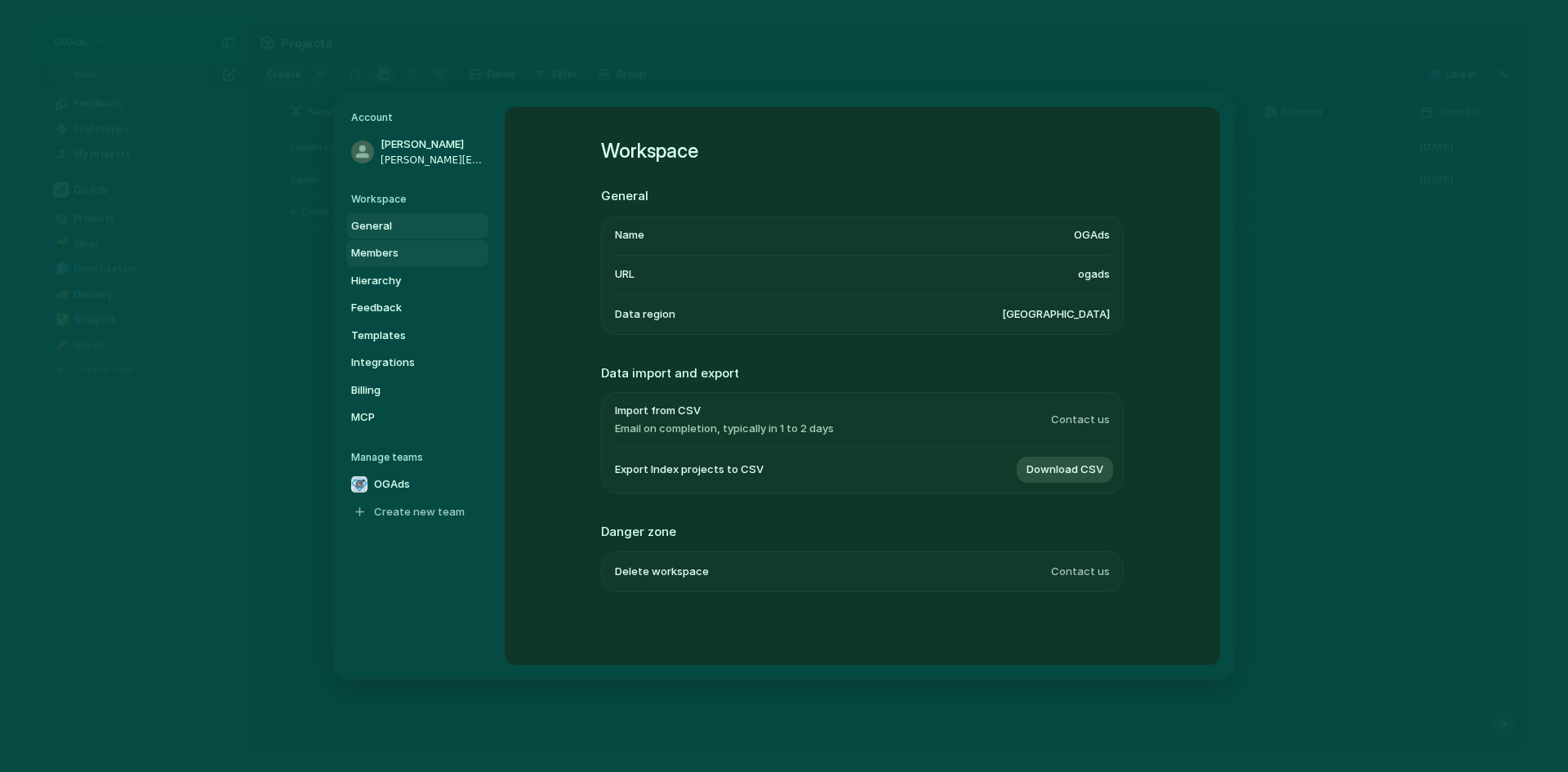
click at [380, 252] on span "Members" at bounding box center [403, 253] width 105 height 16
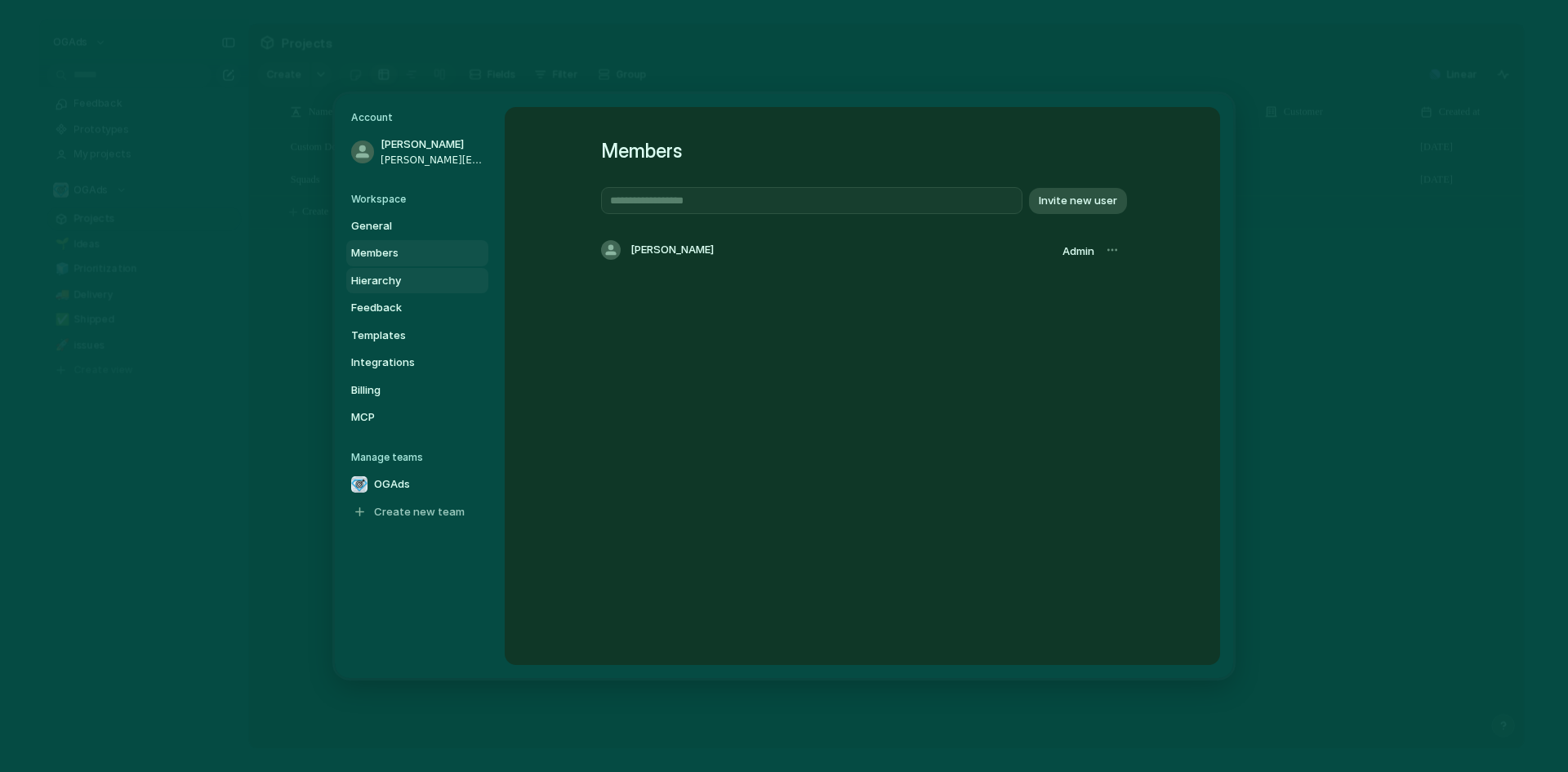
click at [380, 274] on span "Hierarchy" at bounding box center [403, 280] width 105 height 16
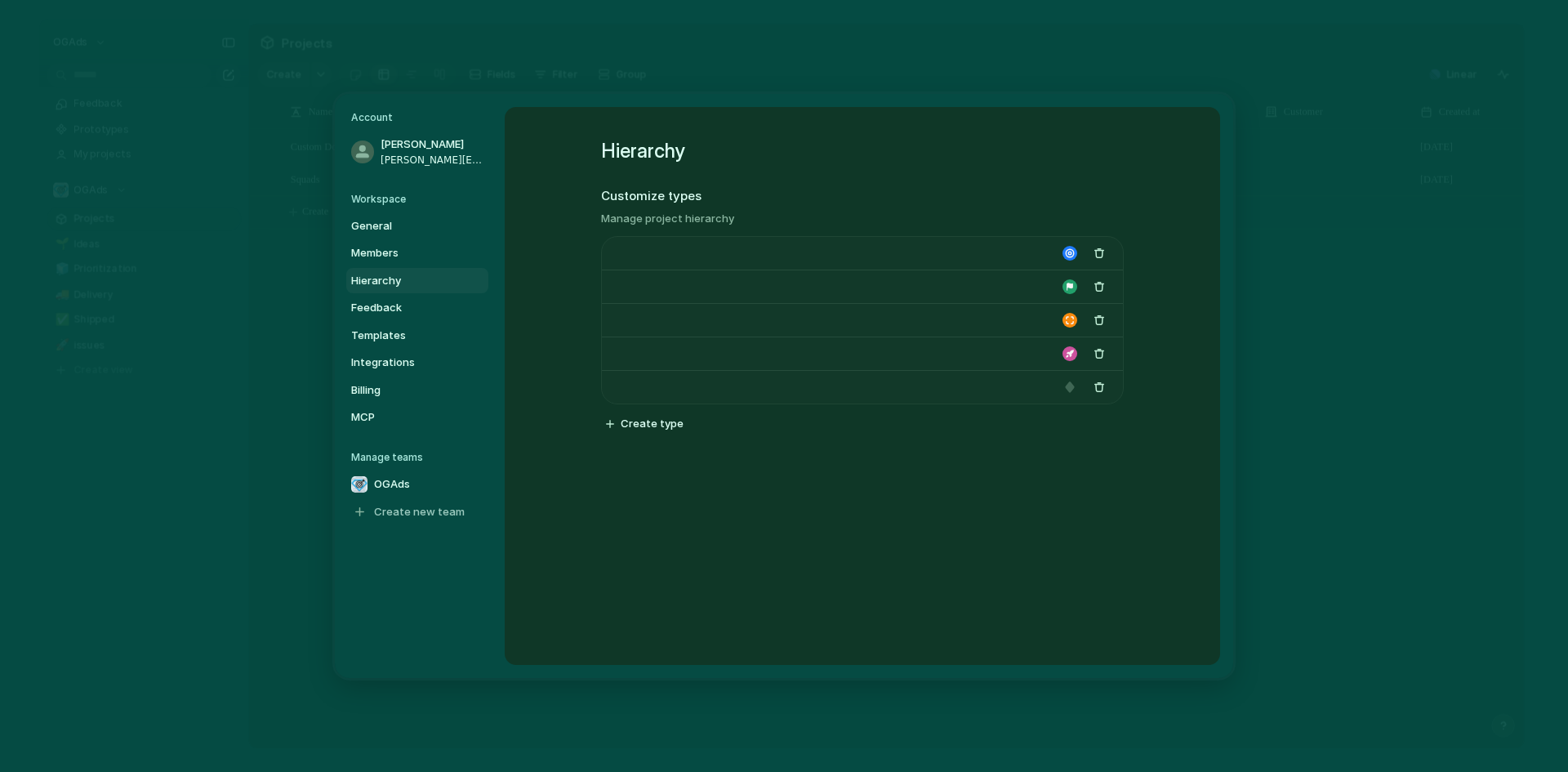
type input "****"
type input "*******"
type input "**********"
type input "******"
type input "*******"
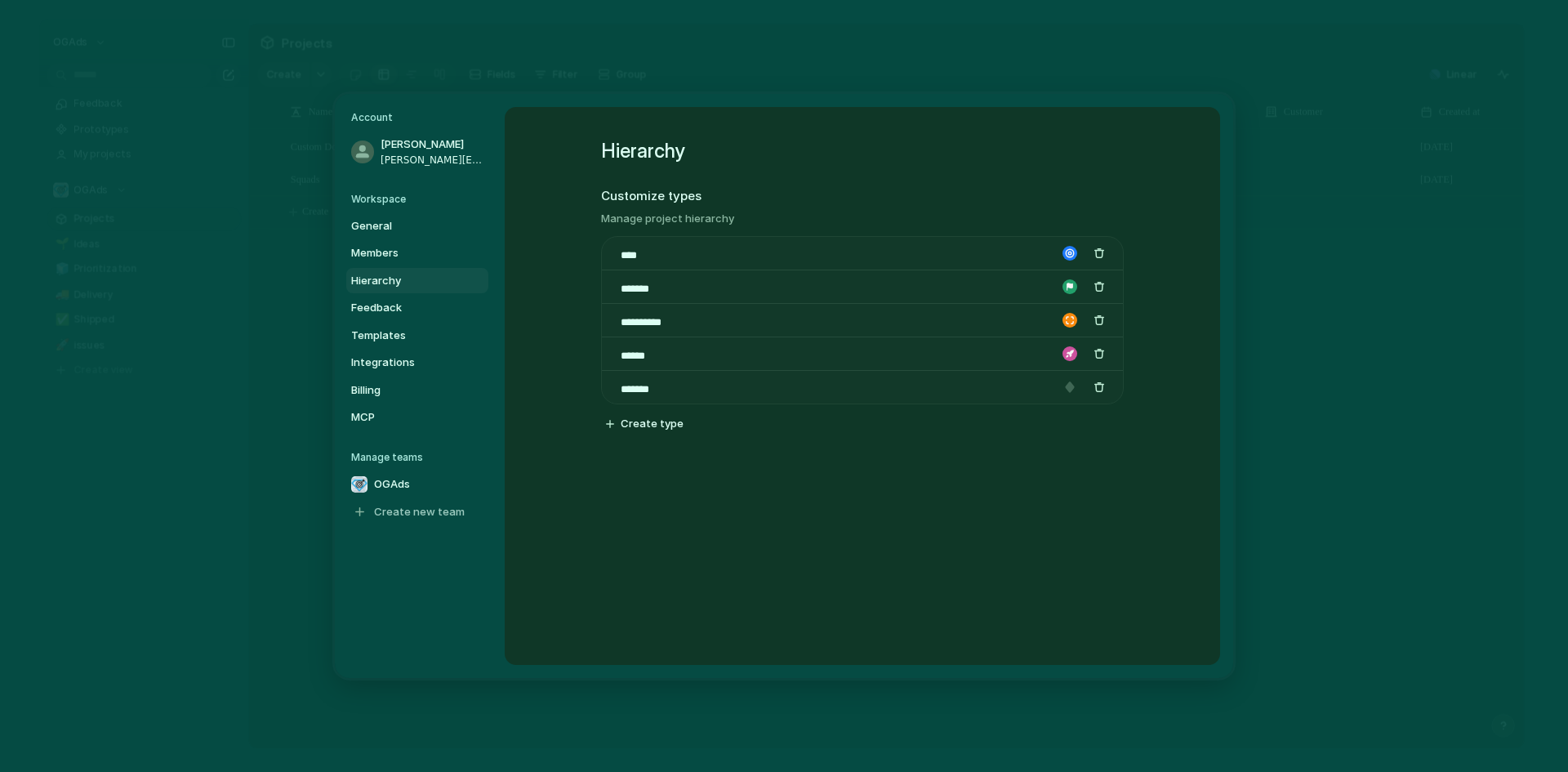
click at [381, 293] on link "Hierarchy" at bounding box center [418, 281] width 143 height 26
click at [381, 300] on span "Feedback" at bounding box center [403, 307] width 105 height 16
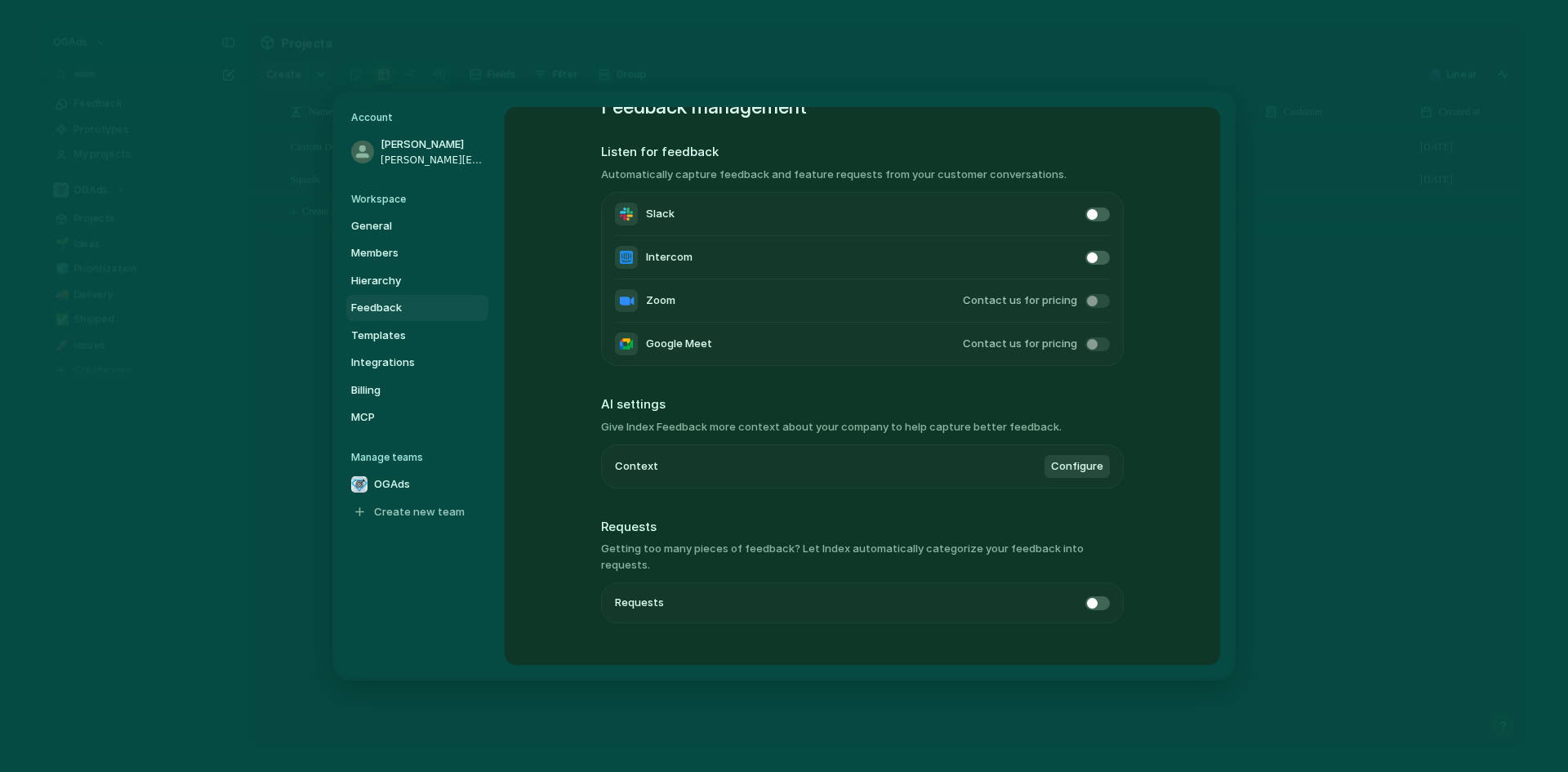
scroll to position [61, 0]
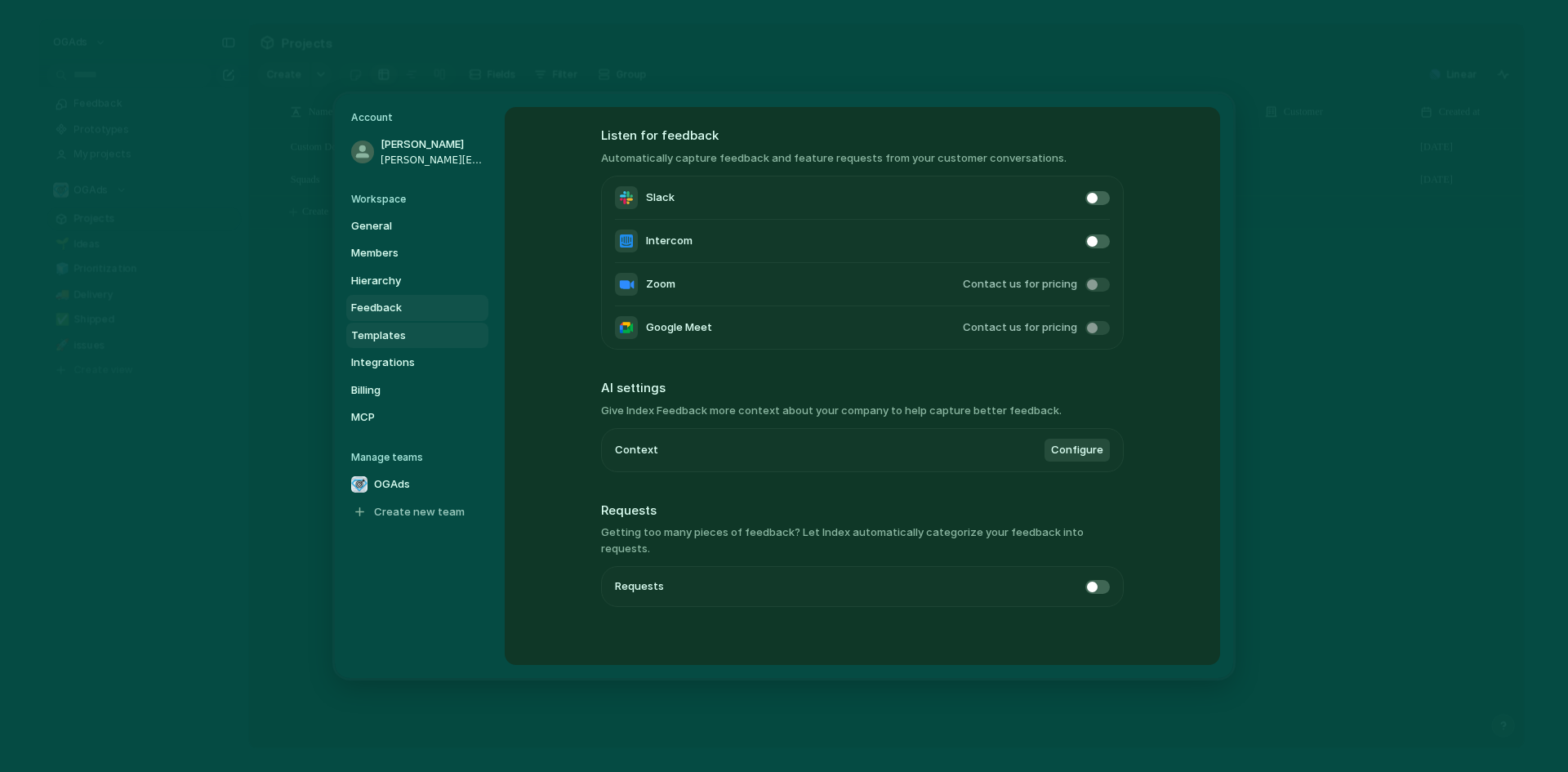
click at [406, 341] on span "Templates" at bounding box center [403, 335] width 105 height 16
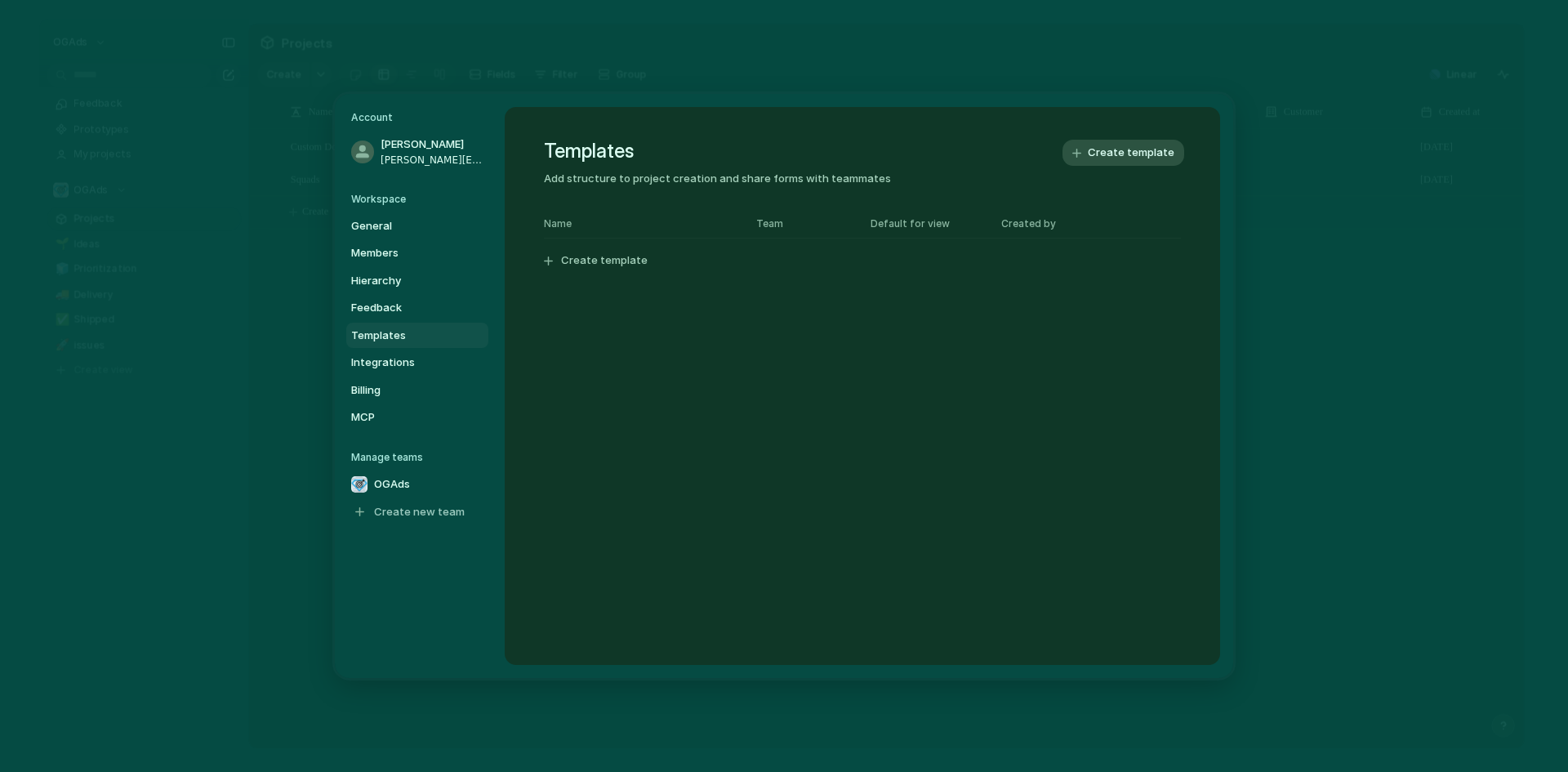
click at [403, 348] on link "Templates" at bounding box center [418, 336] width 143 height 26
click at [402, 357] on span "Integrations" at bounding box center [403, 362] width 105 height 16
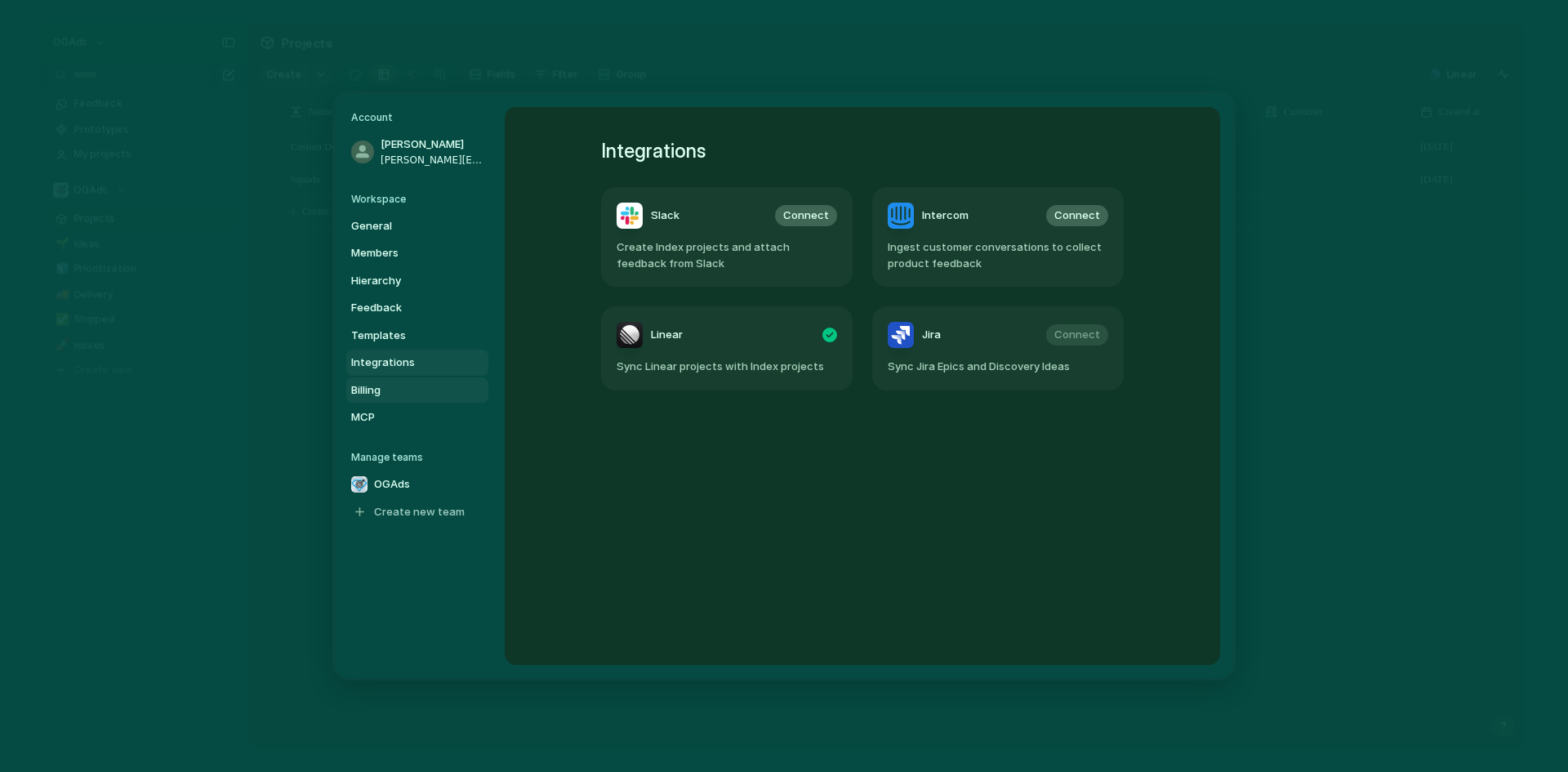
click at [376, 389] on span "Billing" at bounding box center [403, 390] width 105 height 16
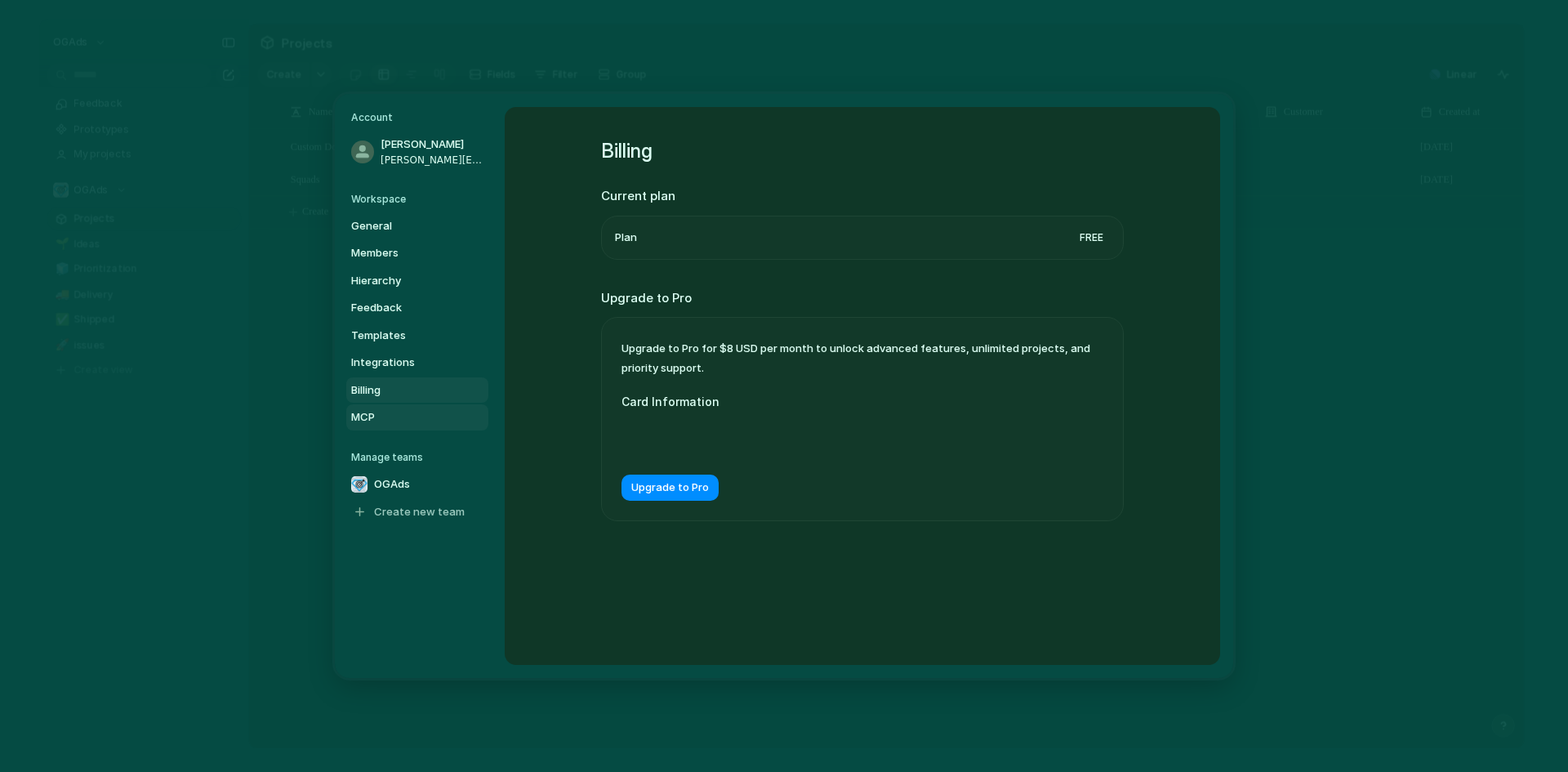
click at [360, 415] on span "MCP" at bounding box center [403, 417] width 105 height 16
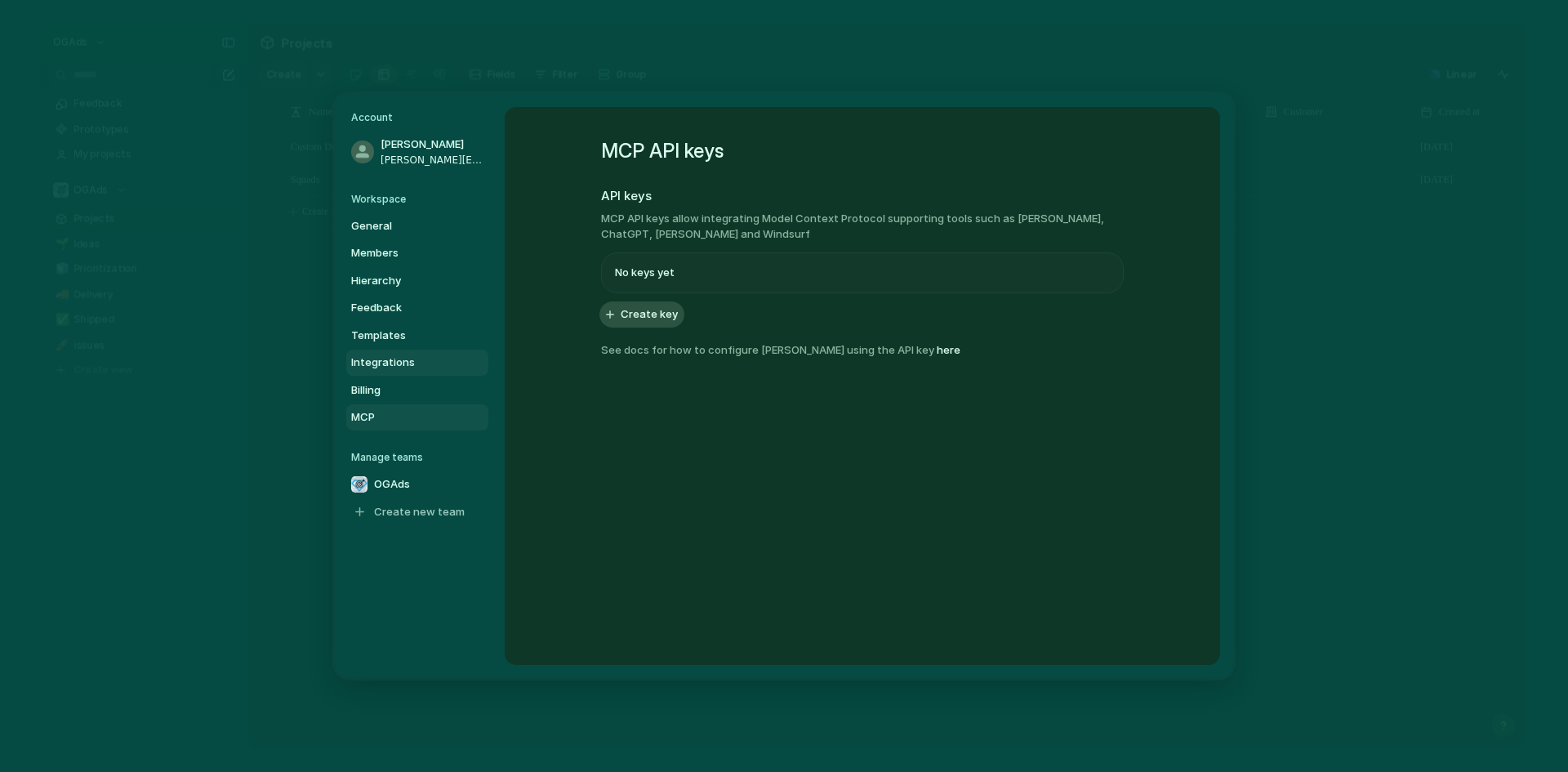
click at [379, 364] on span "Integrations" at bounding box center [403, 362] width 105 height 16
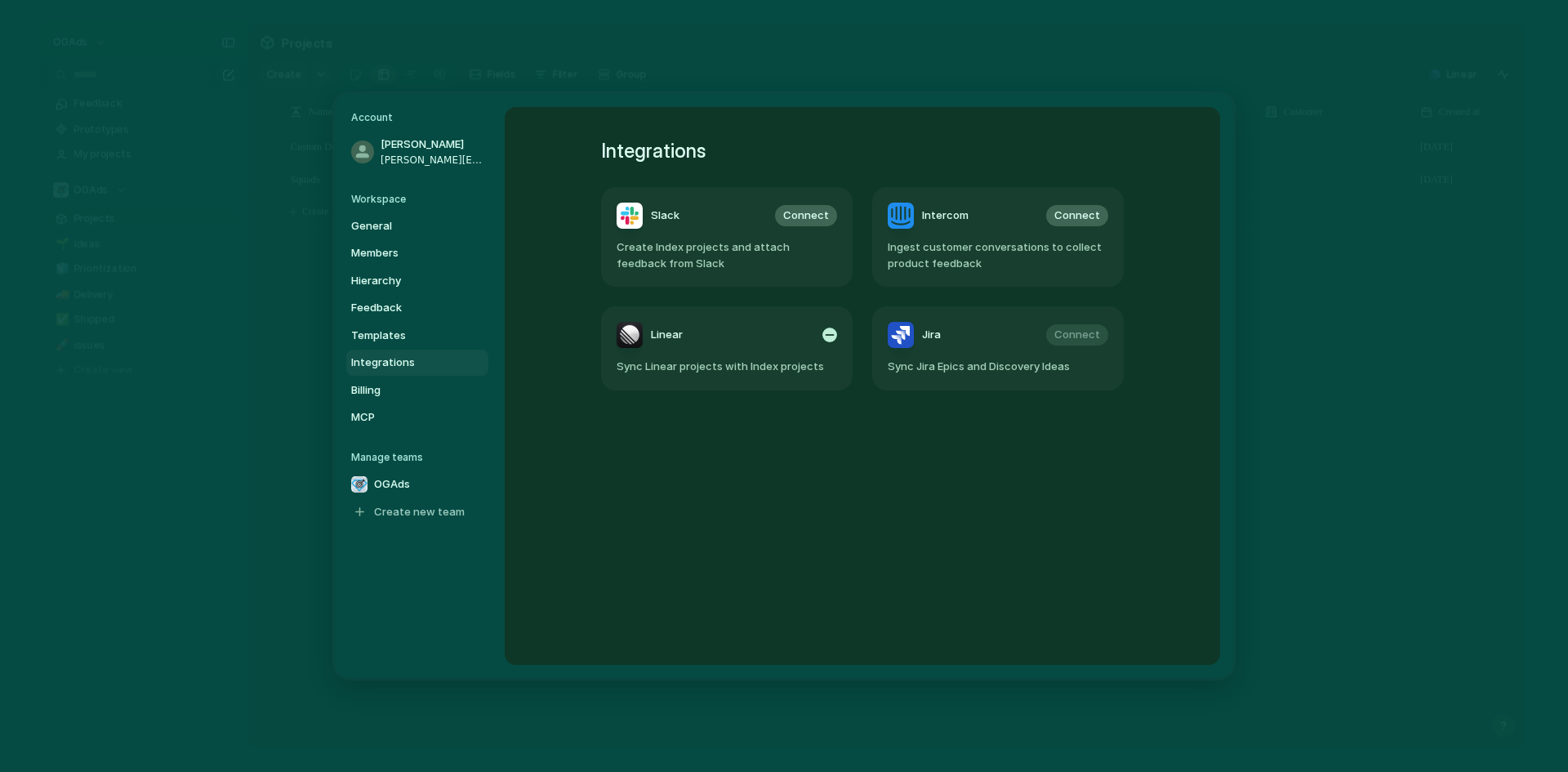
click at [639, 359] on span "Sync Linear projects with Index projects" at bounding box center [726, 366] width 220 height 16
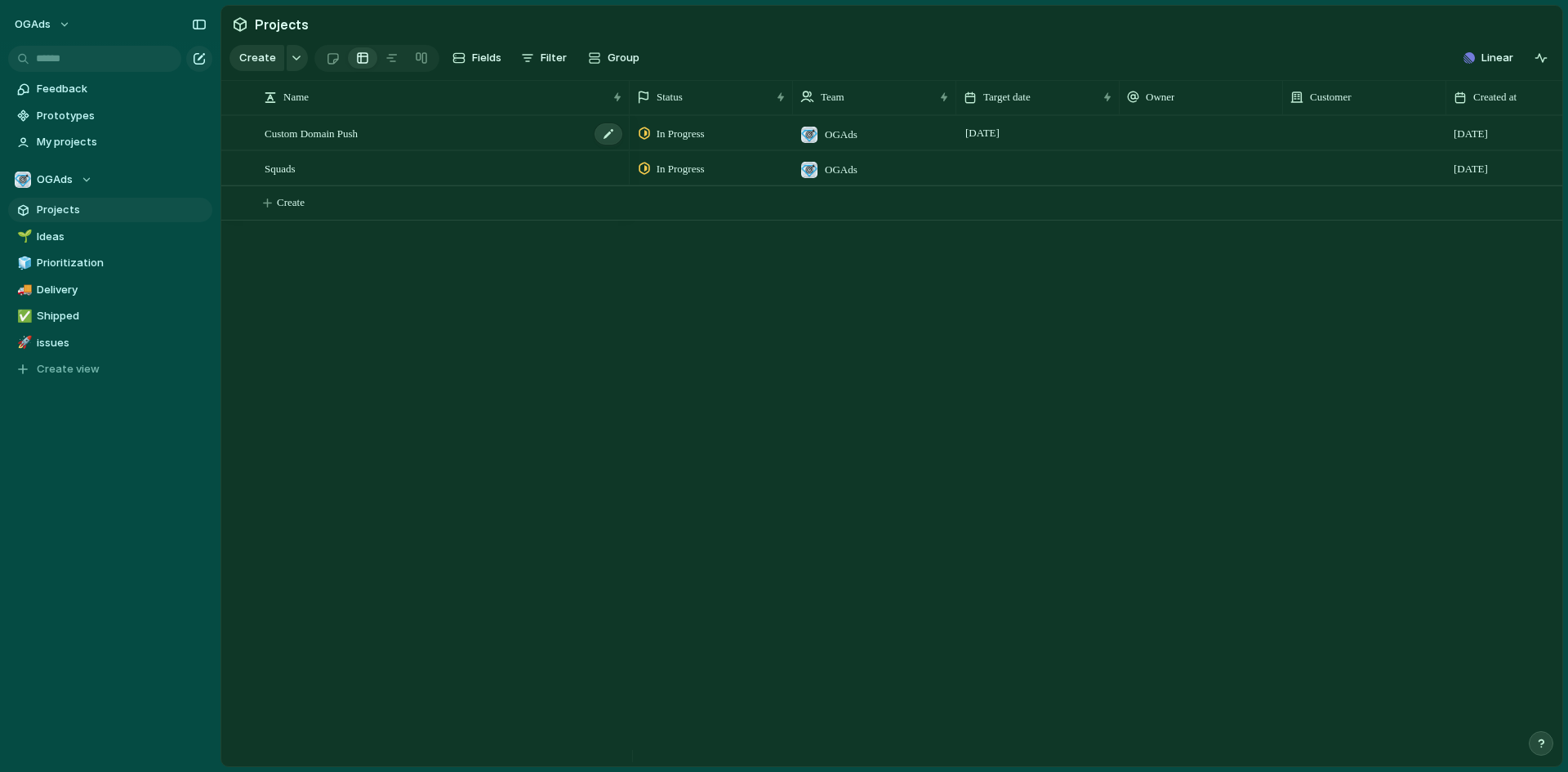
click at [391, 148] on div "Custom Domain Push" at bounding box center [445, 133] width 359 height 34
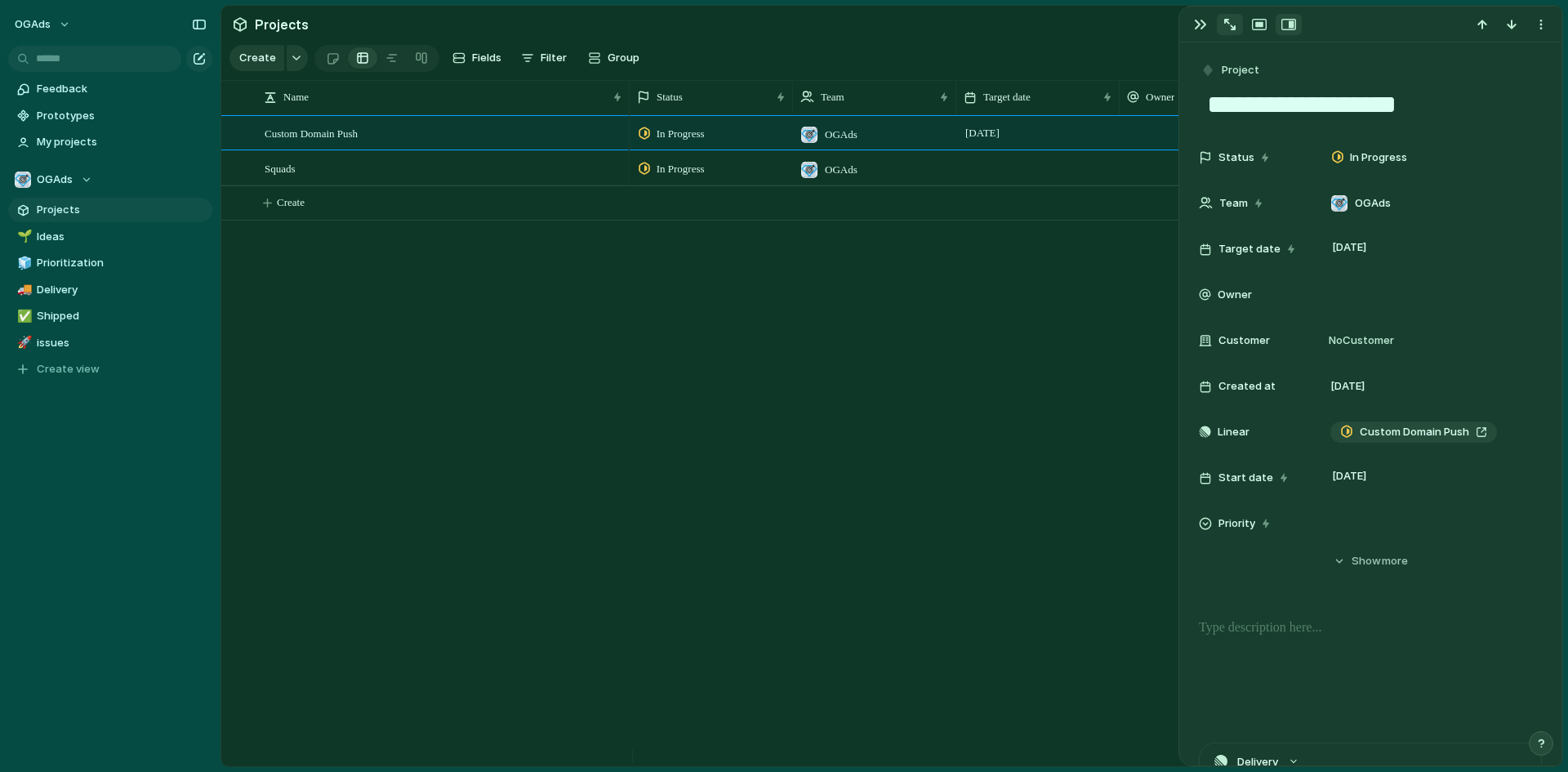
click at [1233, 24] on div "button" at bounding box center [1231, 24] width 12 height 12
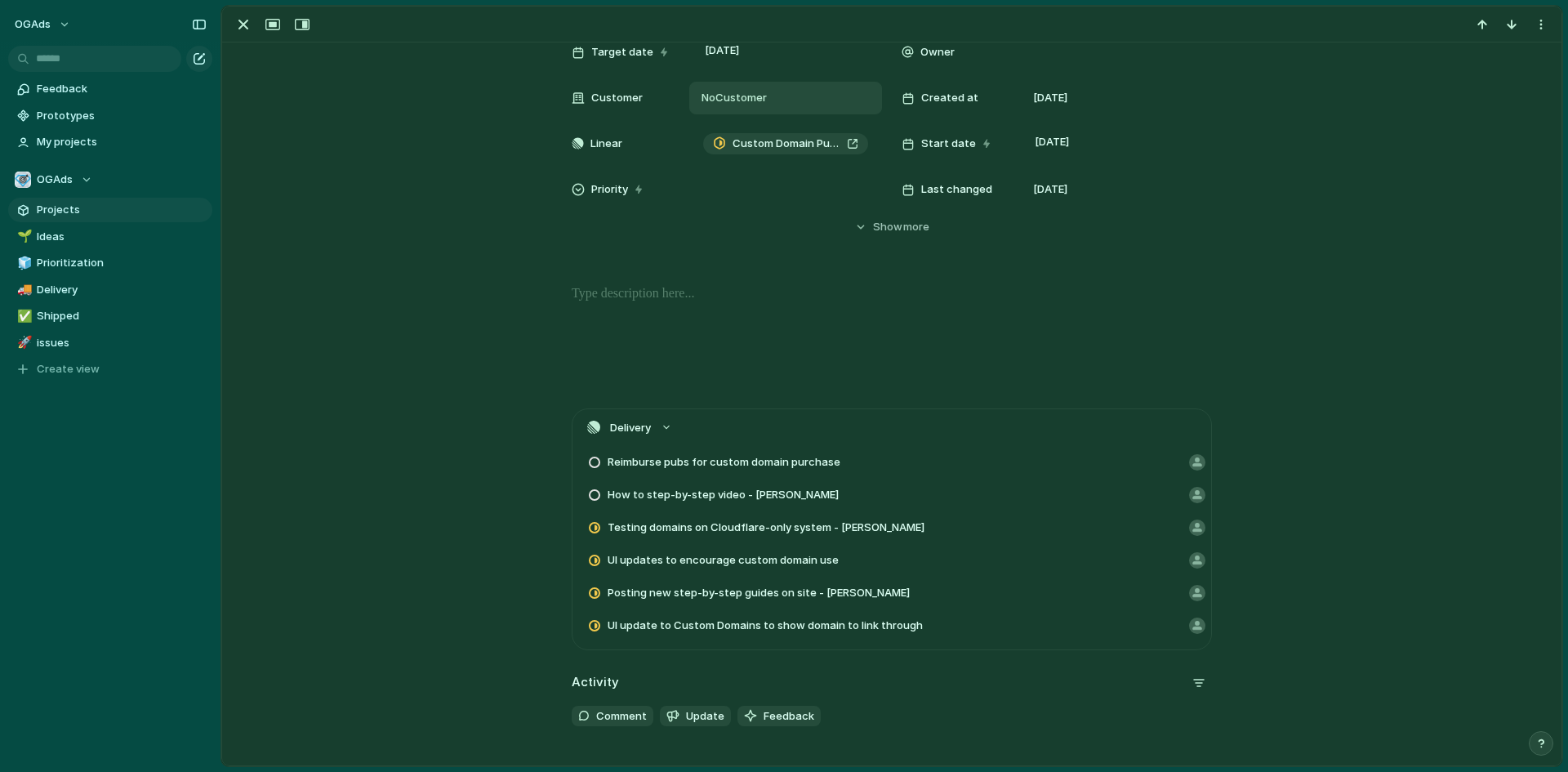
scroll to position [83, 0]
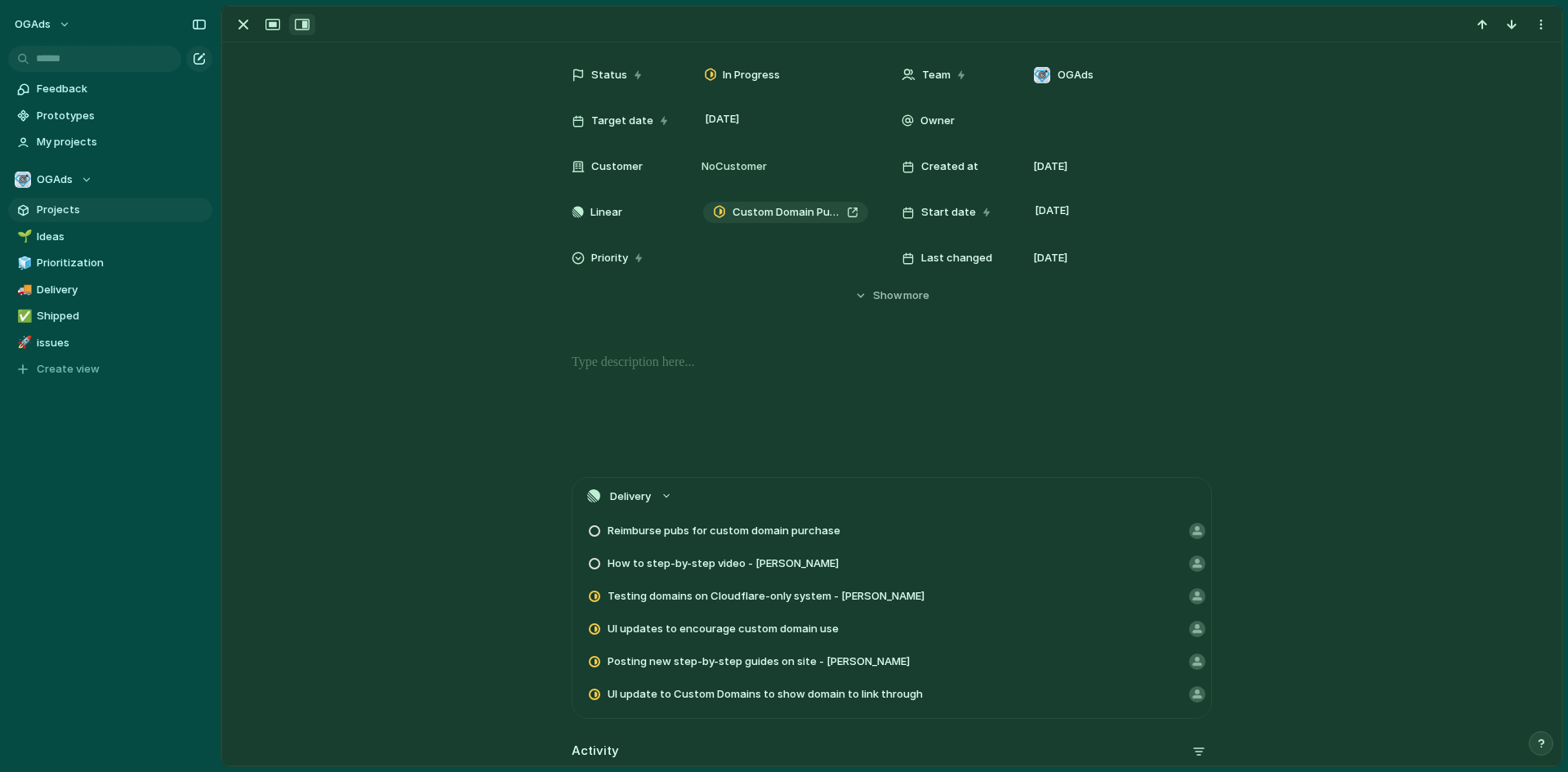
click at [300, 30] on div "button" at bounding box center [302, 24] width 14 height 13
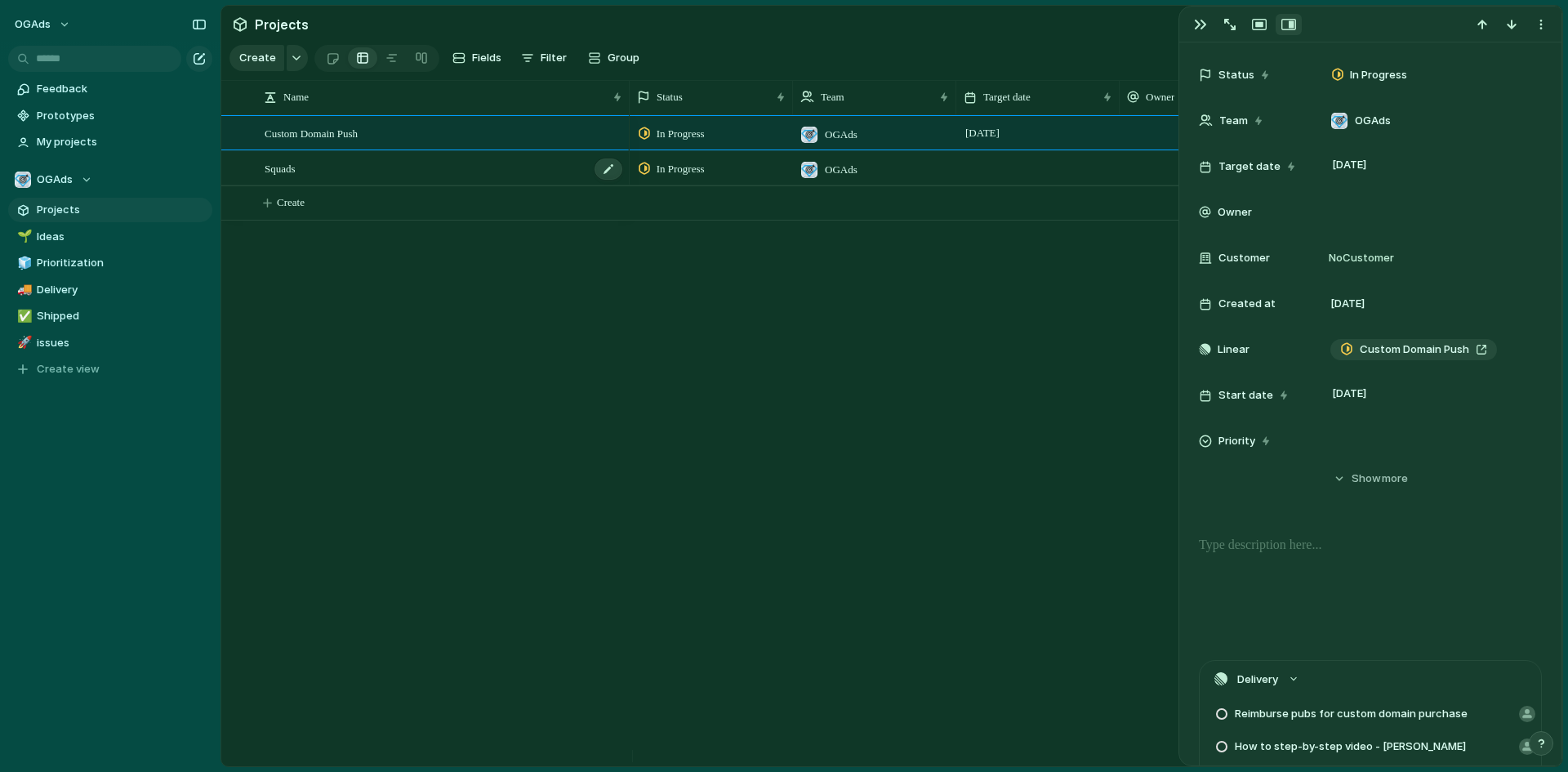
click at [338, 175] on div "Squads" at bounding box center [445, 169] width 359 height 34
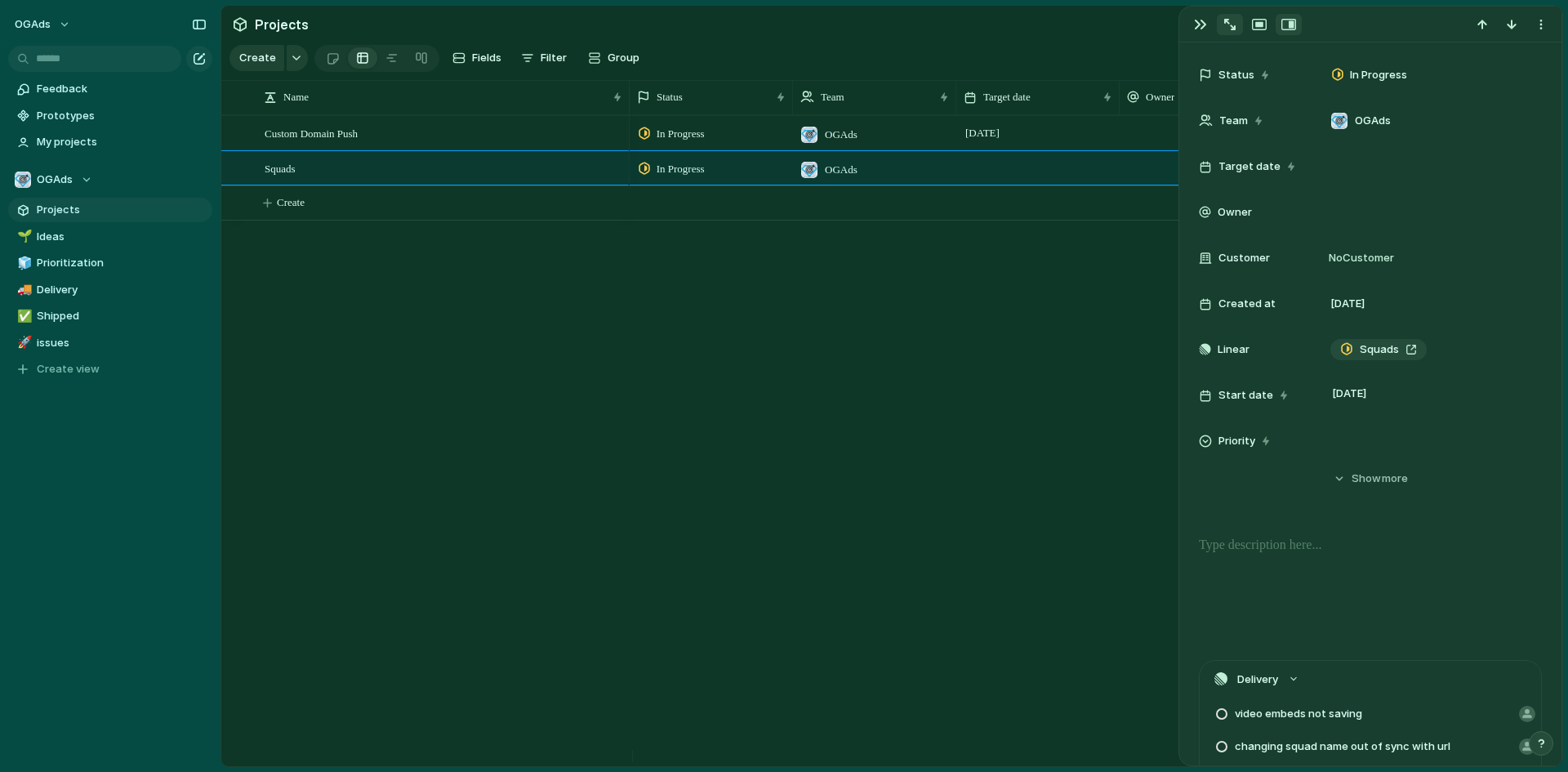
click at [1230, 23] on div "button" at bounding box center [1231, 24] width 12 height 12
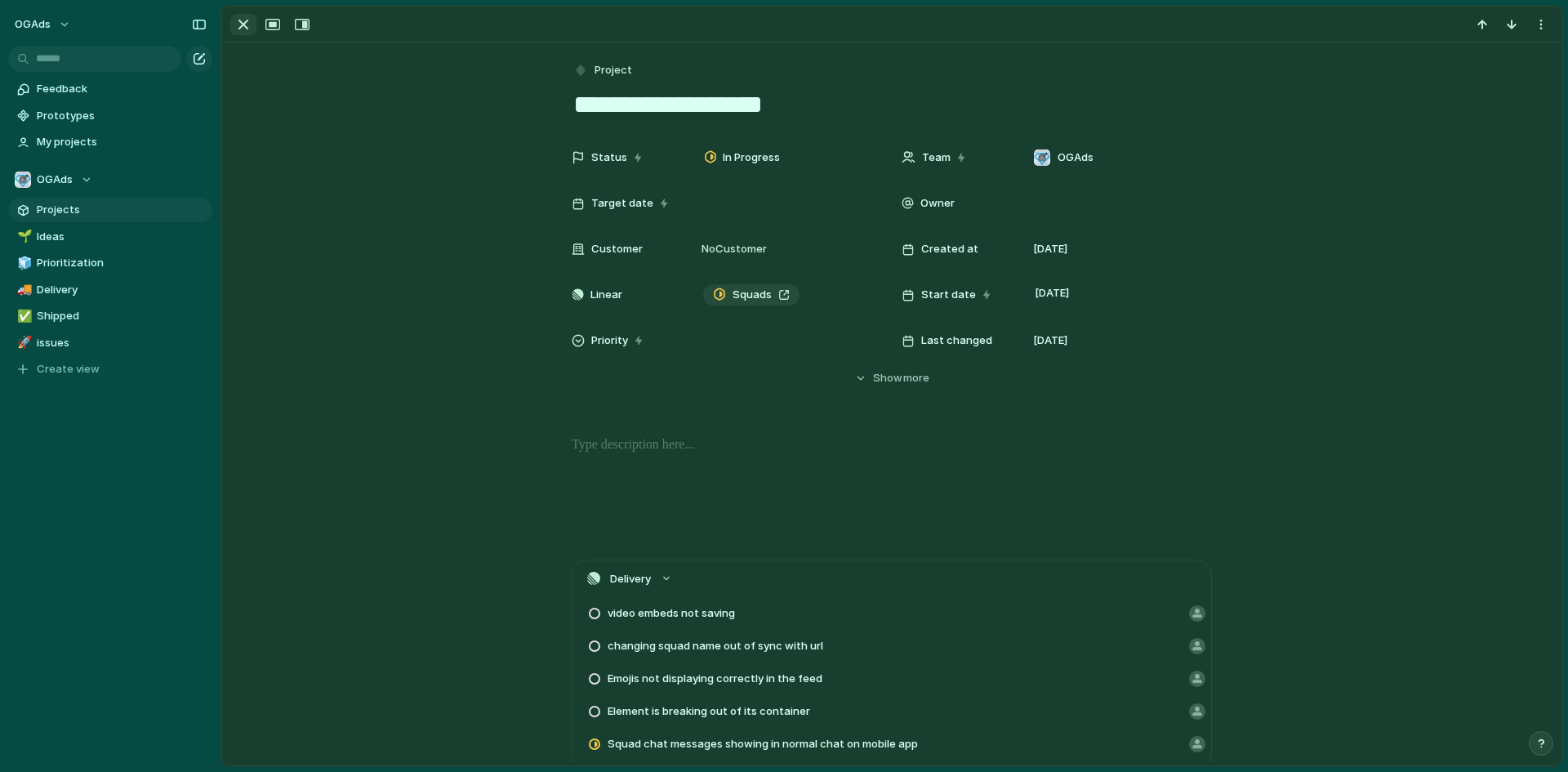
click at [246, 31] on div "button" at bounding box center [243, 24] width 19 height 19
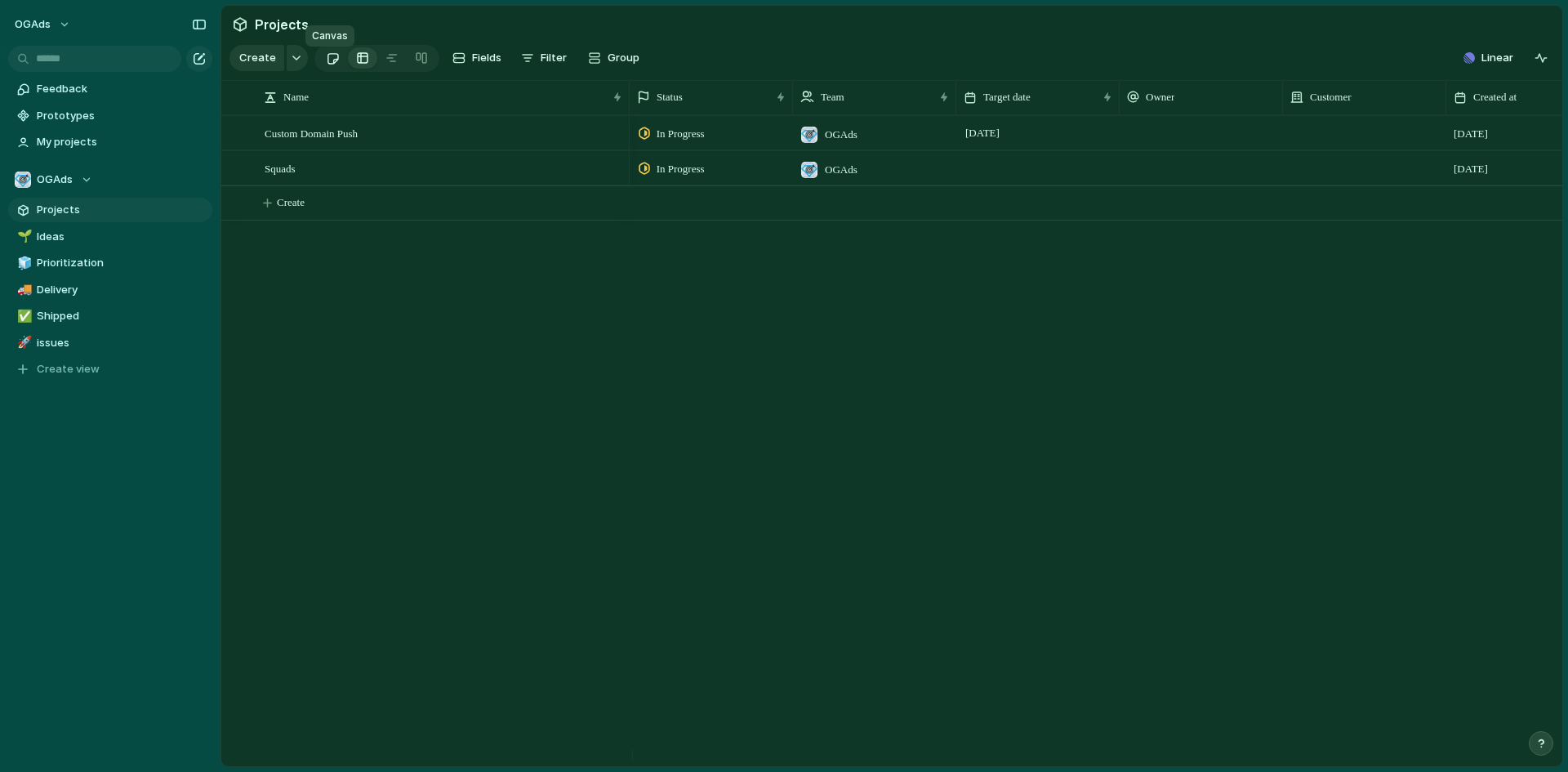
click at [335, 62] on div at bounding box center [332, 58] width 13 height 27
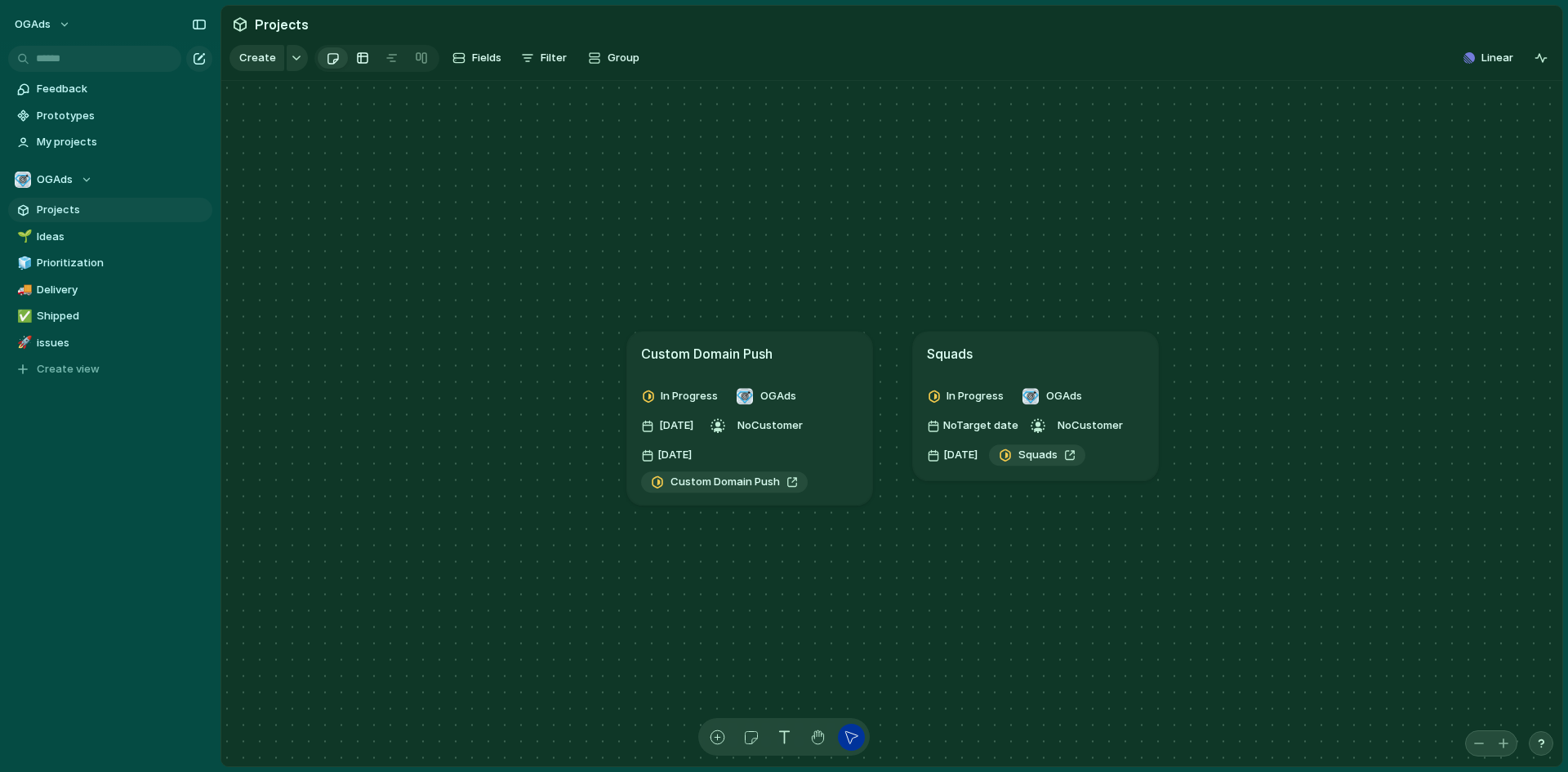
click at [365, 64] on div at bounding box center [362, 57] width 13 height 26
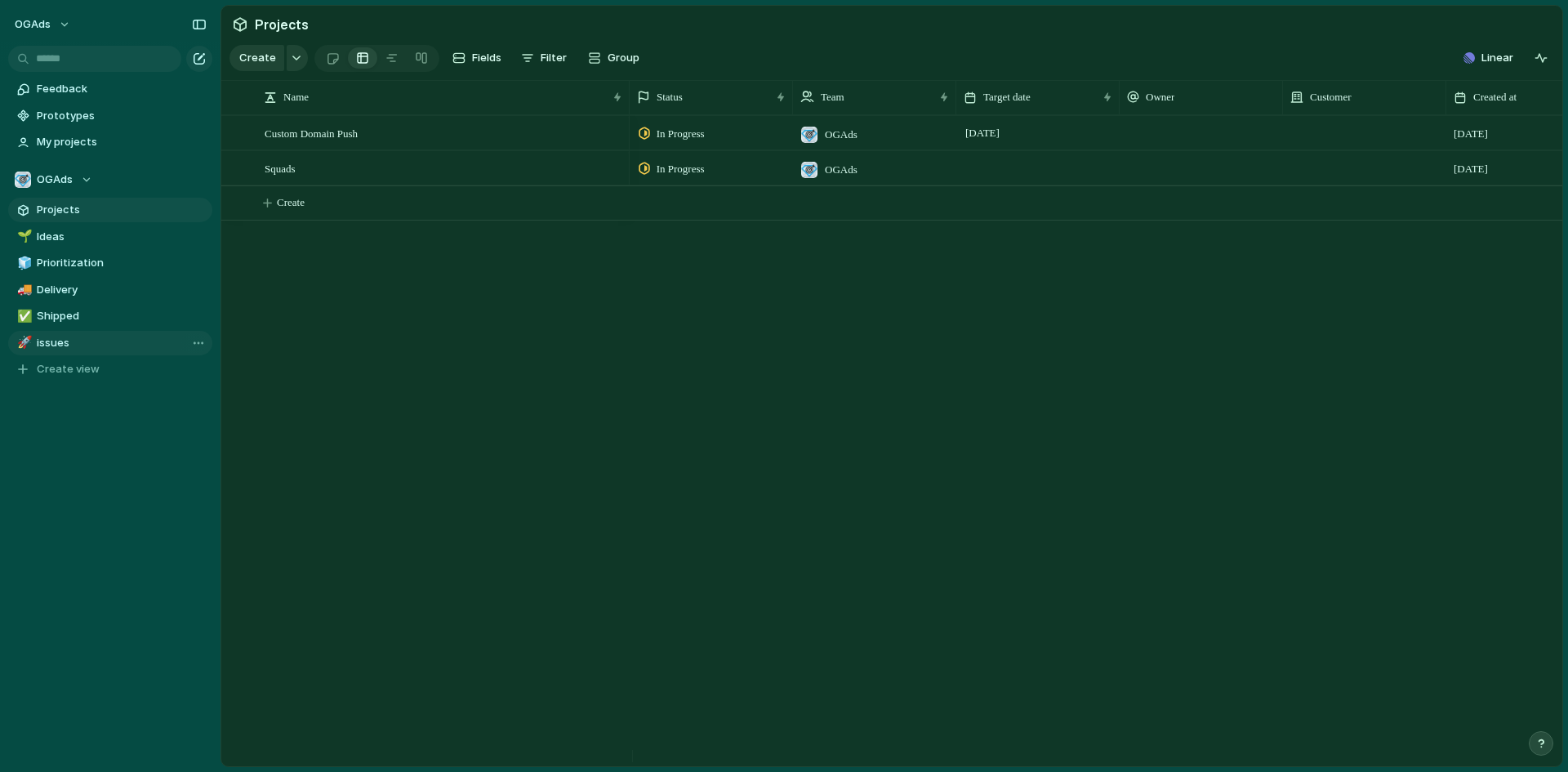
click at [105, 342] on span "issues" at bounding box center [121, 343] width 170 height 16
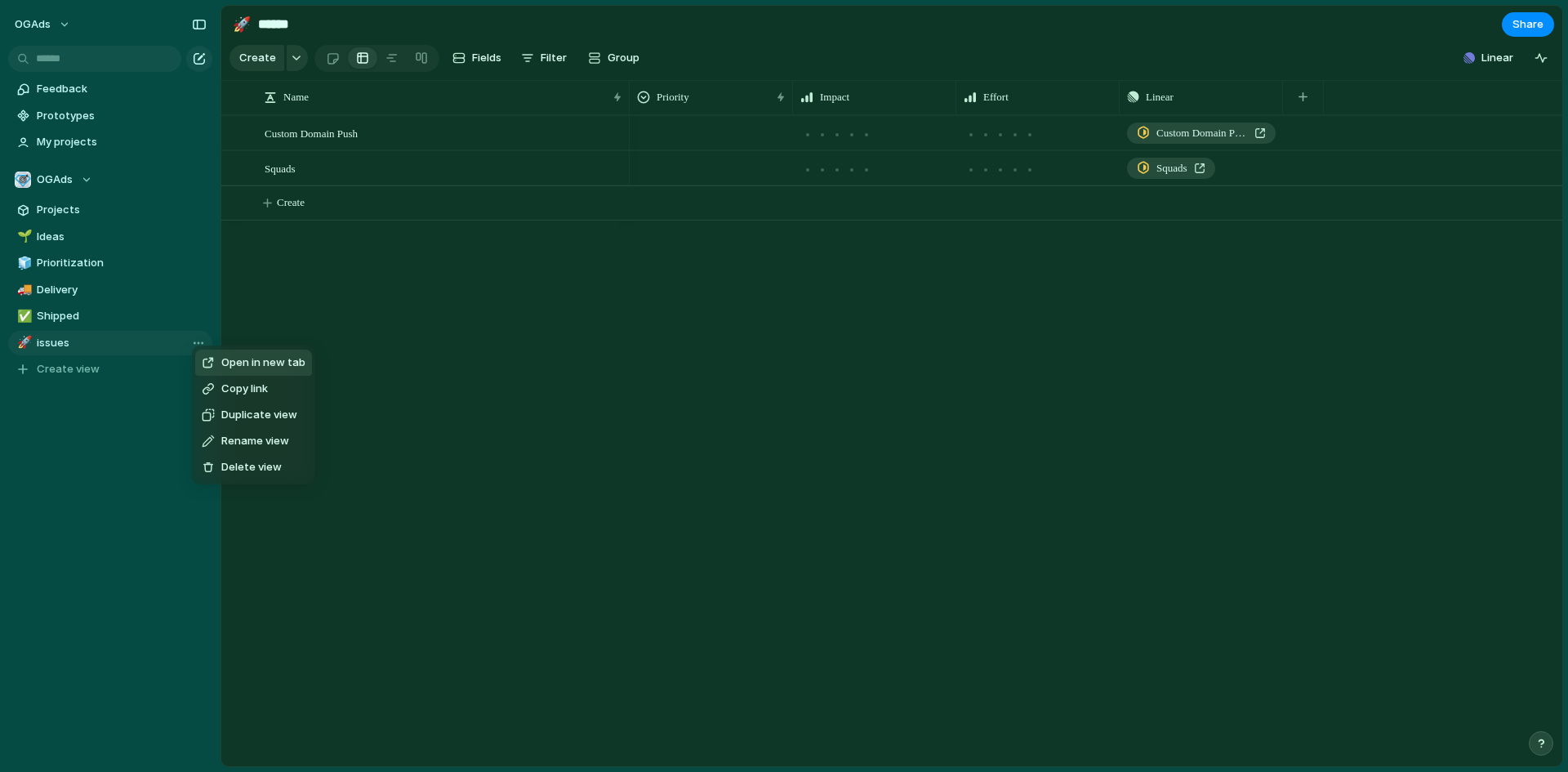
click at [224, 464] on span "Delete view" at bounding box center [251, 467] width 61 height 16
type input "*******"
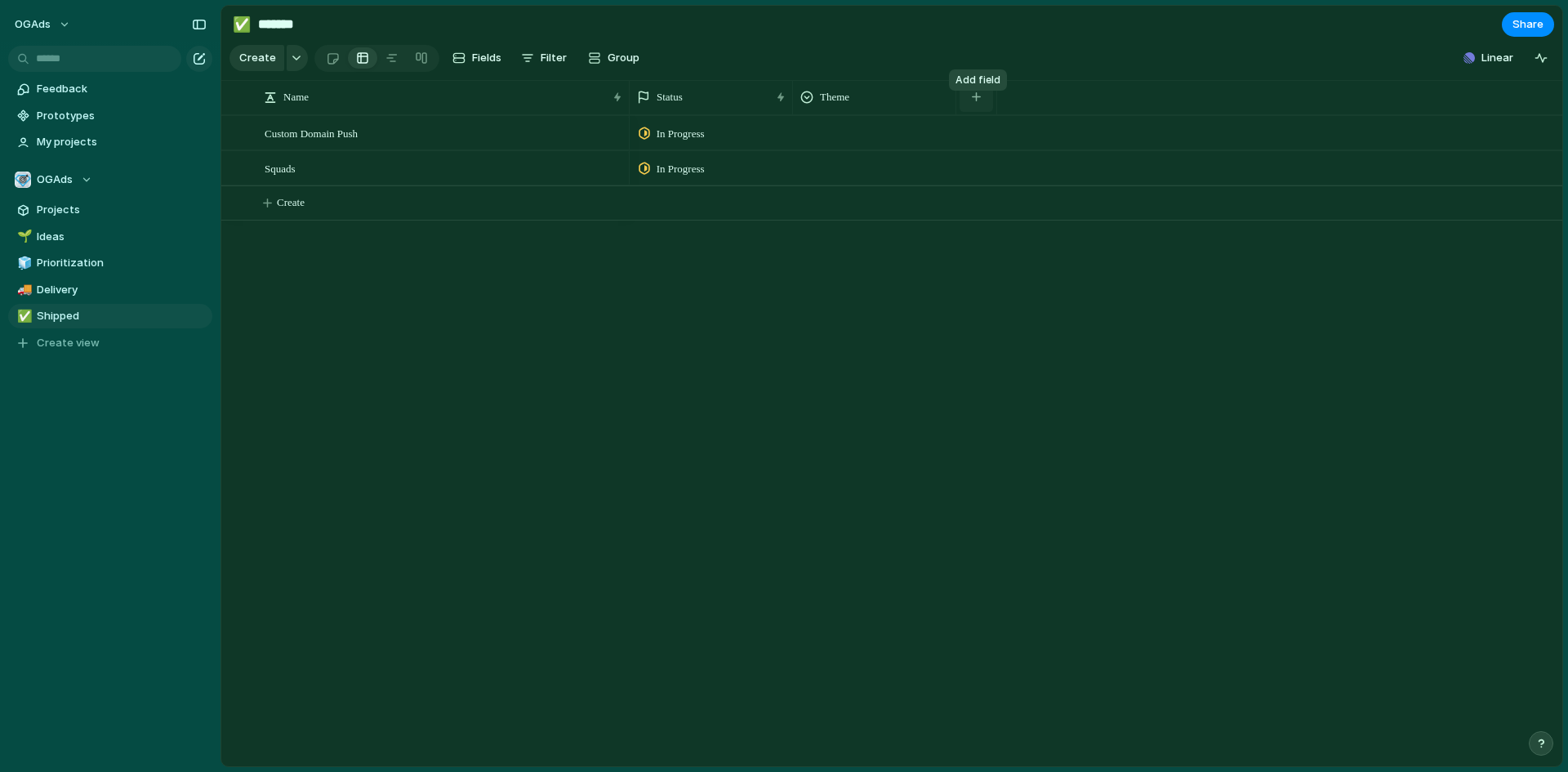
click at [983, 108] on button "button" at bounding box center [977, 97] width 34 height 30
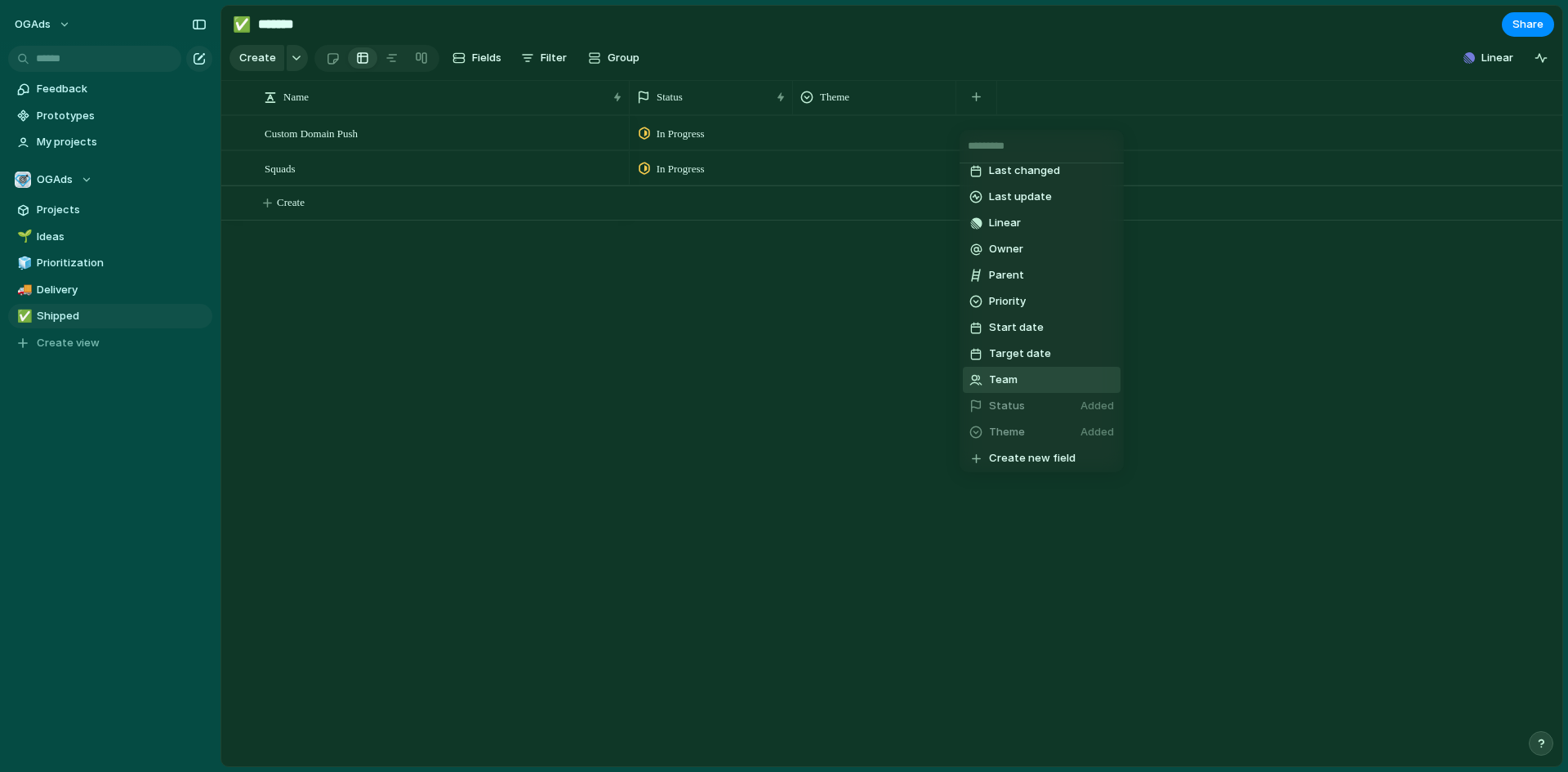
scroll to position [248, 0]
click at [1016, 456] on span "Create new field" at bounding box center [1032, 455] width 87 height 16
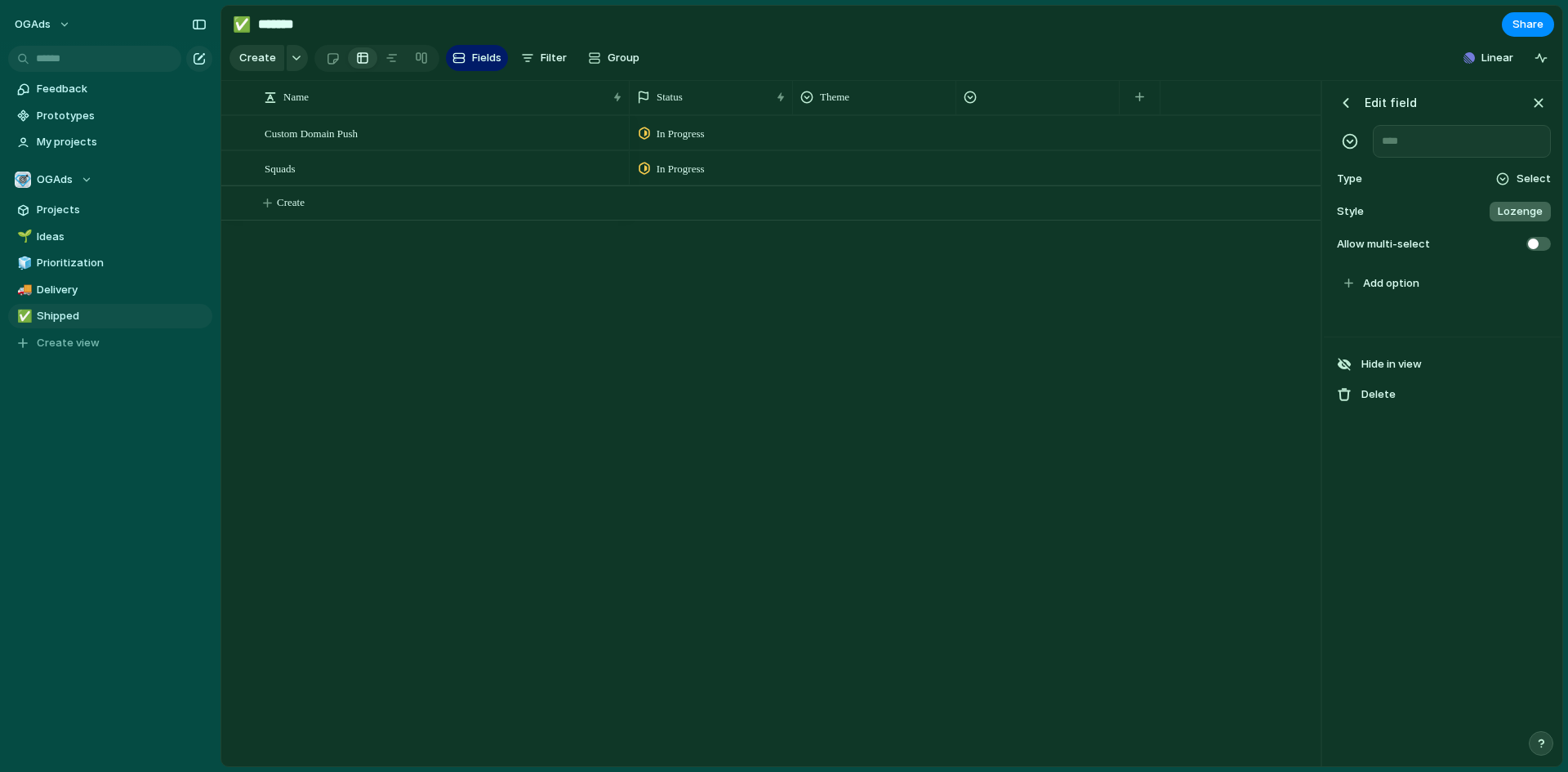
click at [1514, 186] on div "Select" at bounding box center [1523, 178] width 56 height 16
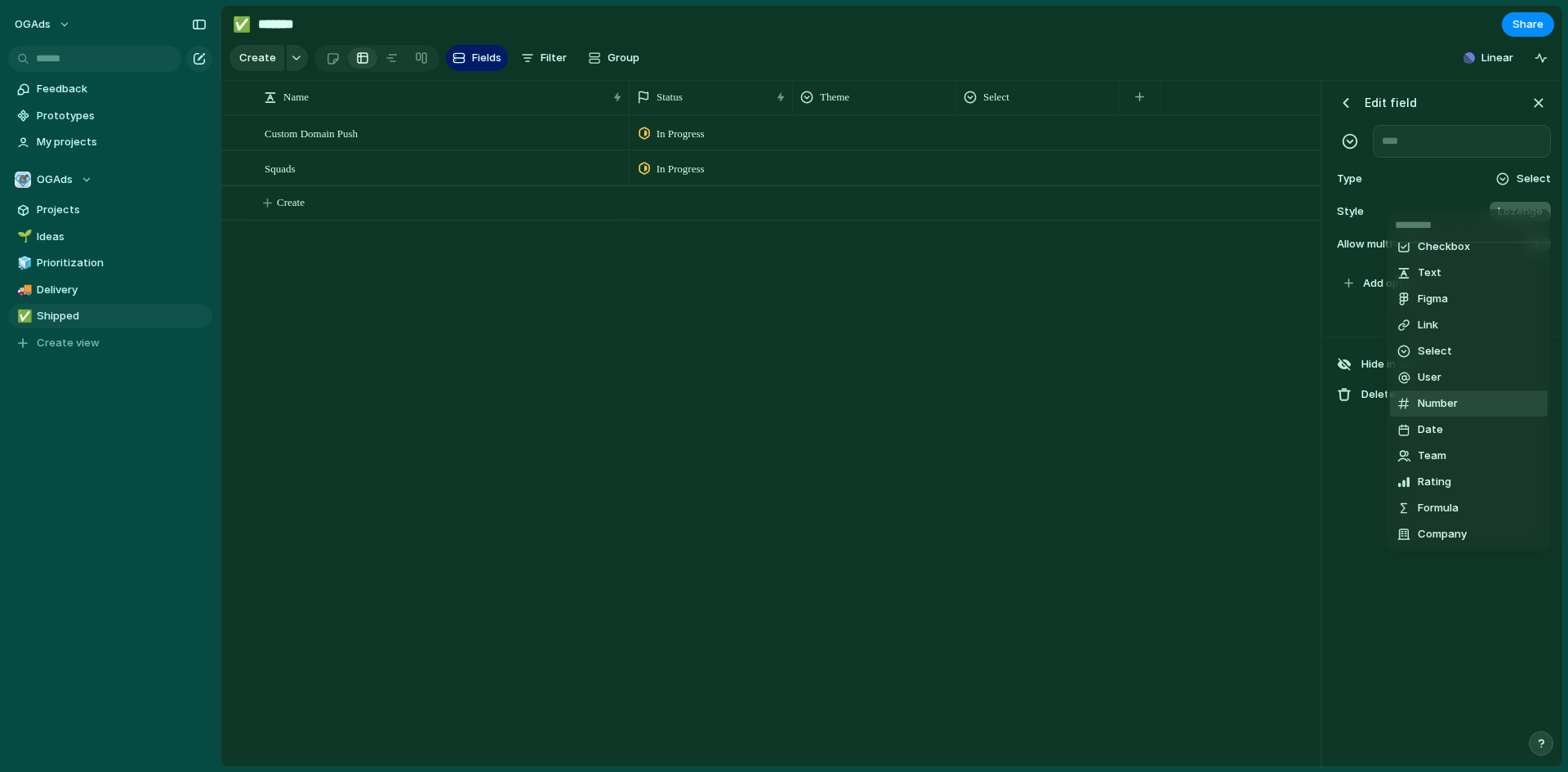
scroll to position [0, 0]
click at [1447, 408] on span "Number" at bounding box center [1437, 416] width 40 height 16
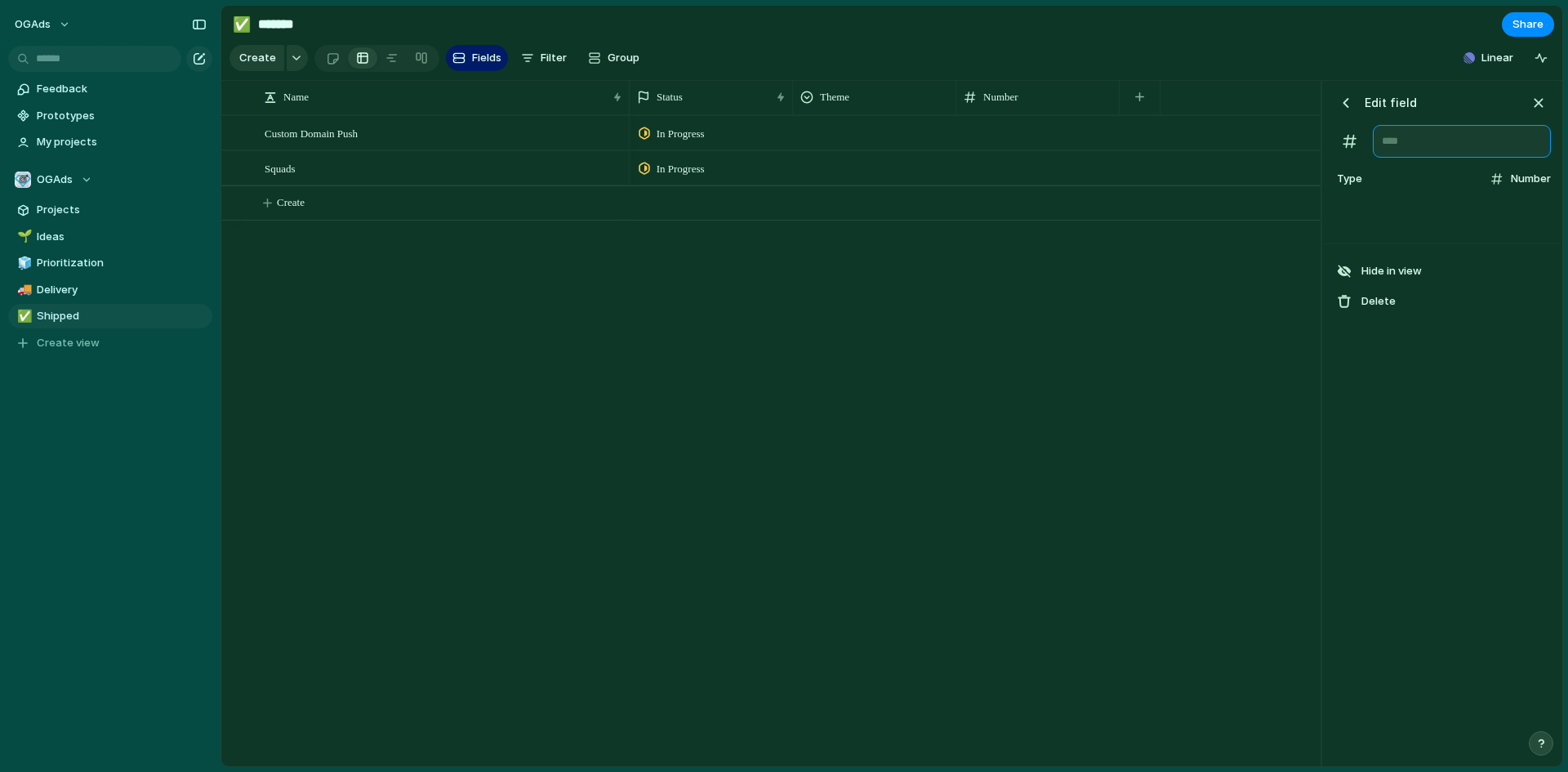
click at [1414, 154] on input "text" at bounding box center [1462, 141] width 178 height 33
type input "*"
click at [1272, 327] on div "In Progress In Progress" at bounding box center [975, 441] width 691 height 651
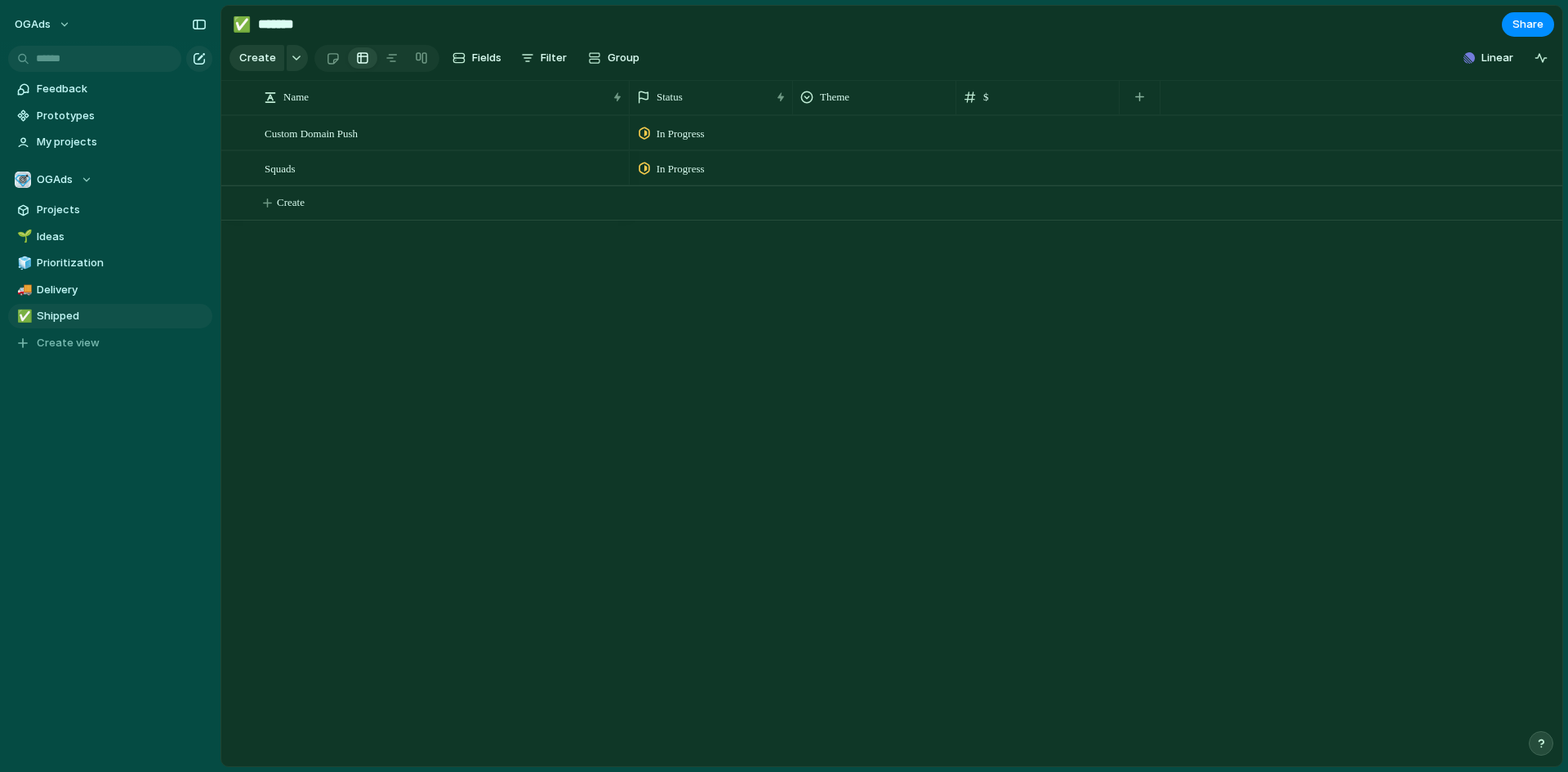
click at [992, 149] on div at bounding box center [1038, 133] width 164 height 34
type input "***"
click at [1044, 105] on div "$" at bounding box center [1037, 97] width 148 height 16
click at [927, 285] on div "Modify Hide Sort ascending Sort descending" at bounding box center [784, 386] width 1568 height 772
click at [991, 131] on span "100" at bounding box center [1038, 129] width 162 height 25
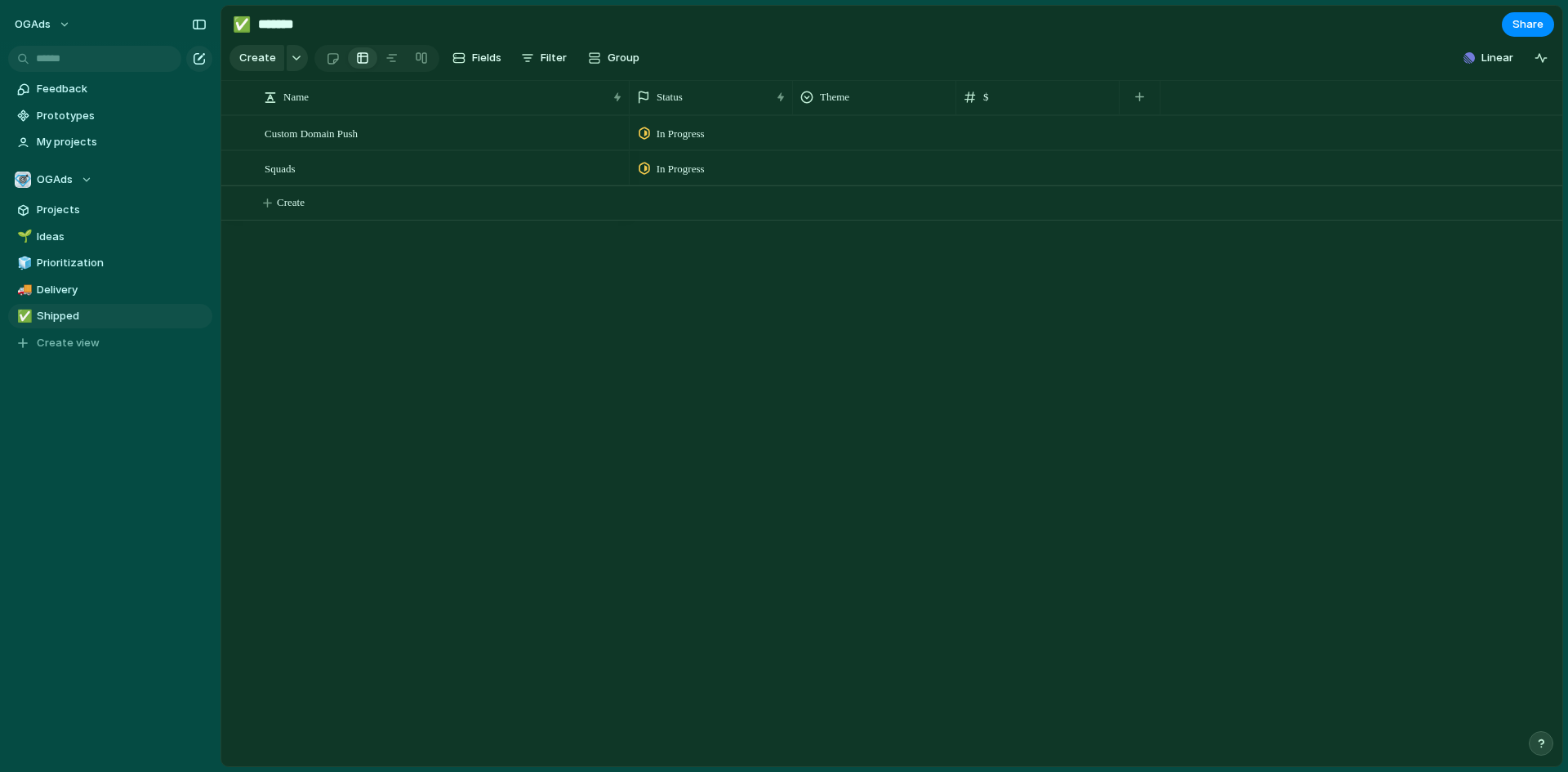
click at [967, 151] on input "***" at bounding box center [1038, 136] width 162 height 39
click at [1022, 103] on div "$" at bounding box center [1037, 97] width 148 height 16
click at [1022, 153] on span "Modify" at bounding box center [1009, 145] width 35 height 16
click at [1350, 149] on div "button" at bounding box center [1350, 141] width 16 height 16
click at [1512, 187] on span "Number" at bounding box center [1531, 178] width 40 height 16
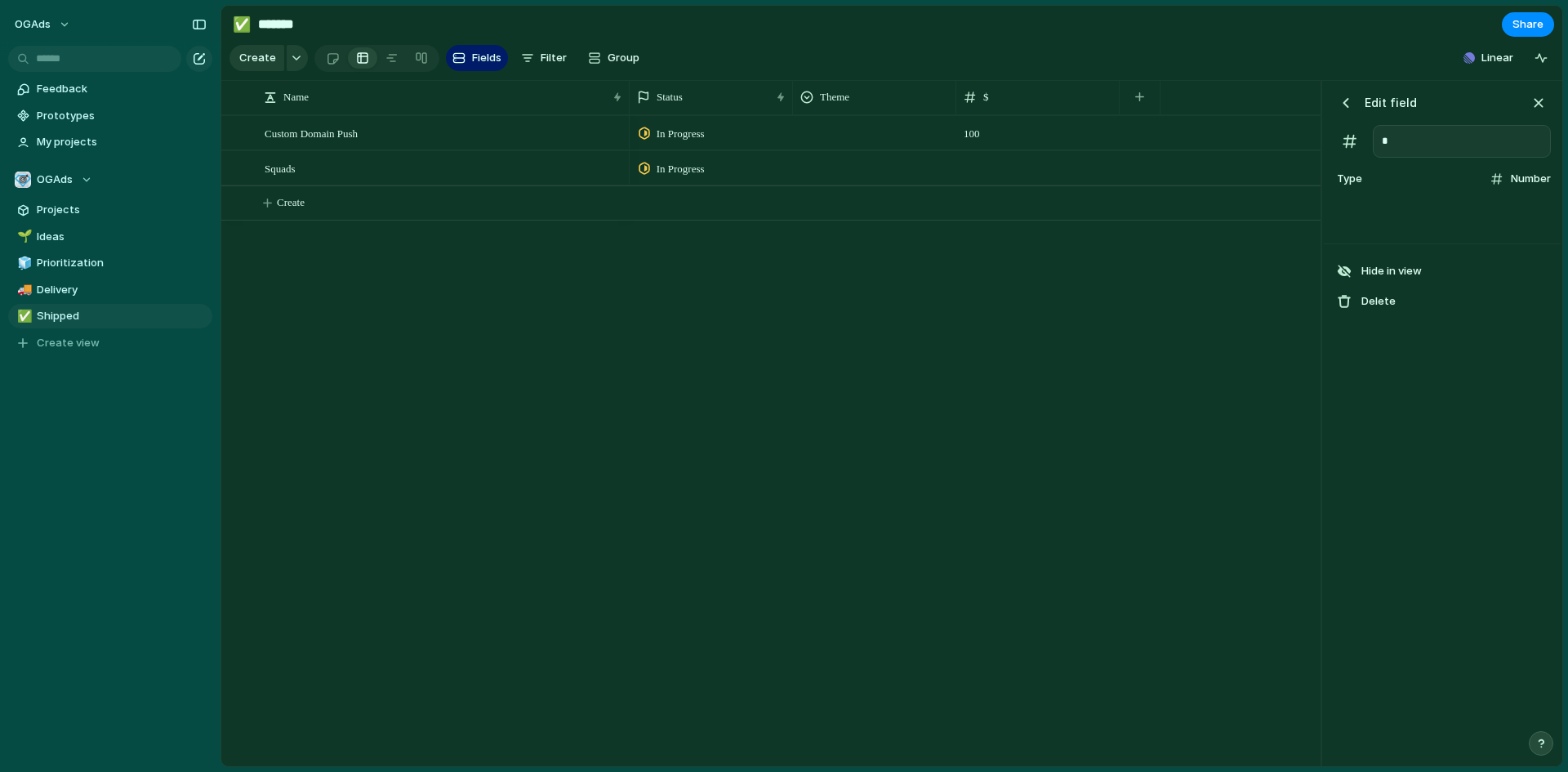
click at [1448, 589] on div "Checkbox Text Figma Link Select User Number Date Team Rating Formula Company" at bounding box center [784, 386] width 1568 height 772
click at [1511, 187] on span "Number" at bounding box center [1531, 178] width 40 height 16
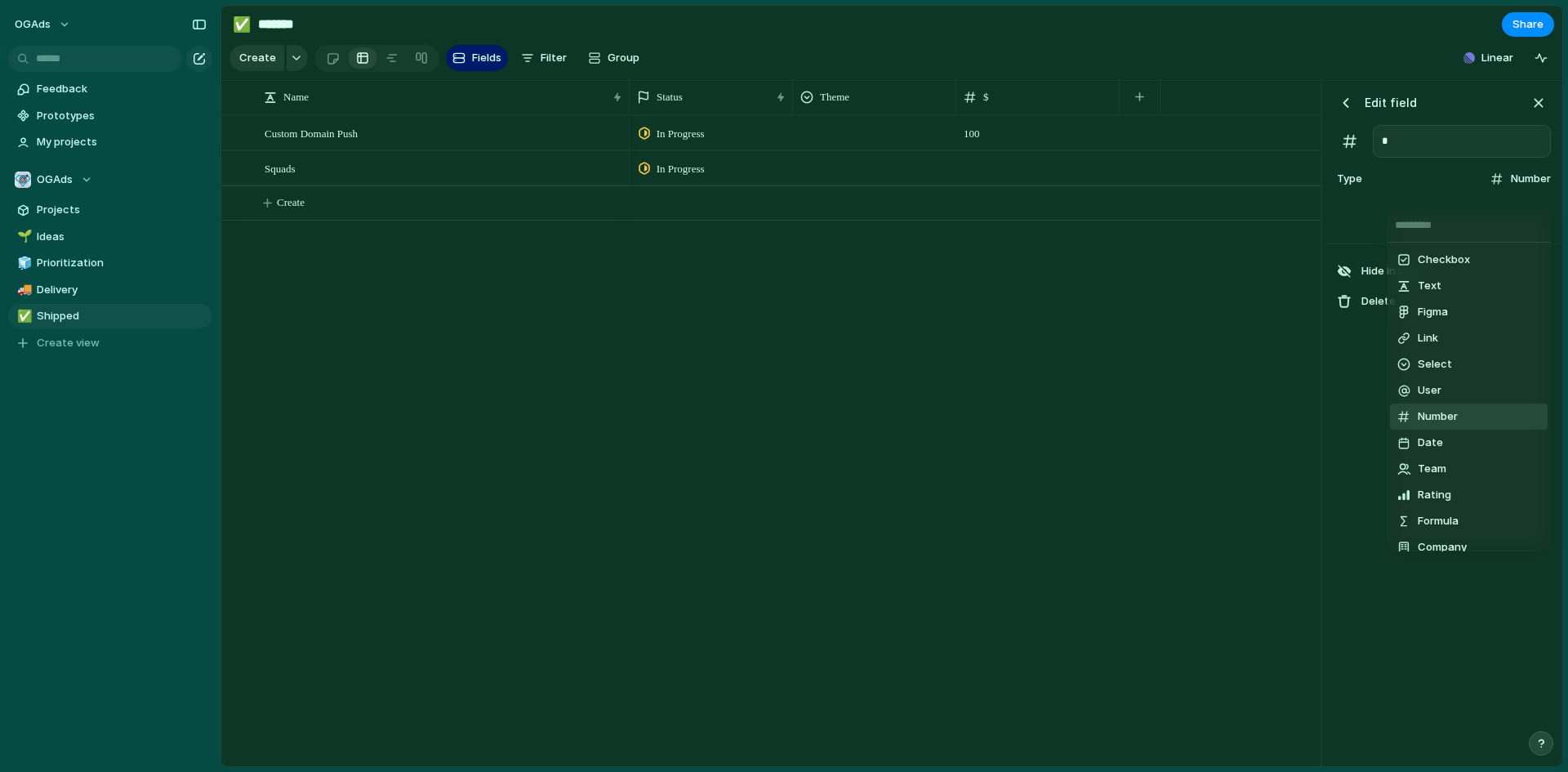
type input "*"
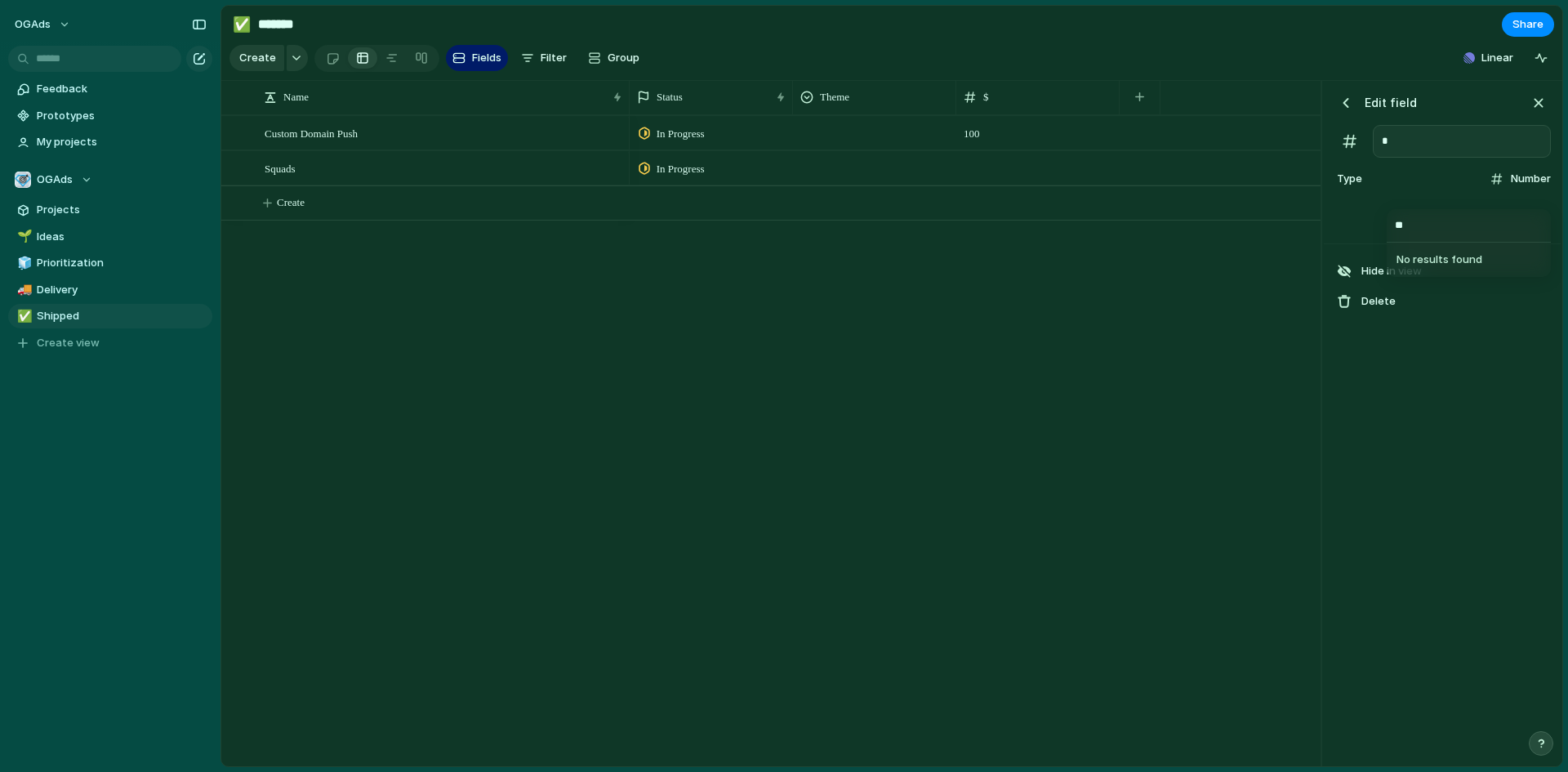
type input "*"
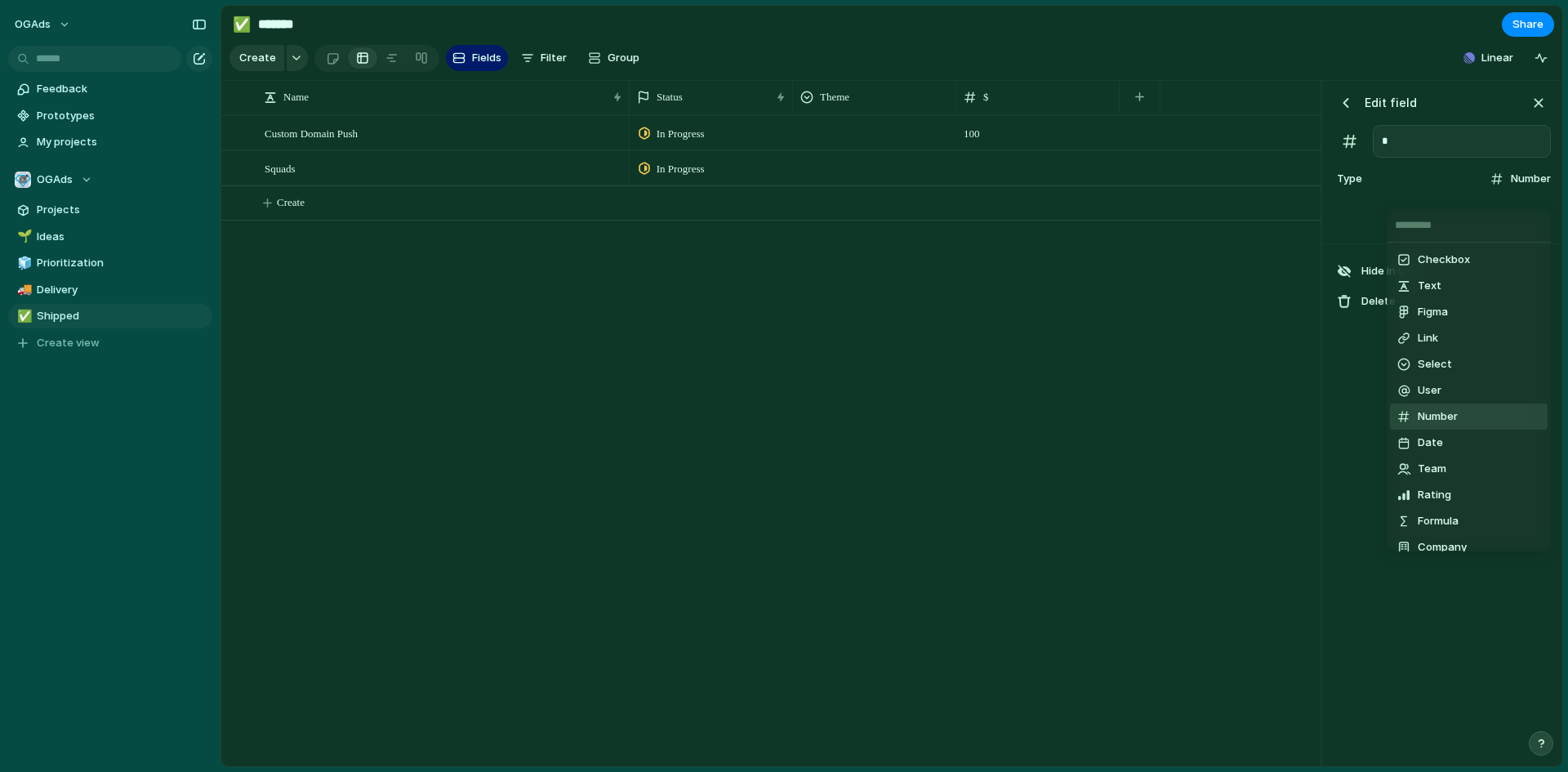
click at [1437, 423] on span "Number" at bounding box center [1437, 416] width 40 height 16
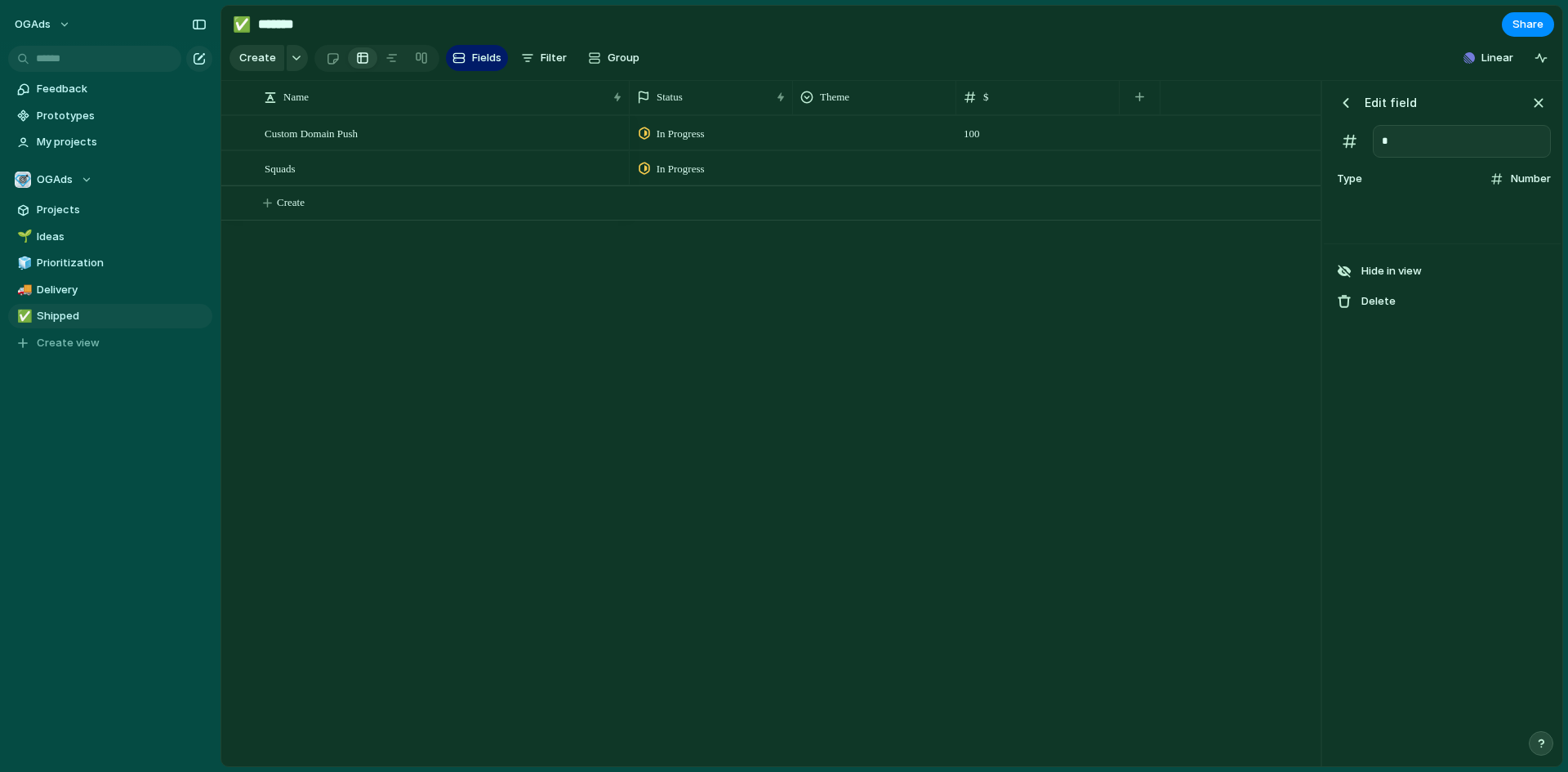
click at [998, 143] on span "100" at bounding box center [1038, 129] width 162 height 25
click at [967, 152] on input "***" at bounding box center [1038, 136] width 162 height 39
click at [1060, 317] on div "In Progress *** In Progress" at bounding box center [1097, 441] width 933 height 651
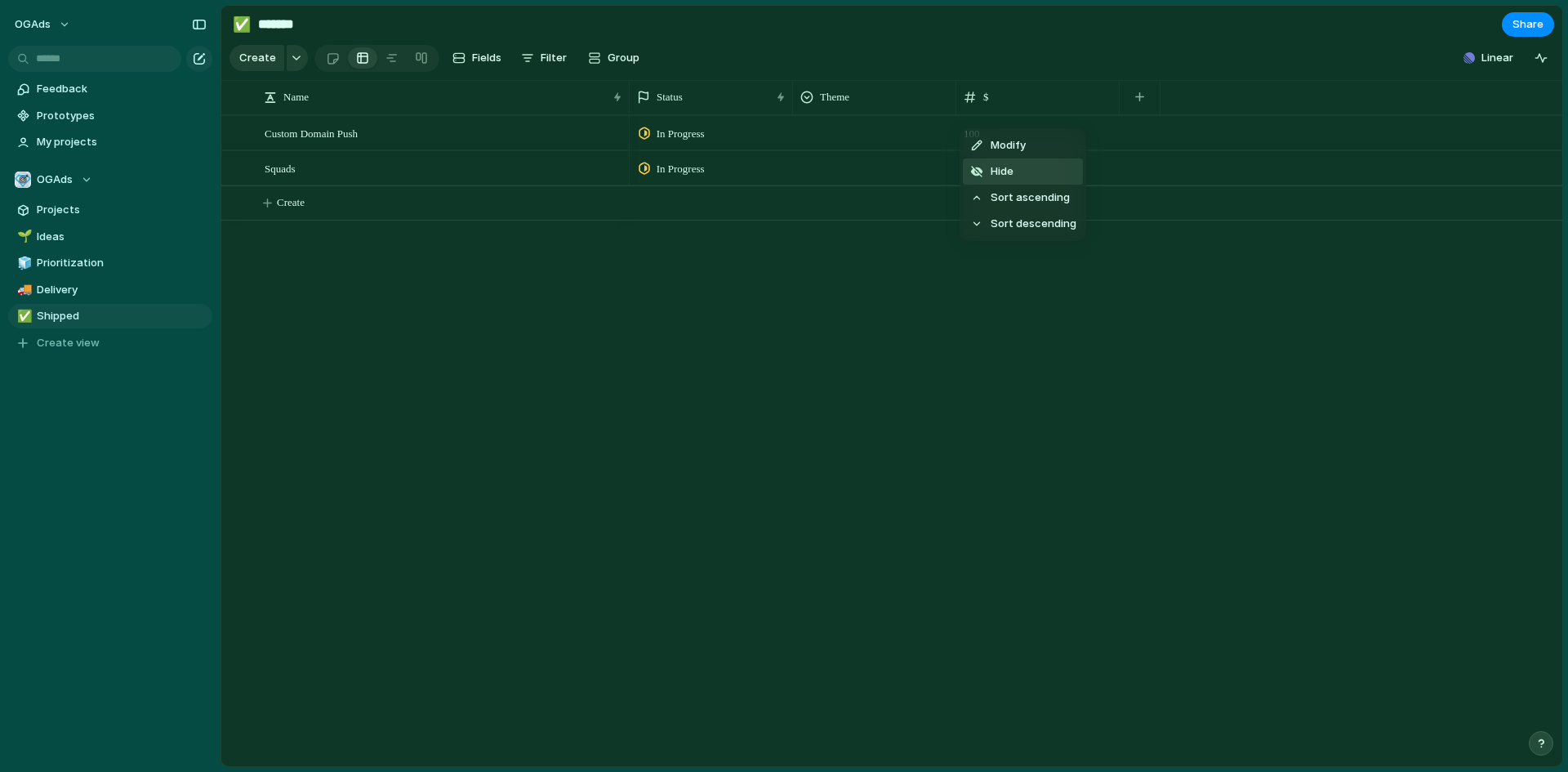
click at [1007, 170] on span "Hide" at bounding box center [1002, 171] width 23 height 16
click at [980, 101] on div "button" at bounding box center [976, 96] width 9 height 9
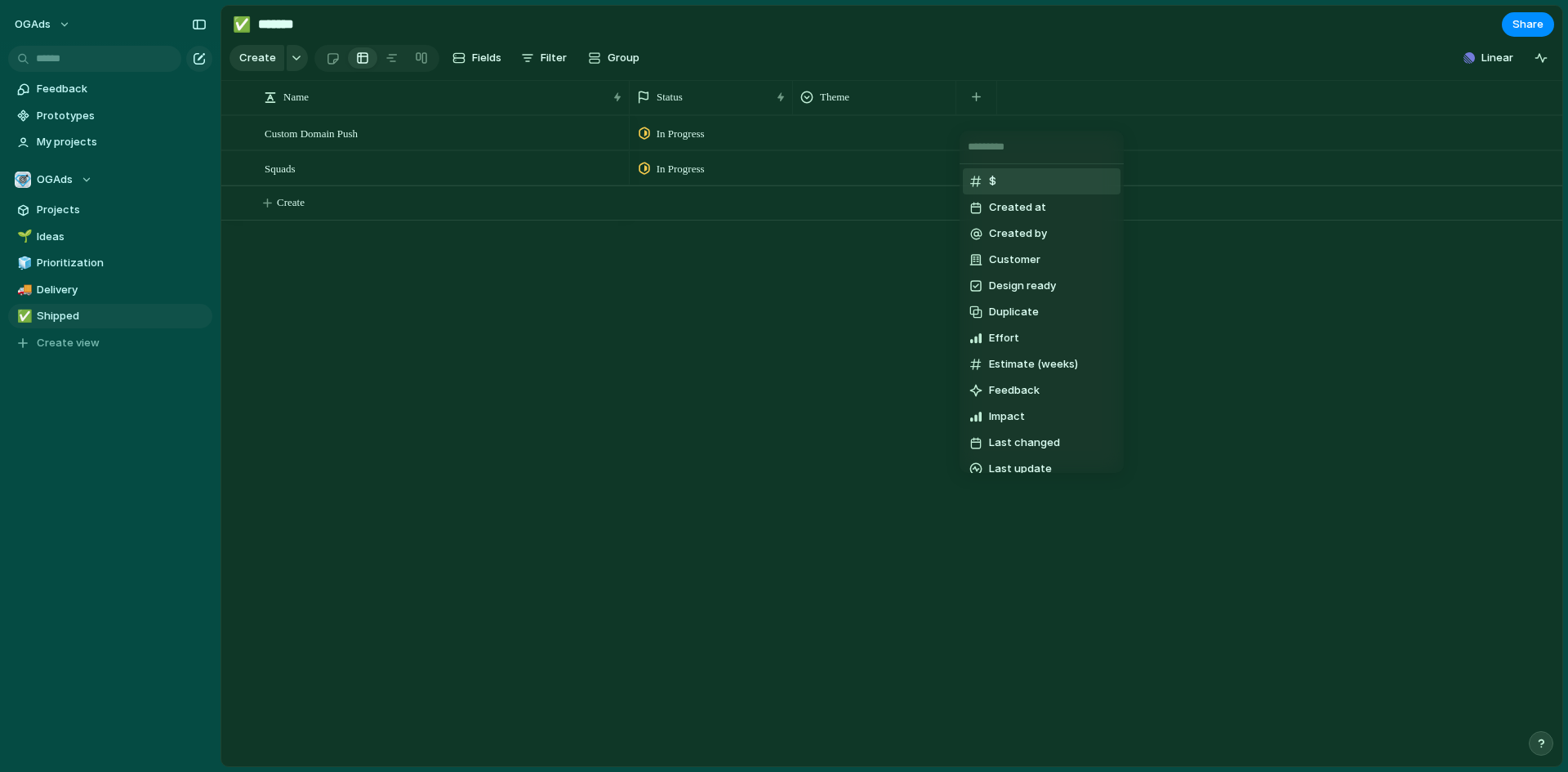
click at [989, 182] on span "$" at bounding box center [993, 181] width 8 height 16
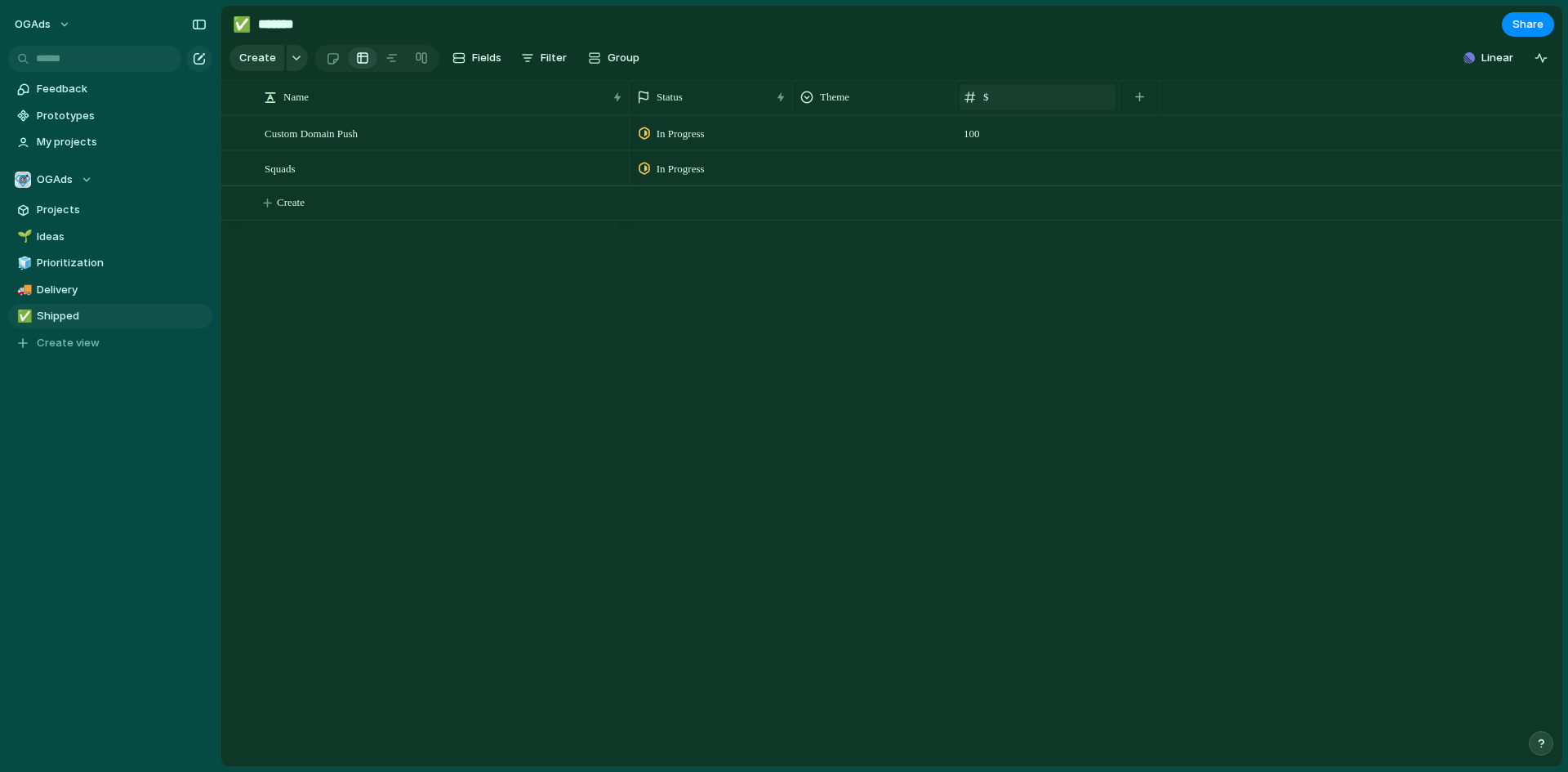
click at [983, 105] on div "$" at bounding box center [1037, 97] width 148 height 16
click at [1040, 153] on li "Modify" at bounding box center [1023, 145] width 120 height 26
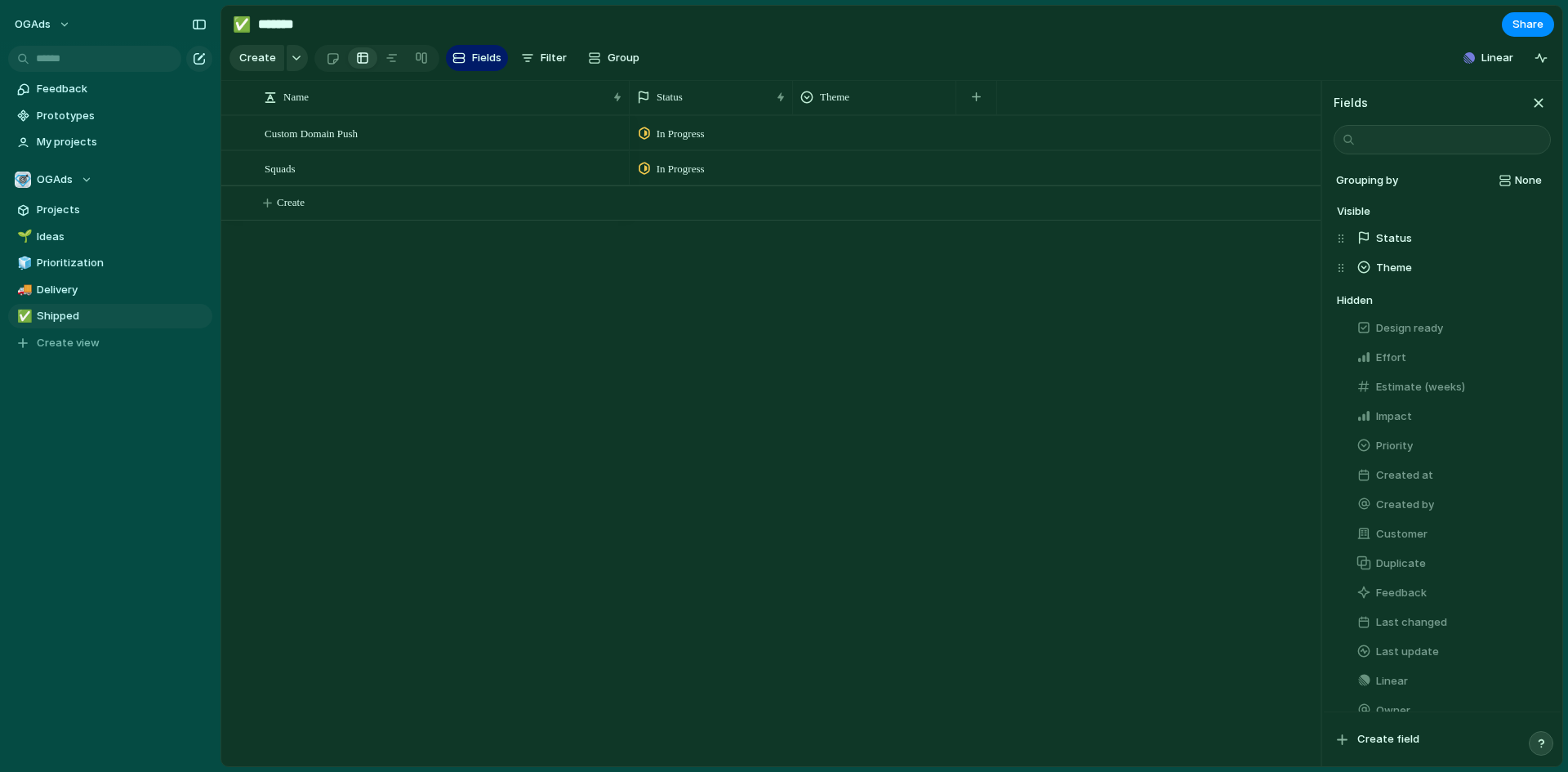
click at [1150, 327] on div "In Progress In Progress" at bounding box center [975, 441] width 691 height 651
